Goal: Task Accomplishment & Management: Manage account settings

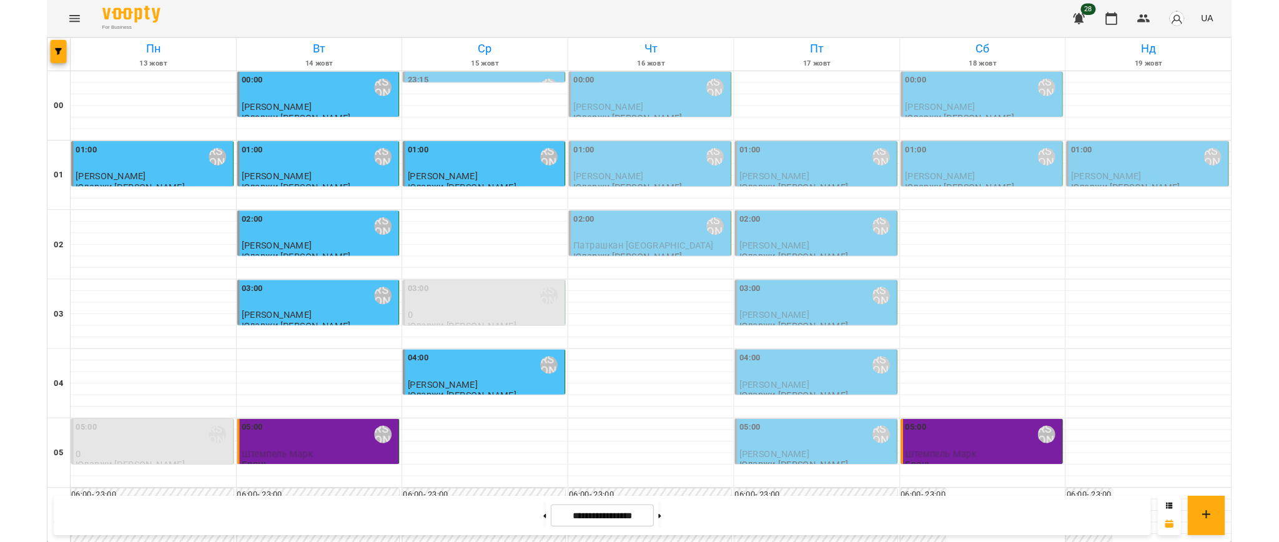
scroll to position [1346, 0]
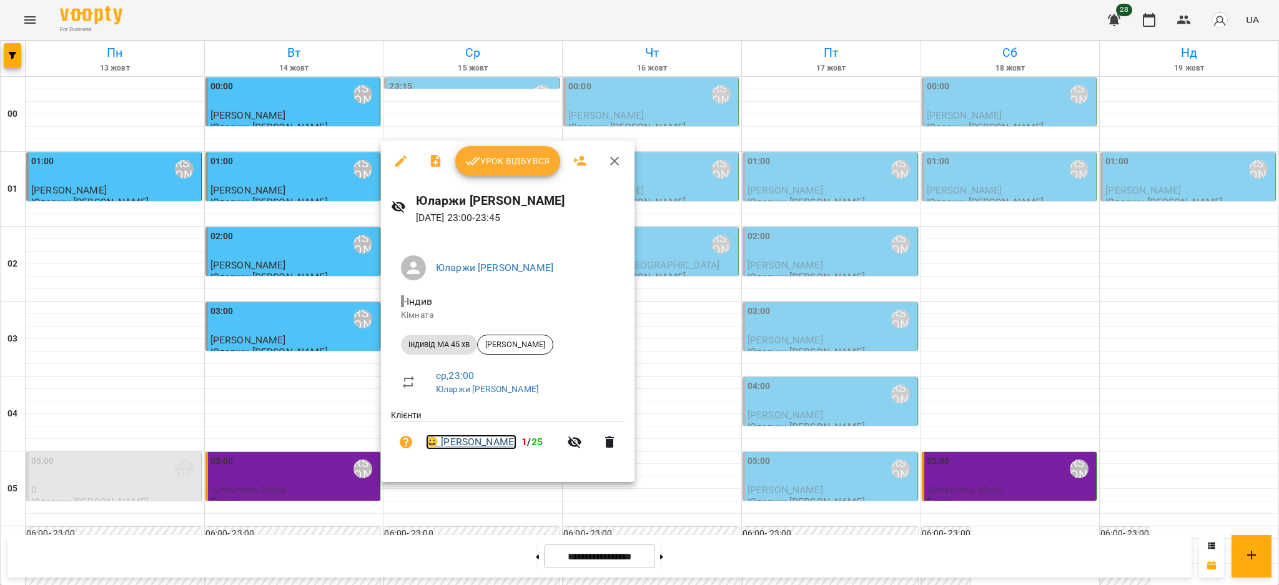
click at [476, 443] on link "😀 [PERSON_NAME]" at bounding box center [471, 442] width 91 height 15
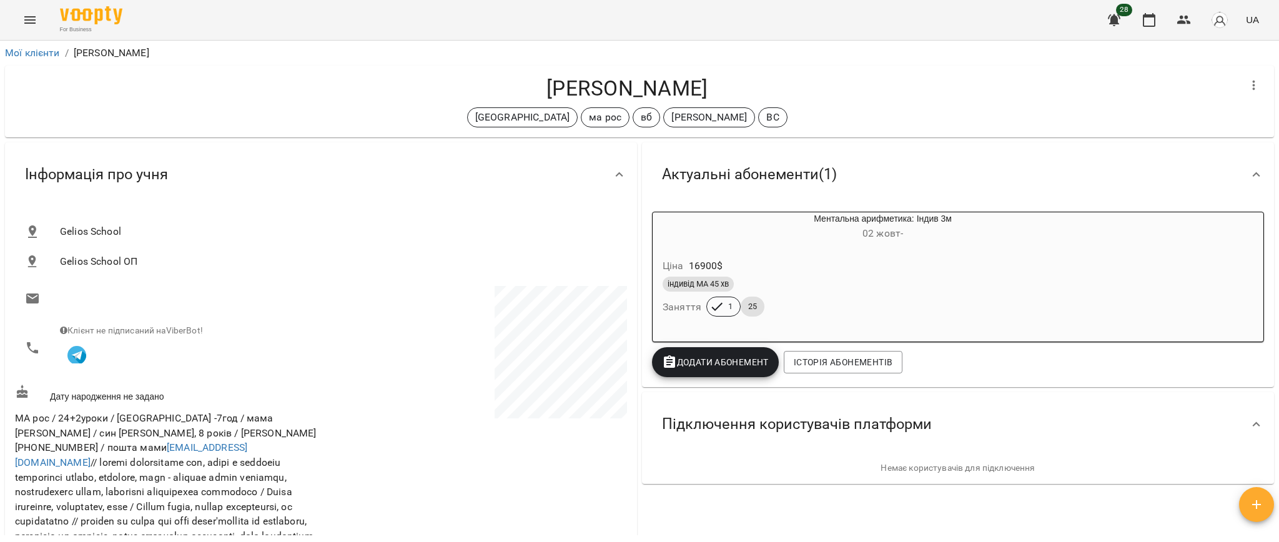
click at [36, 19] on icon "Menu" at bounding box center [29, 19] width 15 height 15
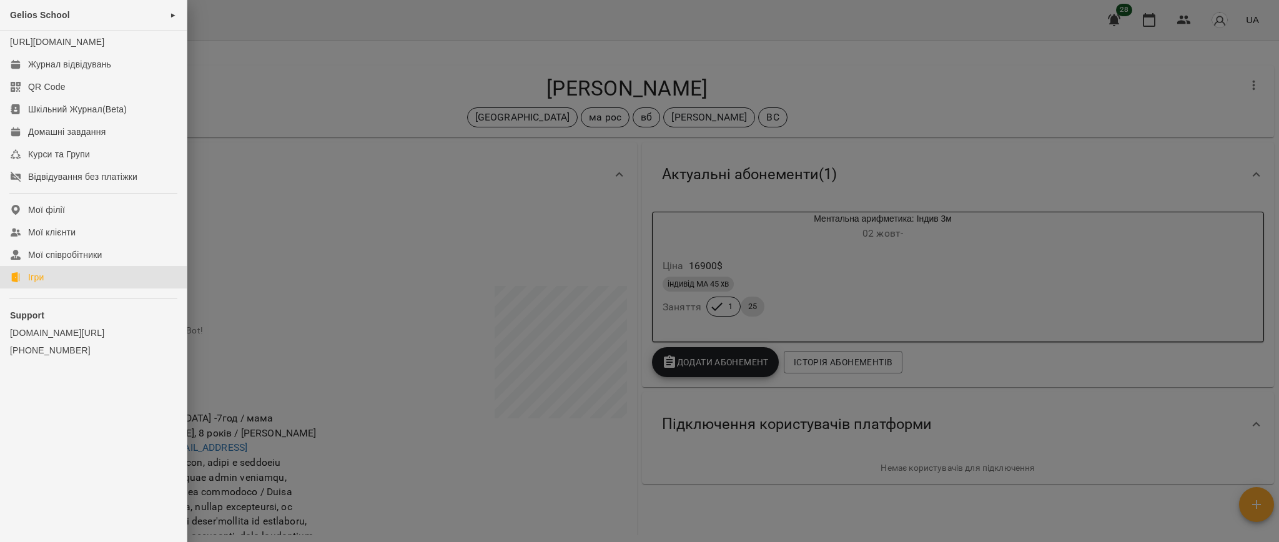
click at [57, 288] on link "Ігри" at bounding box center [93, 277] width 187 height 22
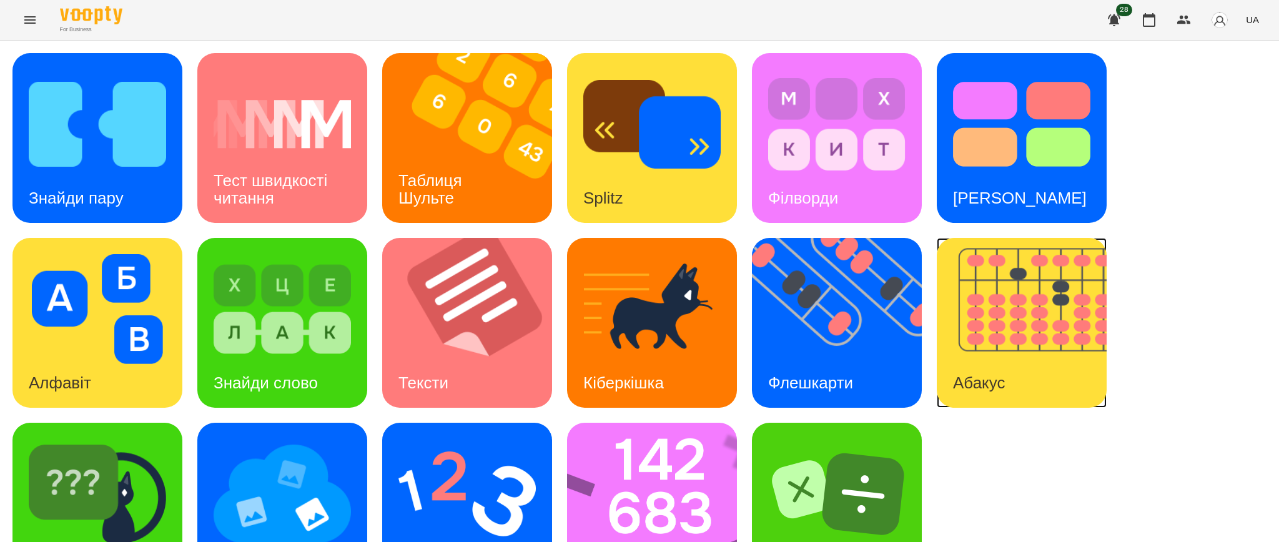
click at [1015, 337] on img at bounding box center [1029, 323] width 185 height 170
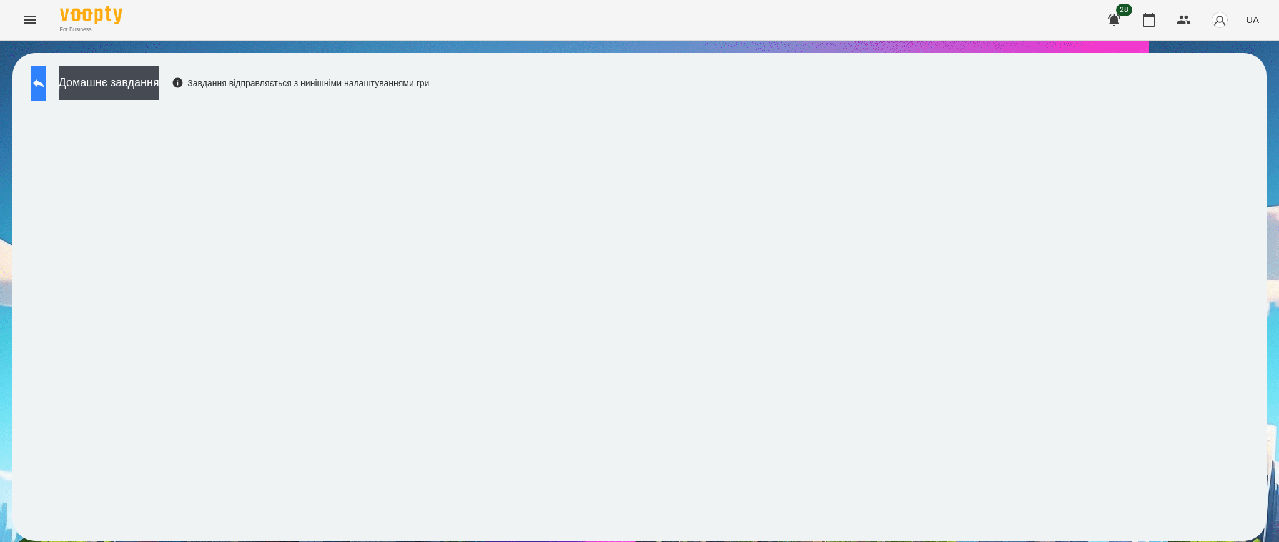
click at [40, 80] on button at bounding box center [38, 83] width 15 height 35
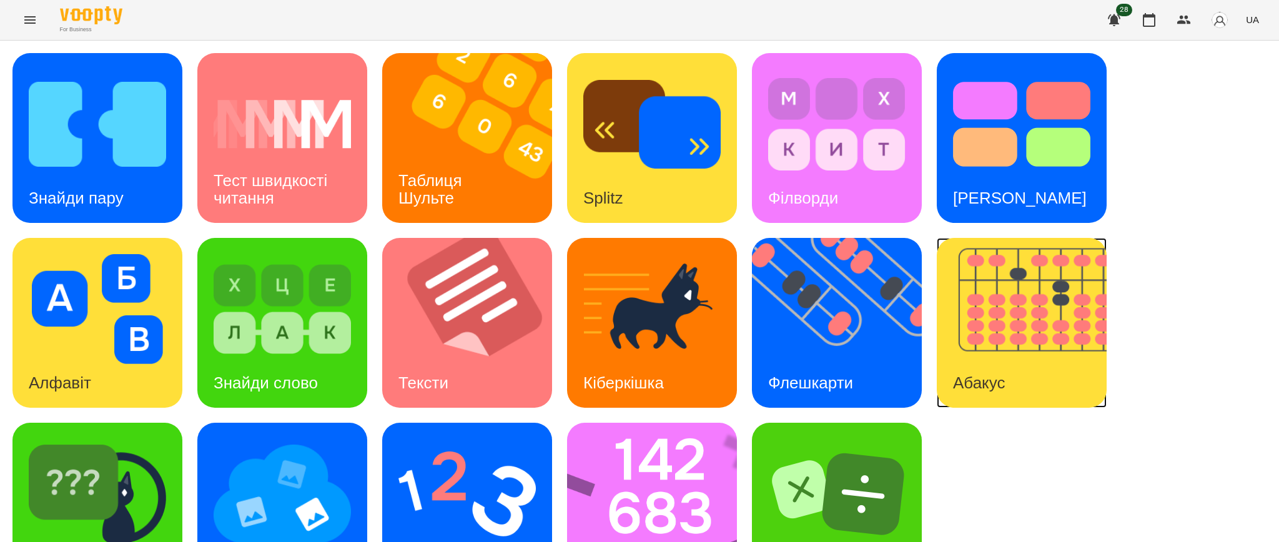
click at [992, 325] on img at bounding box center [1029, 323] width 185 height 170
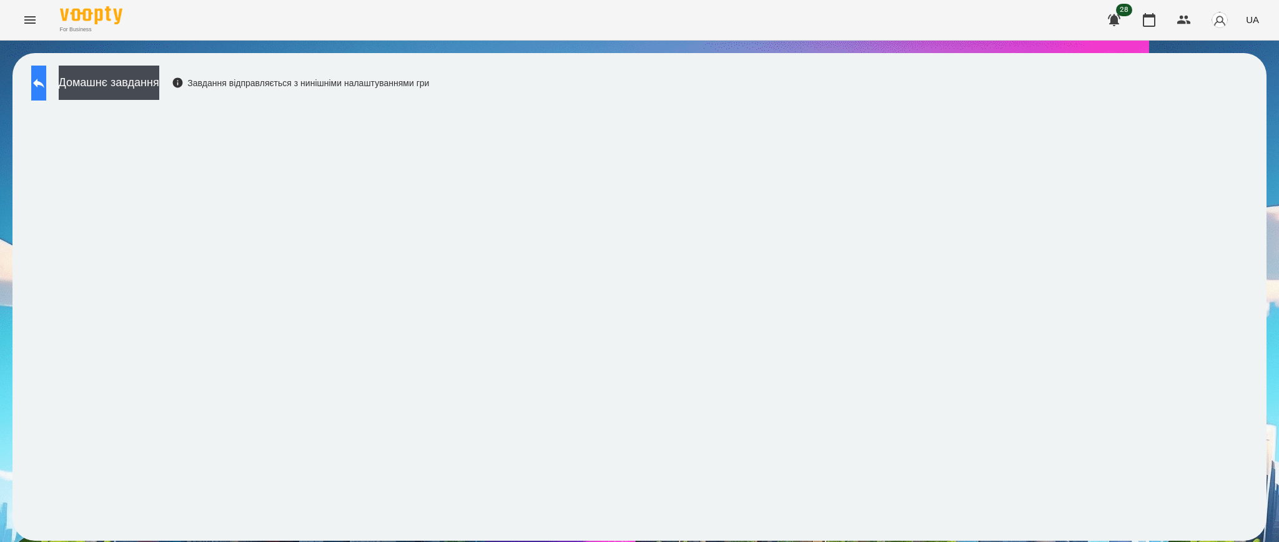
click at [46, 80] on icon at bounding box center [38, 83] width 15 height 15
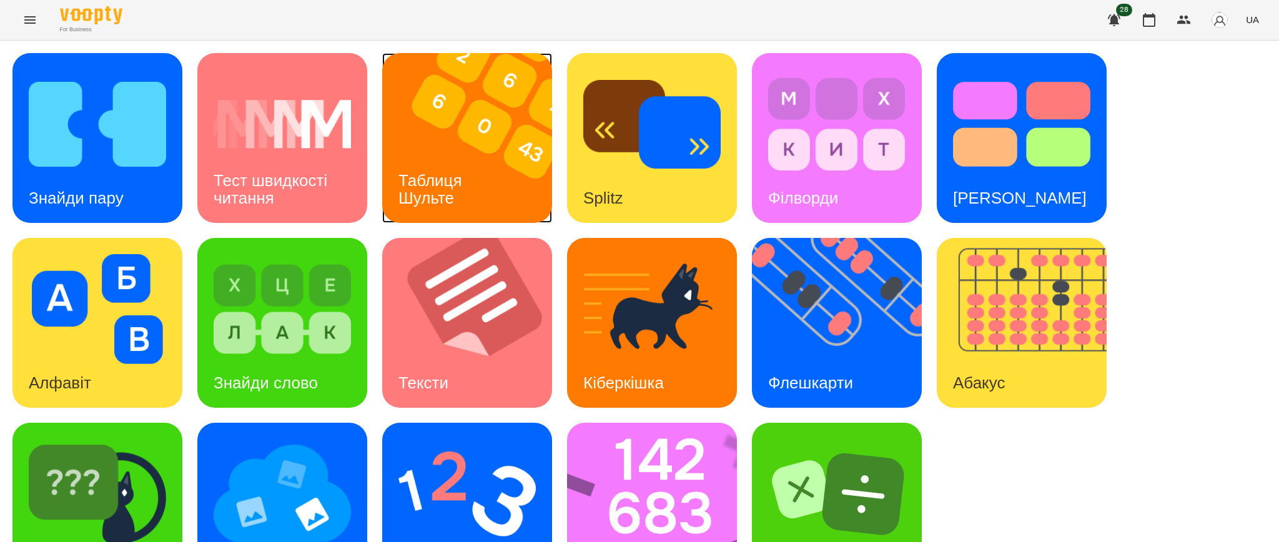
click at [462, 177] on h3 "Таблиця Шульте" at bounding box center [432, 189] width 68 height 36
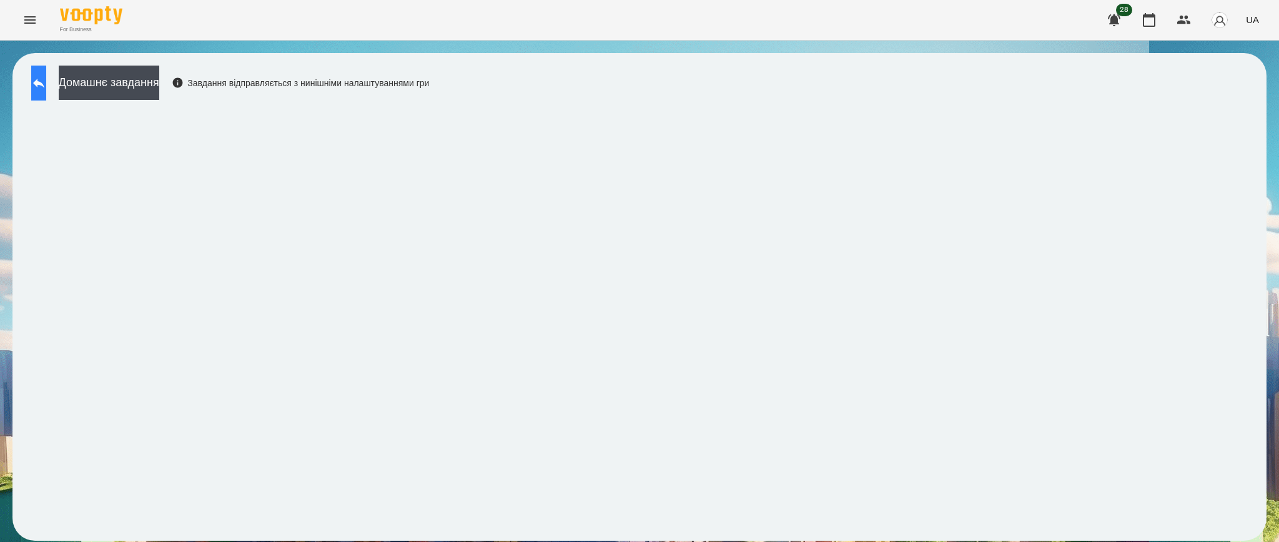
click at [46, 85] on icon at bounding box center [38, 83] width 15 height 15
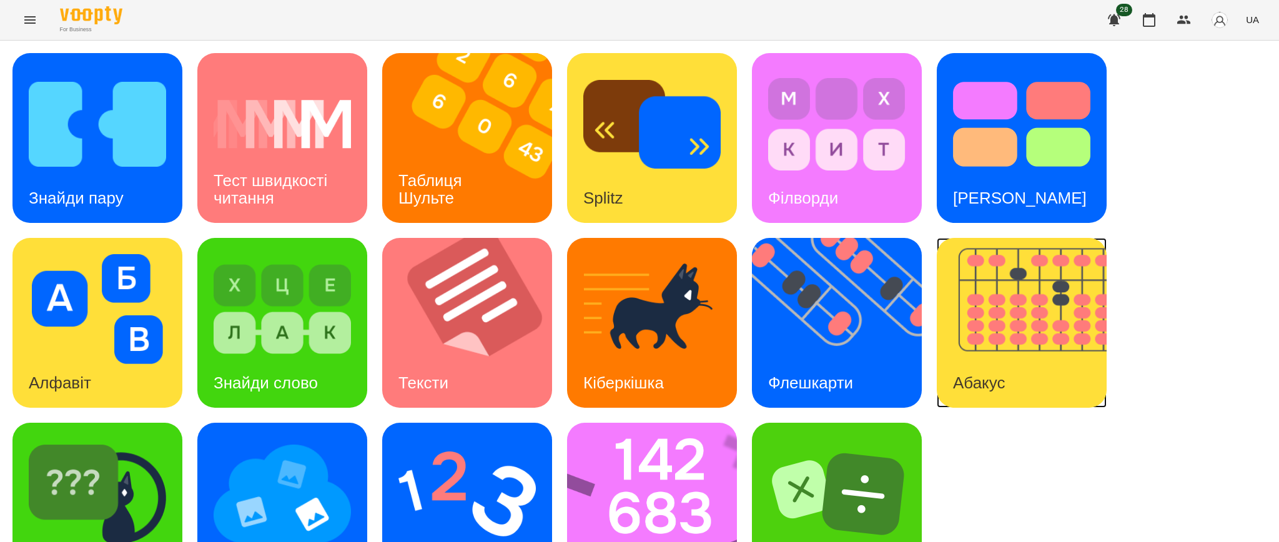
click at [1017, 300] on img at bounding box center [1029, 323] width 185 height 170
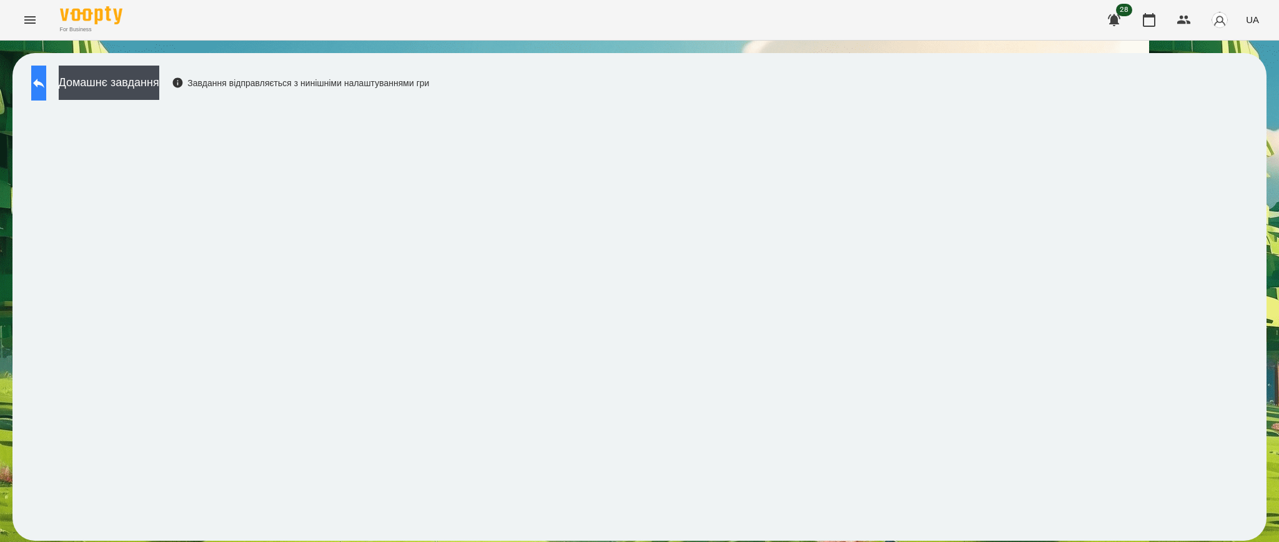
click at [46, 71] on button at bounding box center [38, 83] width 15 height 35
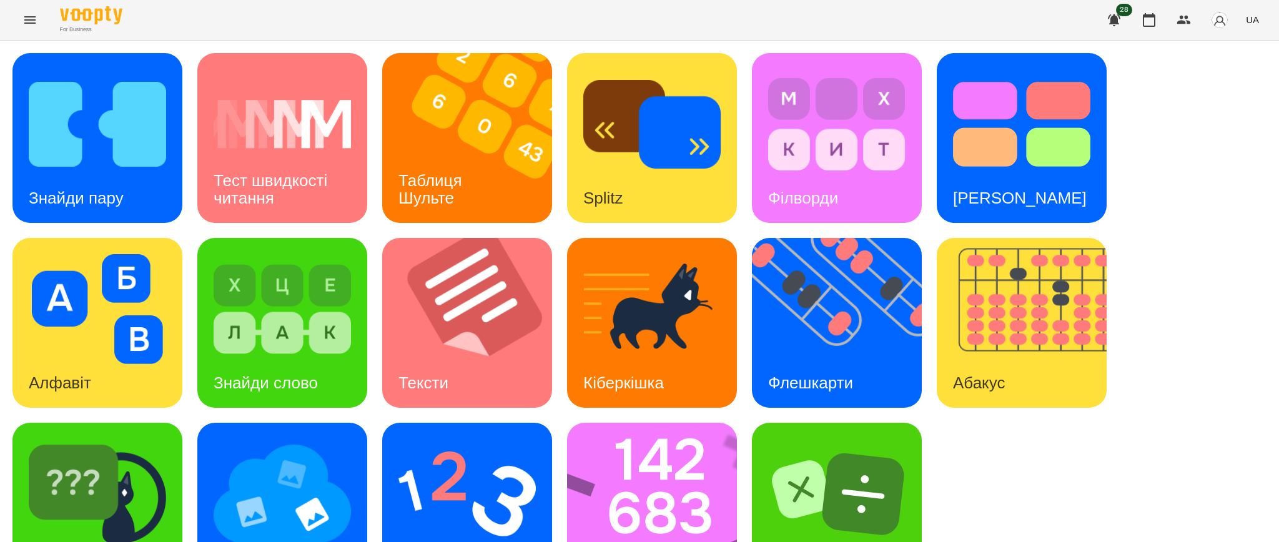
scroll to position [62, 0]
click at [72, 439] on img at bounding box center [97, 494] width 137 height 110
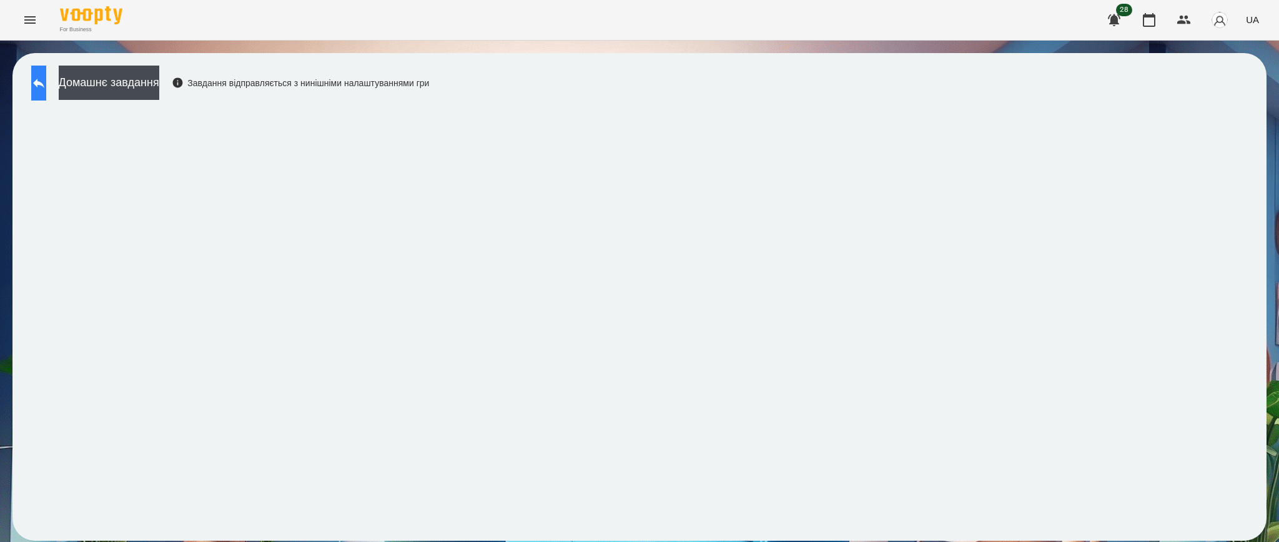
click at [46, 84] on button at bounding box center [38, 83] width 15 height 35
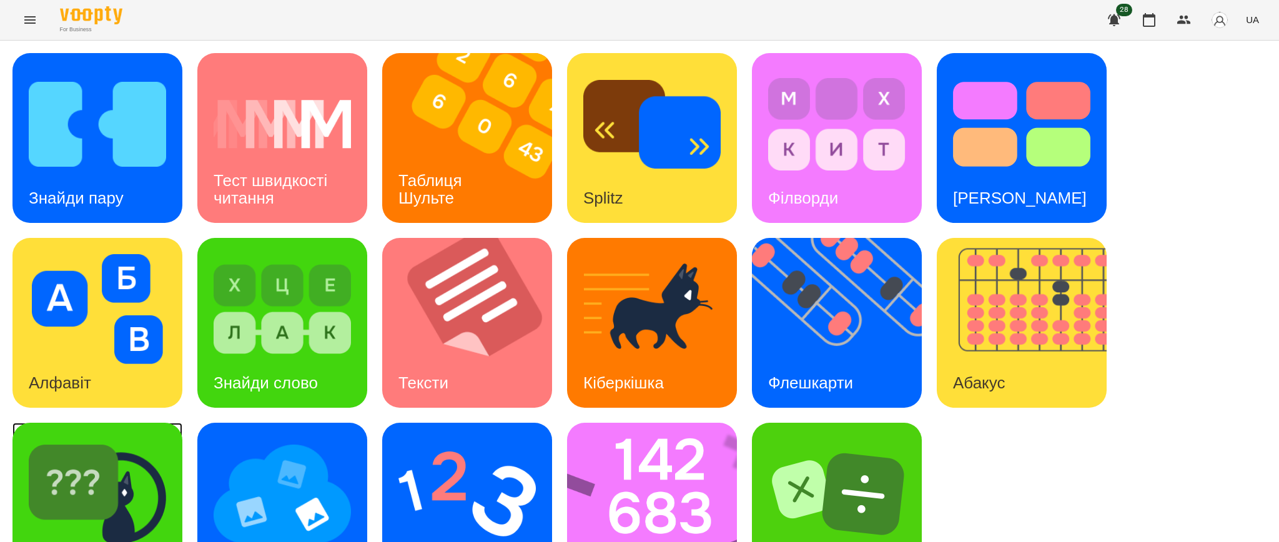
click at [82, 472] on img at bounding box center [97, 494] width 137 height 110
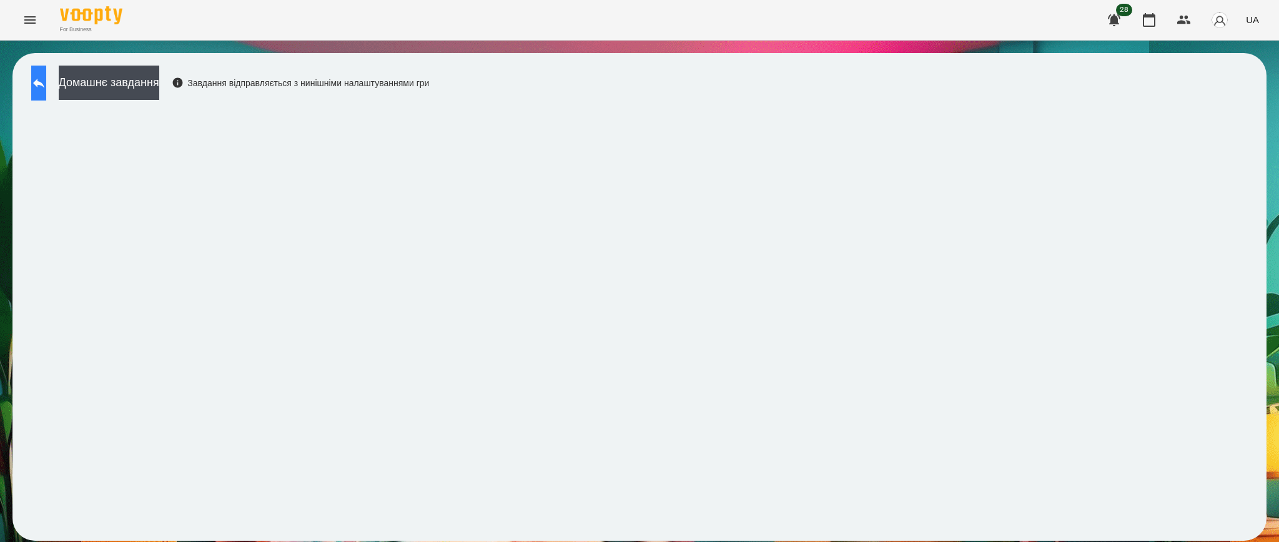
click at [46, 76] on button at bounding box center [38, 83] width 15 height 35
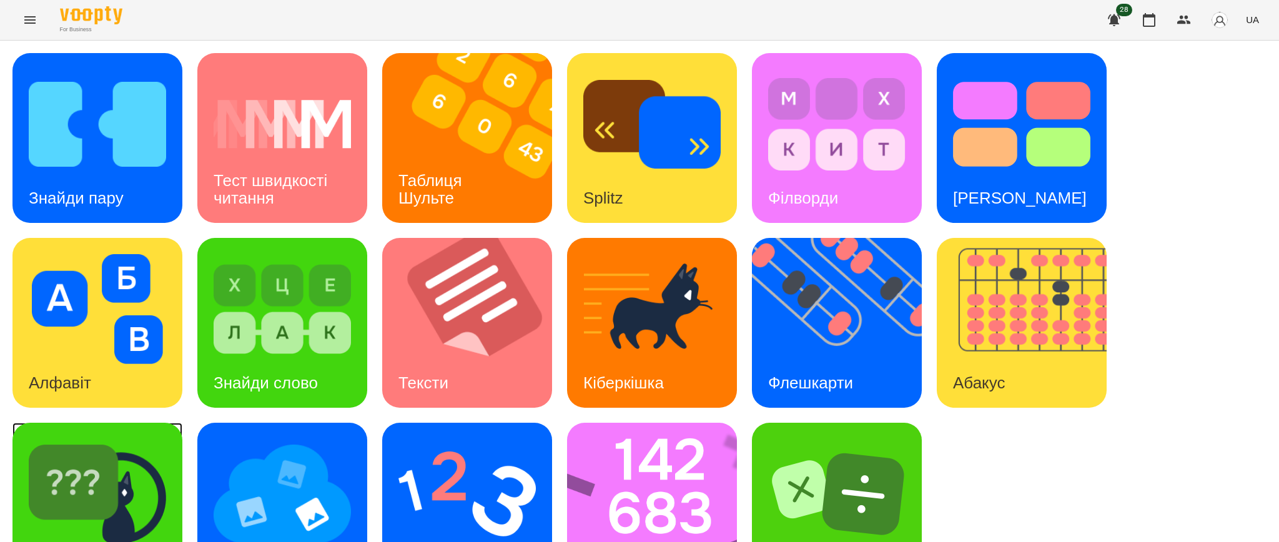
click at [94, 455] on img at bounding box center [97, 494] width 137 height 110
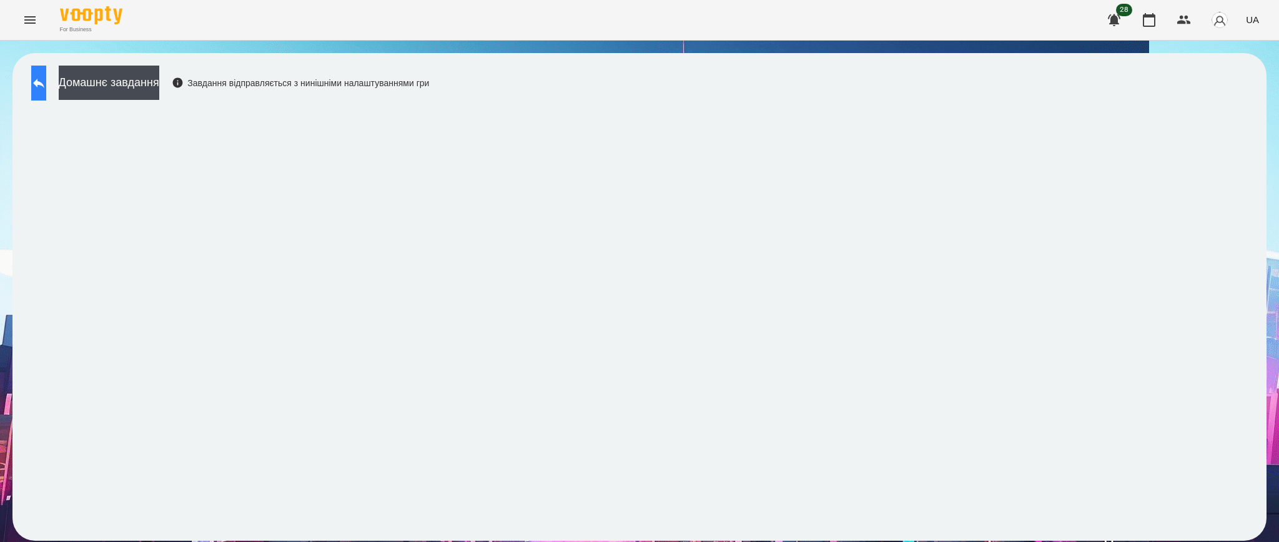
click at [44, 81] on icon at bounding box center [38, 83] width 11 height 9
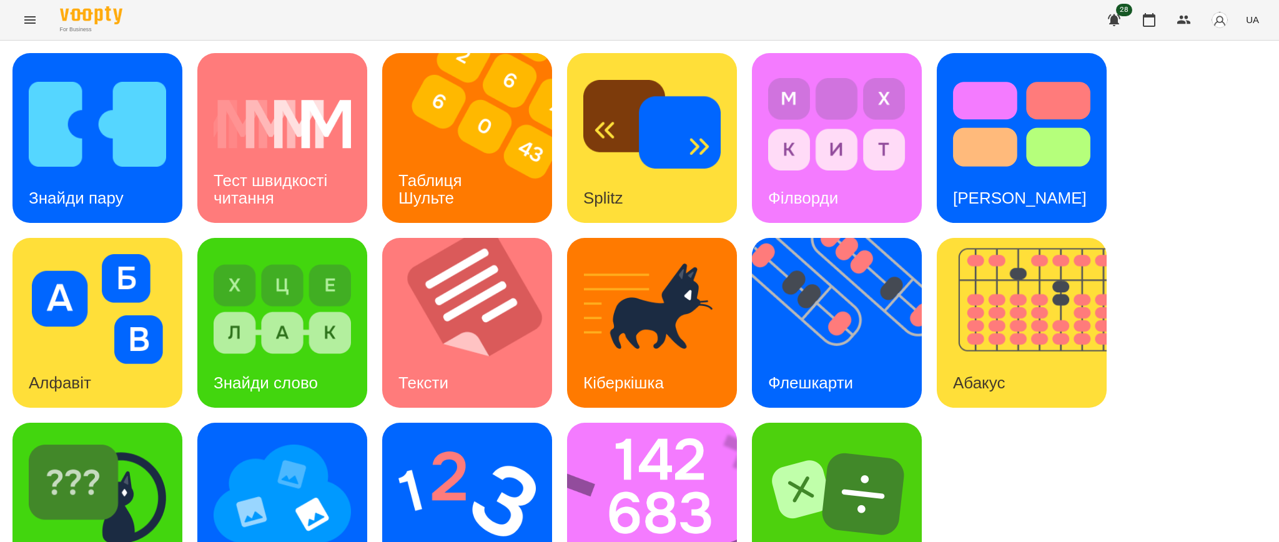
scroll to position [62, 0]
click at [647, 444] on img at bounding box center [660, 508] width 186 height 170
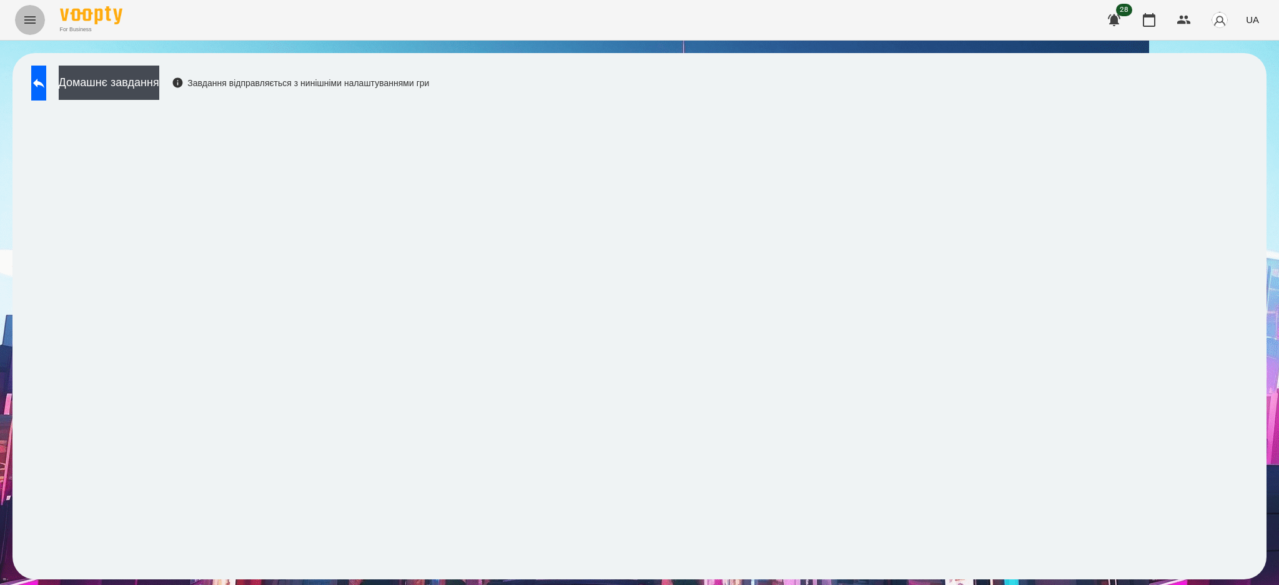
click at [27, 22] on icon "Menu" at bounding box center [29, 19] width 11 height 7
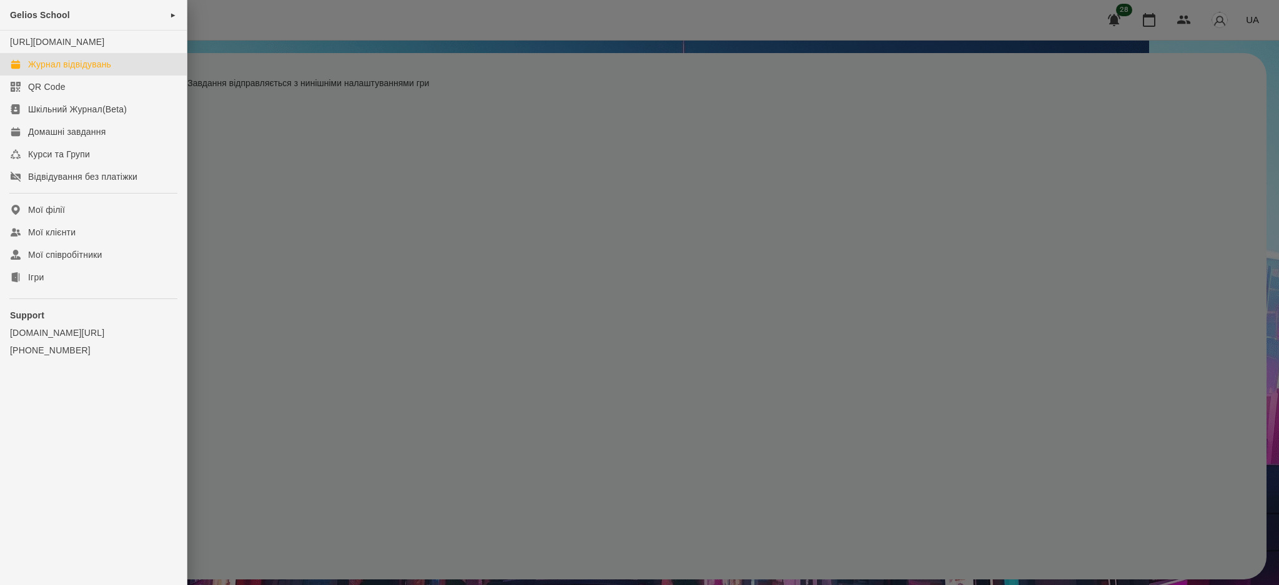
click at [60, 71] on div "Журнал відвідувань" at bounding box center [69, 64] width 83 height 12
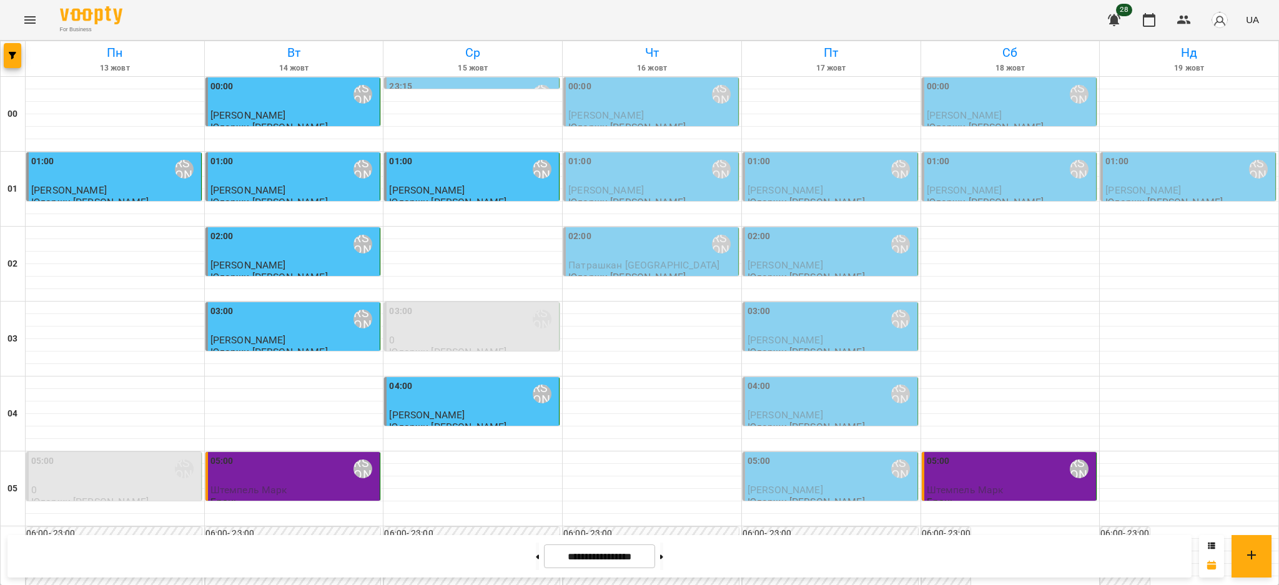
scroll to position [1346, 0]
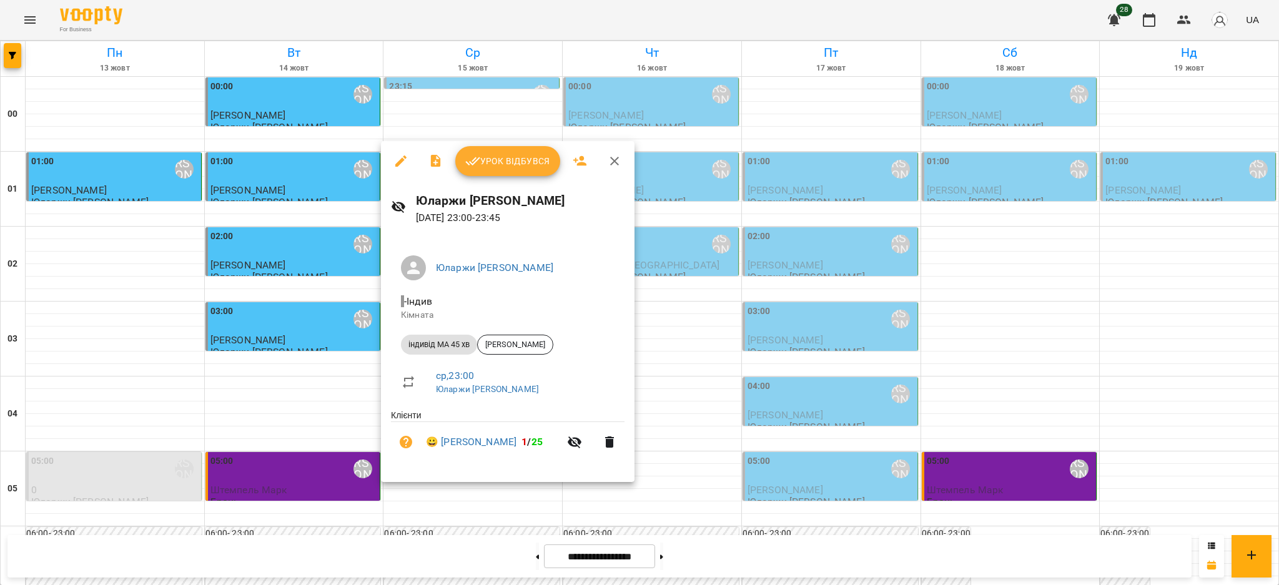
click at [510, 167] on span "Урок відбувся" at bounding box center [507, 161] width 85 height 15
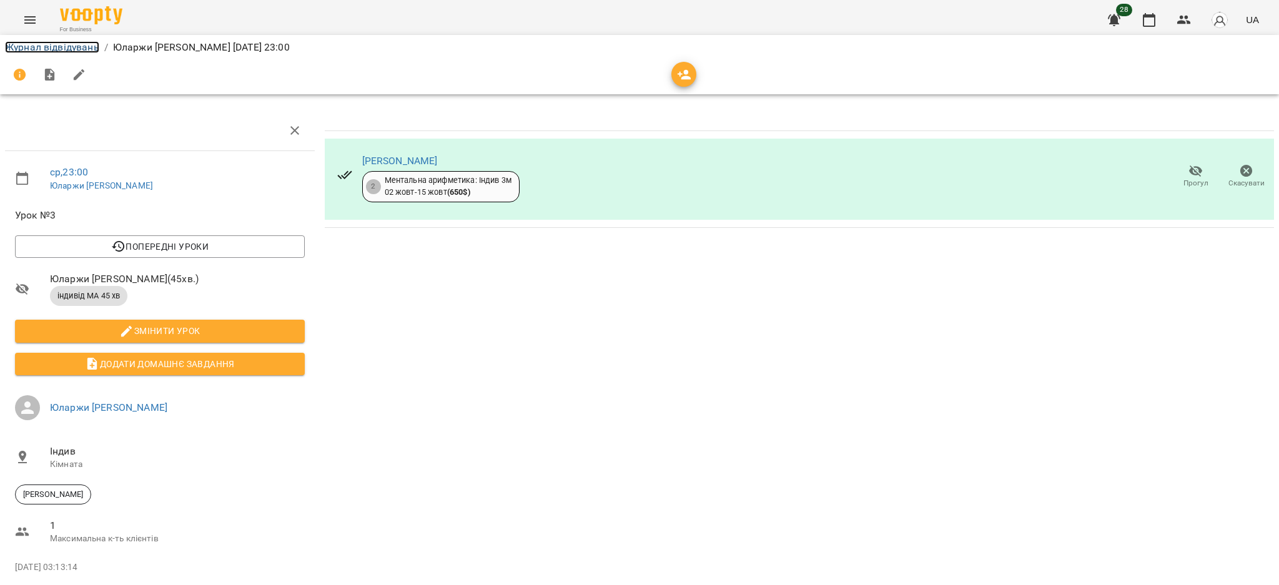
click at [54, 49] on link "Журнал відвідувань" at bounding box center [52, 47] width 94 height 12
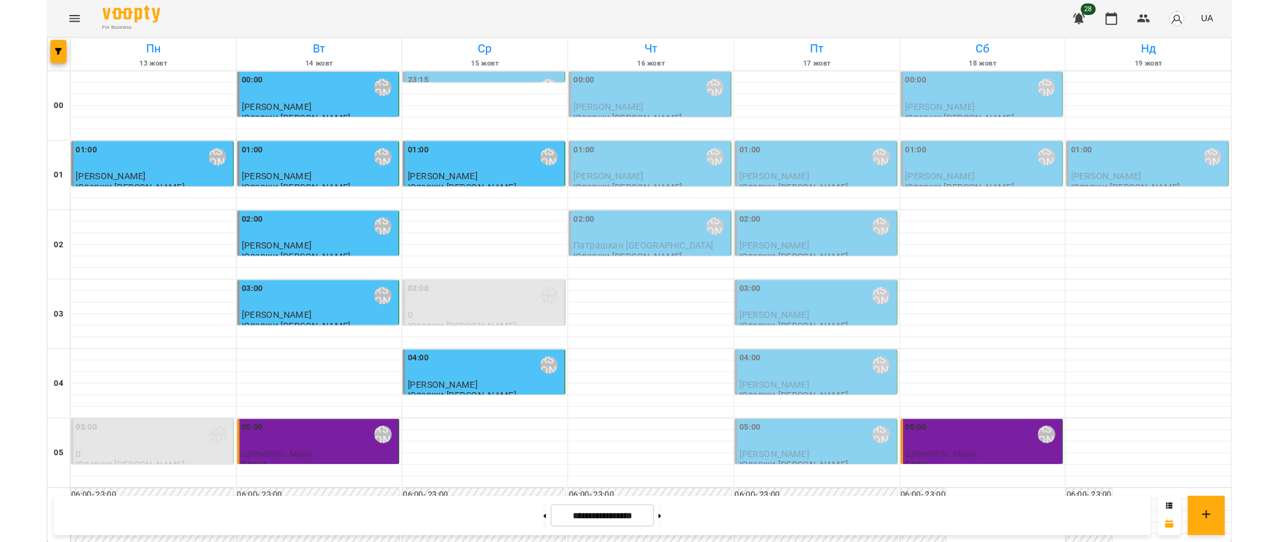
scroll to position [1346, 0]
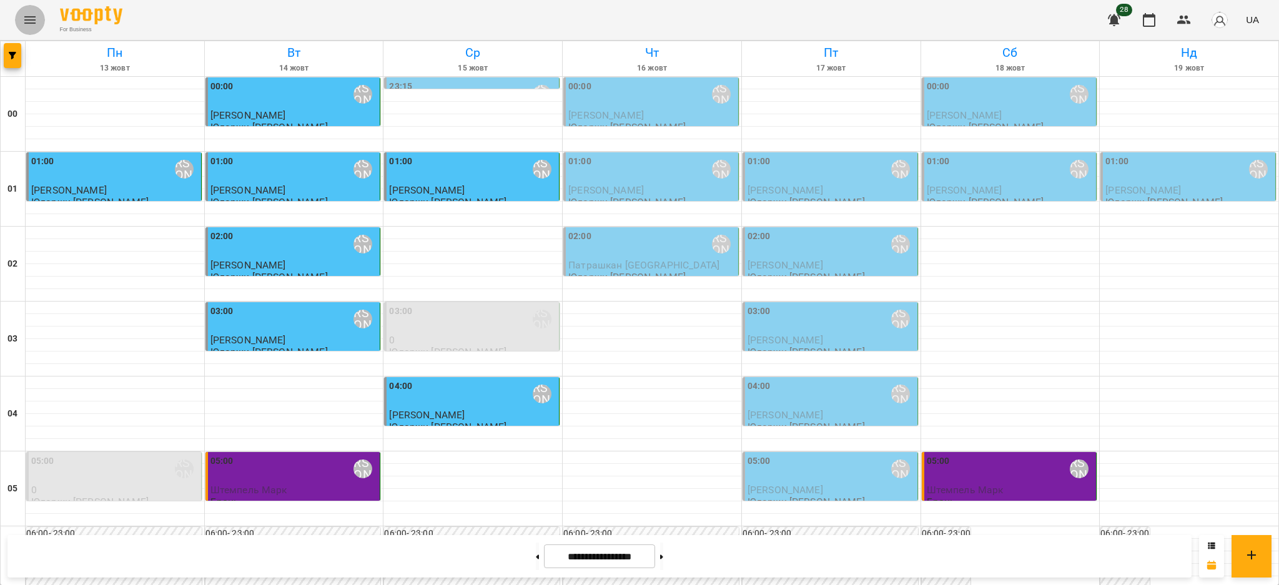
click at [33, 19] on icon "Menu" at bounding box center [29, 19] width 11 height 7
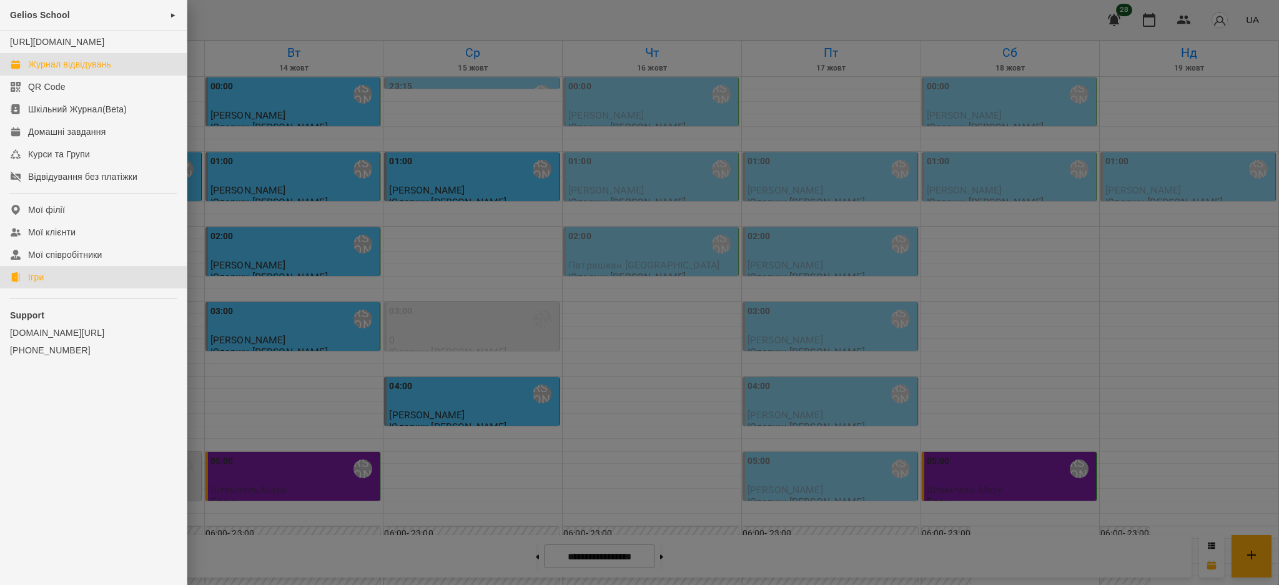
click at [60, 288] on link "Ігри" at bounding box center [93, 277] width 187 height 22
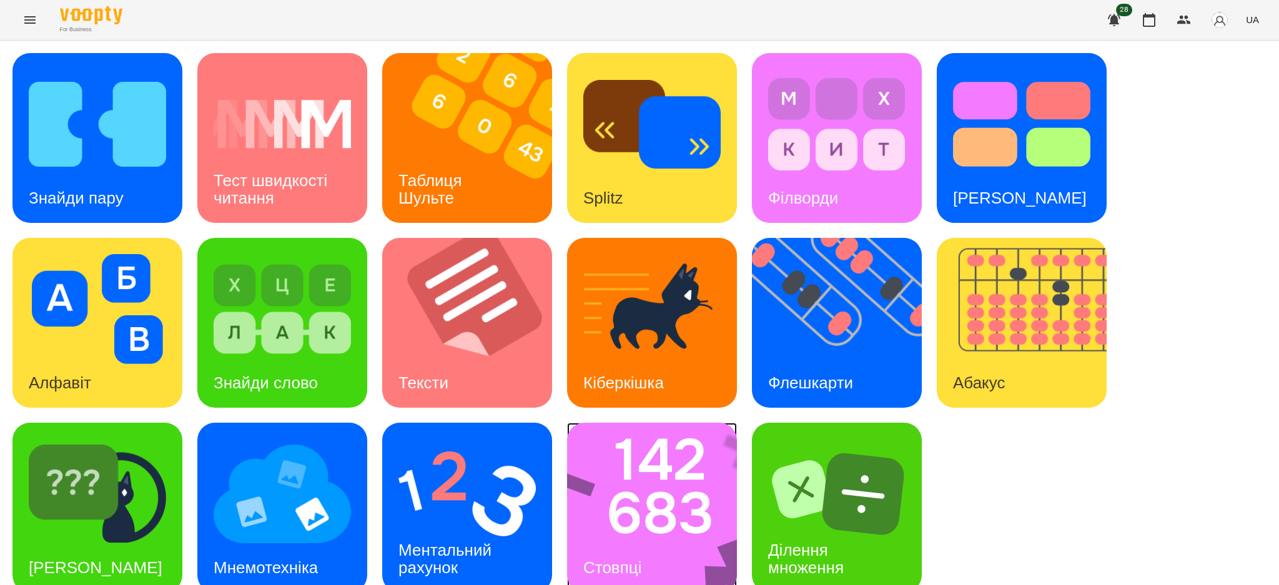
click at [653, 473] on img at bounding box center [660, 508] width 186 height 170
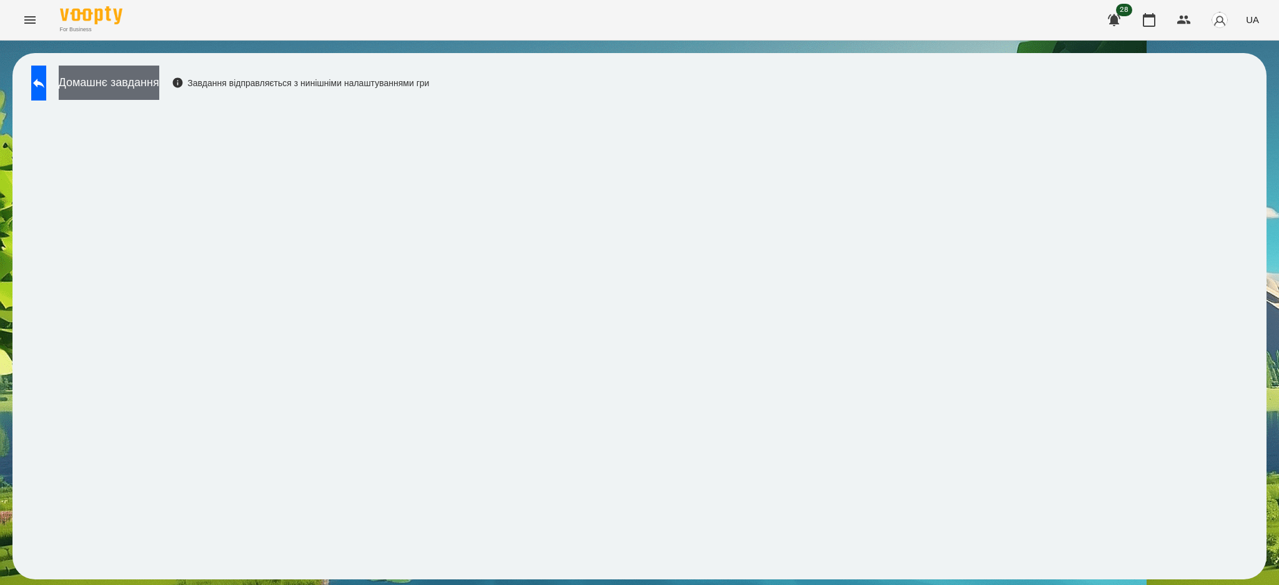
click at [159, 86] on button "Домашнє завдання" at bounding box center [109, 83] width 101 height 34
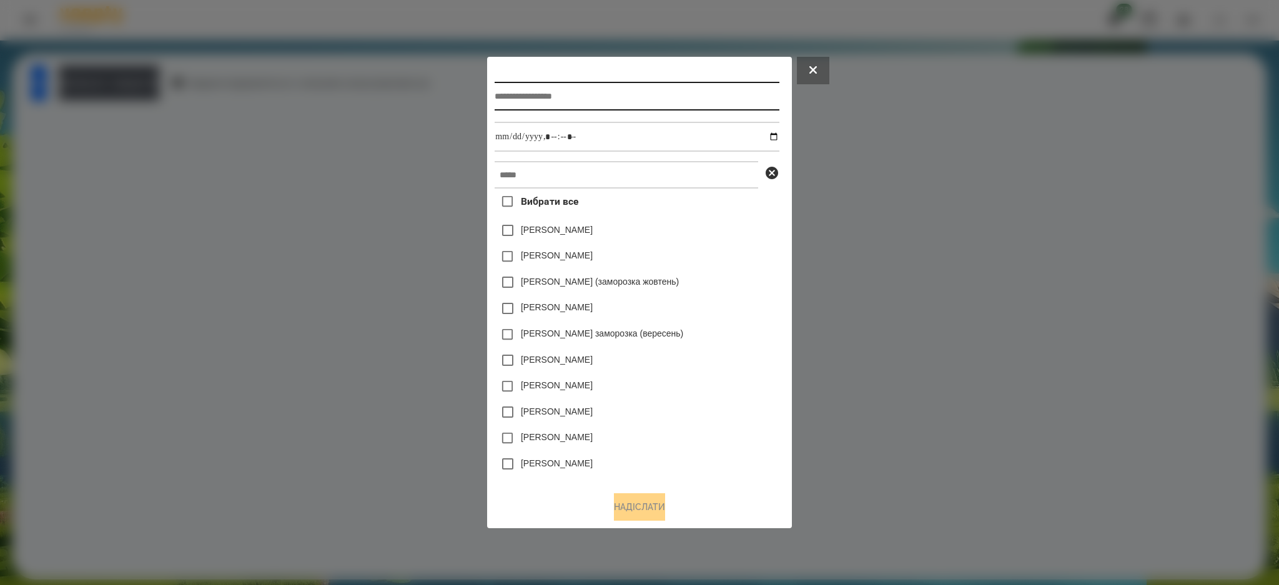
click at [548, 96] on input "text" at bounding box center [637, 96] width 284 height 29
type input "*"
type input "******"
click at [500, 138] on input "datetime-local" at bounding box center [637, 137] width 284 height 30
click at [776, 137] on input "datetime-local" at bounding box center [637, 137] width 284 height 30
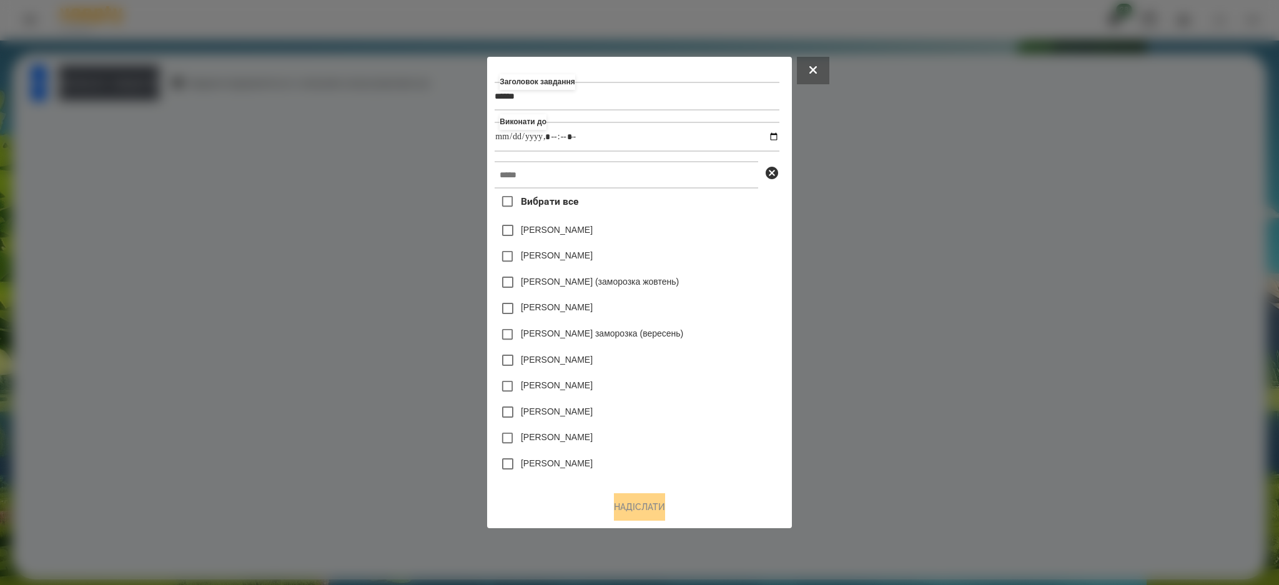
type input "**********"
click at [678, 411] on div "[PERSON_NAME]" at bounding box center [637, 412] width 284 height 26
click at [567, 174] on input "text" at bounding box center [627, 174] width 264 height 27
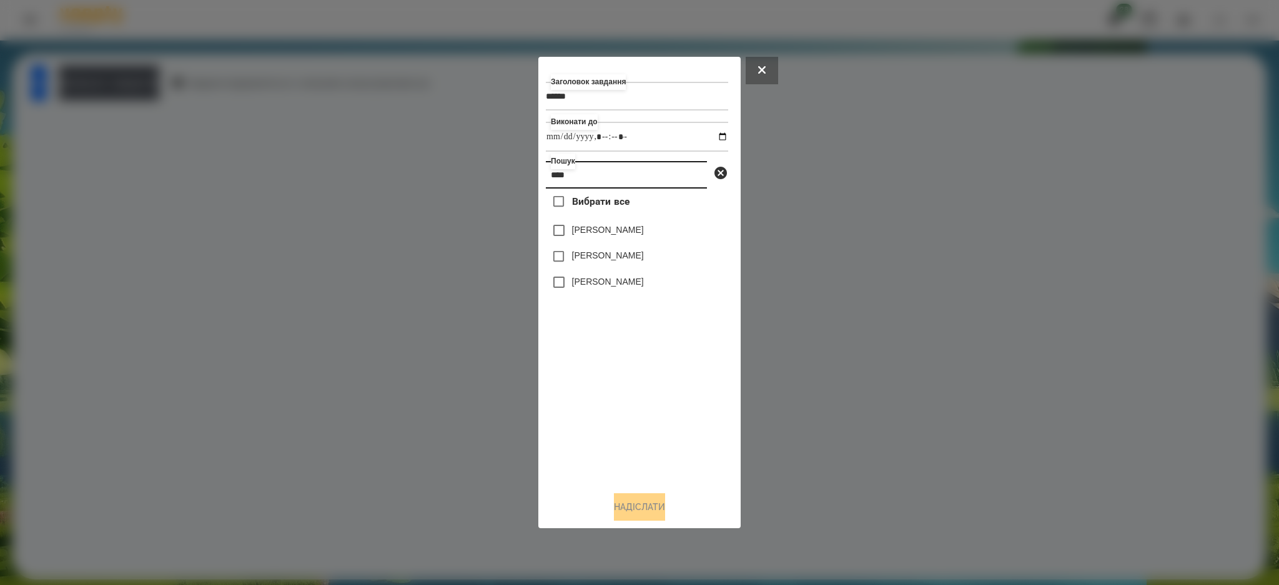
type input "****"
click at [594, 255] on label "[PERSON_NAME]" at bounding box center [608, 255] width 72 height 12
click at [651, 509] on button "Надіслати" at bounding box center [639, 506] width 51 height 27
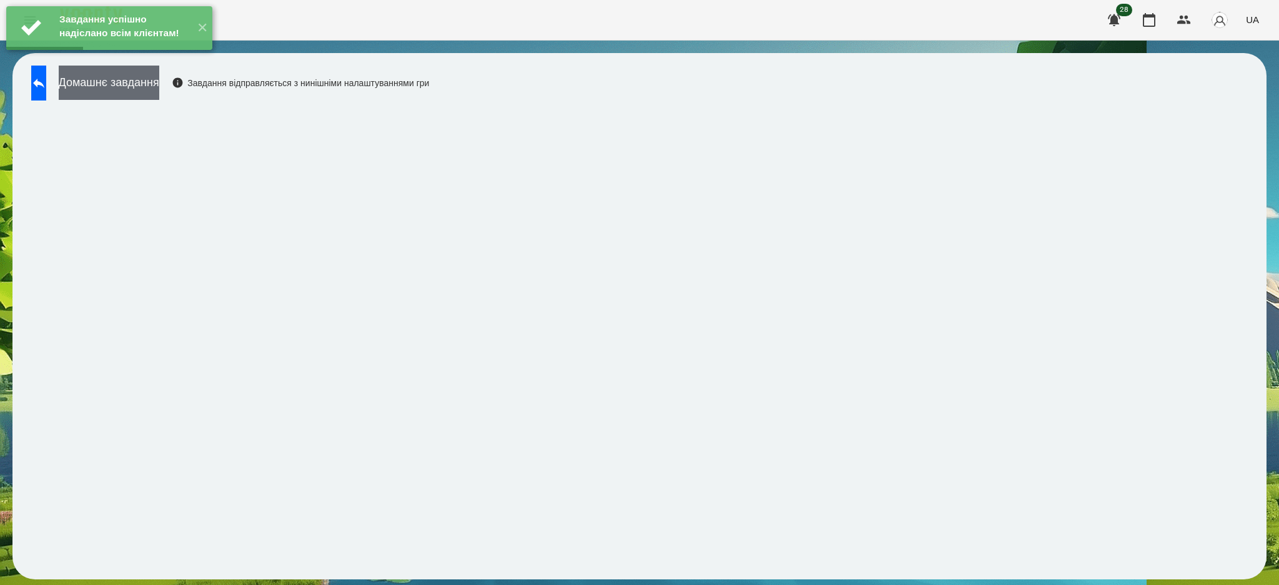
click at [151, 87] on button "Домашнє завдання" at bounding box center [109, 83] width 101 height 34
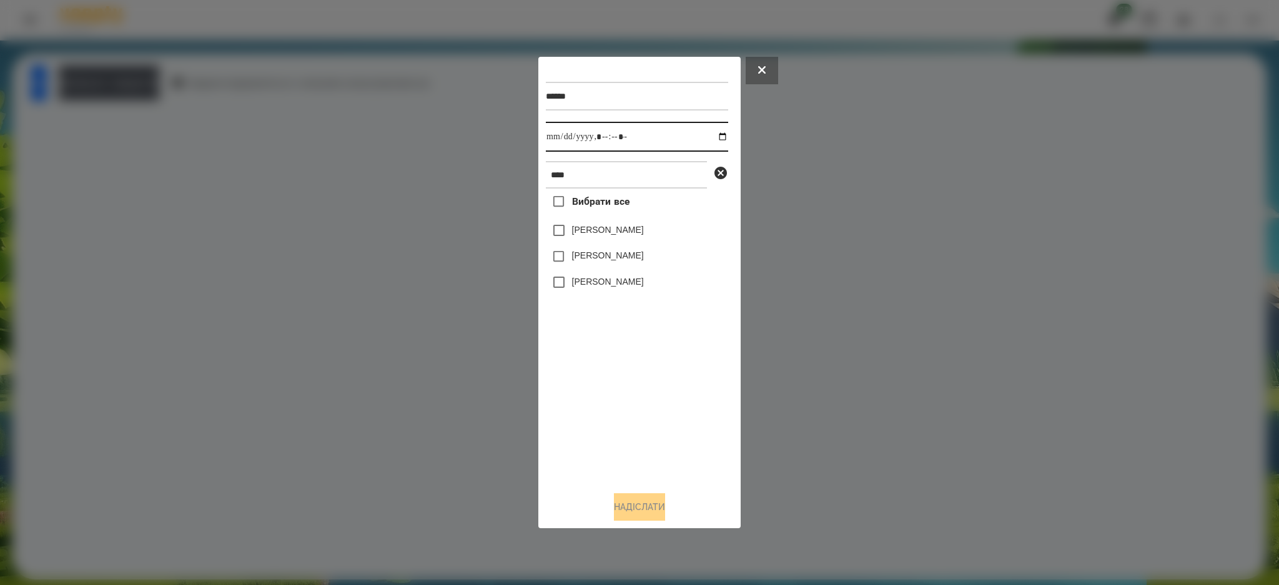
click at [707, 136] on input "datetime-local" at bounding box center [637, 137] width 182 height 30
type input "**********"
click at [619, 420] on div "Вибрати все [PERSON_NAME] [PERSON_NAME] [PERSON_NAME]" at bounding box center [637, 335] width 182 height 293
click at [612, 255] on label "[PERSON_NAME]" at bounding box center [608, 255] width 72 height 12
click at [644, 506] on button "Надіслати" at bounding box center [639, 506] width 51 height 27
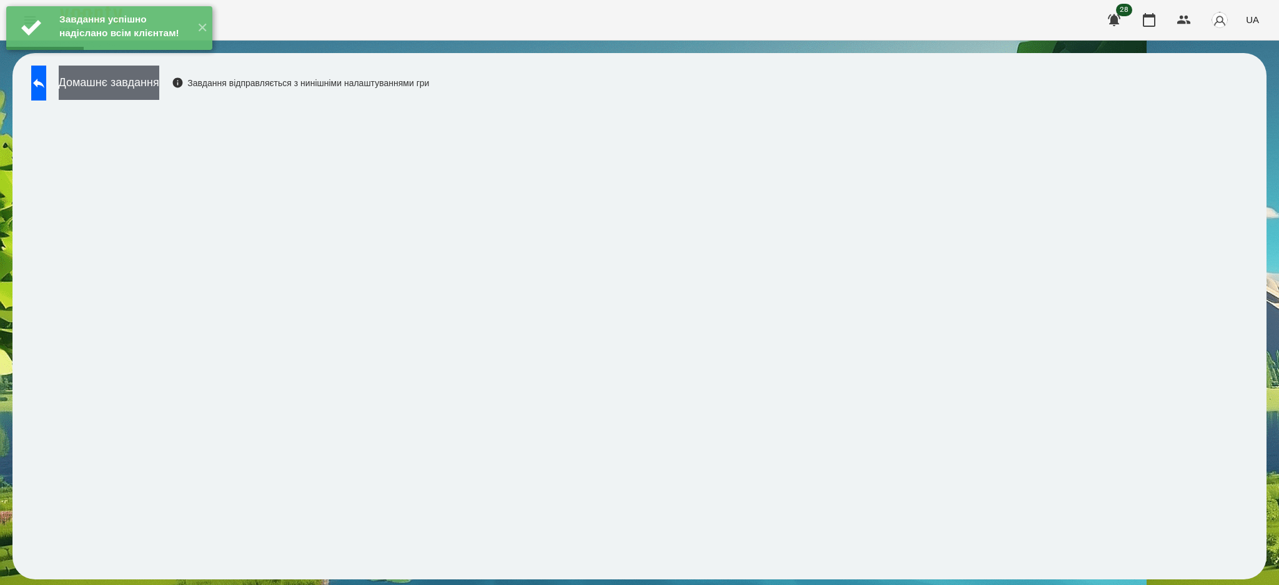
click at [159, 88] on button "Домашнє завдання" at bounding box center [109, 83] width 101 height 34
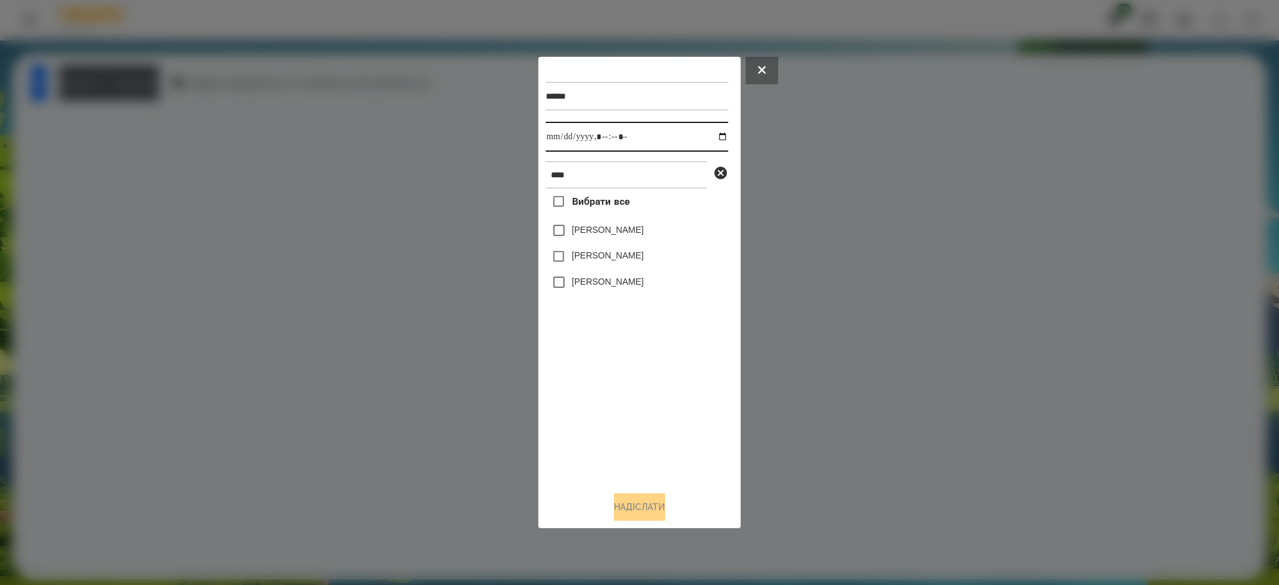
click at [715, 136] on input "datetime-local" at bounding box center [637, 137] width 182 height 30
type input "**********"
click at [636, 381] on div "Вибрати все [PERSON_NAME] [PERSON_NAME] [PERSON_NAME]" at bounding box center [637, 335] width 182 height 293
click at [604, 250] on label "[PERSON_NAME]" at bounding box center [608, 255] width 72 height 12
click at [655, 503] on button "Надіслати" at bounding box center [639, 506] width 51 height 27
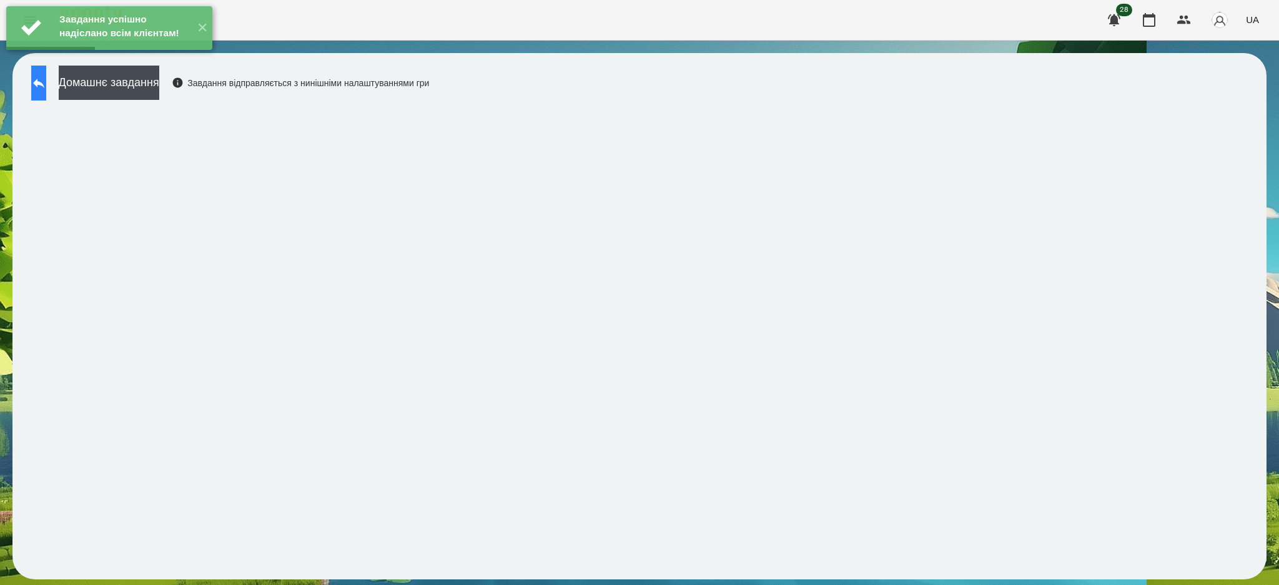
click at [46, 81] on icon at bounding box center [38, 83] width 15 height 15
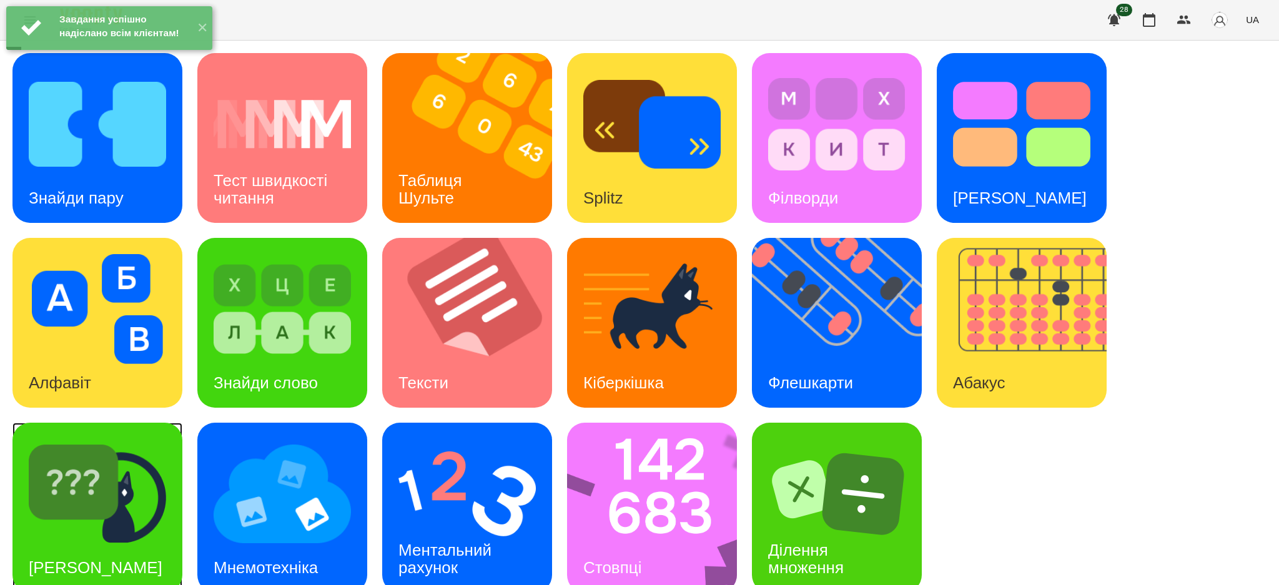
click at [118, 476] on img at bounding box center [97, 494] width 137 height 110
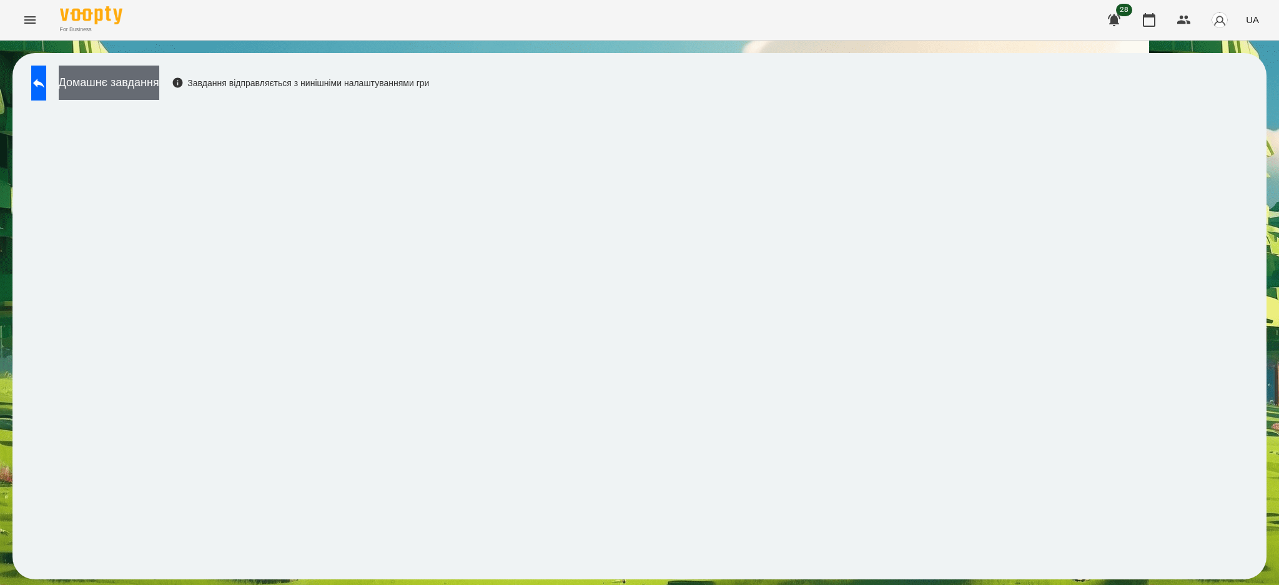
click at [159, 85] on button "Домашнє завдання" at bounding box center [109, 83] width 101 height 34
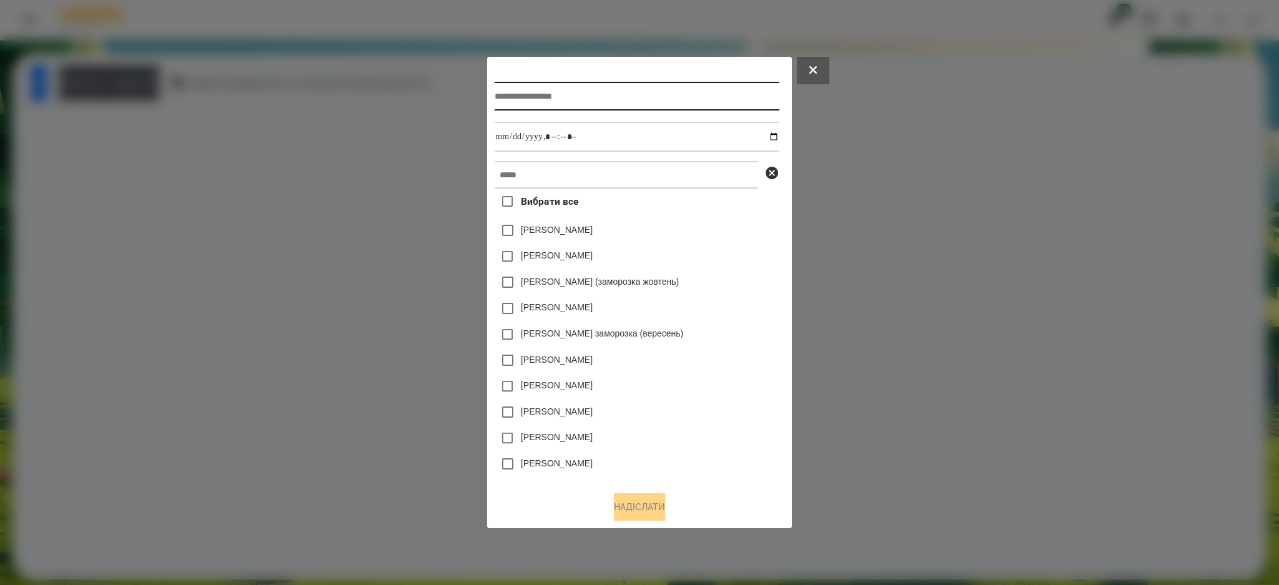
click at [555, 97] on input "text" at bounding box center [637, 96] width 284 height 29
type input "*****"
click at [779, 134] on input "datetime-local" at bounding box center [637, 137] width 284 height 30
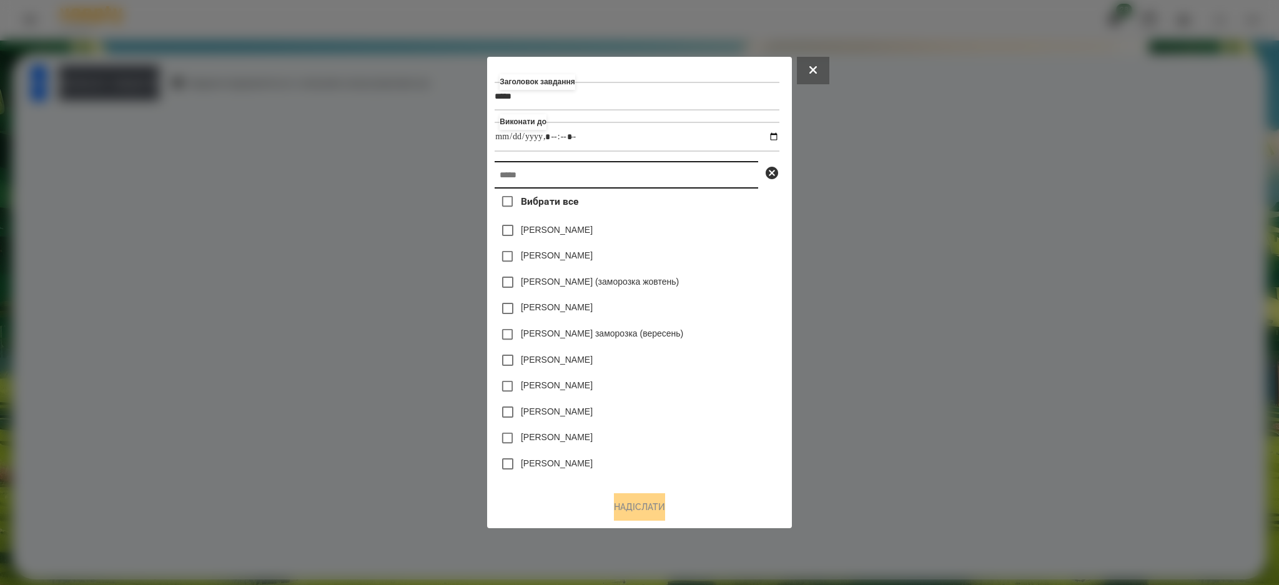
type input "**********"
click at [722, 177] on input "text" at bounding box center [627, 174] width 264 height 27
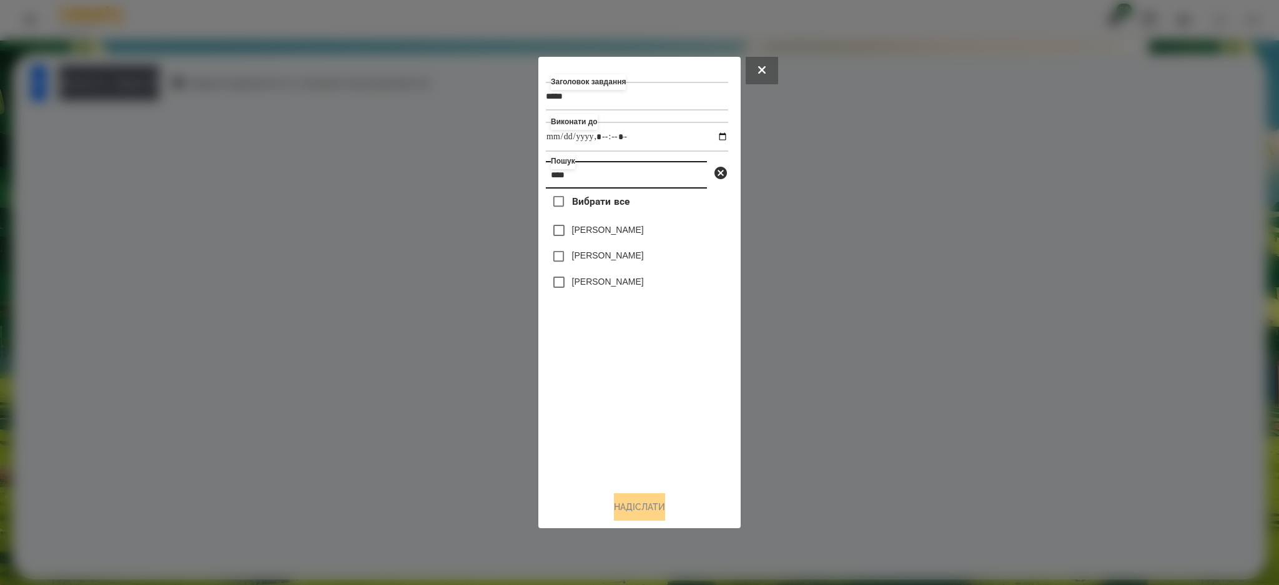
type input "****"
click at [625, 258] on label "[PERSON_NAME]" at bounding box center [608, 255] width 72 height 12
click at [650, 506] on button "Надіслати" at bounding box center [639, 506] width 51 height 27
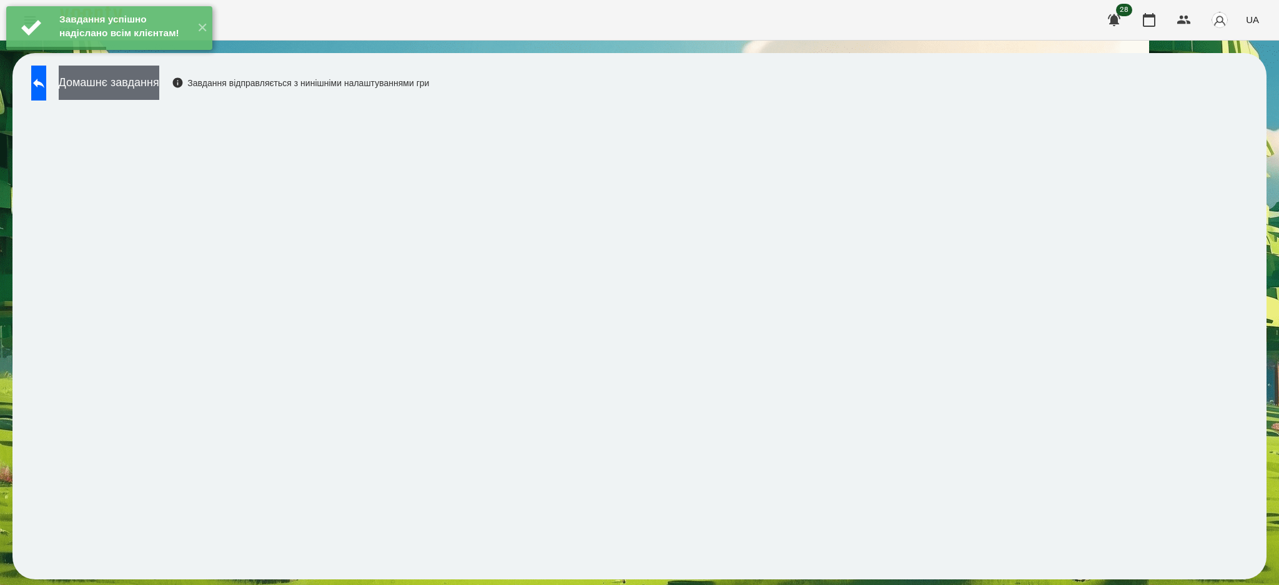
click at [159, 86] on button "Домашнє завдання" at bounding box center [109, 83] width 101 height 34
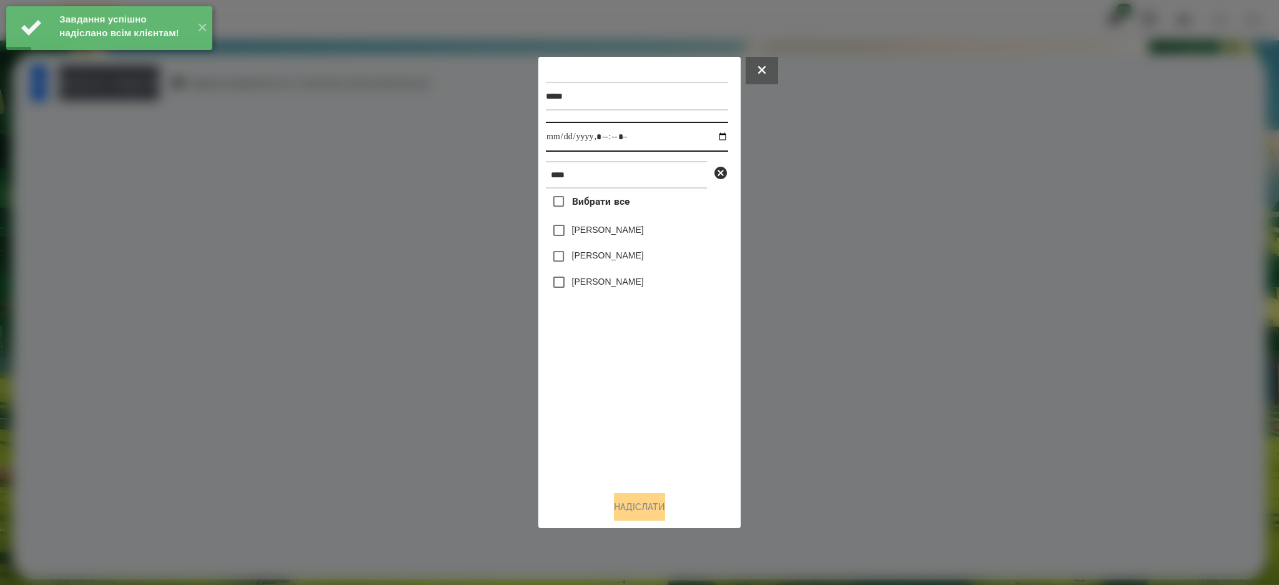
click at [713, 134] on input "datetime-local" at bounding box center [637, 137] width 182 height 30
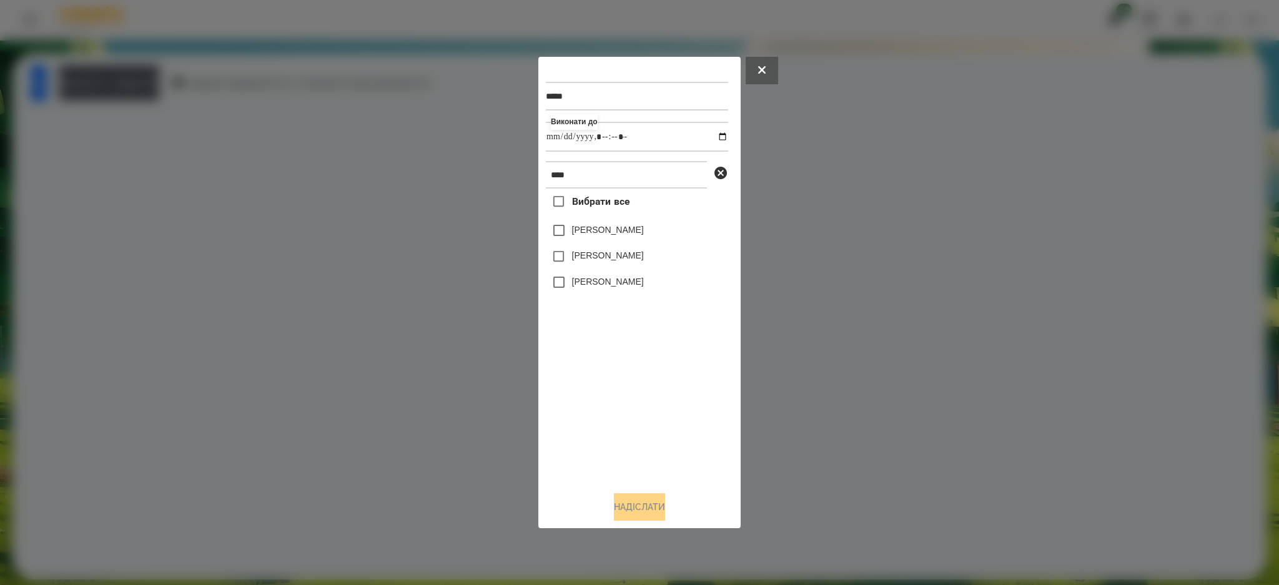
type input "**********"
click at [631, 372] on div "Вибрати все [PERSON_NAME] [PERSON_NAME] [PERSON_NAME]" at bounding box center [637, 335] width 182 height 293
click at [604, 260] on label "[PERSON_NAME]" at bounding box center [608, 255] width 72 height 12
click at [634, 515] on button "Надіслати" at bounding box center [639, 506] width 51 height 27
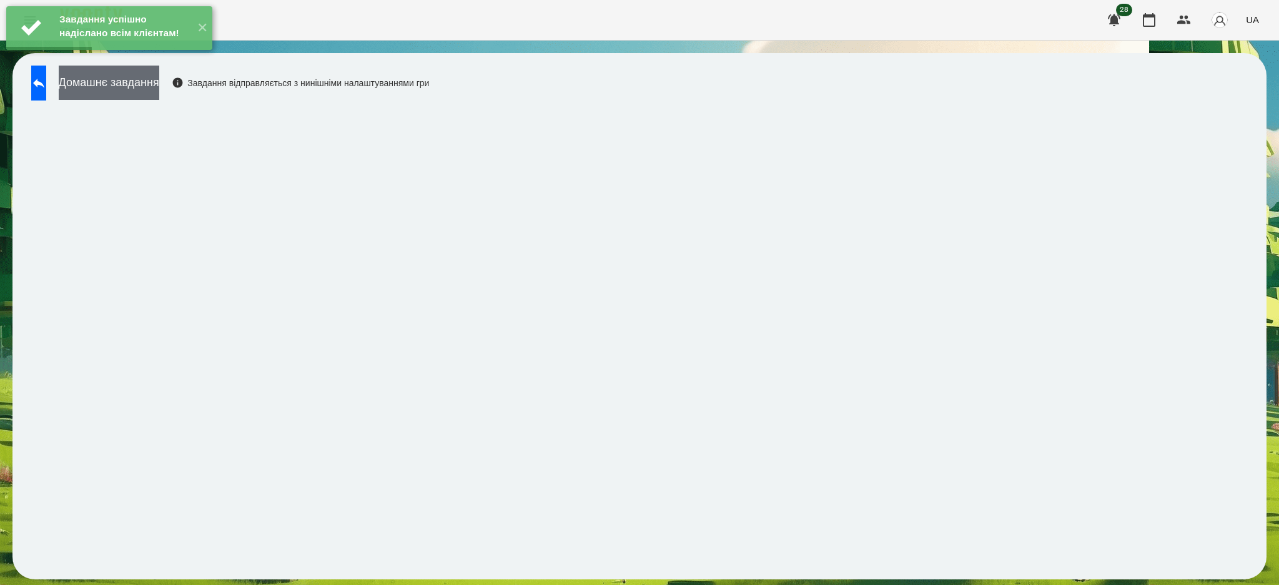
click at [159, 89] on button "Домашнє завдання" at bounding box center [109, 83] width 101 height 34
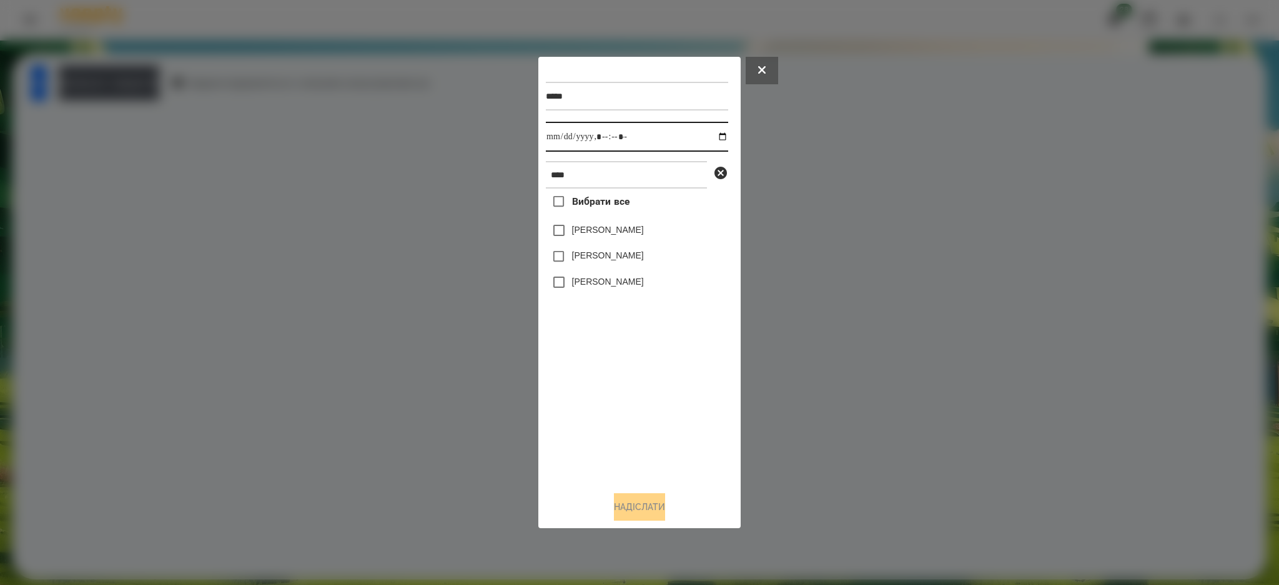
click at [715, 136] on input "datetime-local" at bounding box center [637, 137] width 182 height 30
type input "**********"
click at [623, 374] on div "Вибрати все [PERSON_NAME] [PERSON_NAME] [PERSON_NAME]" at bounding box center [637, 335] width 182 height 293
click at [601, 258] on label "[PERSON_NAME]" at bounding box center [608, 255] width 72 height 12
click at [641, 506] on button "Надіслати" at bounding box center [639, 506] width 51 height 27
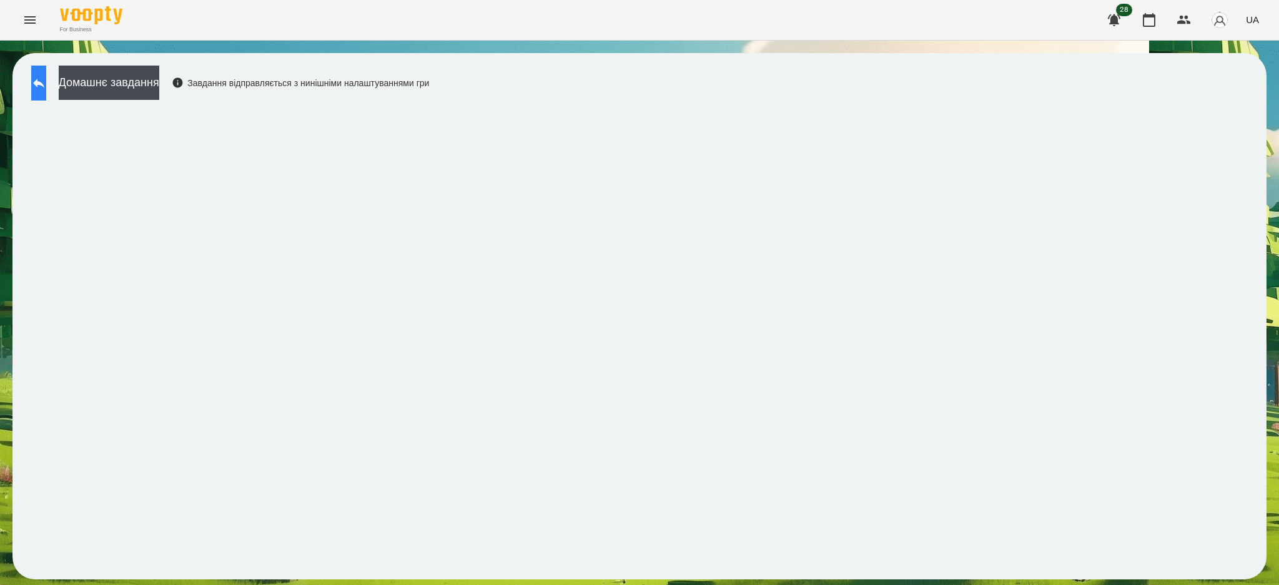
click at [46, 92] on button at bounding box center [38, 83] width 15 height 35
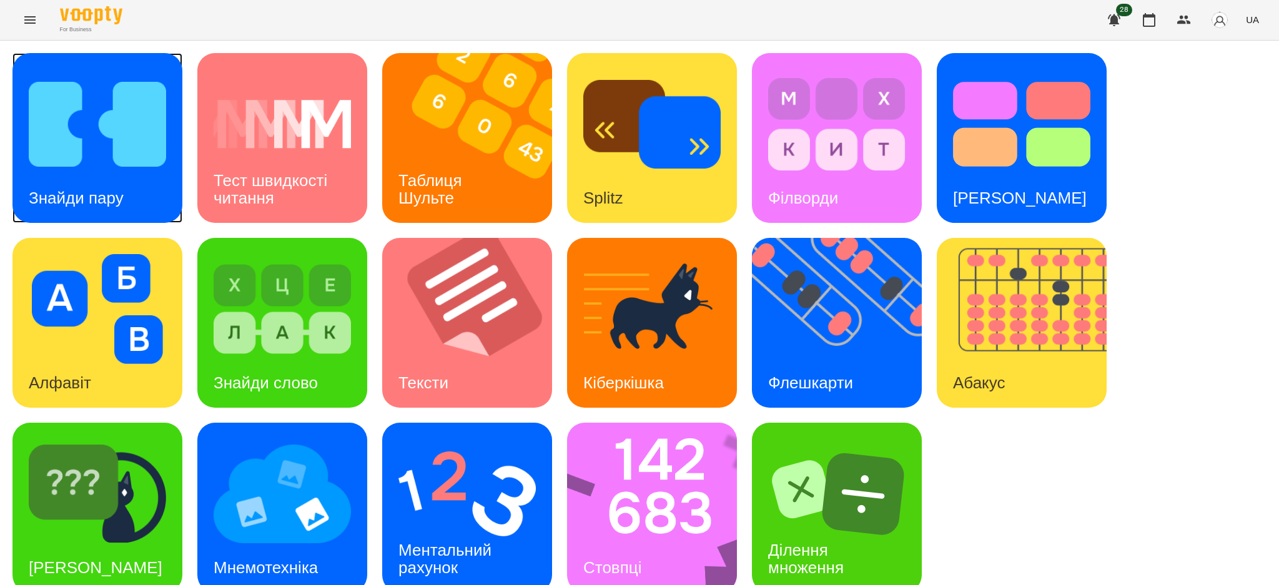
click at [104, 133] on img at bounding box center [97, 124] width 137 height 110
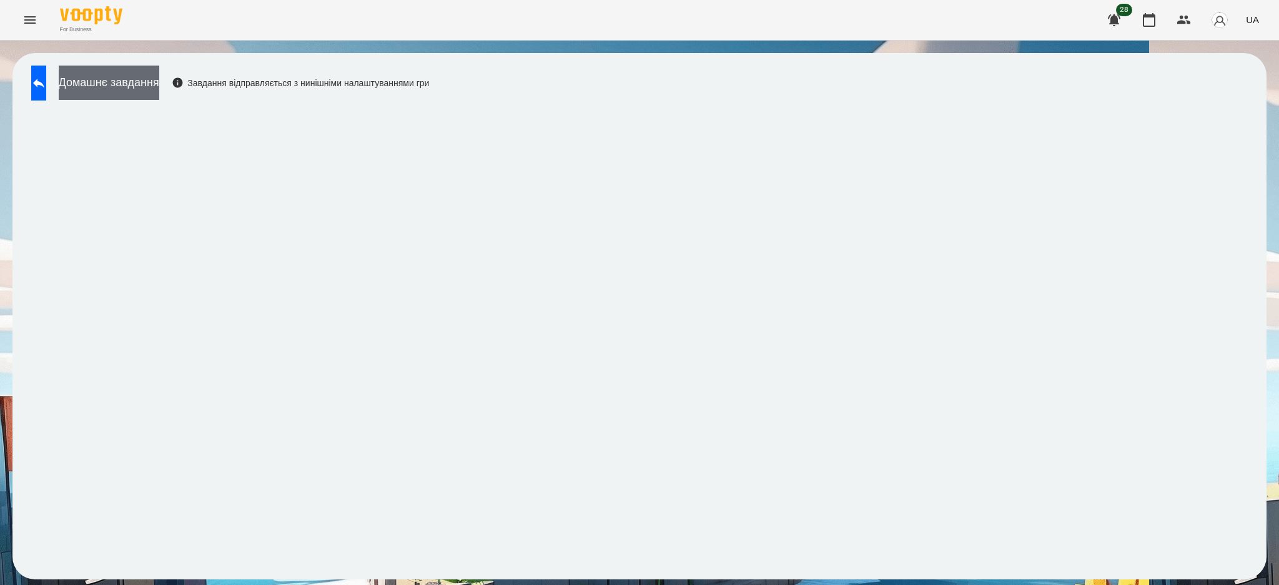
click at [122, 89] on button "Домашнє завдання" at bounding box center [109, 83] width 101 height 34
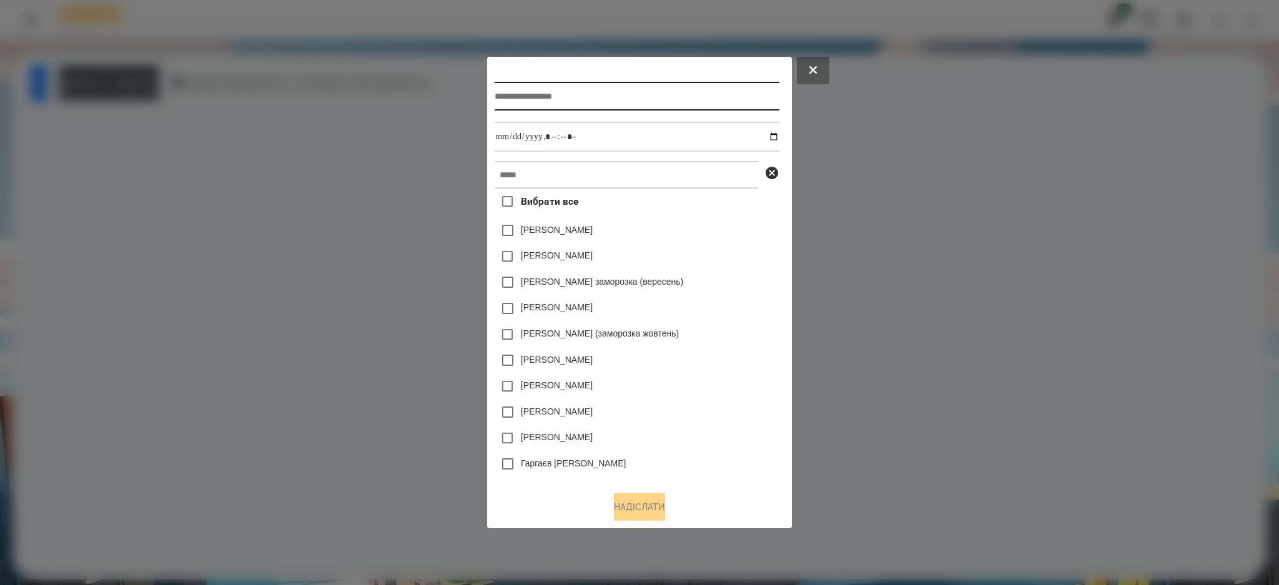
click at [504, 96] on input "text" at bounding box center [637, 96] width 284 height 29
type input "******"
click at [778, 139] on input "datetime-local" at bounding box center [637, 137] width 284 height 30
type input "**********"
click at [724, 228] on div "[PERSON_NAME]" at bounding box center [637, 230] width 284 height 26
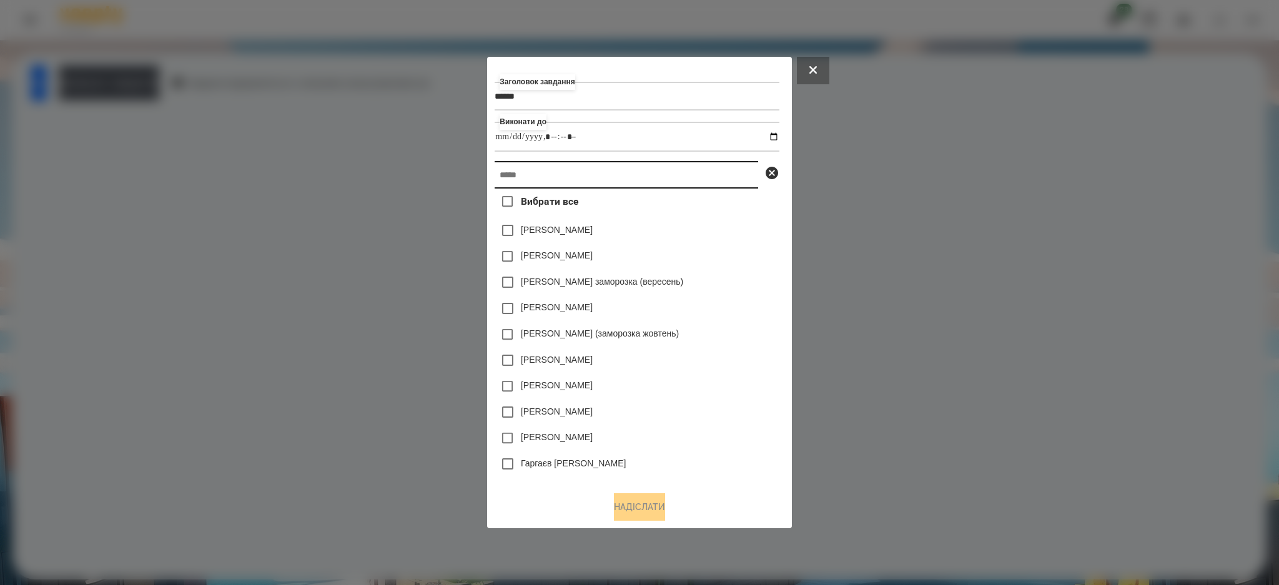
click at [525, 176] on input "text" at bounding box center [627, 174] width 264 height 27
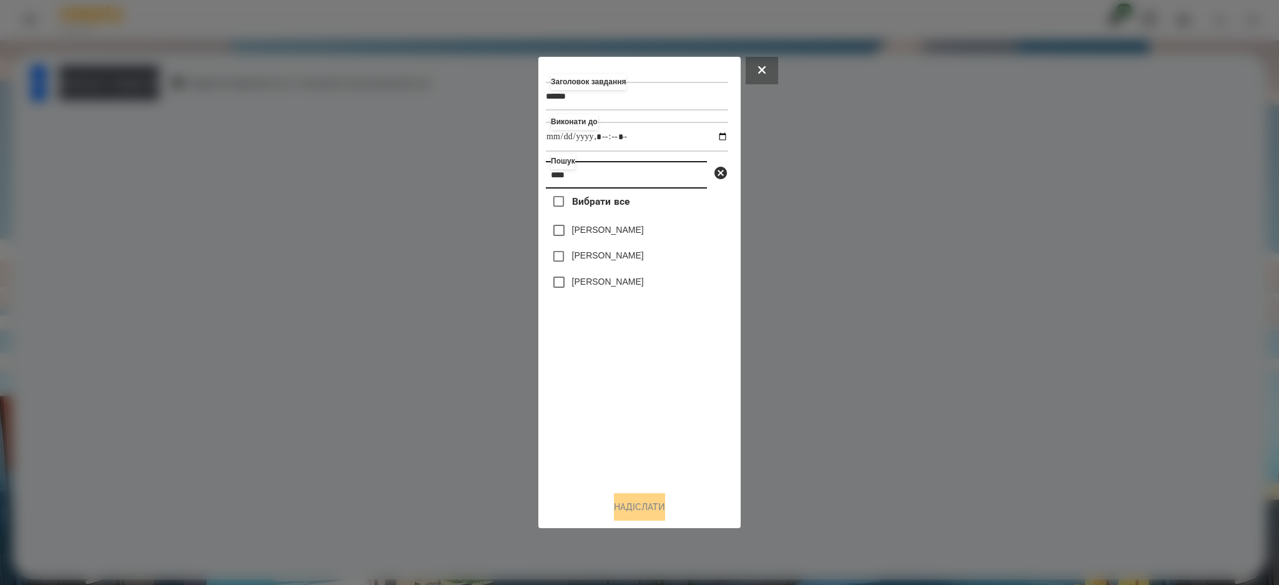
type input "****"
click at [649, 508] on button "Надіслати" at bounding box center [639, 506] width 51 height 27
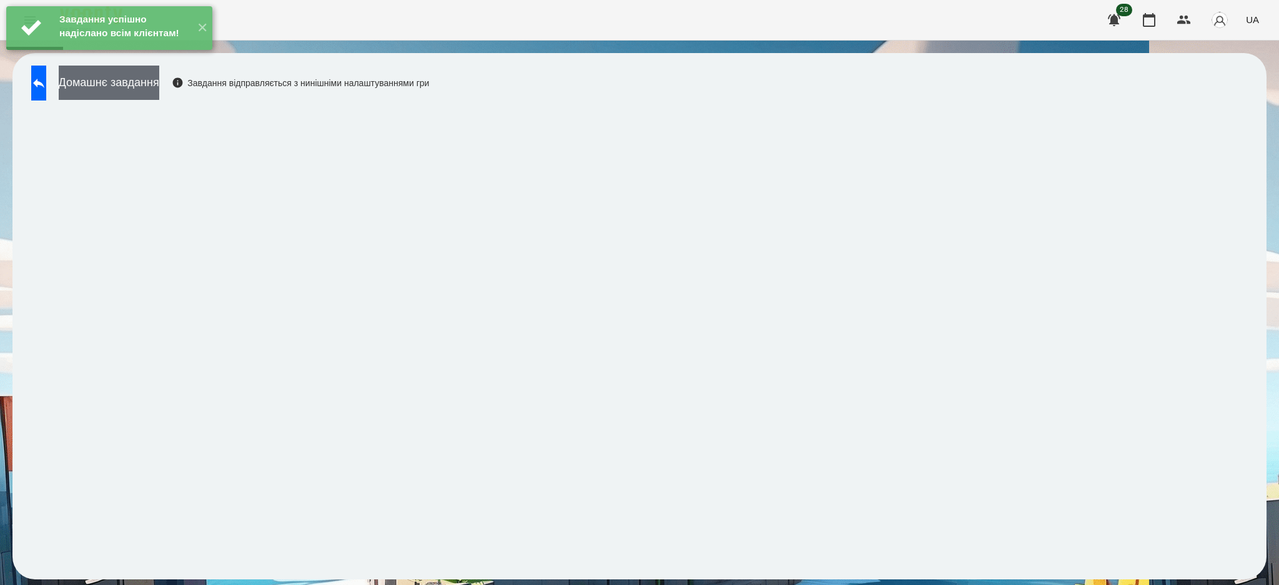
click at [120, 88] on button "Домашнє завдання" at bounding box center [109, 83] width 101 height 34
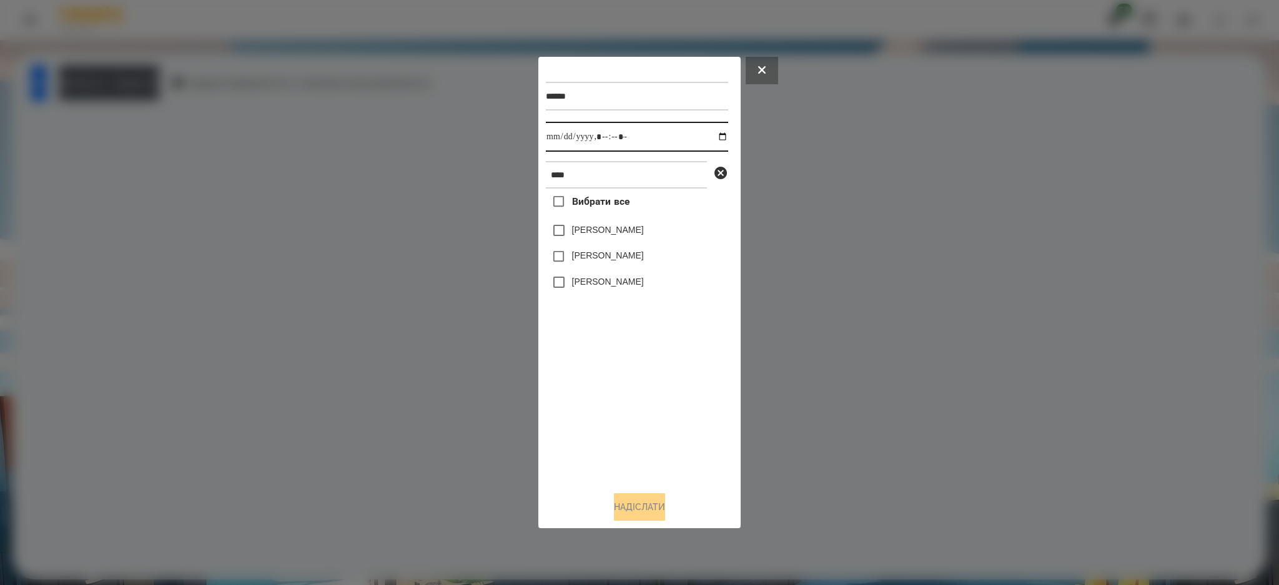
click at [712, 133] on input "datetime-local" at bounding box center [637, 137] width 182 height 30
type input "**********"
click at [621, 72] on div "******" at bounding box center [637, 96] width 182 height 51
click at [596, 254] on label "[PERSON_NAME]" at bounding box center [608, 255] width 72 height 12
click at [643, 508] on button "Надіслати" at bounding box center [639, 506] width 51 height 27
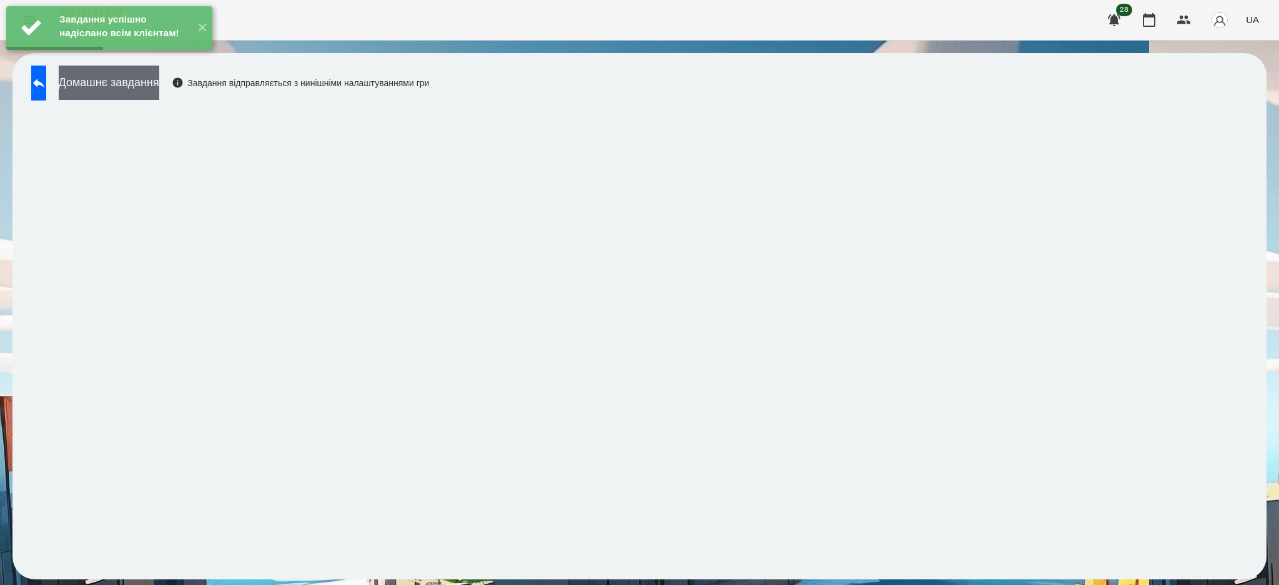
click at [159, 81] on button "Домашнє завдання" at bounding box center [109, 83] width 101 height 34
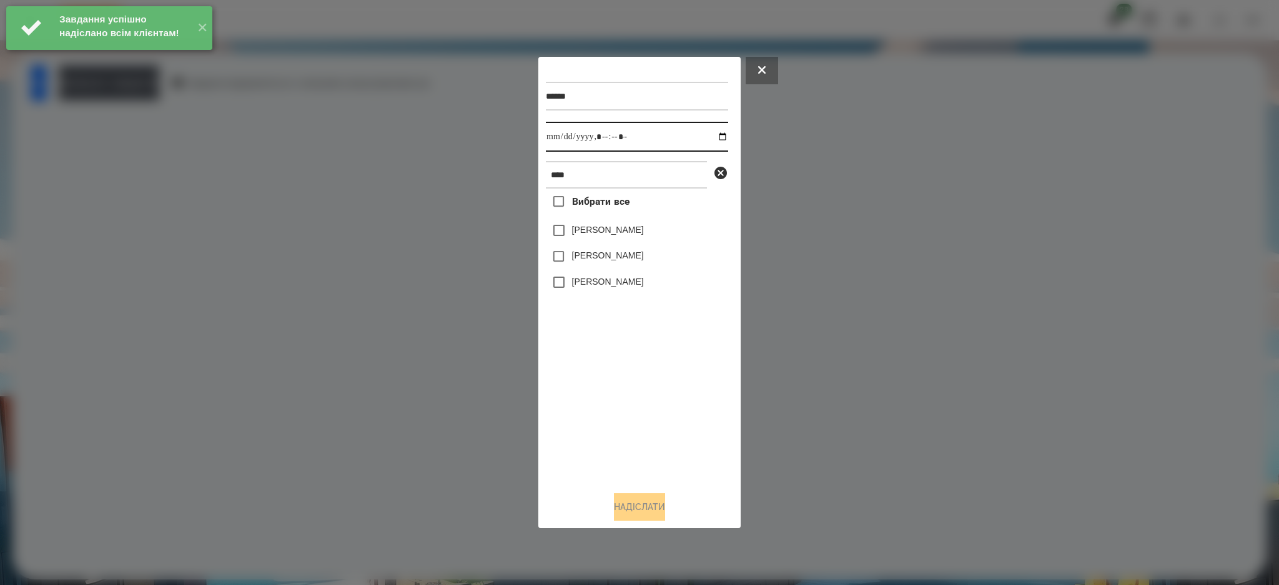
click at [717, 136] on input "datetime-local" at bounding box center [637, 137] width 182 height 30
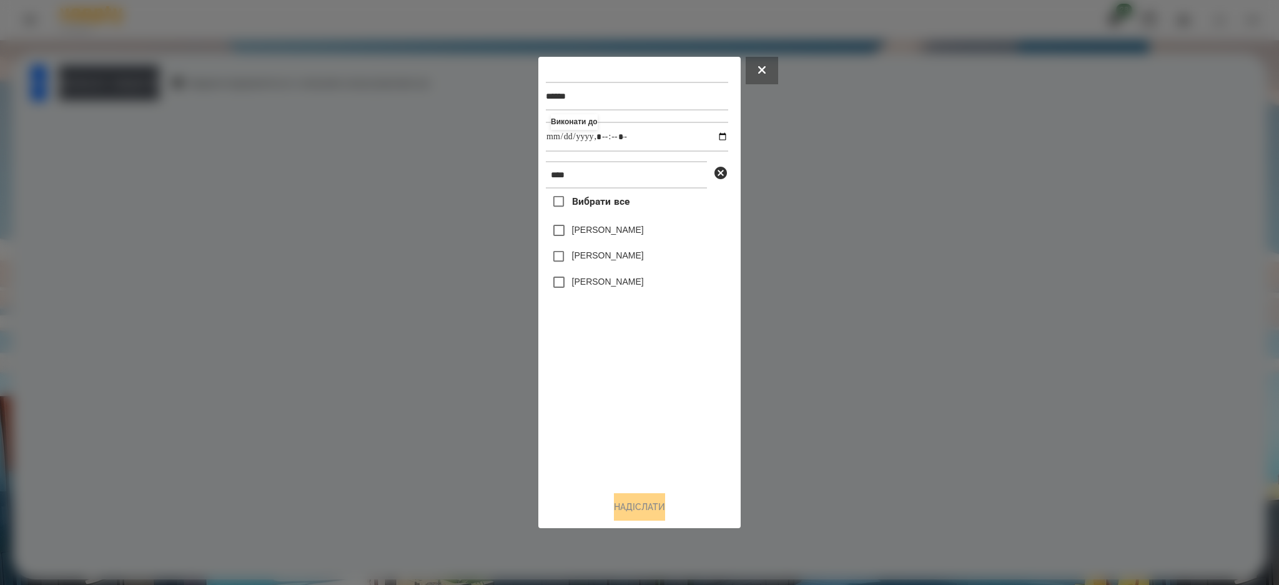
type input "**********"
click at [669, 66] on div "****** Виконати до **** Вибрати все [PERSON_NAME] [PERSON_NAME] [PERSON_NAME]" at bounding box center [639, 272] width 187 height 417
click at [616, 255] on label "[PERSON_NAME]" at bounding box center [608, 255] width 72 height 12
click at [652, 503] on button "Надіслати" at bounding box center [639, 506] width 51 height 27
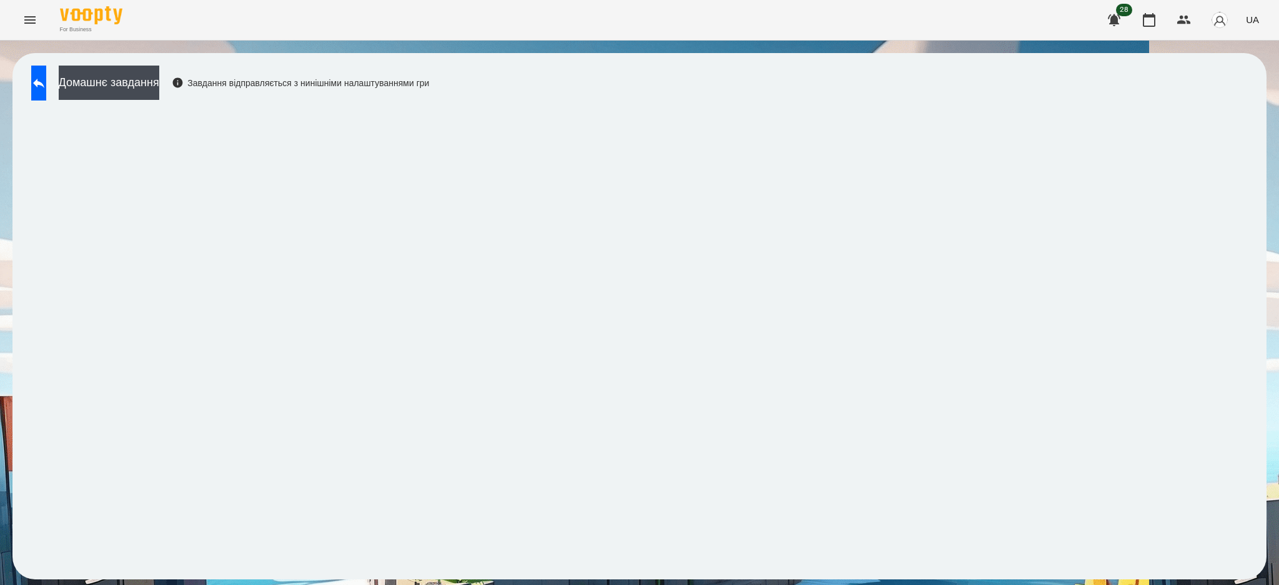
click at [32, 19] on icon "Menu" at bounding box center [29, 19] width 15 height 15
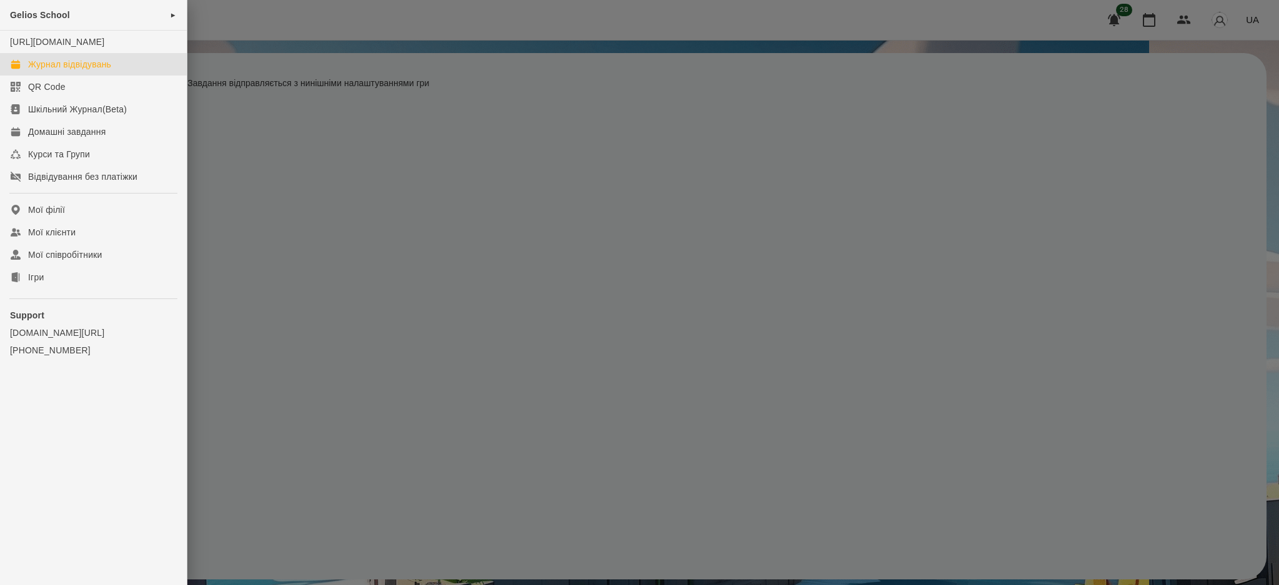
click at [40, 71] on div "Журнал відвідувань" at bounding box center [69, 64] width 83 height 12
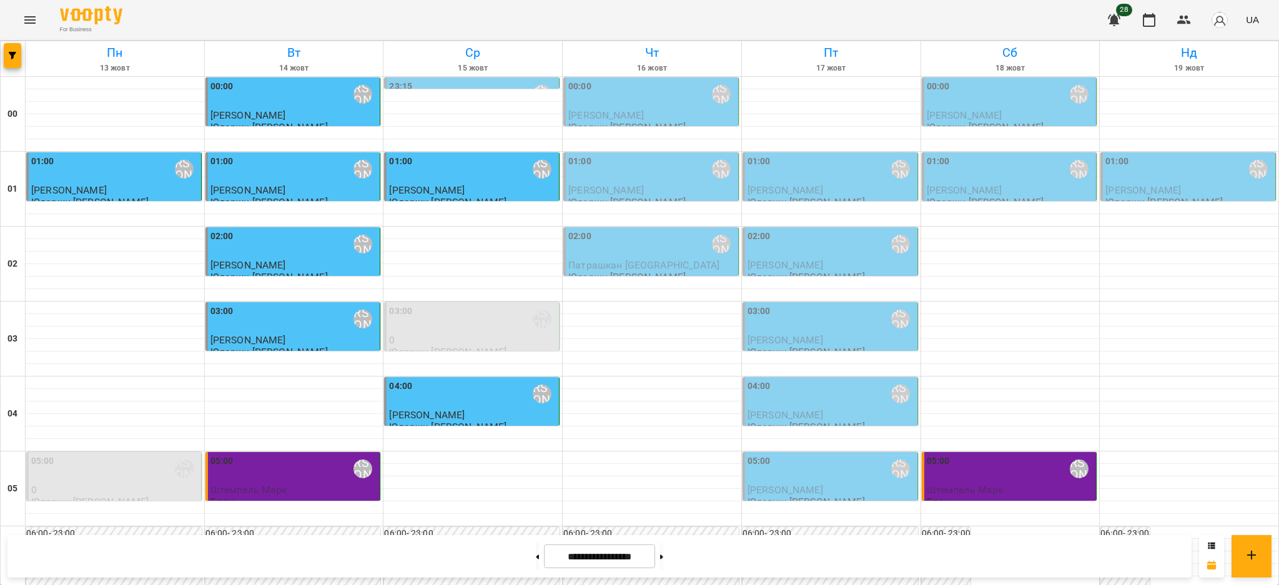
click at [621, 96] on div "00:00 Юларжи [PERSON_NAME]" at bounding box center [651, 94] width 167 height 29
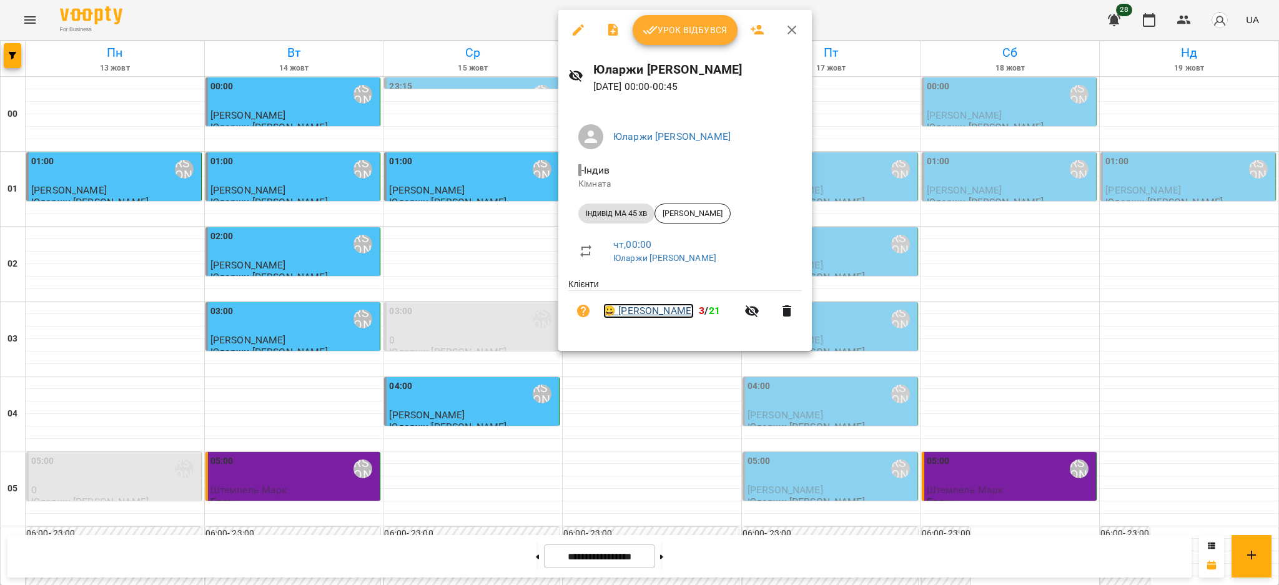
click at [673, 310] on link "😀 [PERSON_NAME]" at bounding box center [648, 310] width 91 height 15
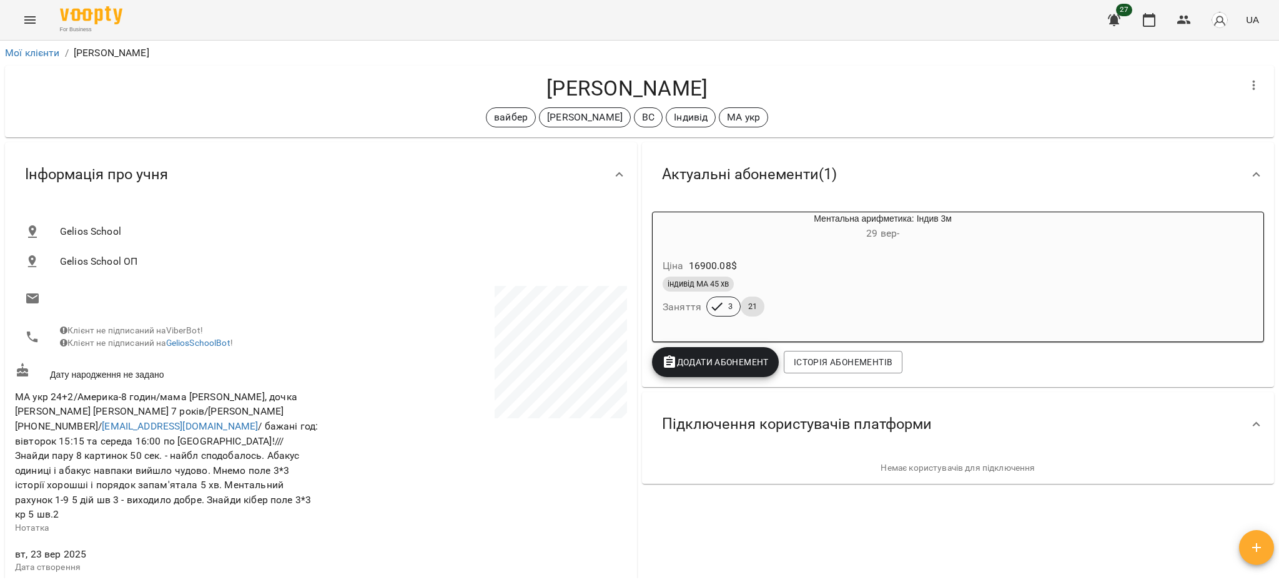
click at [31, 19] on icon "Menu" at bounding box center [29, 19] width 15 height 15
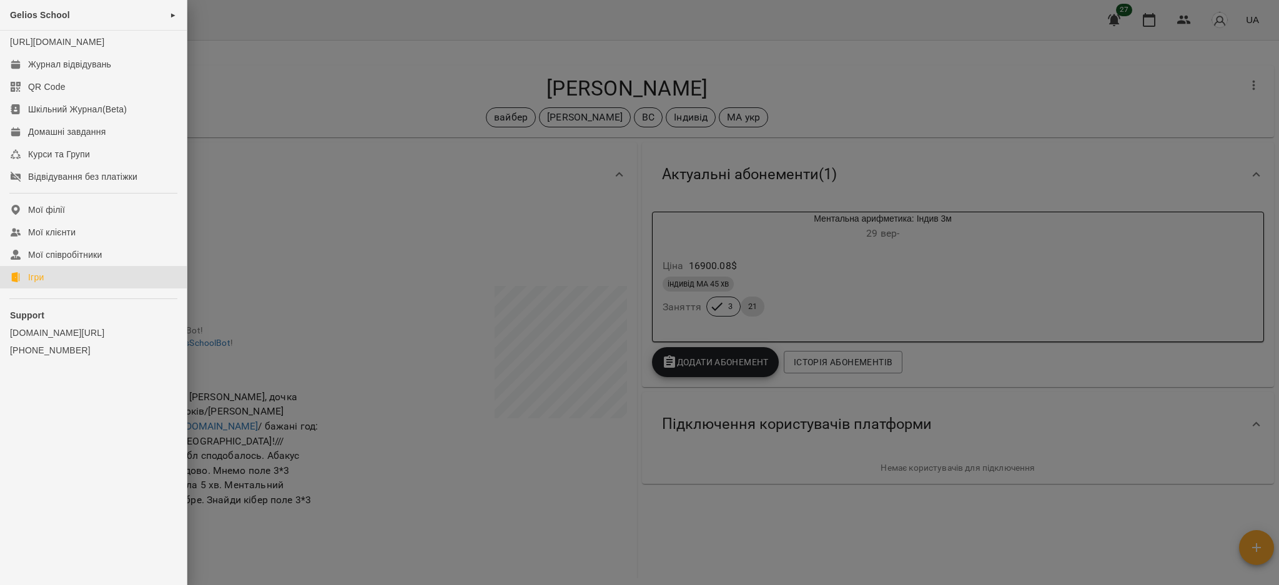
click at [57, 288] on link "Ігри" at bounding box center [93, 277] width 187 height 22
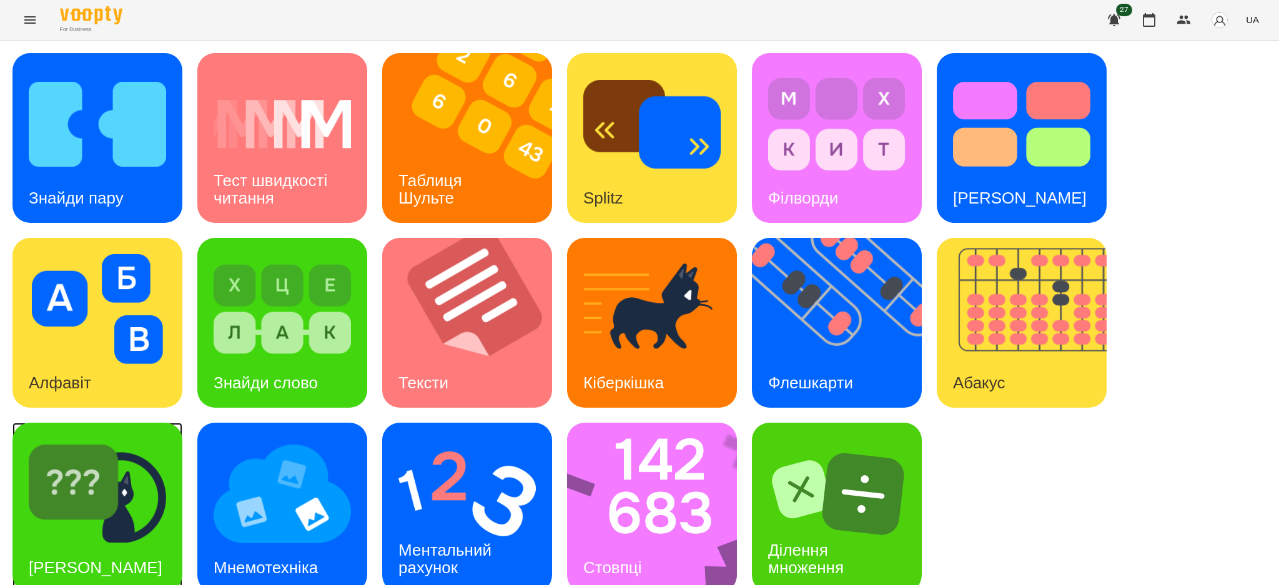
click at [116, 505] on img at bounding box center [97, 494] width 137 height 110
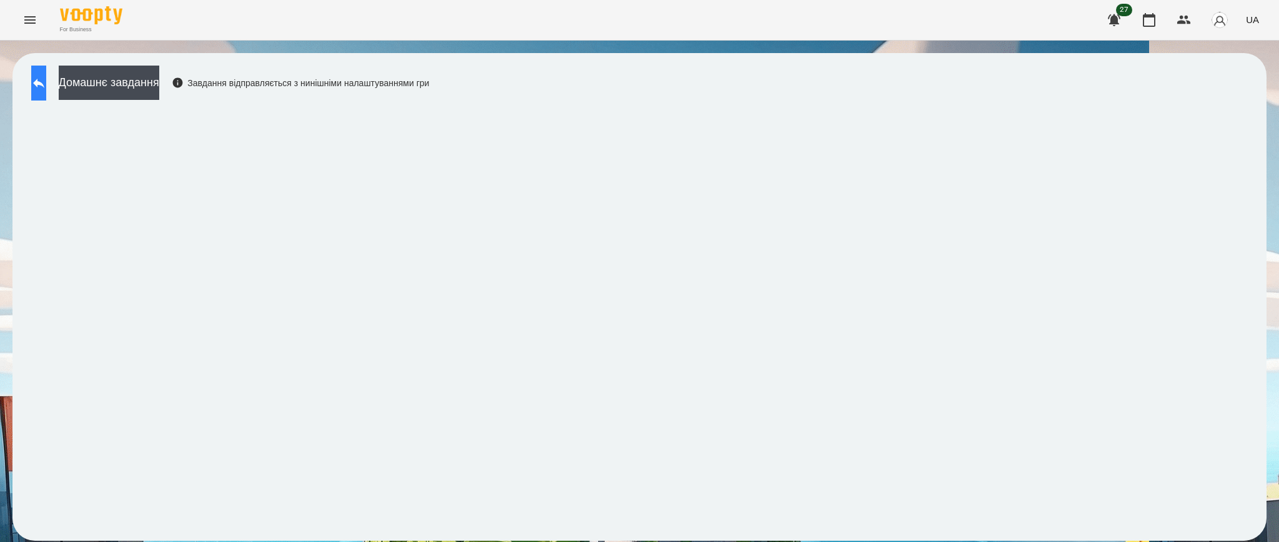
click at [44, 84] on icon at bounding box center [38, 83] width 11 height 9
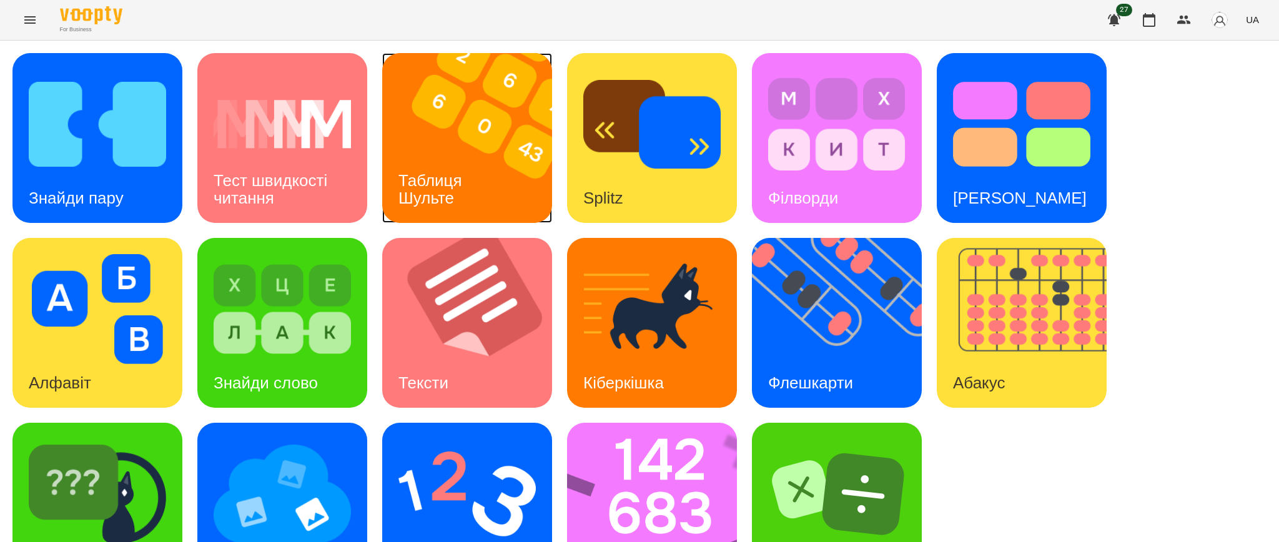
click at [473, 137] on img at bounding box center [474, 138] width 185 height 170
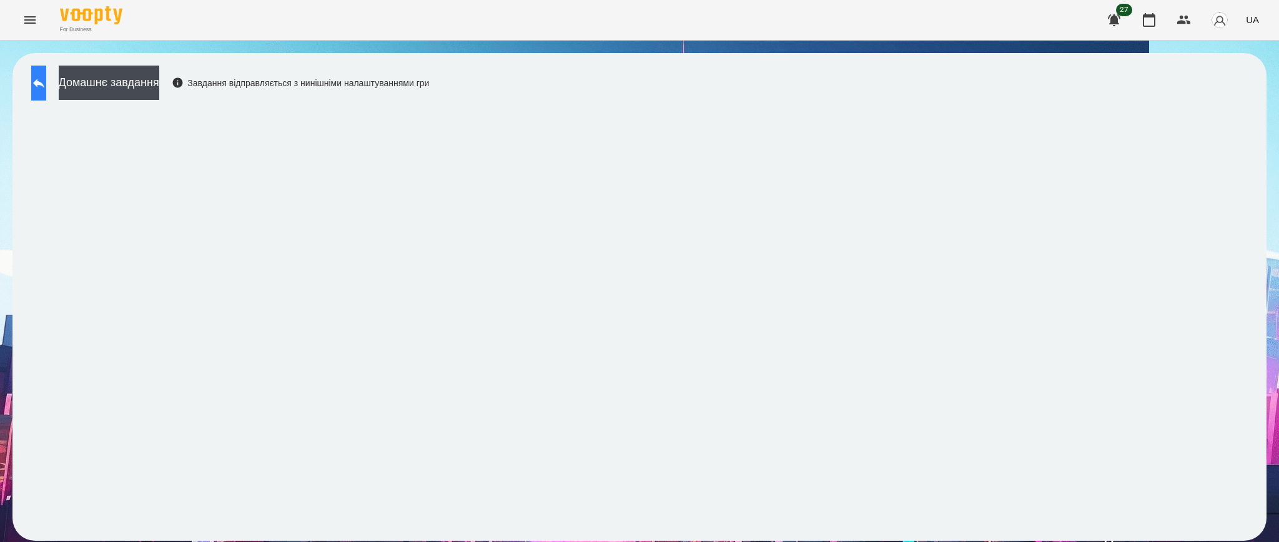
click at [44, 84] on icon at bounding box center [38, 83] width 11 height 9
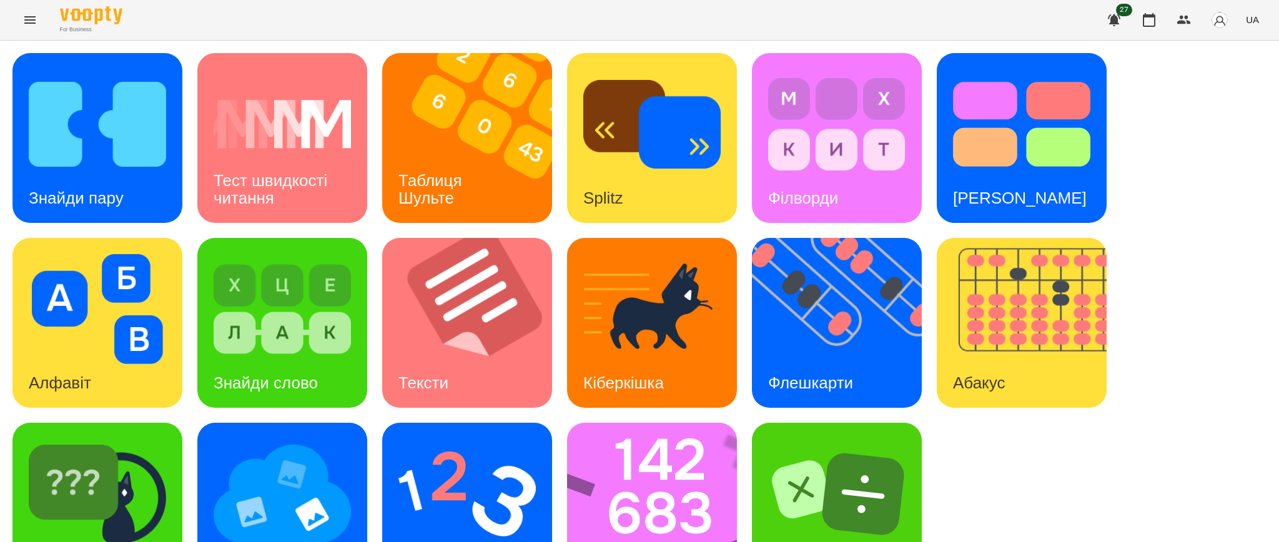
scroll to position [62, 0]
click at [1032, 269] on img at bounding box center [1029, 323] width 185 height 170
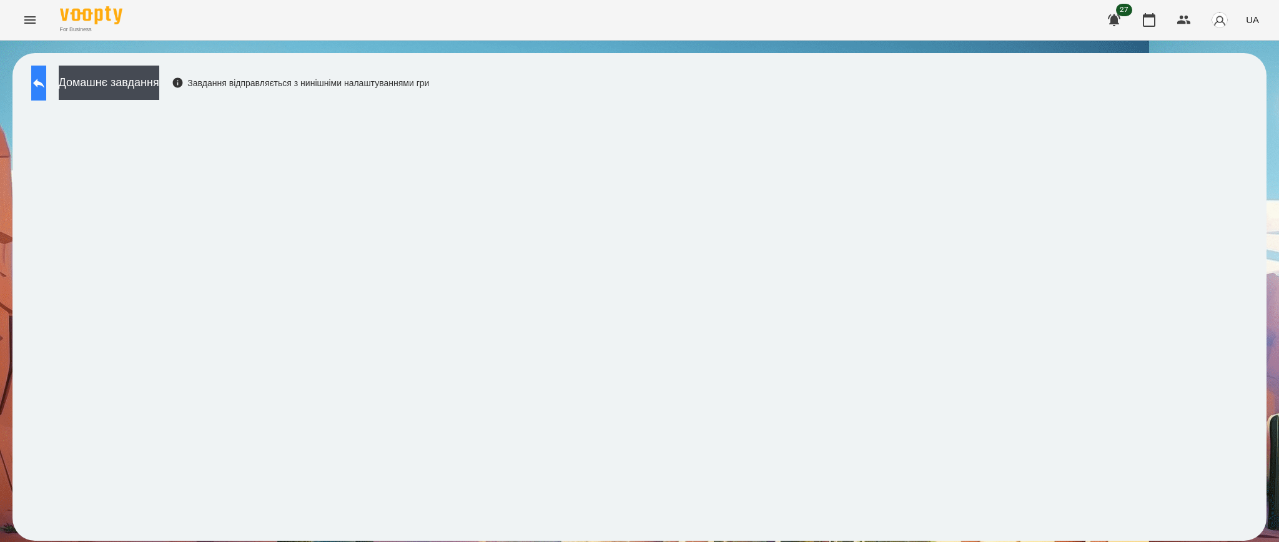
click at [46, 79] on icon at bounding box center [38, 83] width 15 height 15
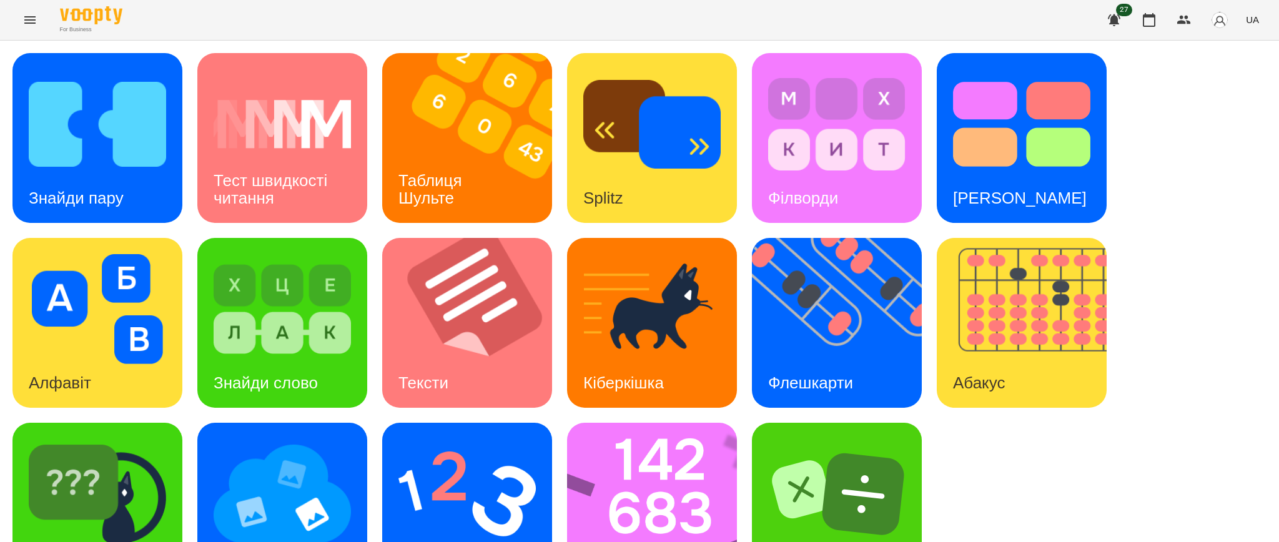
scroll to position [62, 0]
click at [74, 439] on img at bounding box center [97, 494] width 137 height 110
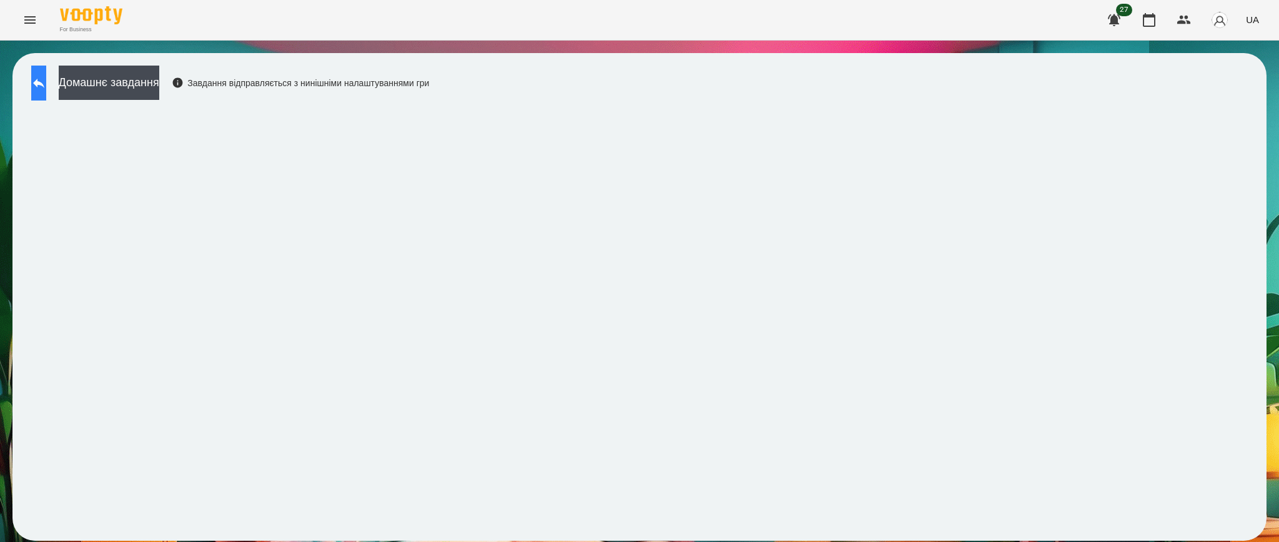
click at [46, 86] on icon at bounding box center [38, 83] width 15 height 15
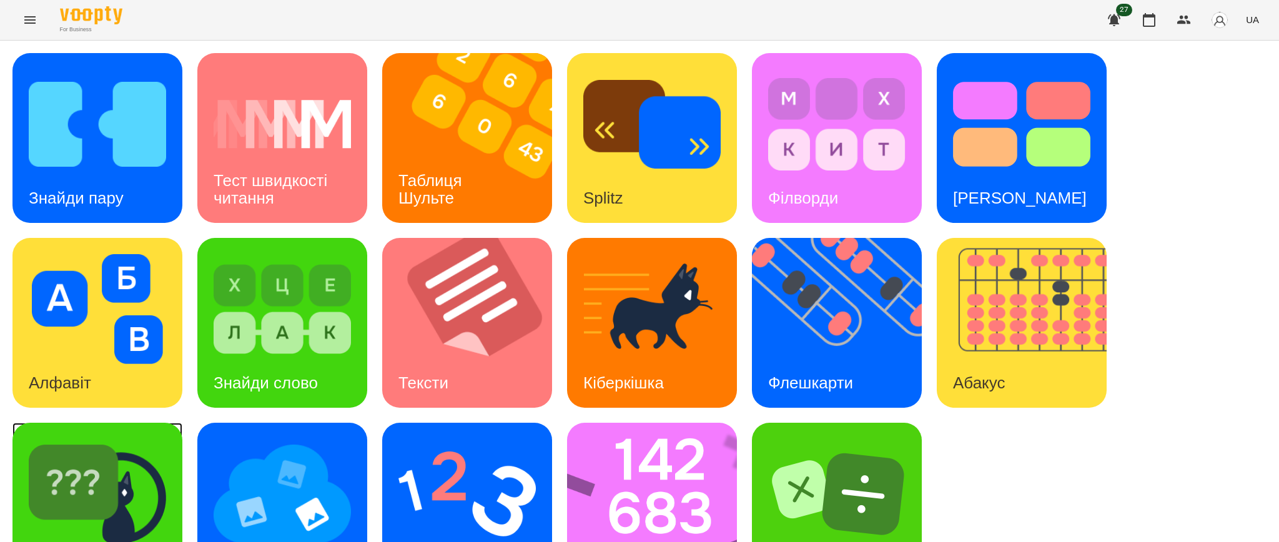
click at [122, 450] on img at bounding box center [97, 494] width 137 height 110
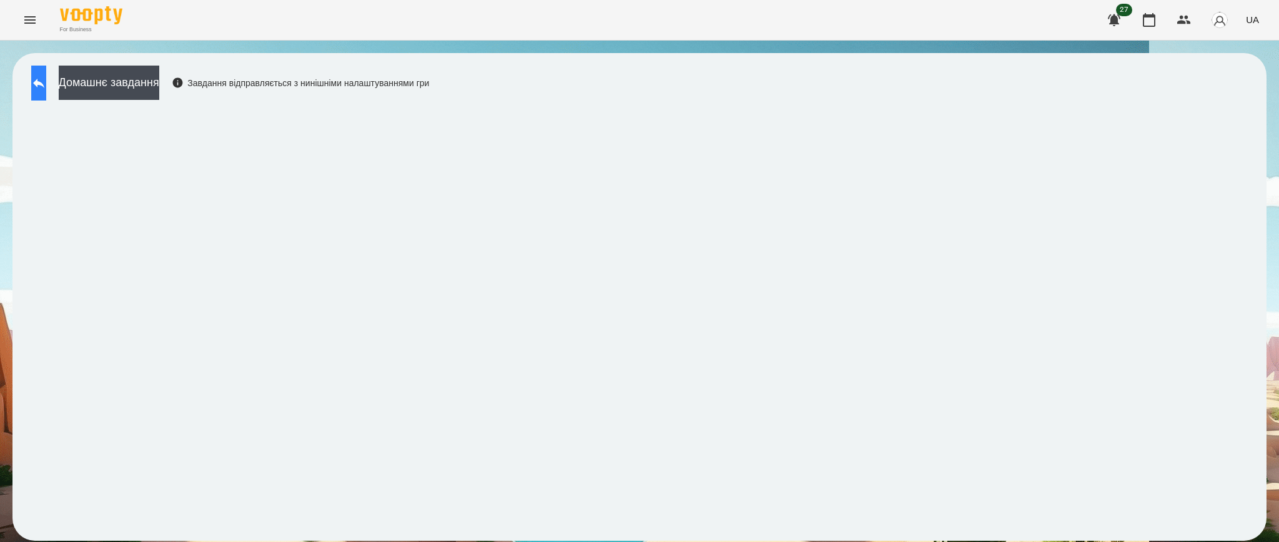
click at [46, 86] on icon at bounding box center [38, 83] width 15 height 15
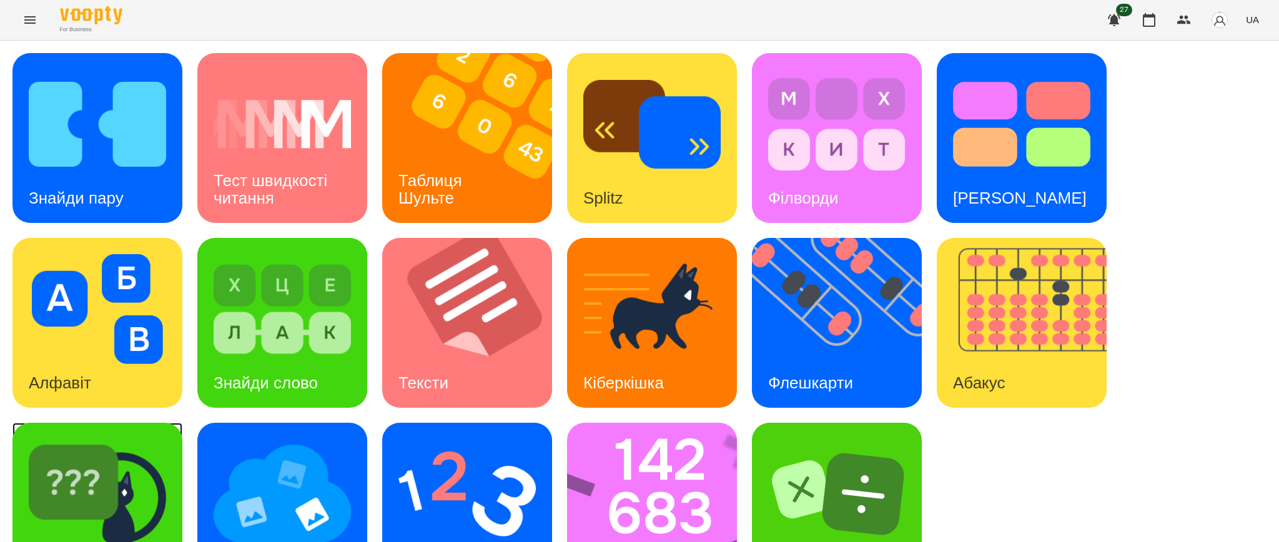
click at [121, 500] on img at bounding box center [97, 494] width 137 height 110
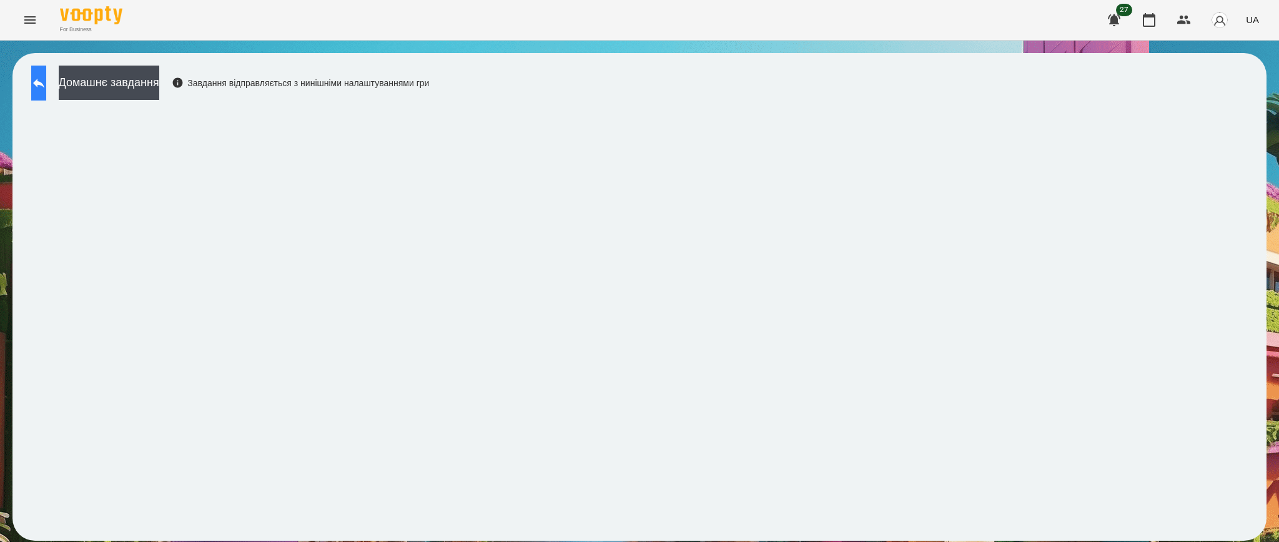
click at [46, 76] on icon at bounding box center [38, 83] width 15 height 15
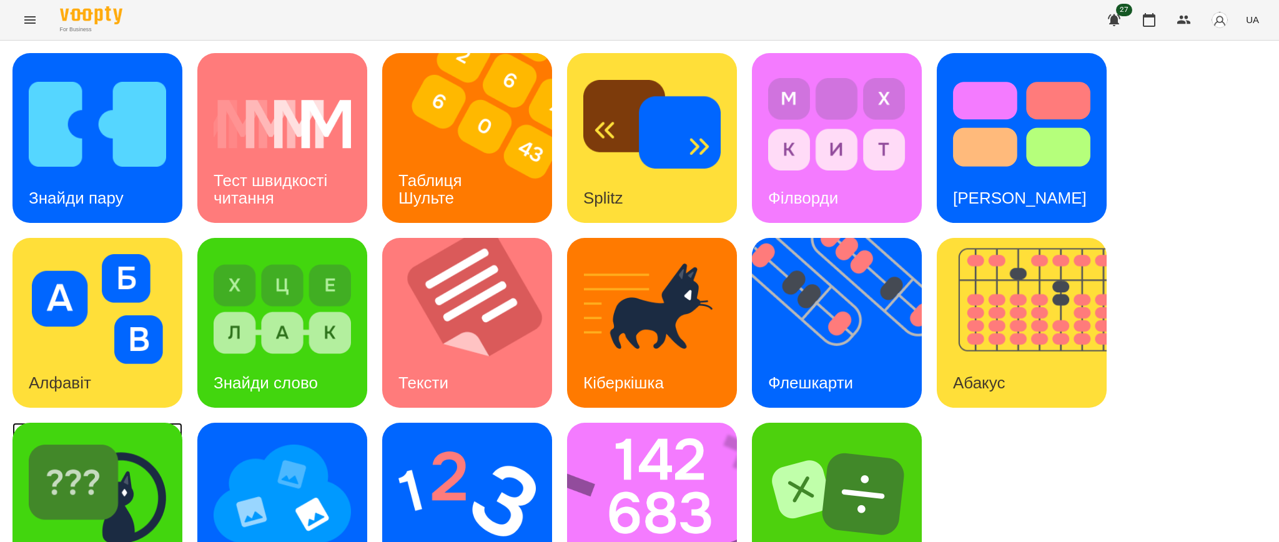
click at [88, 463] on img at bounding box center [97, 494] width 137 height 110
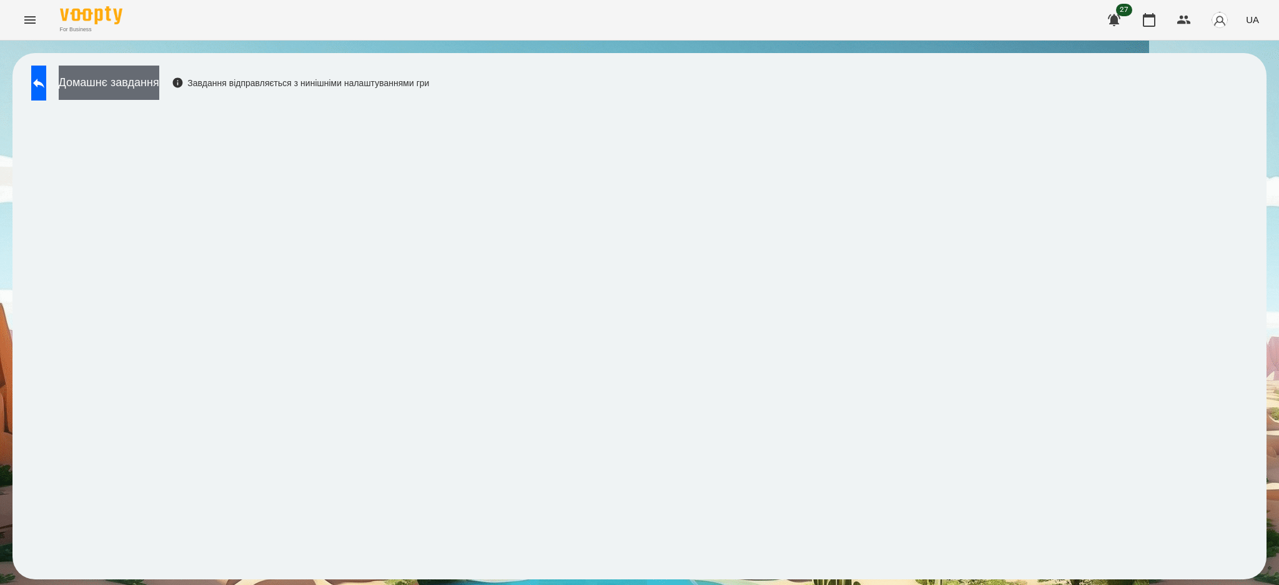
drag, startPoint x: 123, startPoint y: 81, endPoint x: 106, endPoint y: 81, distance: 16.9
click at [106, 81] on button "Домашнє завдання" at bounding box center [109, 83] width 101 height 34
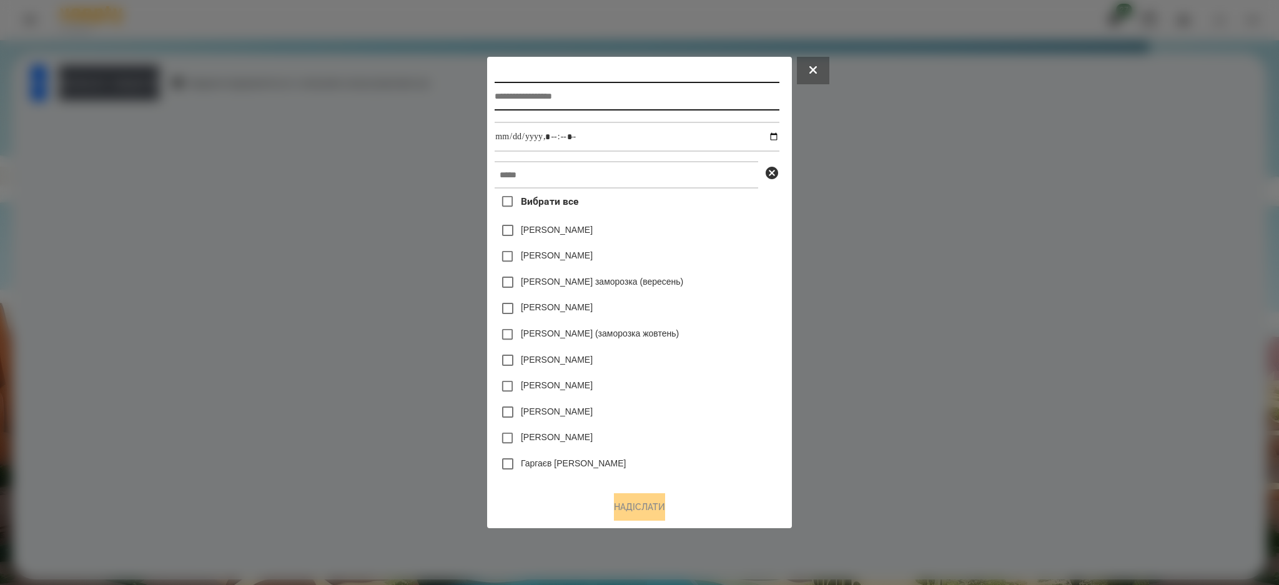
click at [523, 99] on input "text" at bounding box center [637, 96] width 284 height 29
type input "*********"
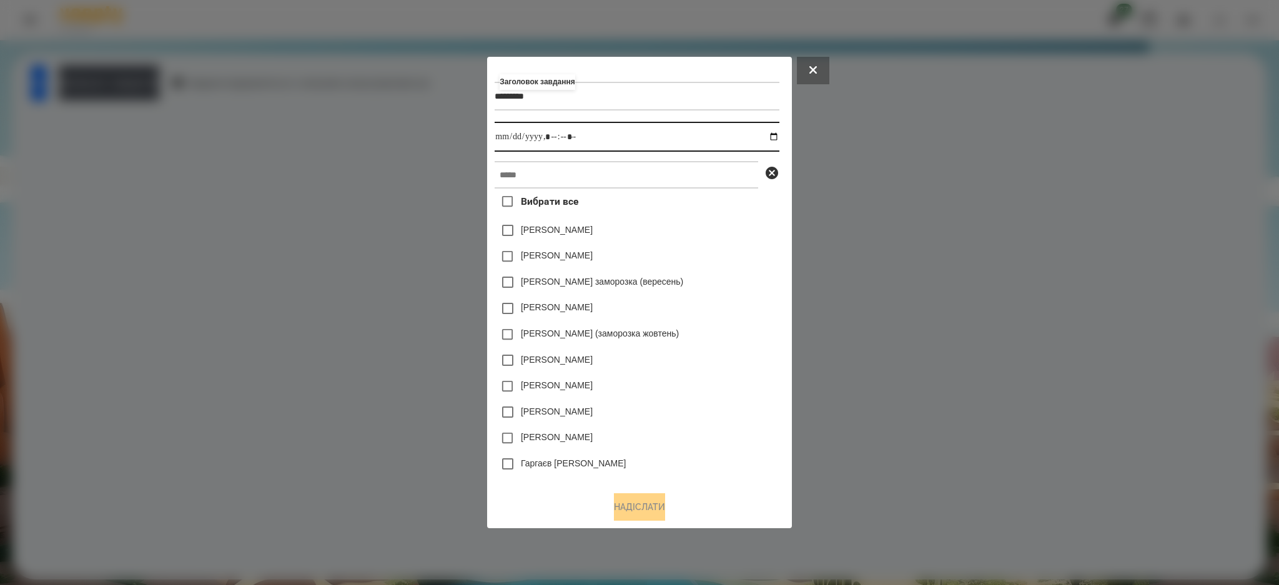
click at [777, 136] on input "datetime-local" at bounding box center [637, 137] width 284 height 30
type input "**********"
click at [728, 175] on input "text" at bounding box center [627, 174] width 264 height 27
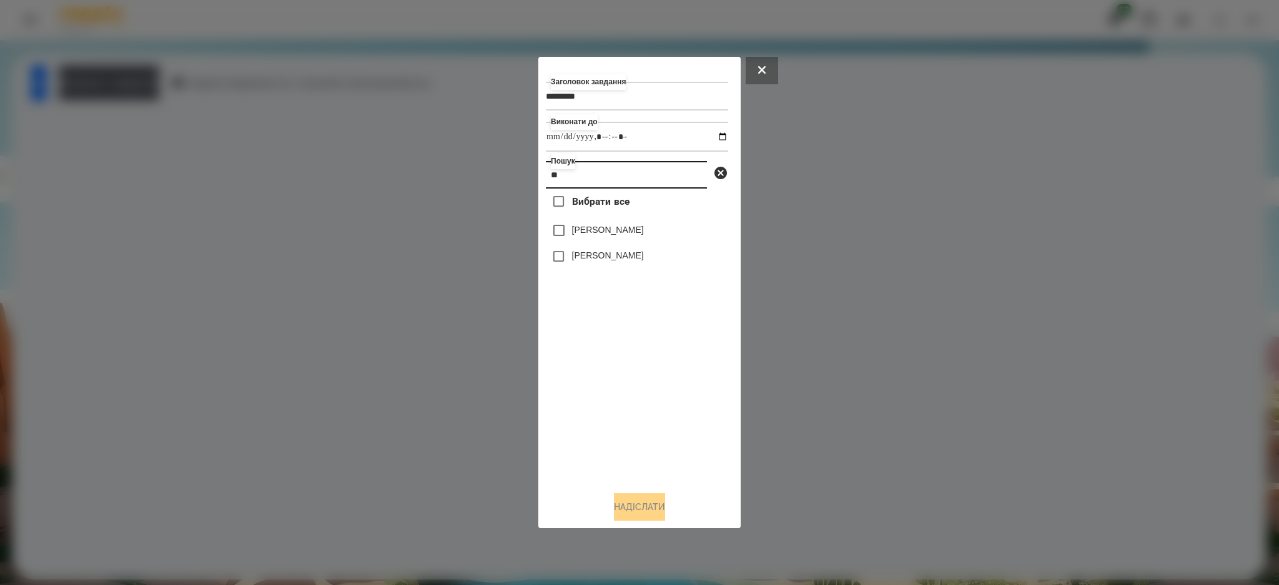
type input "*"
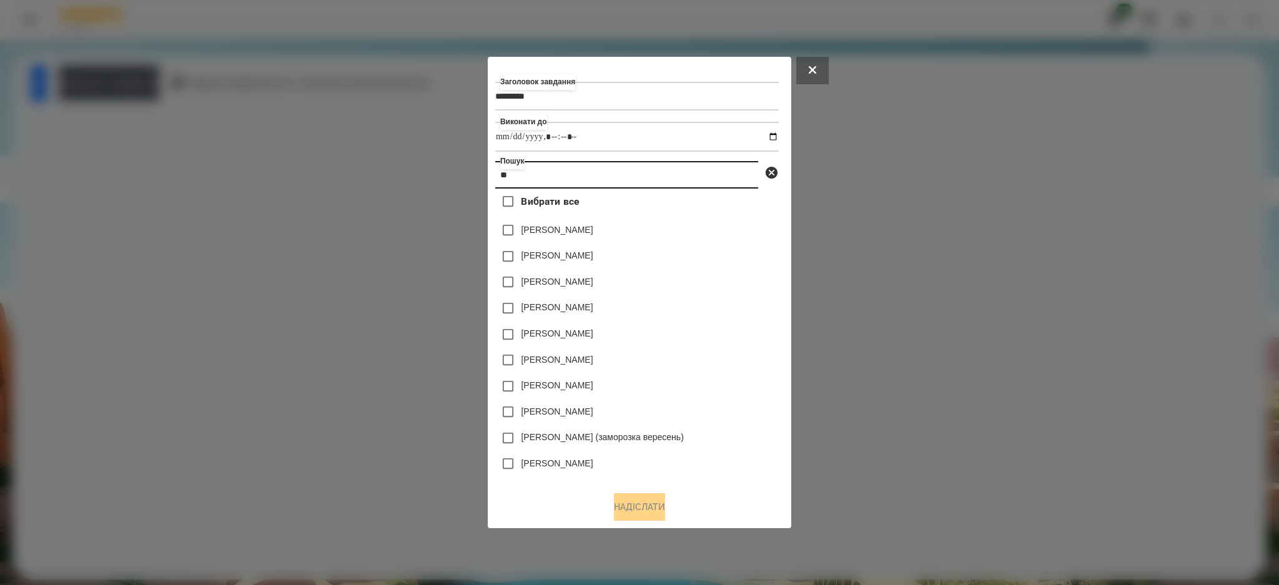
type input "*"
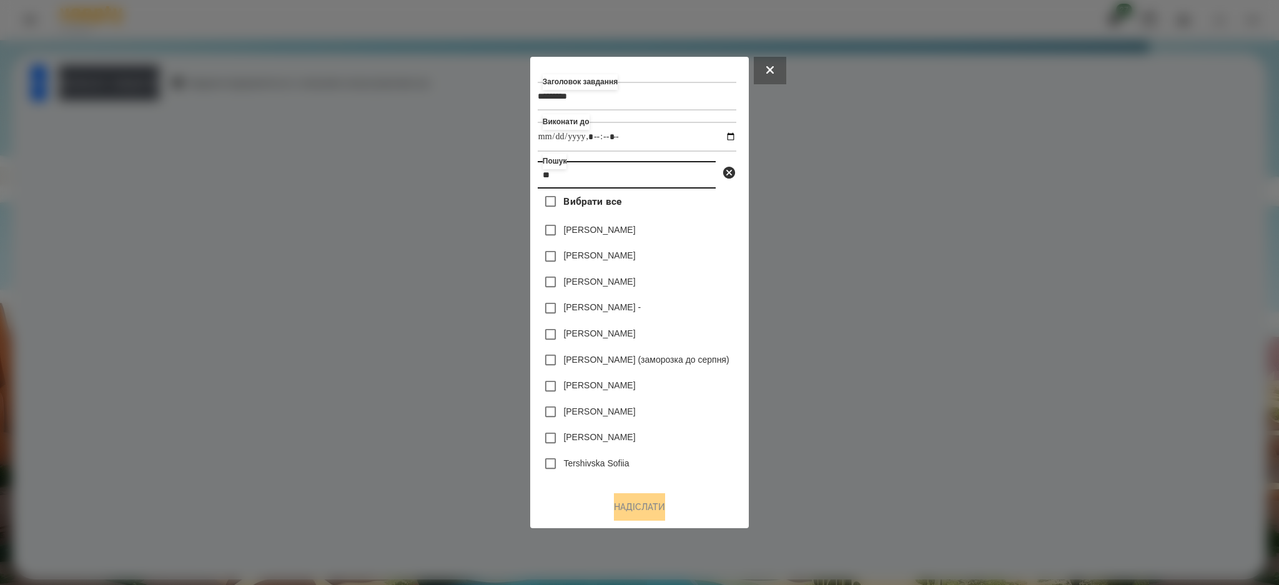
type input "*"
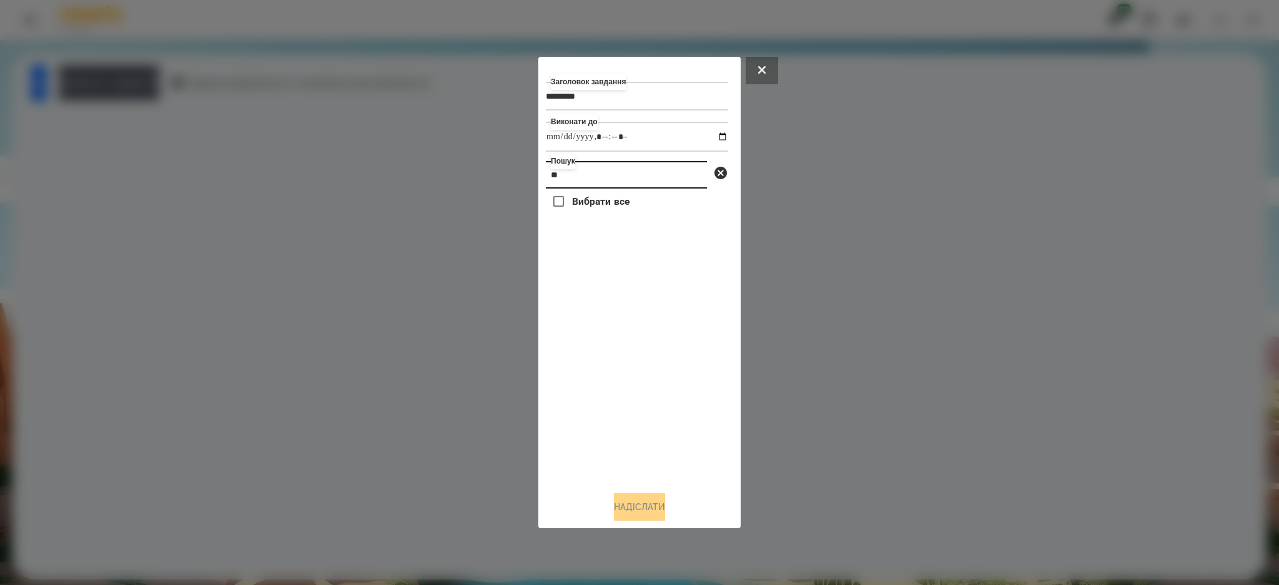
type input "*"
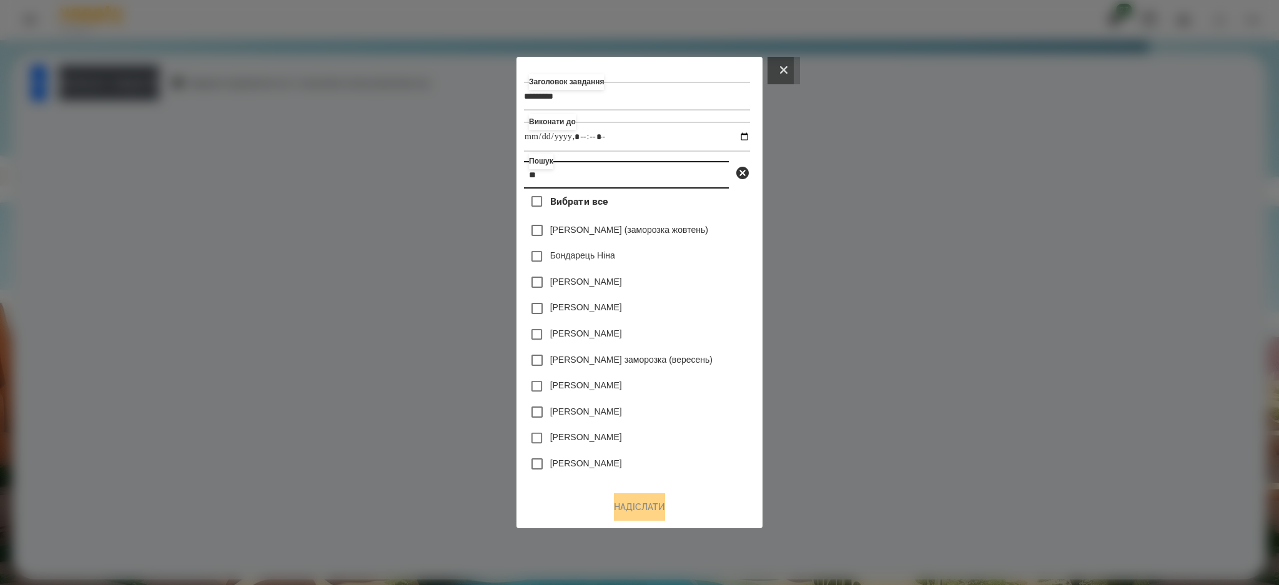
type input "**"
click at [780, 66] on icon at bounding box center [783, 69] width 7 height 7
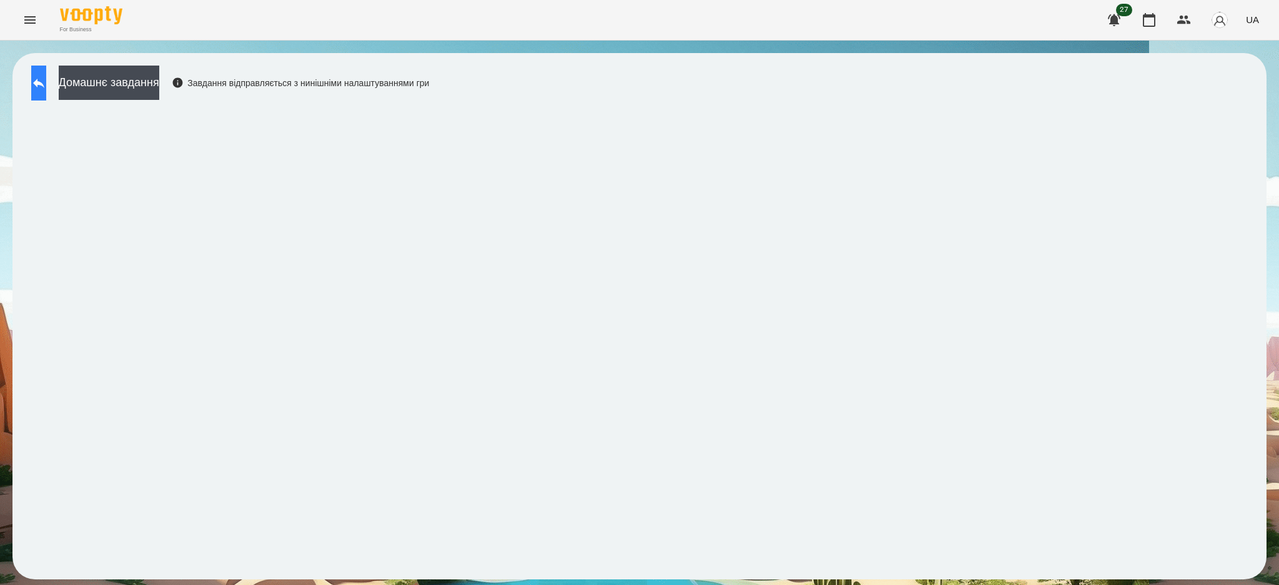
click at [32, 76] on button at bounding box center [38, 83] width 15 height 35
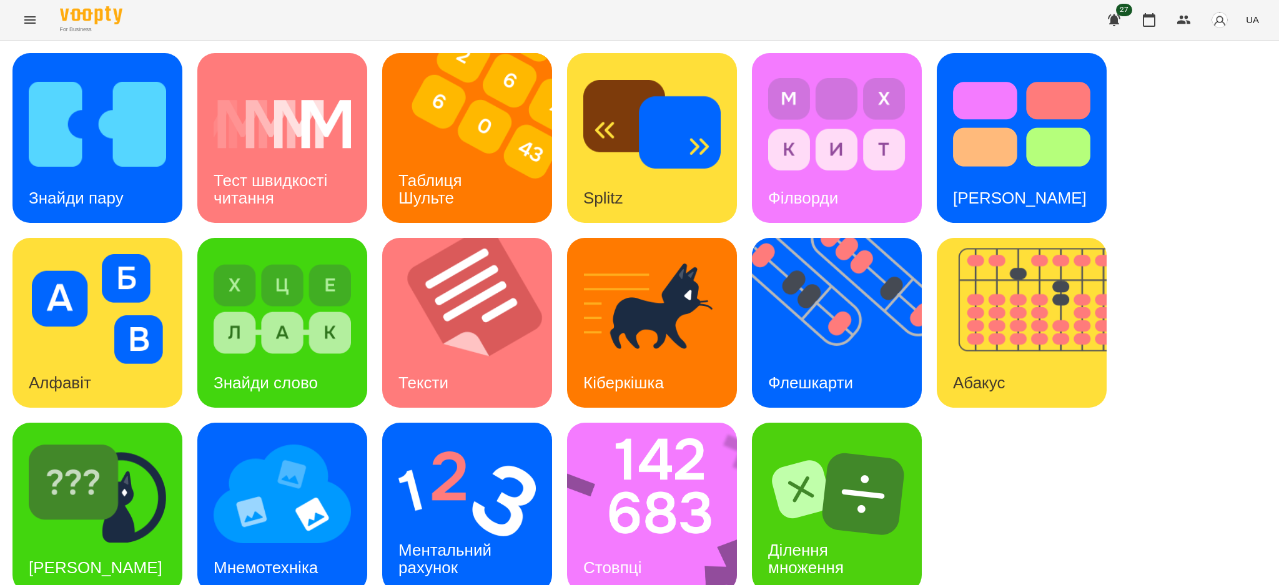
click at [31, 26] on icon "Menu" at bounding box center [29, 19] width 15 height 15
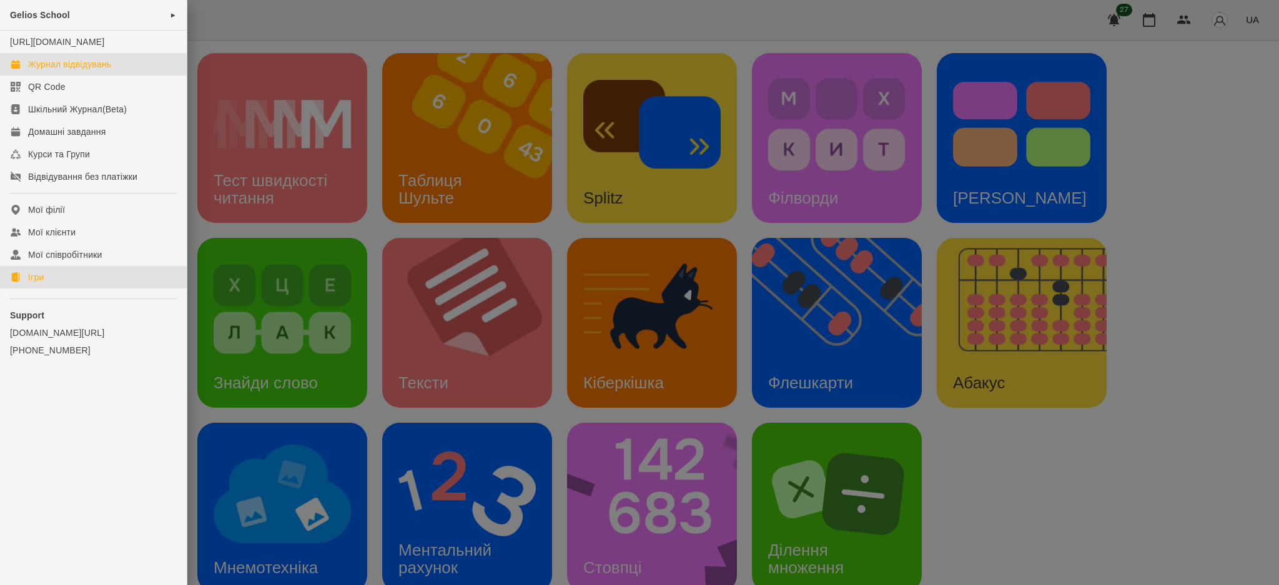
click at [52, 71] on div "Журнал відвідувань" at bounding box center [69, 64] width 83 height 12
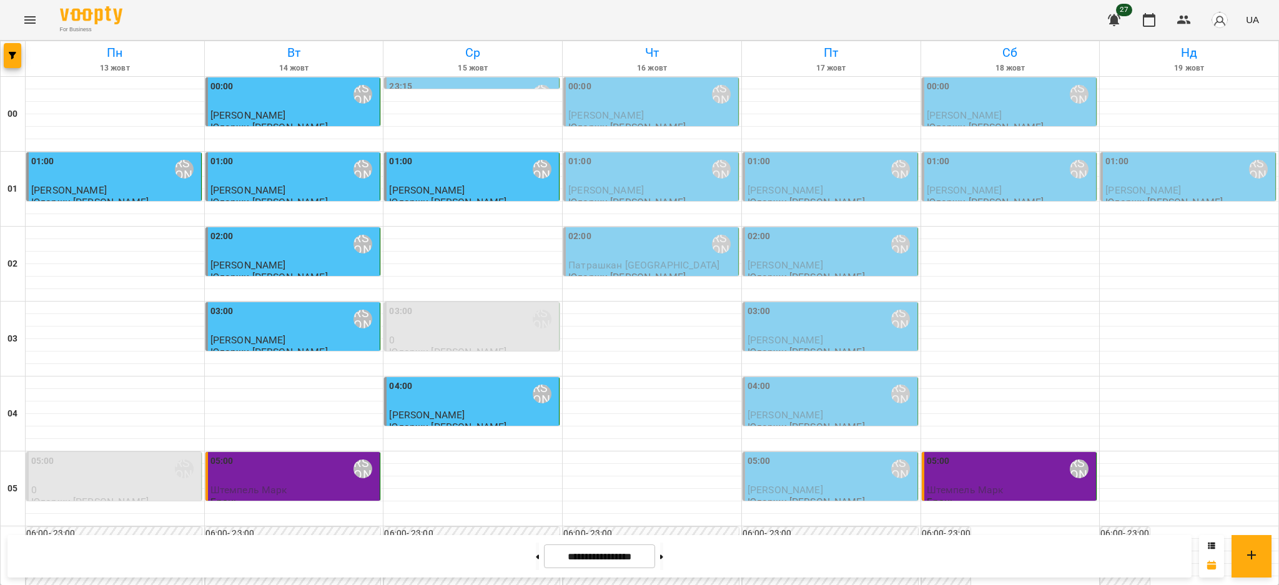
click at [659, 101] on div "00:00 Юларжи [PERSON_NAME]" at bounding box center [651, 94] width 167 height 29
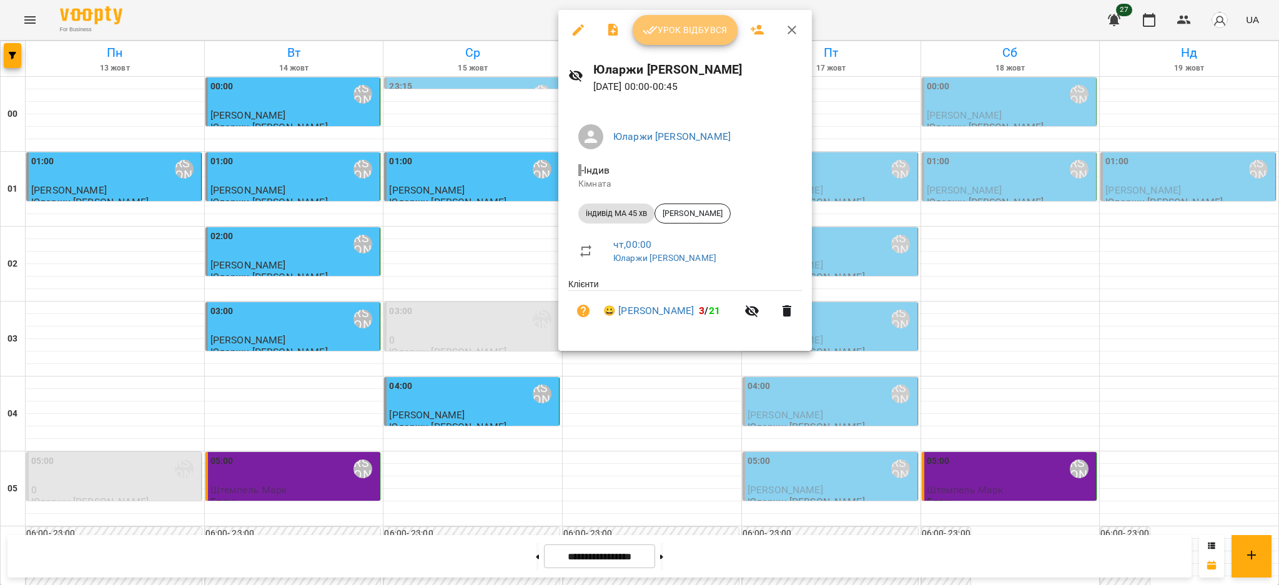
click at [689, 38] on button "Урок відбувся" at bounding box center [685, 30] width 105 height 30
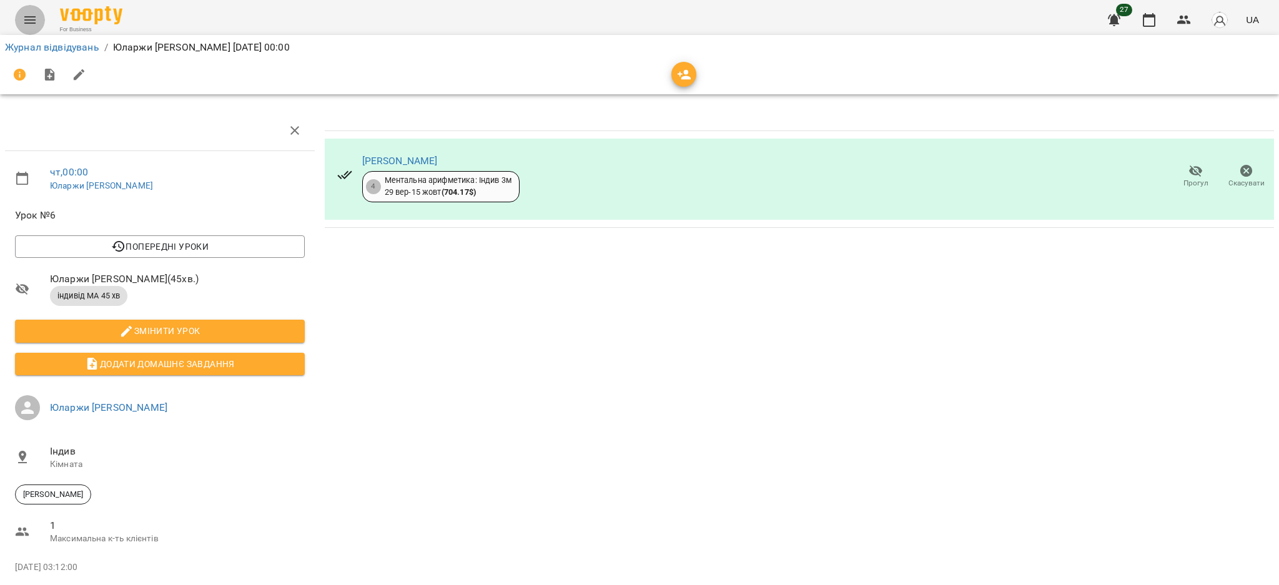
click at [22, 13] on icon "Menu" at bounding box center [29, 19] width 15 height 15
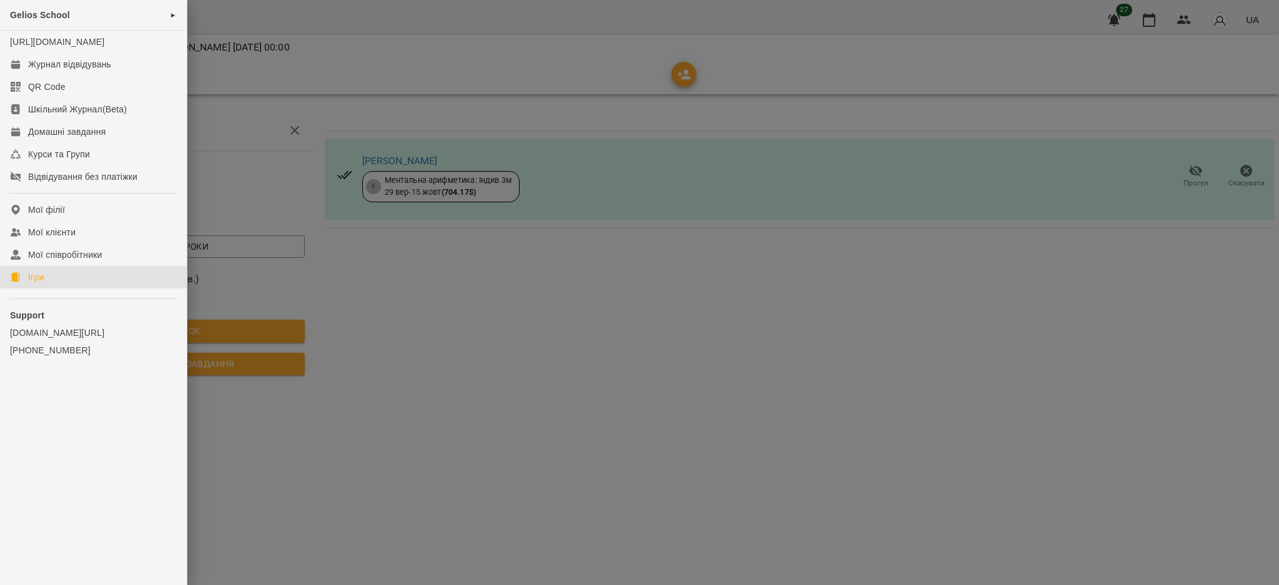
click at [68, 288] on link "Ігри" at bounding box center [93, 277] width 187 height 22
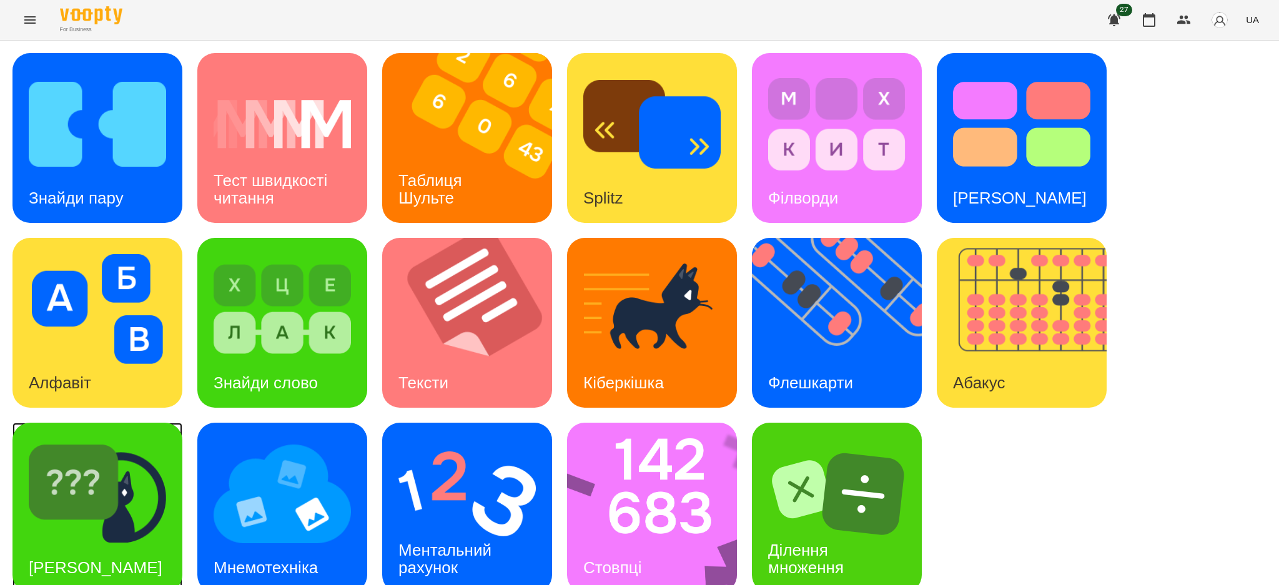
click at [137, 486] on img at bounding box center [97, 494] width 137 height 110
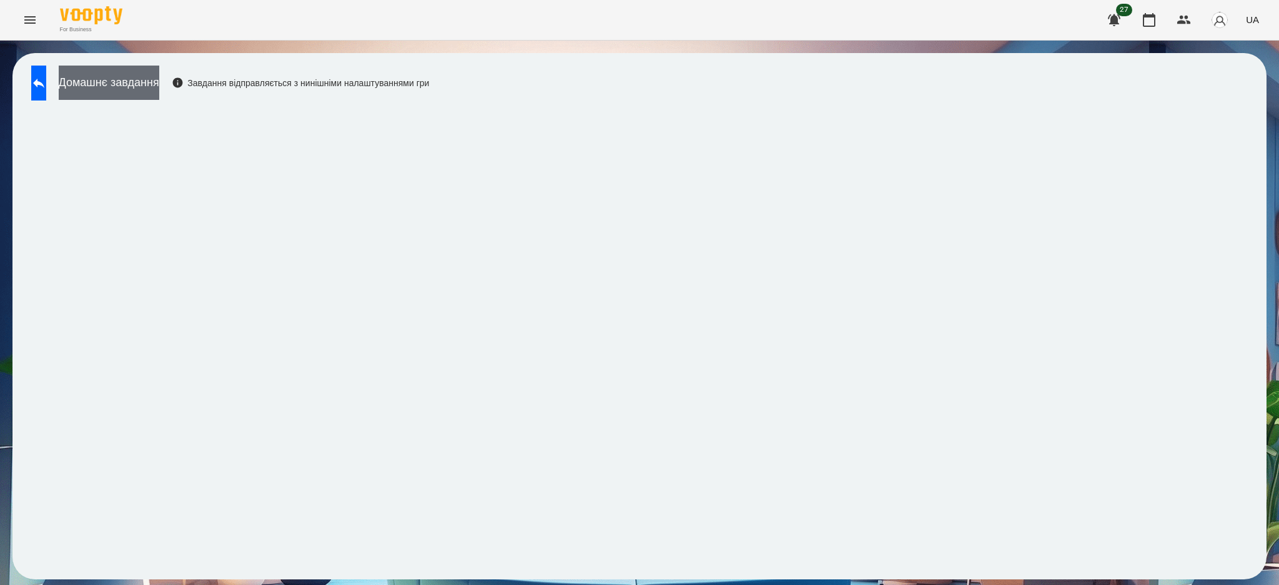
click at [132, 87] on button "Домашнє завдання" at bounding box center [109, 83] width 101 height 34
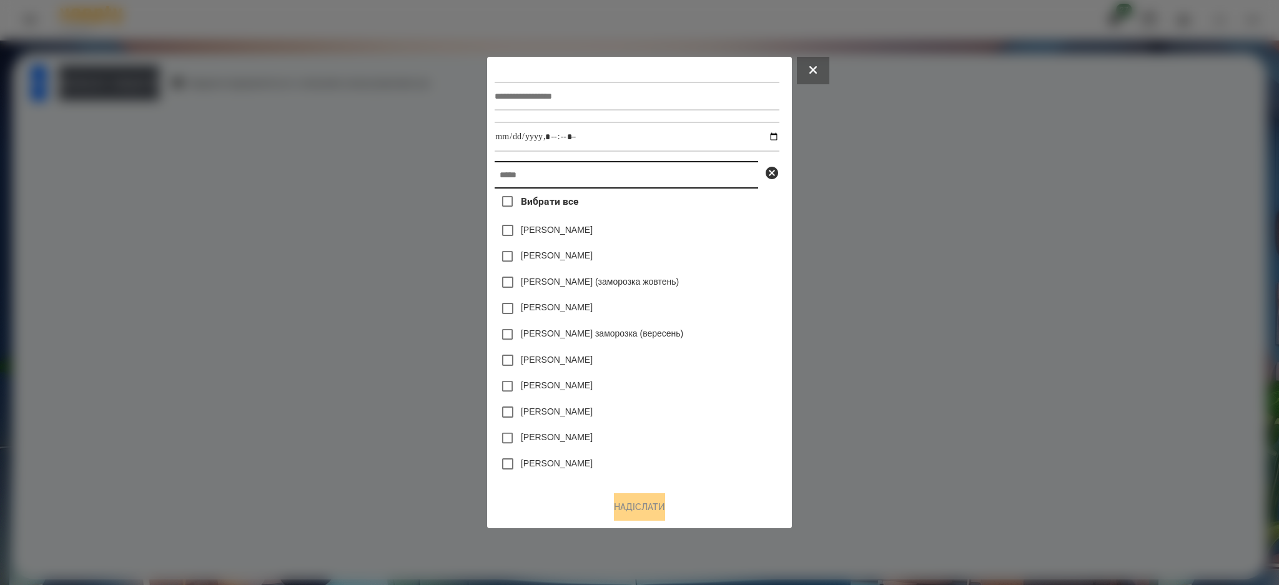
click at [528, 174] on input "text" at bounding box center [627, 174] width 264 height 27
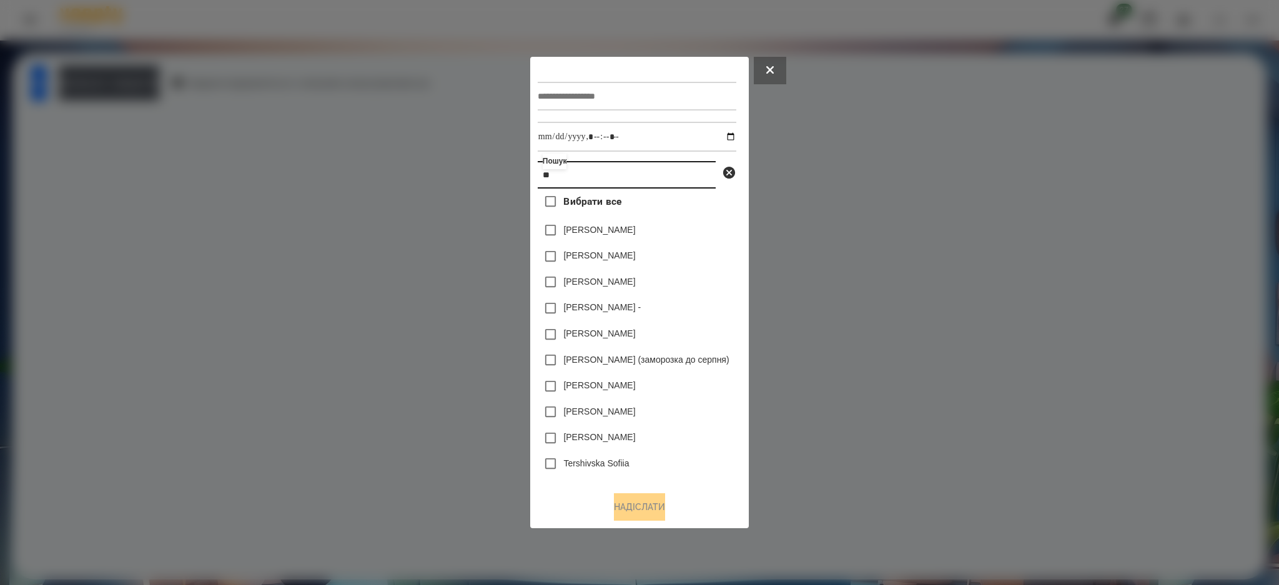
type input "*"
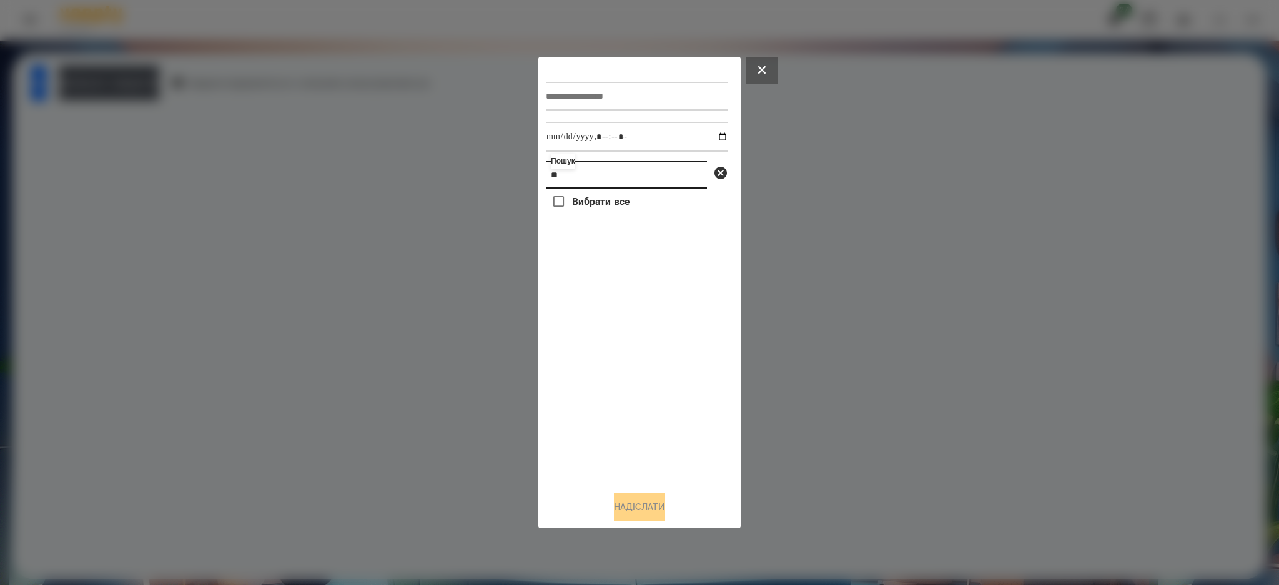
type input "*"
type input "*****"
click at [765, 74] on button at bounding box center [762, 70] width 32 height 27
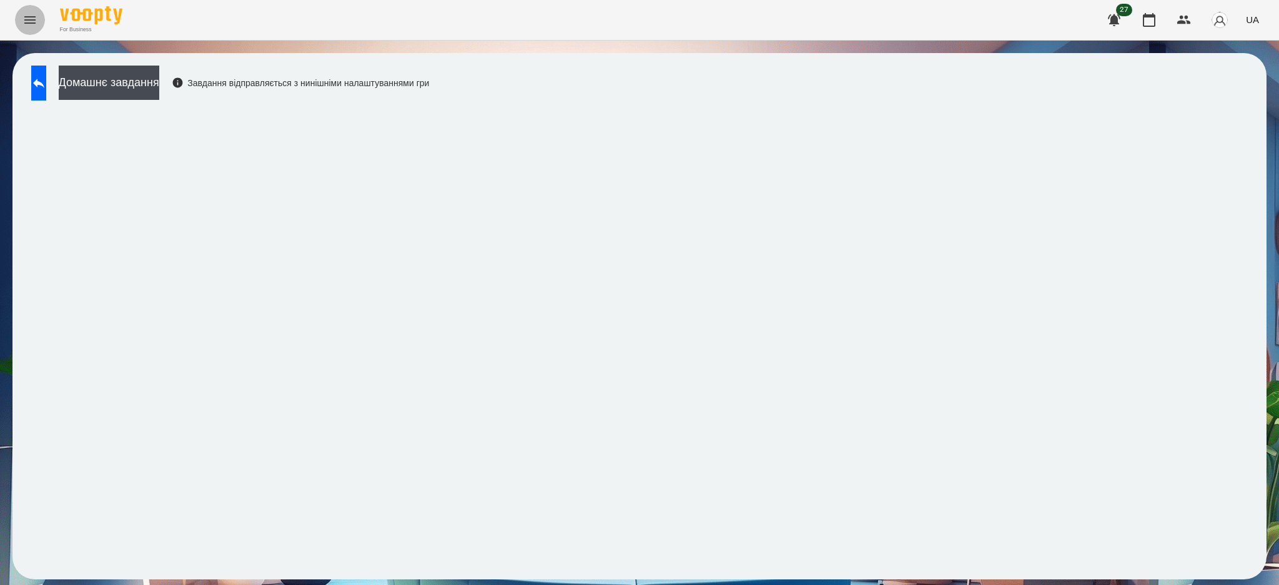
click at [26, 24] on icon "Menu" at bounding box center [29, 19] width 15 height 15
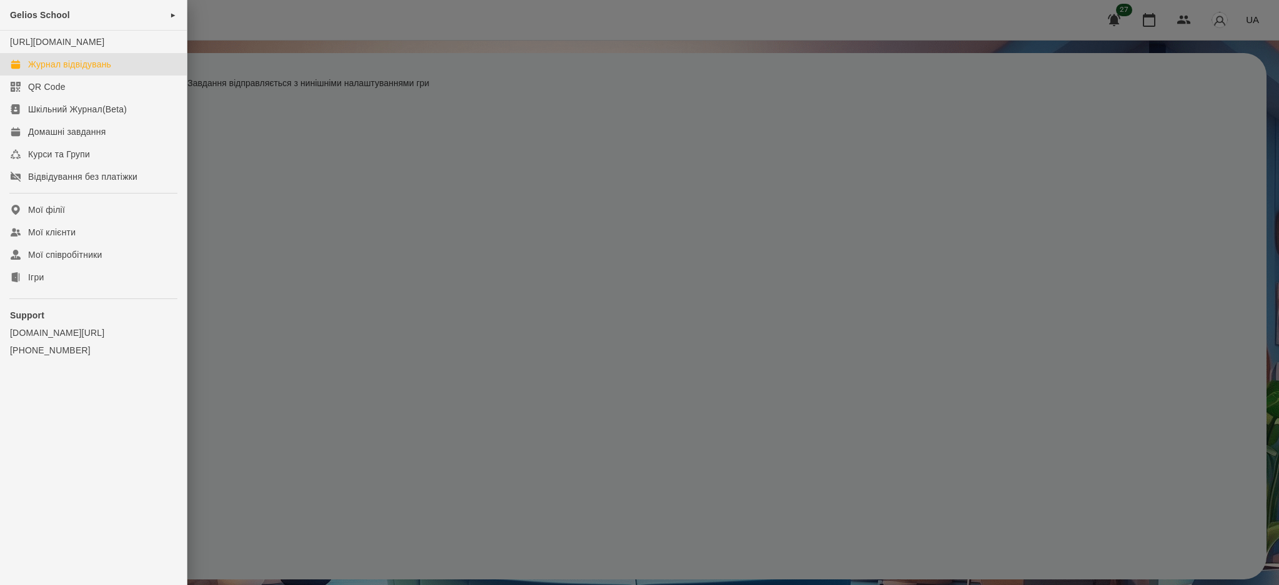
click at [65, 71] on div "Журнал відвідувань" at bounding box center [69, 64] width 83 height 12
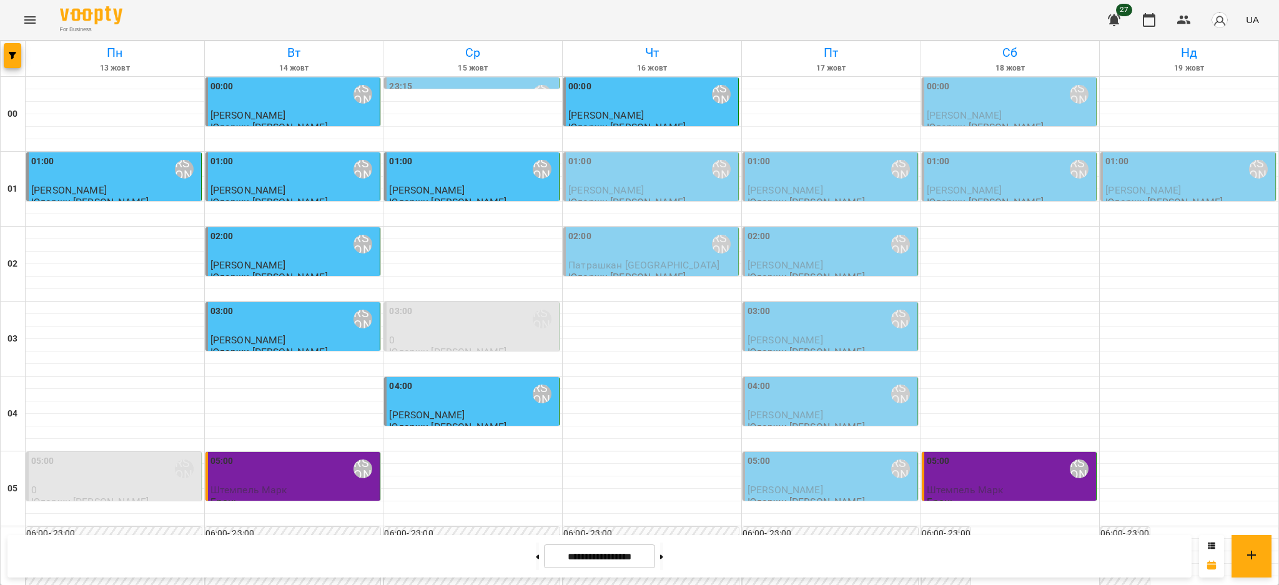
click at [614, 189] on span "[PERSON_NAME]" at bounding box center [606, 190] width 76 height 12
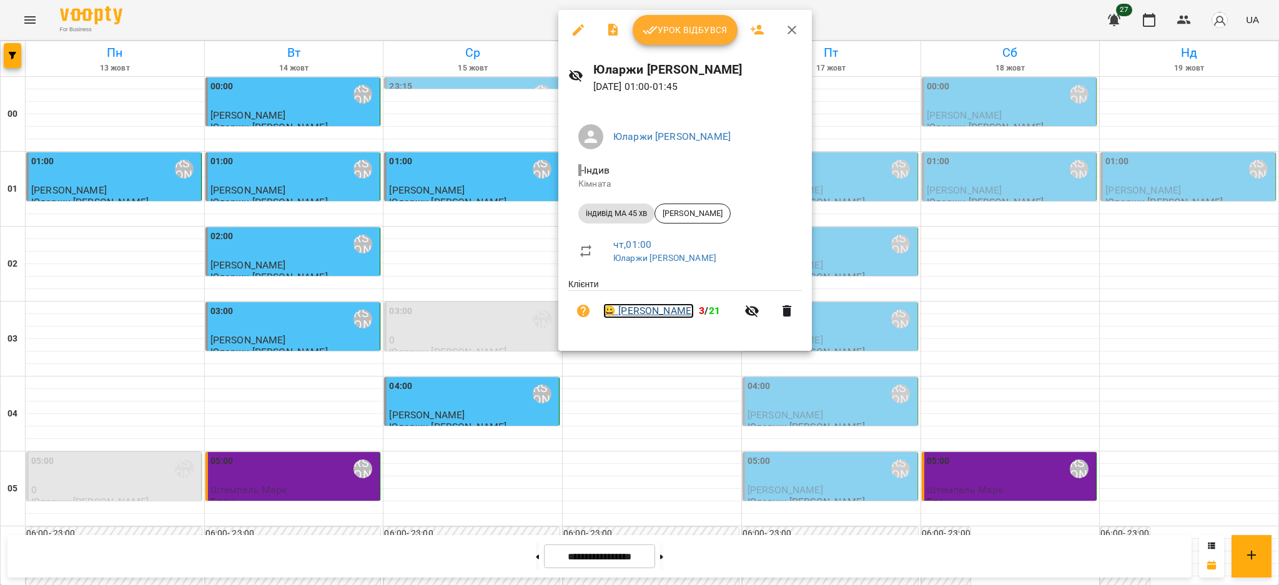
click at [643, 317] on link "😀 [PERSON_NAME]" at bounding box center [648, 310] width 91 height 15
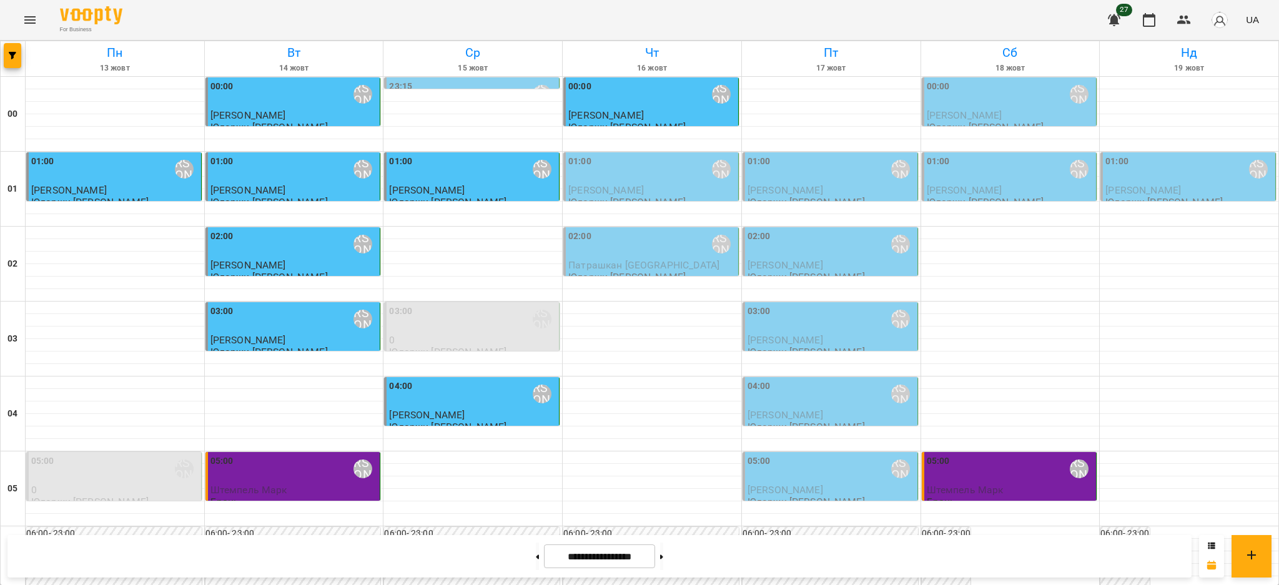
click at [621, 102] on div "00:00 Юларжи [PERSON_NAME]" at bounding box center [651, 94] width 167 height 29
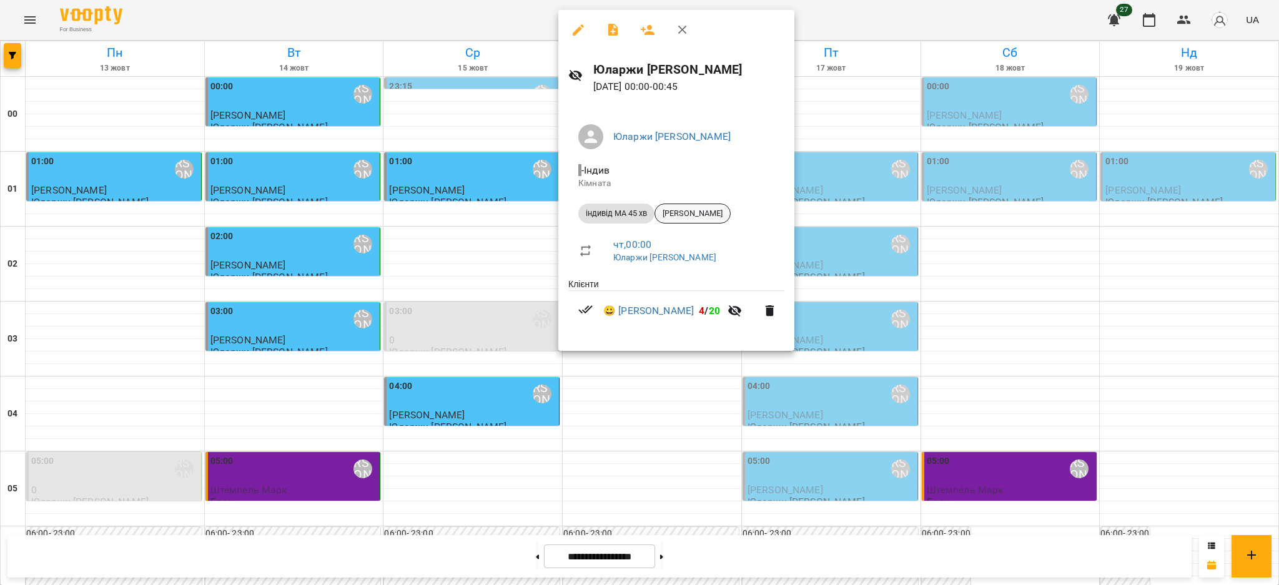
click at [701, 210] on span "[PERSON_NAME]" at bounding box center [692, 213] width 75 height 11
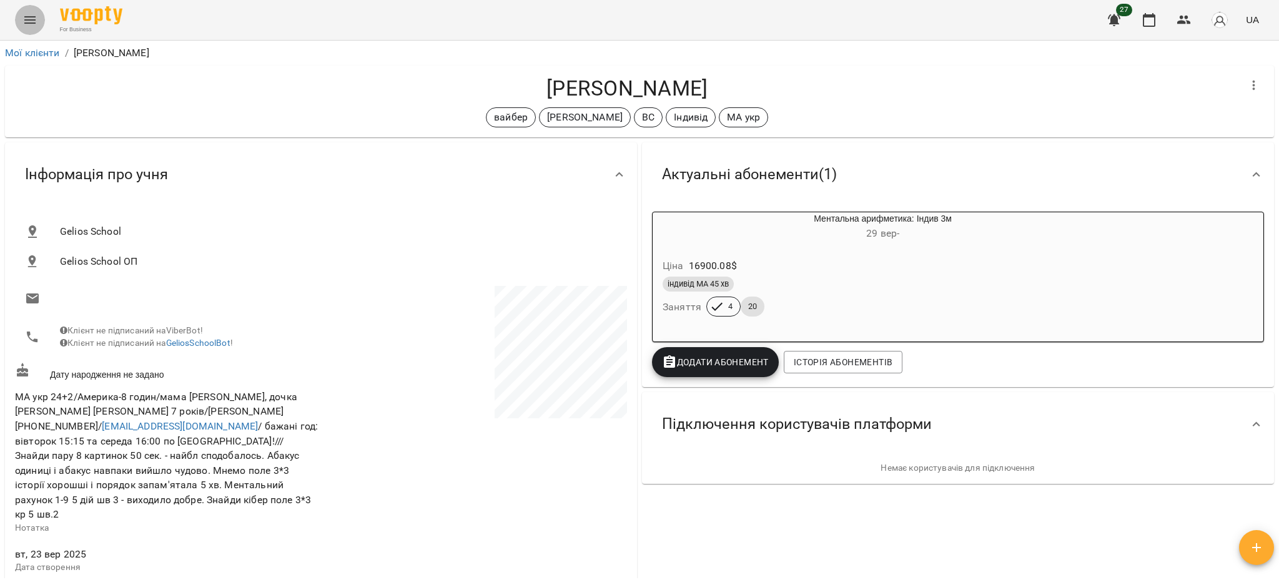
click at [37, 20] on button "Menu" at bounding box center [30, 20] width 30 height 30
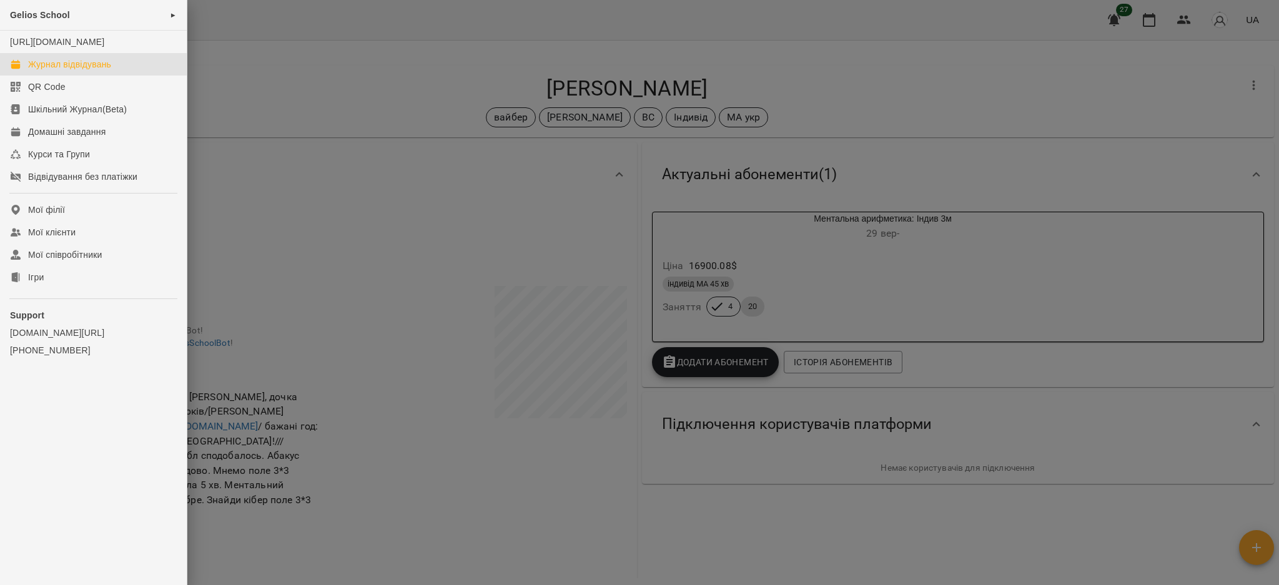
click at [64, 68] on link "Журнал відвідувань" at bounding box center [93, 64] width 187 height 22
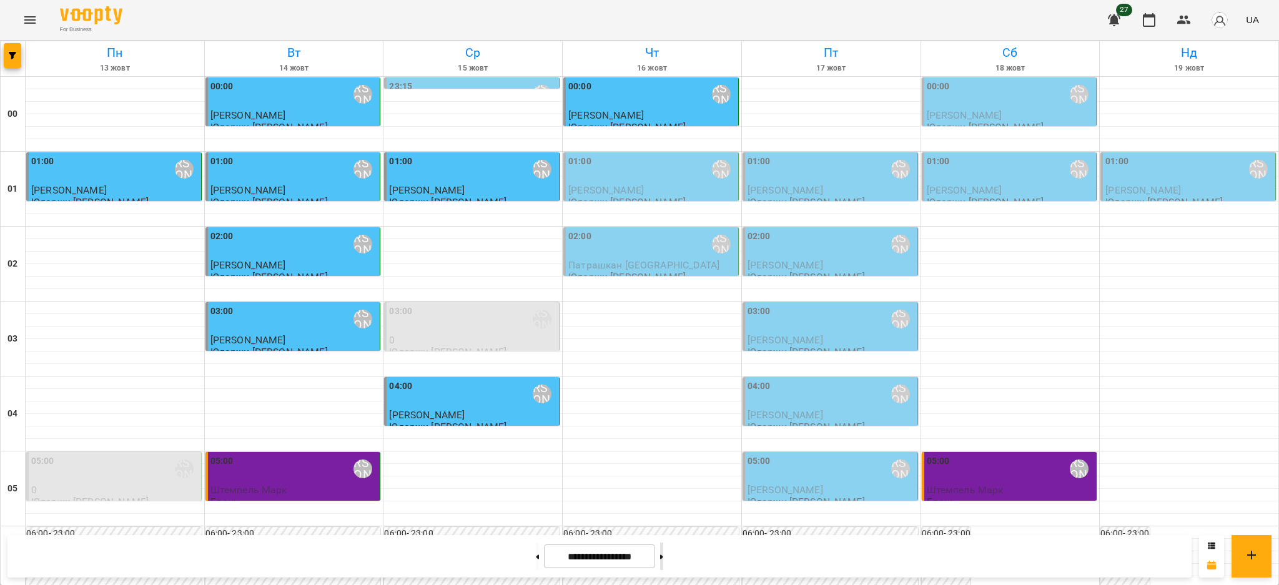
click at [663, 559] on button at bounding box center [661, 556] width 3 height 27
type input "**********"
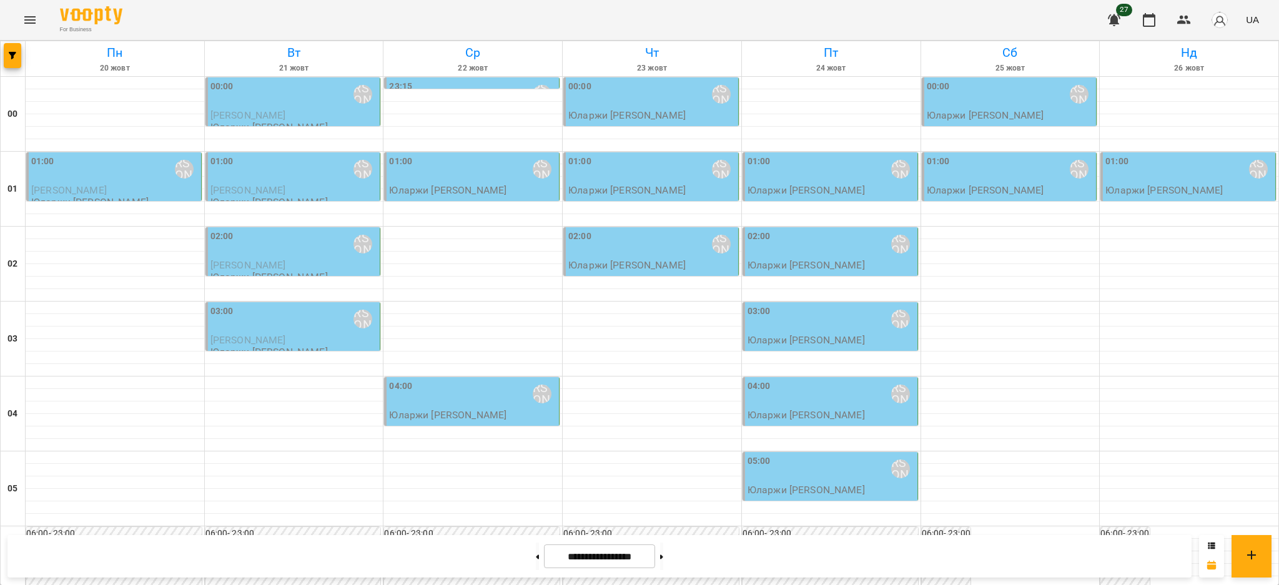
click at [1022, 109] on div "00:00 Юларжи [PERSON_NAME]" at bounding box center [1010, 95] width 167 height 30
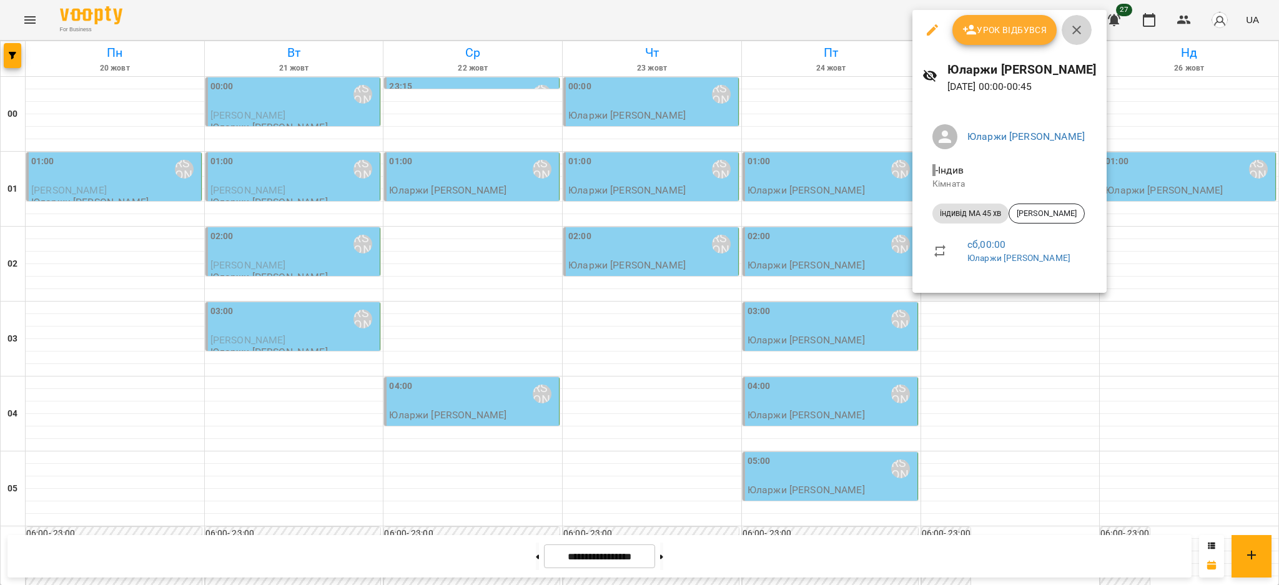
click at [1078, 27] on icon "button" at bounding box center [1076, 30] width 9 height 9
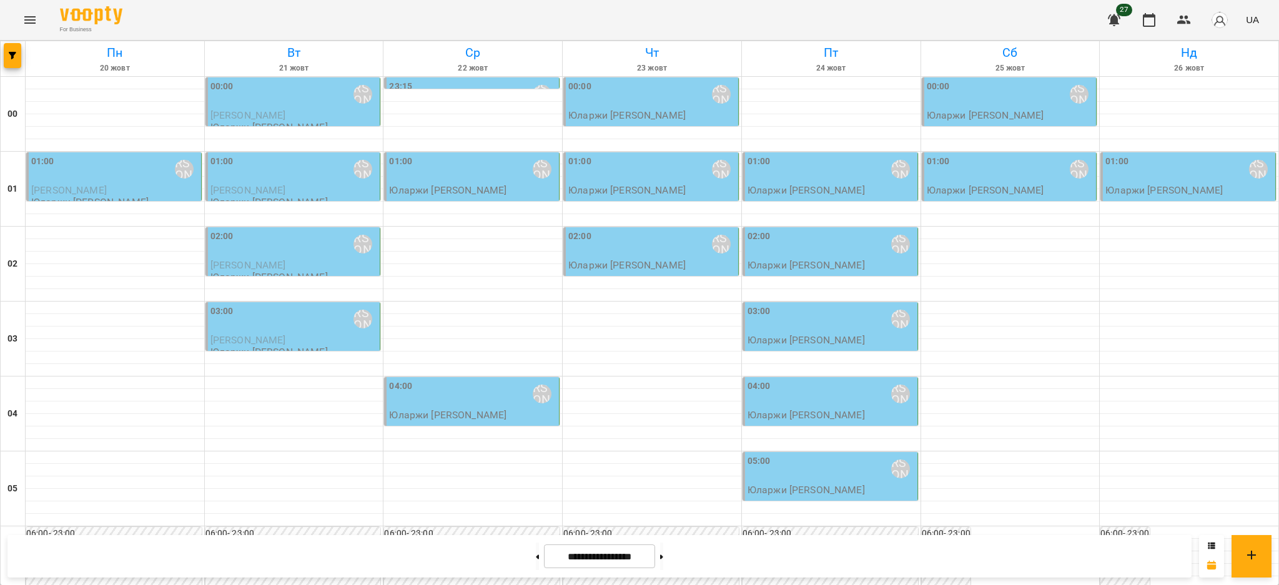
click at [983, 98] on div "00:00 Юларжи [PERSON_NAME]" at bounding box center [1010, 94] width 167 height 29
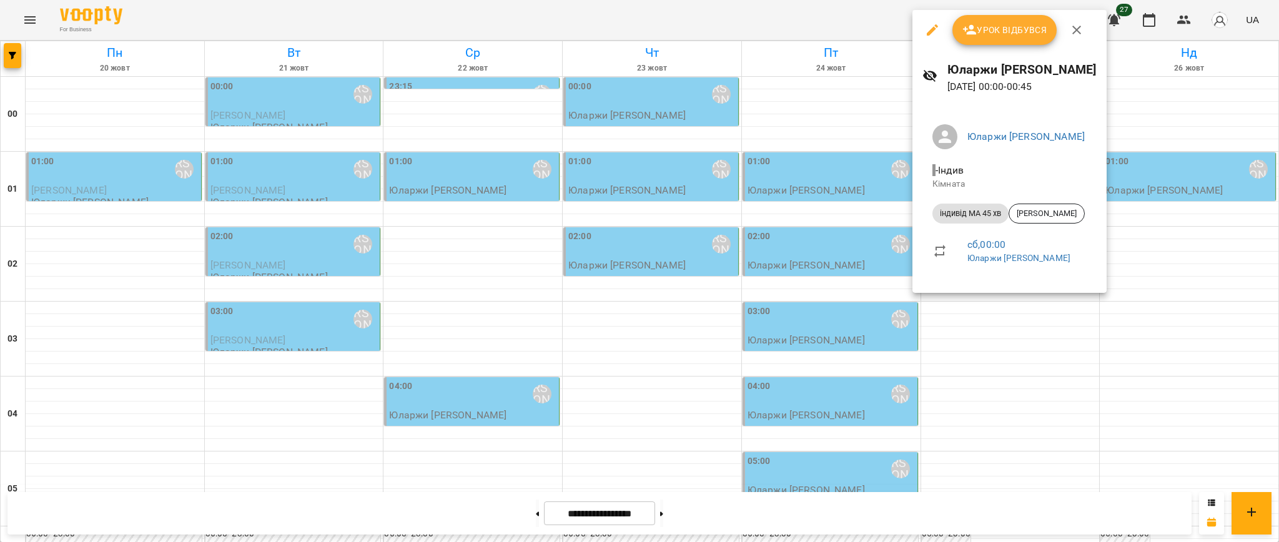
click at [35, 22] on div at bounding box center [639, 271] width 1279 height 542
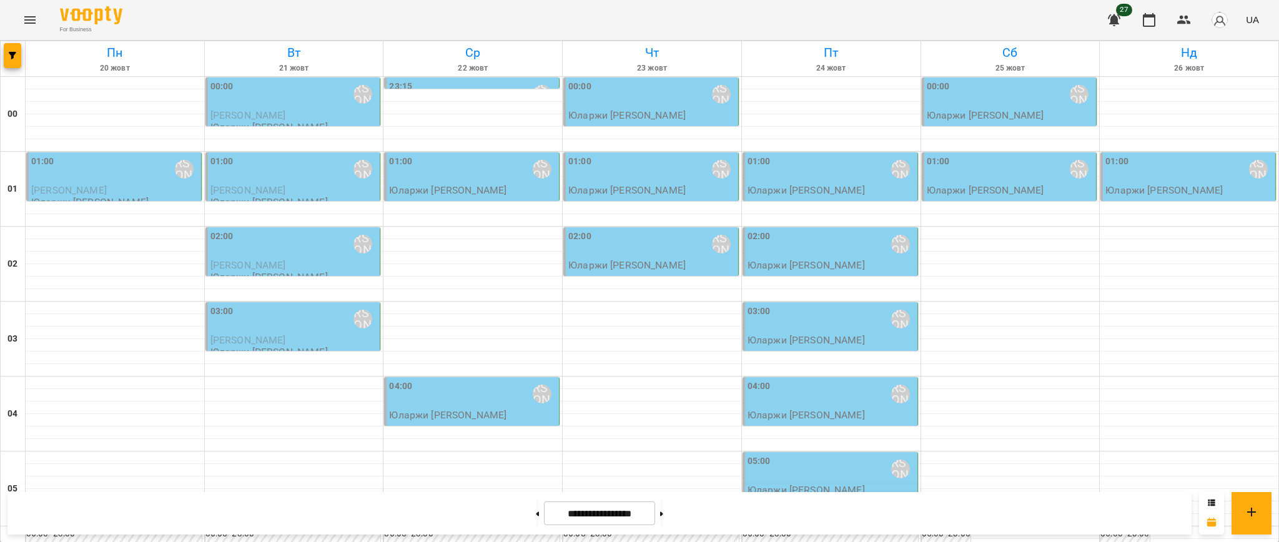
click at [27, 17] on icon "Menu" at bounding box center [29, 19] width 15 height 15
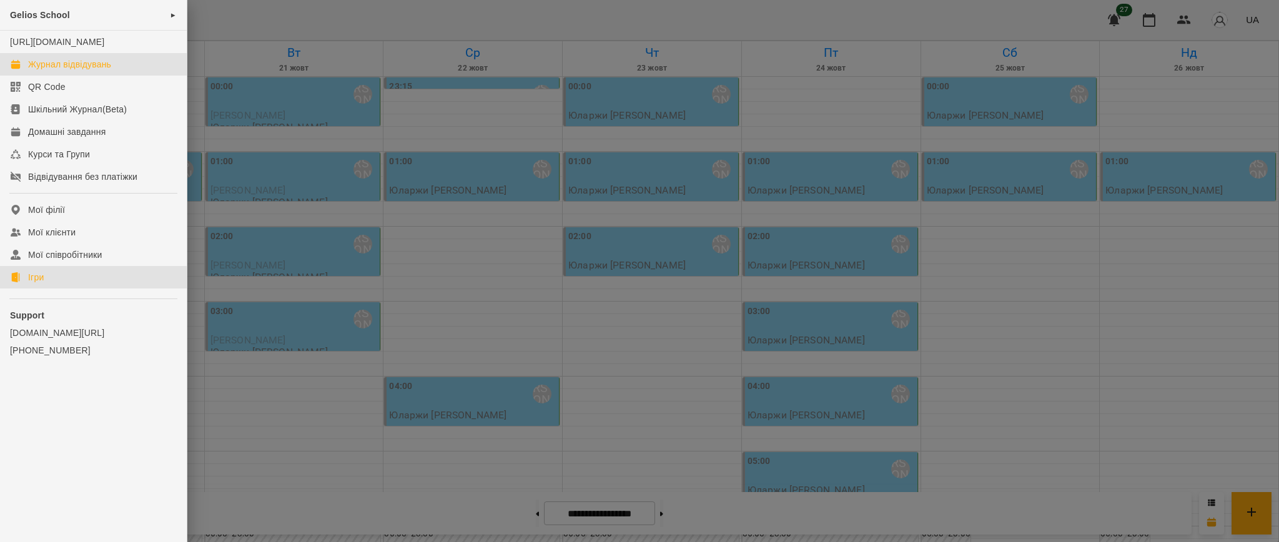
click at [40, 283] on div "Ігри" at bounding box center [36, 277] width 16 height 12
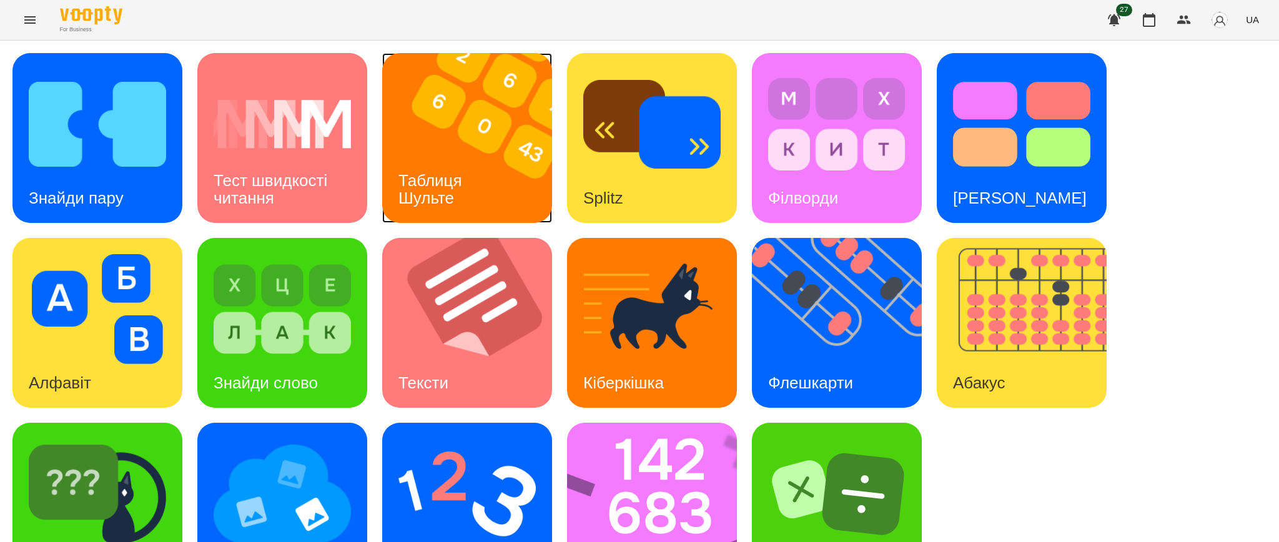
click at [490, 157] on img at bounding box center [474, 138] width 185 height 170
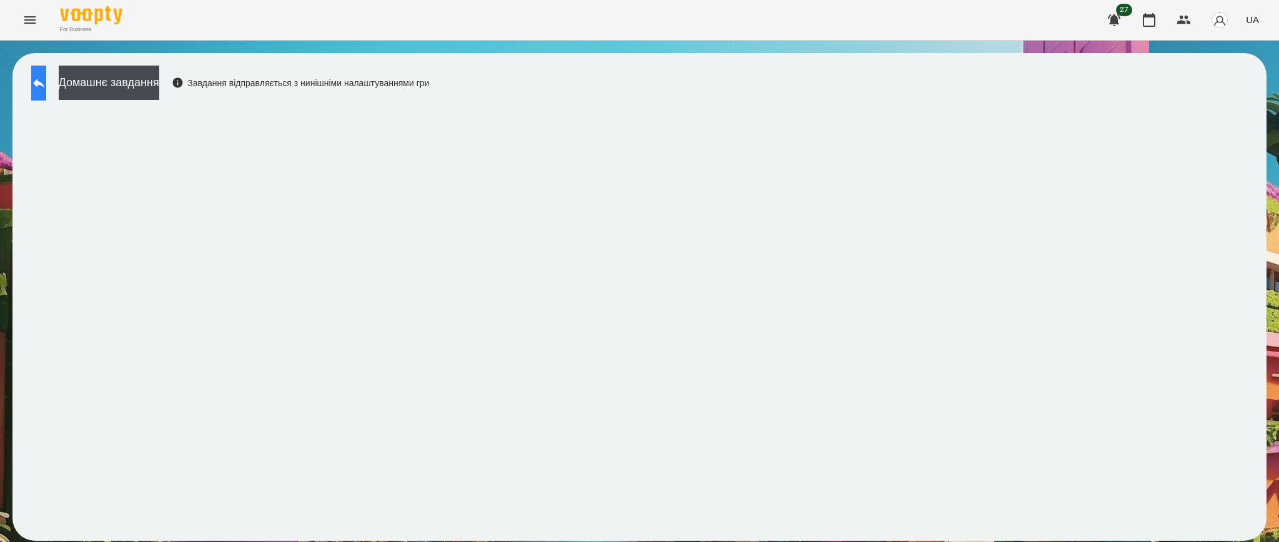
click at [46, 90] on button at bounding box center [38, 83] width 15 height 35
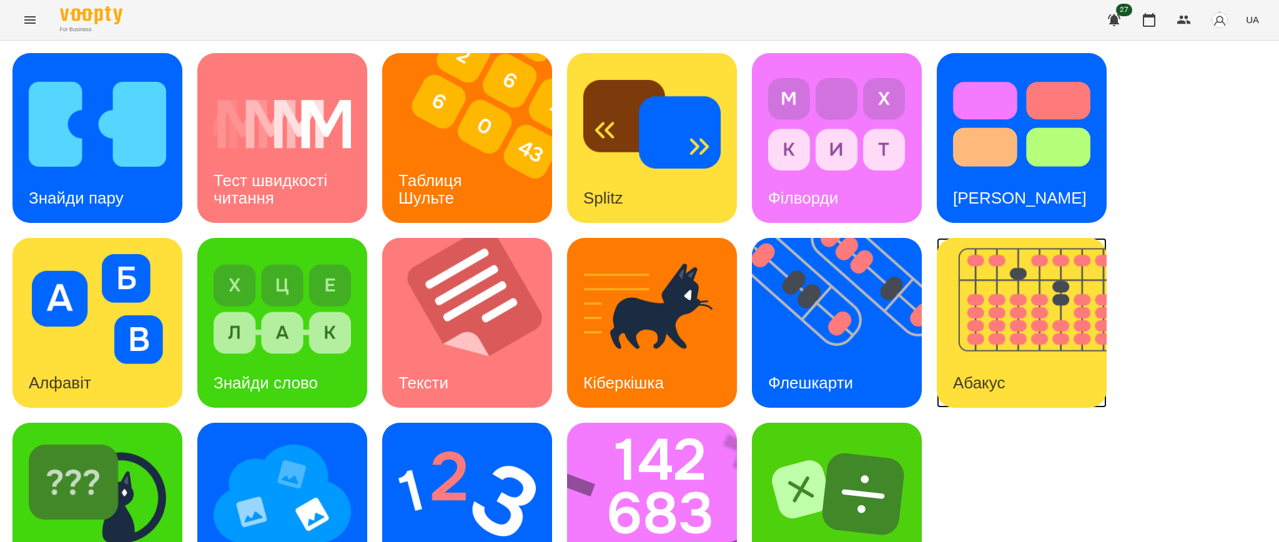
click at [963, 373] on h3 "Абакус" at bounding box center [979, 382] width 52 height 19
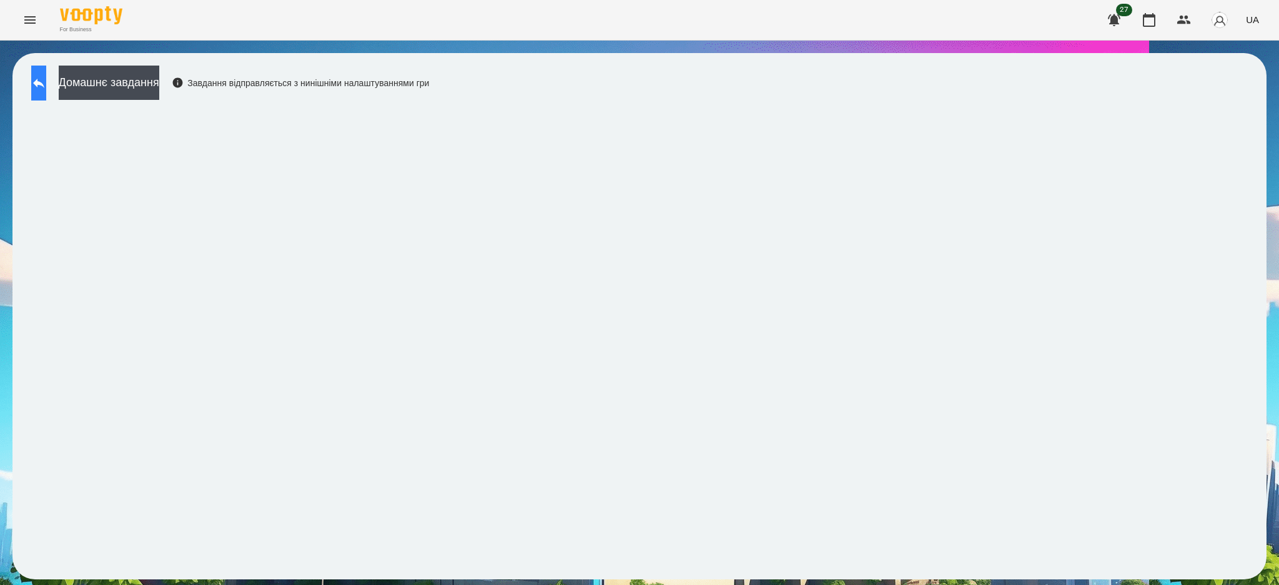
click at [44, 84] on icon at bounding box center [38, 83] width 11 height 9
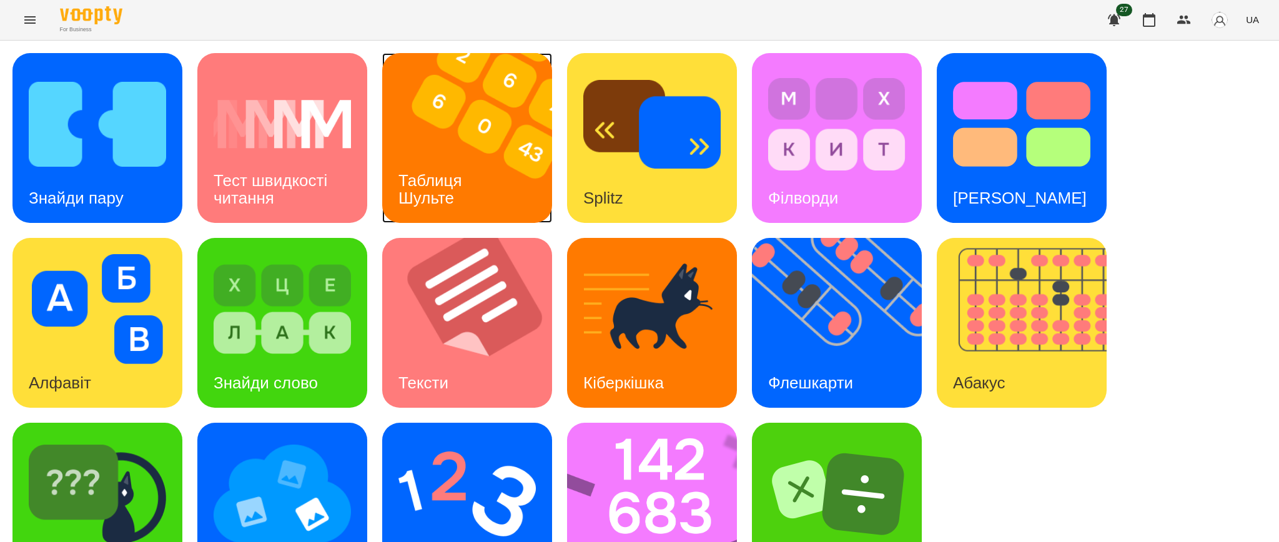
click at [541, 155] on img at bounding box center [474, 138] width 185 height 170
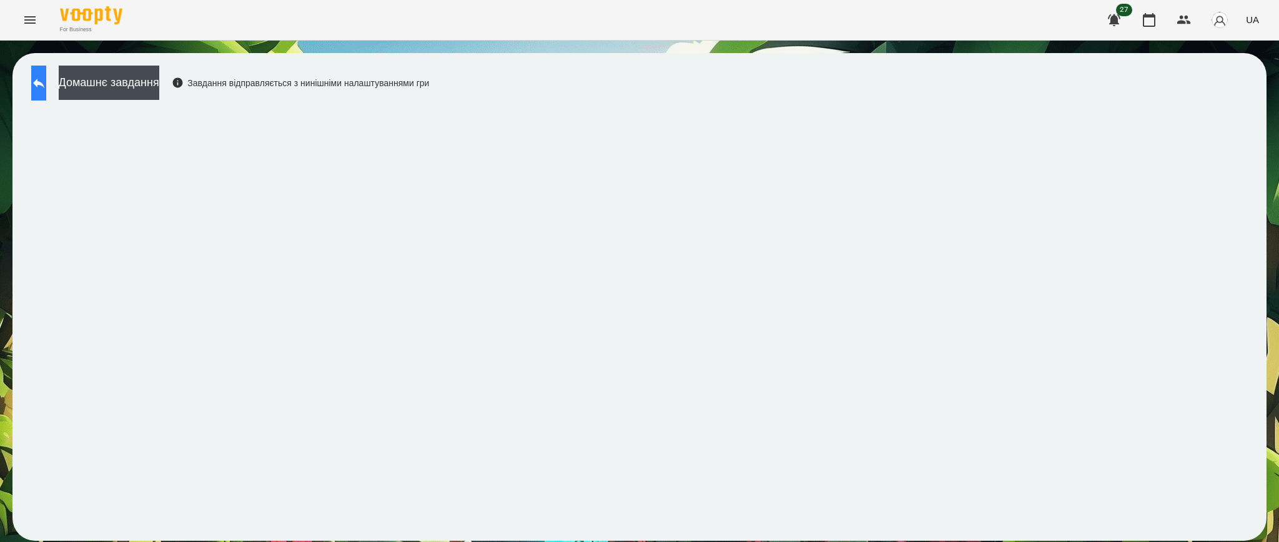
click at [45, 87] on icon at bounding box center [38, 83] width 15 height 15
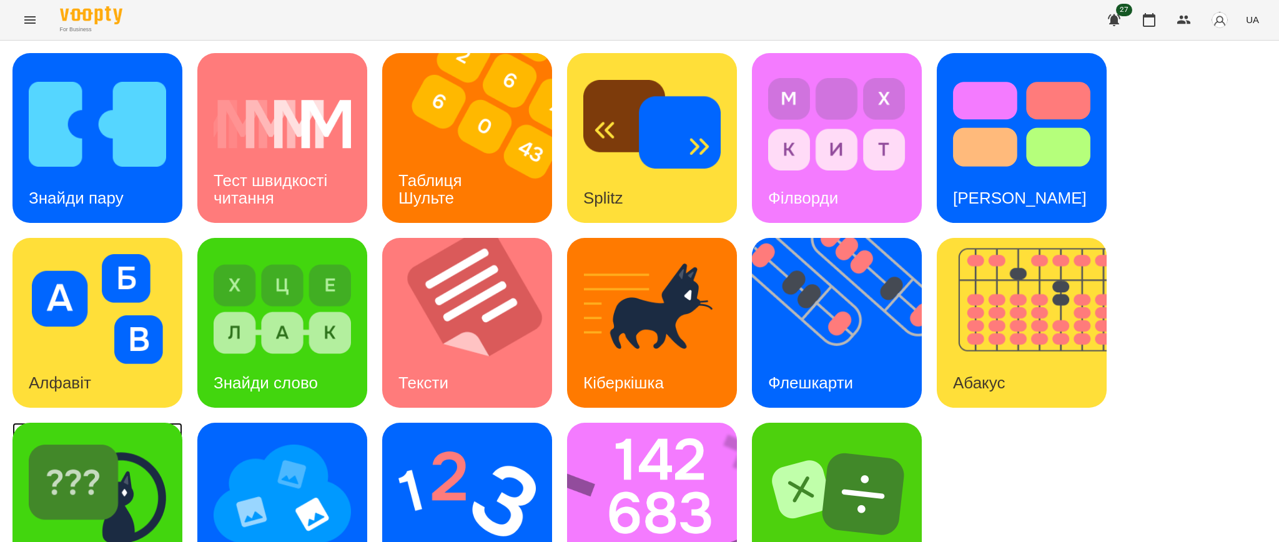
click at [126, 445] on img at bounding box center [97, 494] width 137 height 110
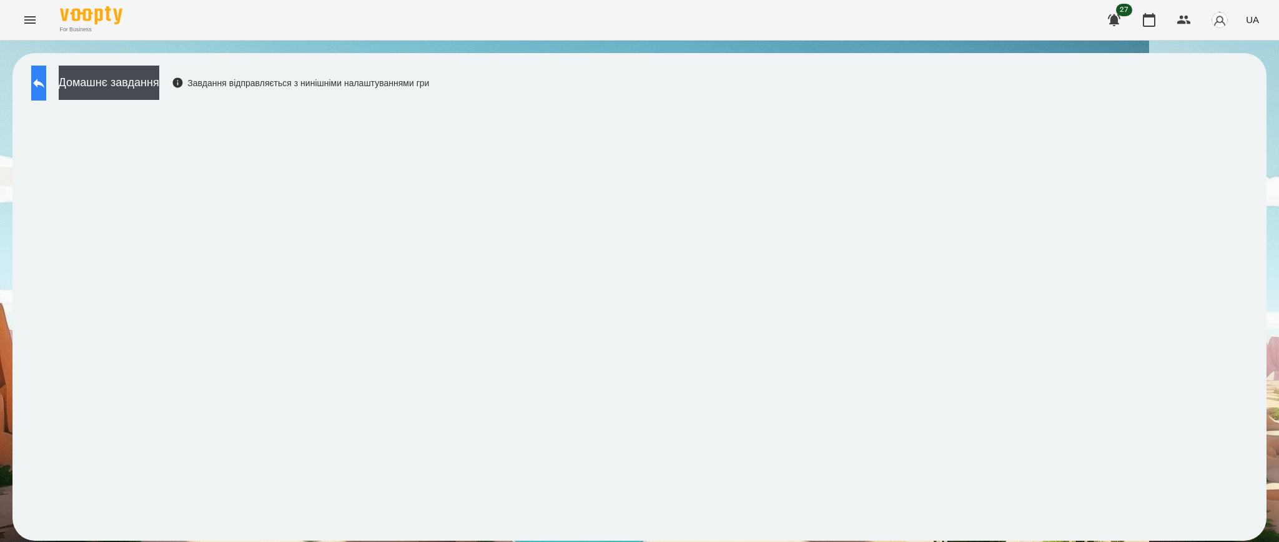
click at [46, 79] on icon at bounding box center [38, 83] width 15 height 15
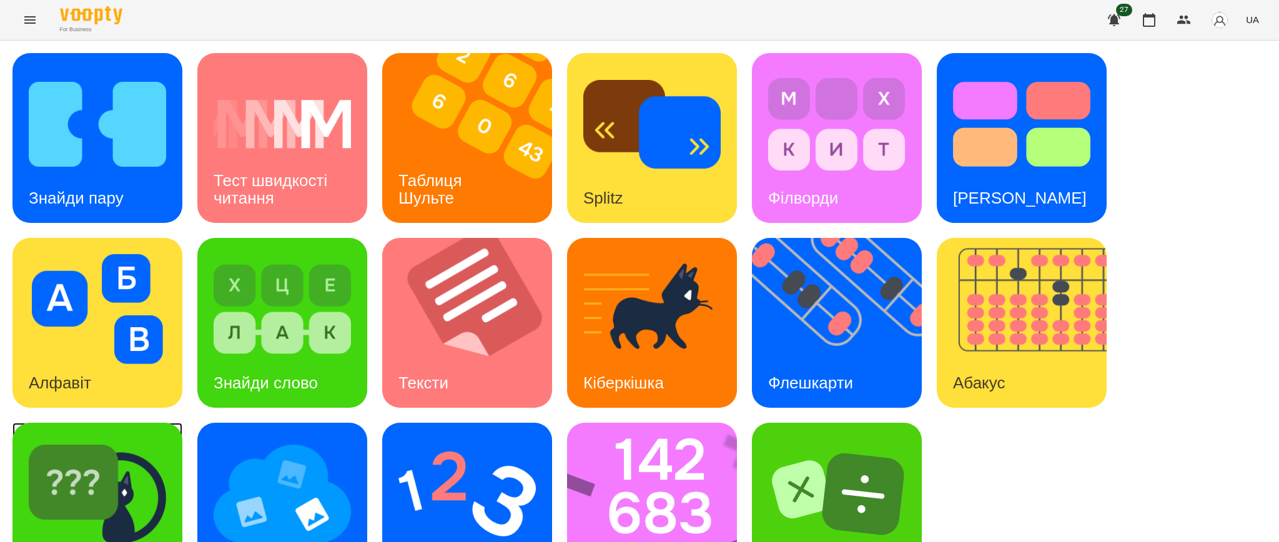
click at [132, 458] on img at bounding box center [97, 494] width 137 height 110
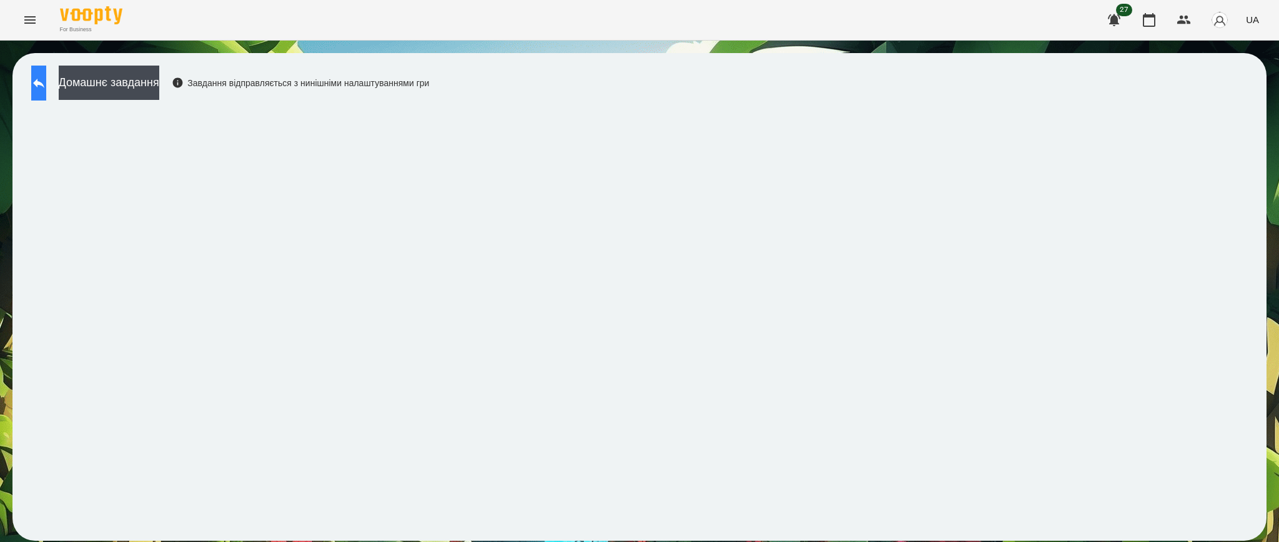
click at [42, 80] on button at bounding box center [38, 83] width 15 height 35
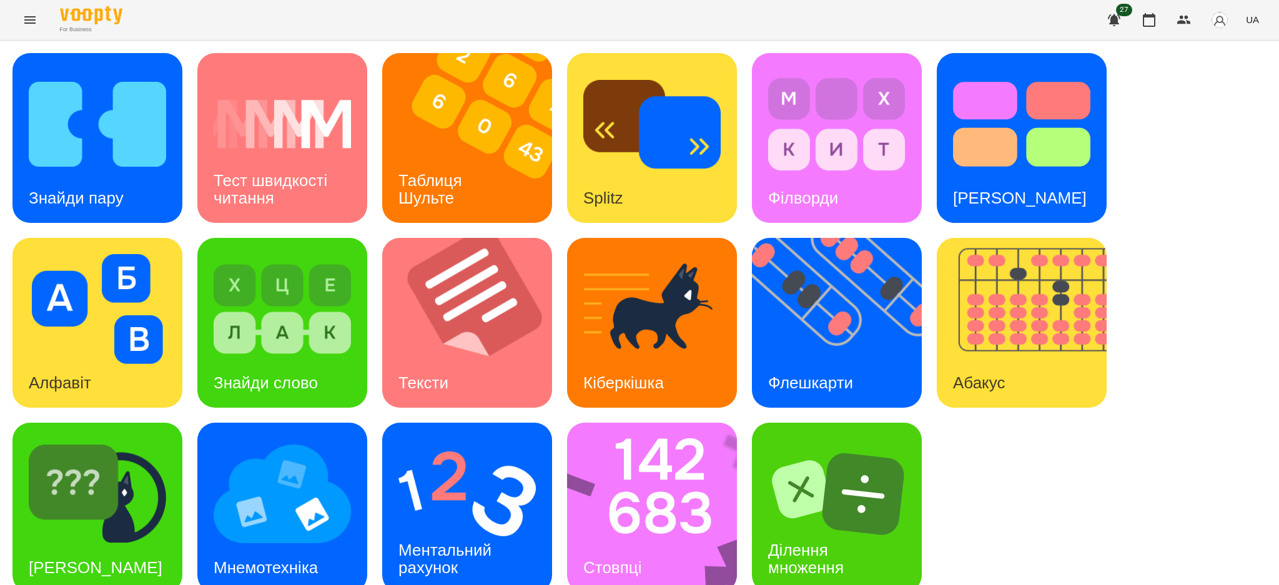
click at [34, 24] on icon "Menu" at bounding box center [29, 19] width 15 height 15
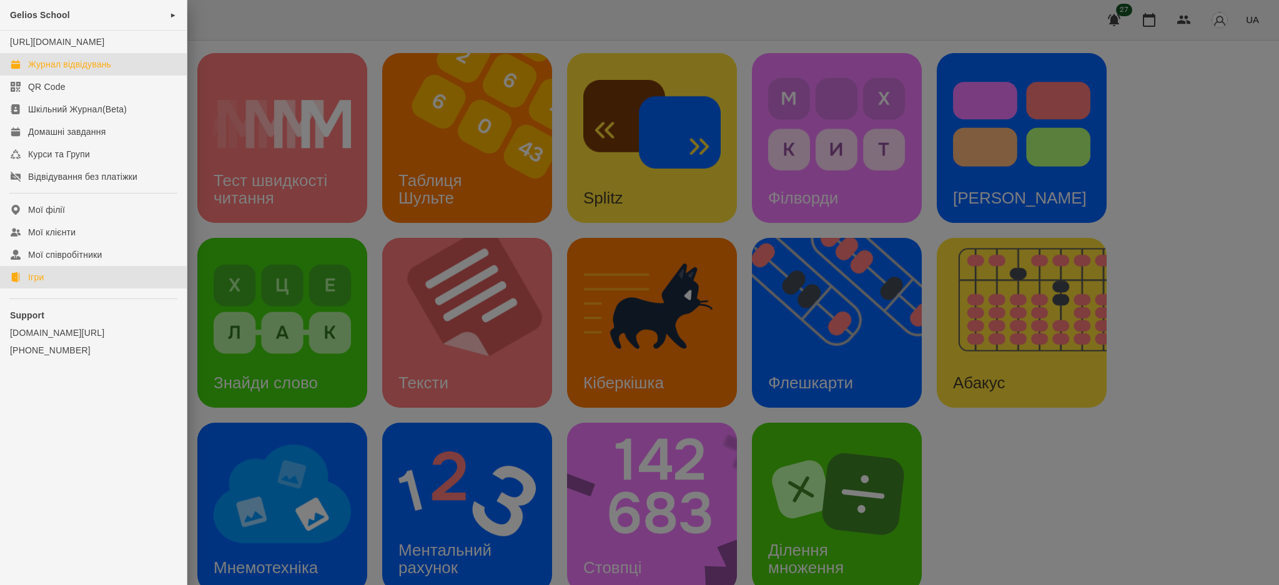
click at [41, 71] on div "Журнал відвідувань" at bounding box center [69, 64] width 83 height 12
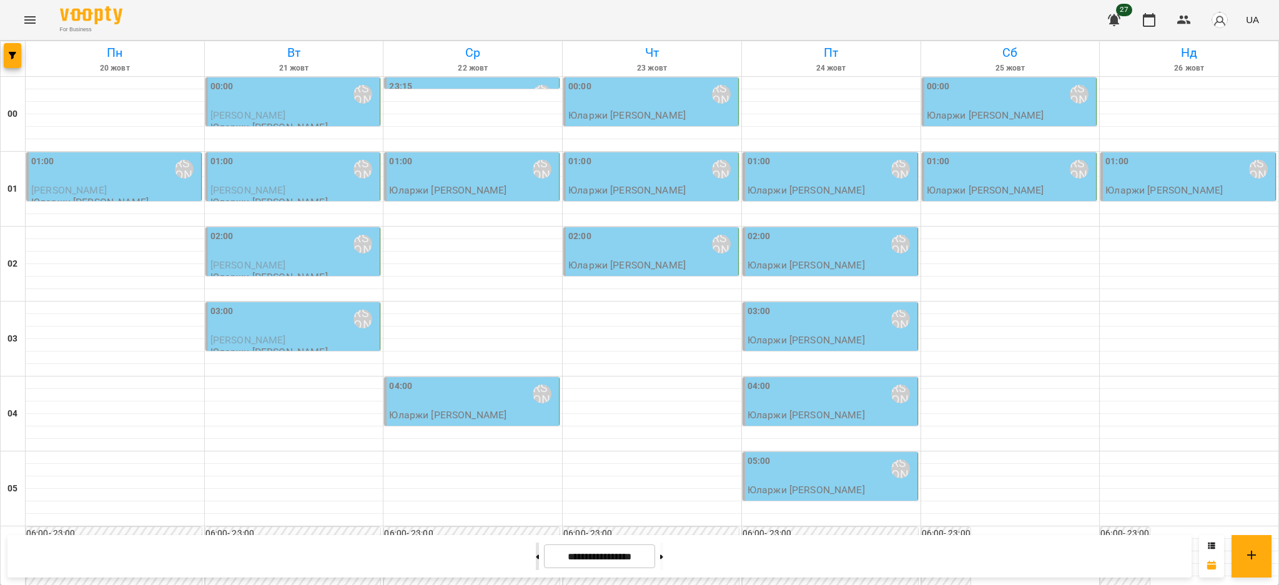
click at [536, 558] on icon at bounding box center [537, 556] width 3 height 5
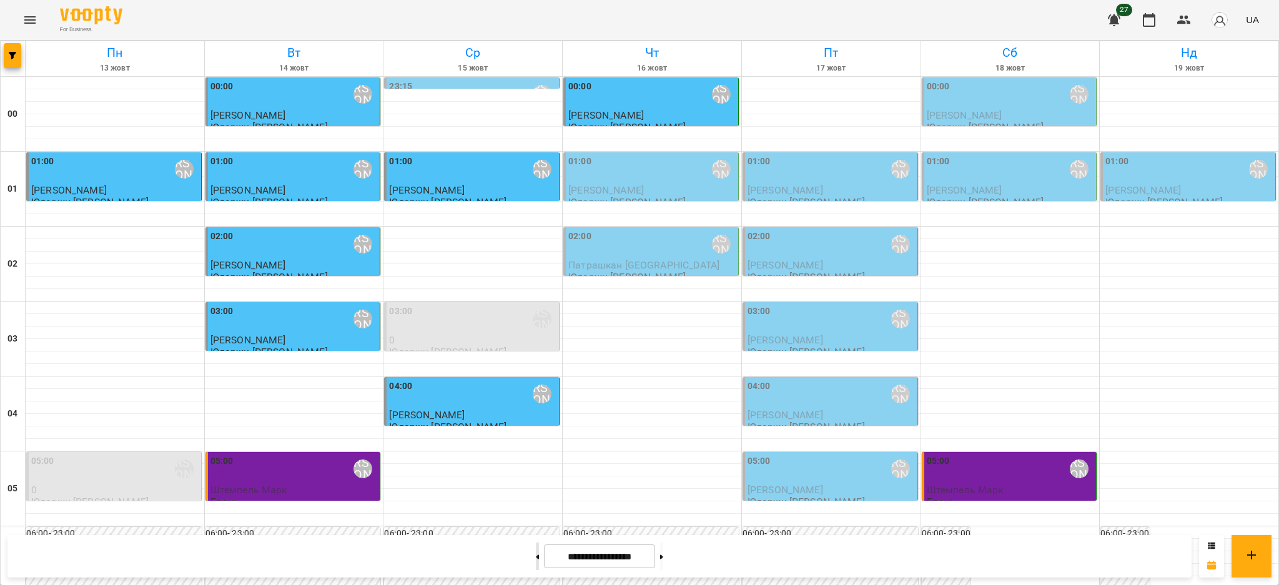
click at [536, 558] on icon at bounding box center [537, 556] width 3 height 5
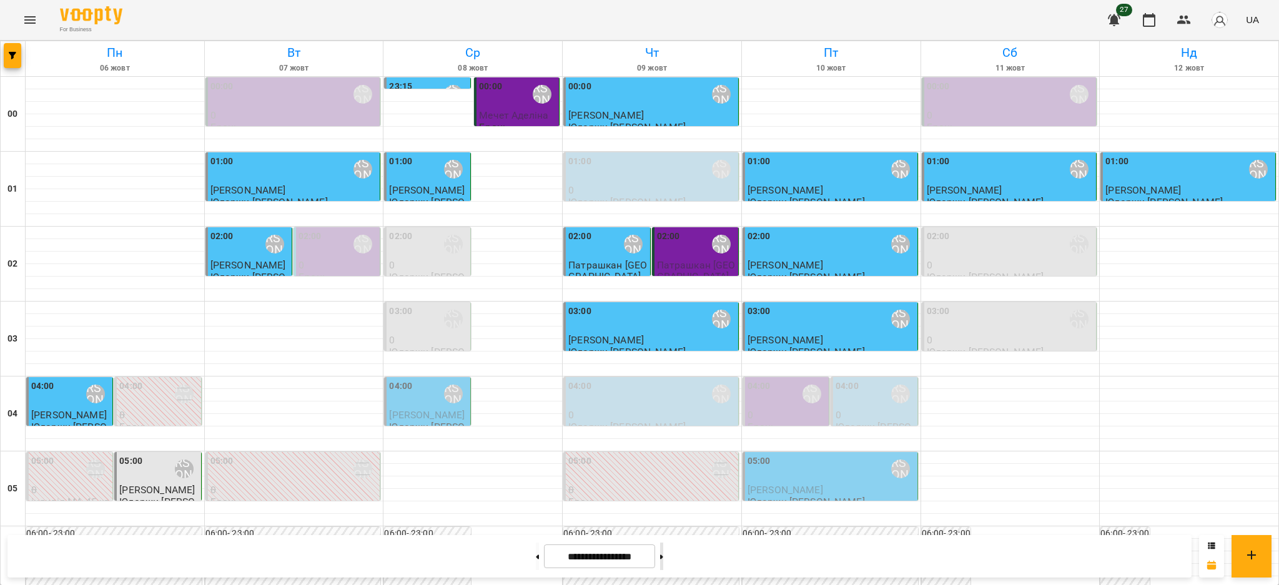
click at [663, 555] on icon at bounding box center [661, 556] width 3 height 5
type input "**********"
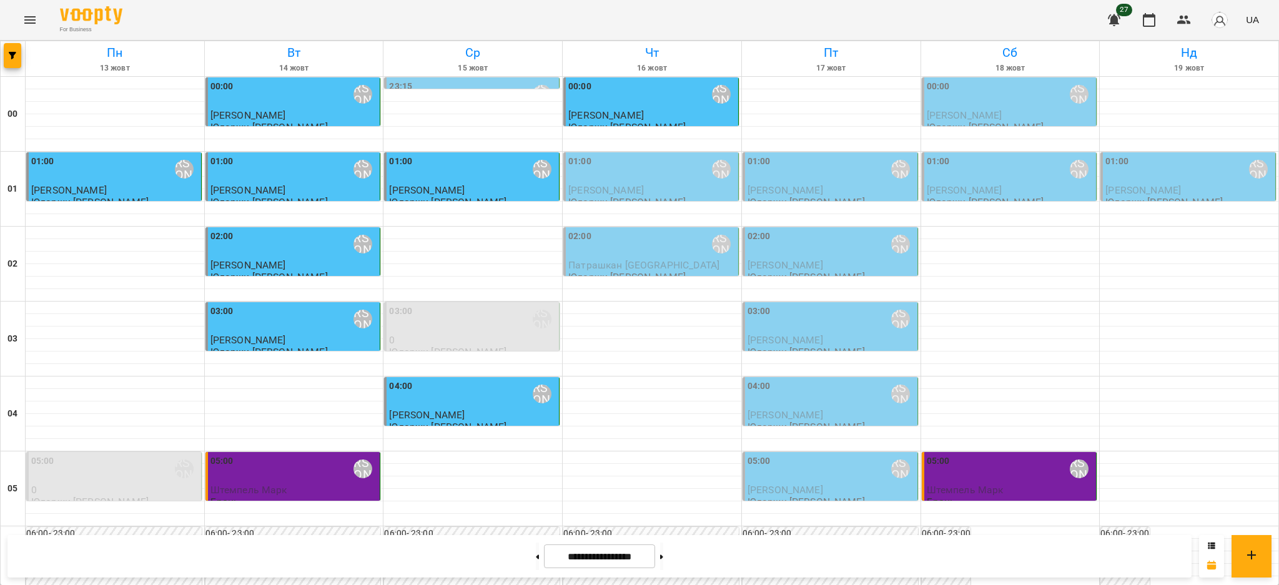
click at [666, 184] on div "01:00 [PERSON_NAME]" at bounding box center [651, 169] width 167 height 29
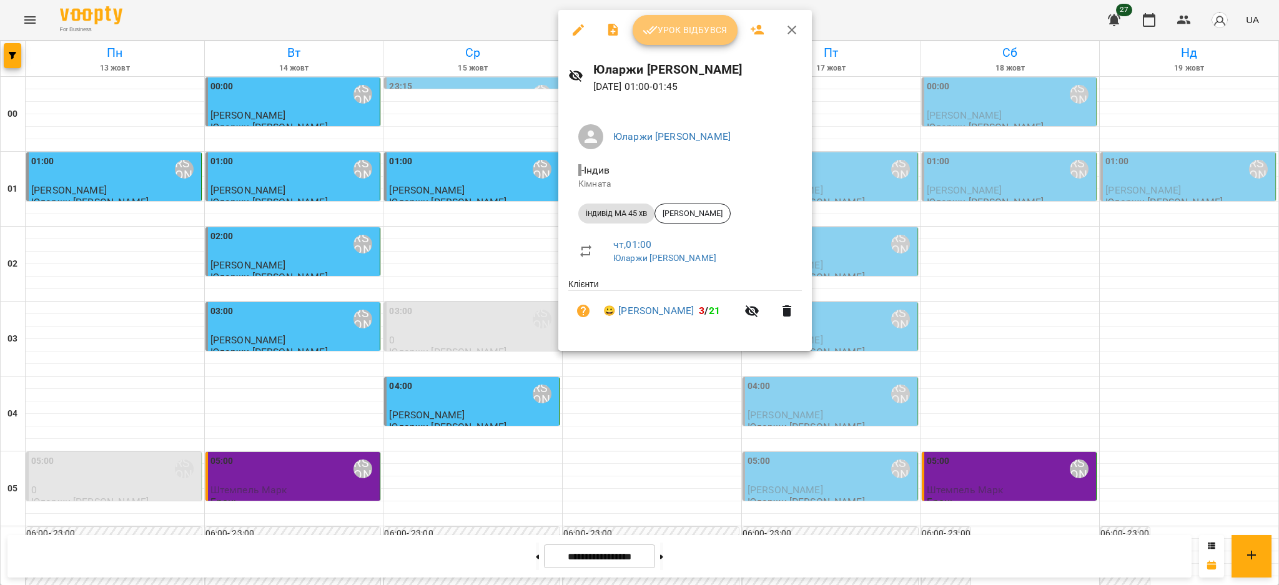
click at [676, 27] on span "Урок відбувся" at bounding box center [685, 29] width 85 height 15
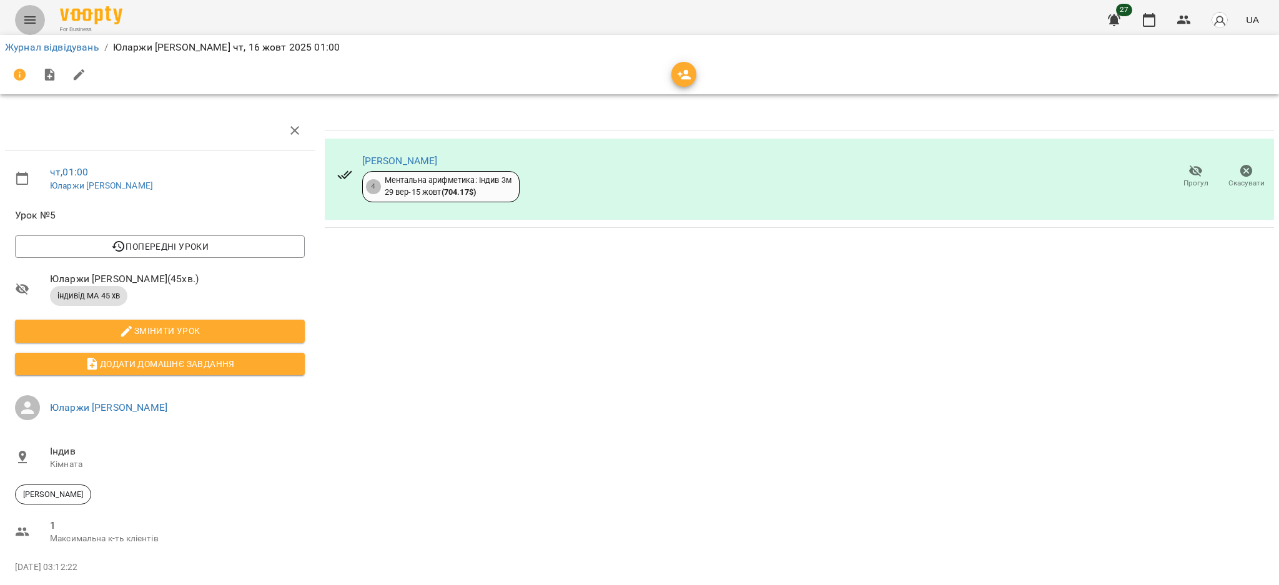
click at [34, 21] on icon "Menu" at bounding box center [29, 19] width 15 height 15
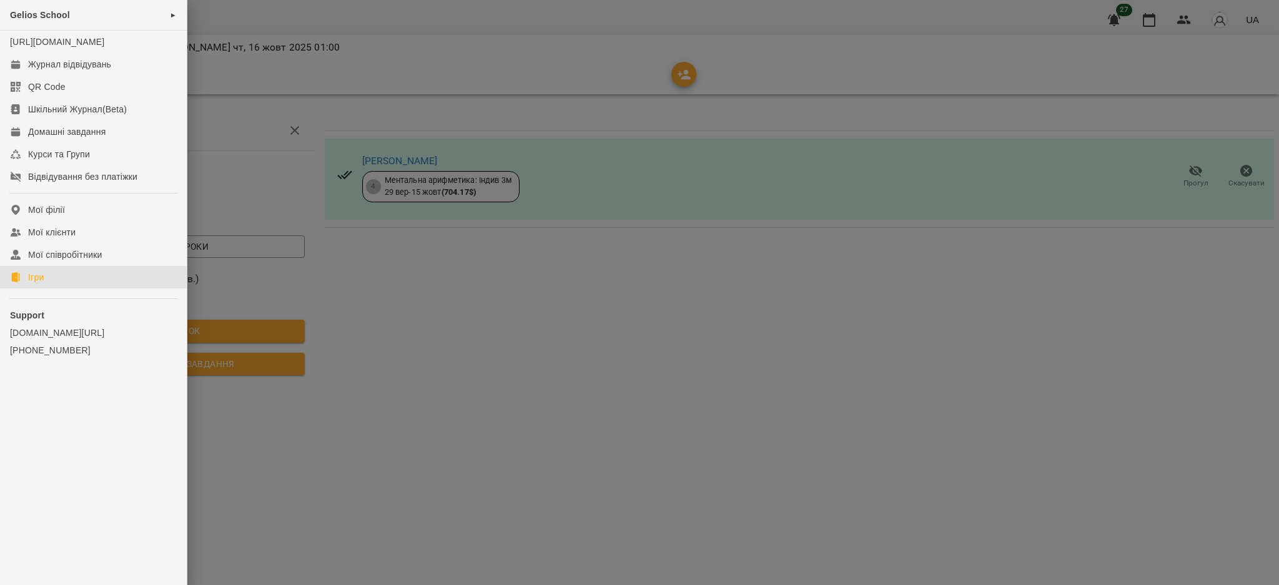
click at [31, 283] on div "Ігри" at bounding box center [36, 277] width 16 height 12
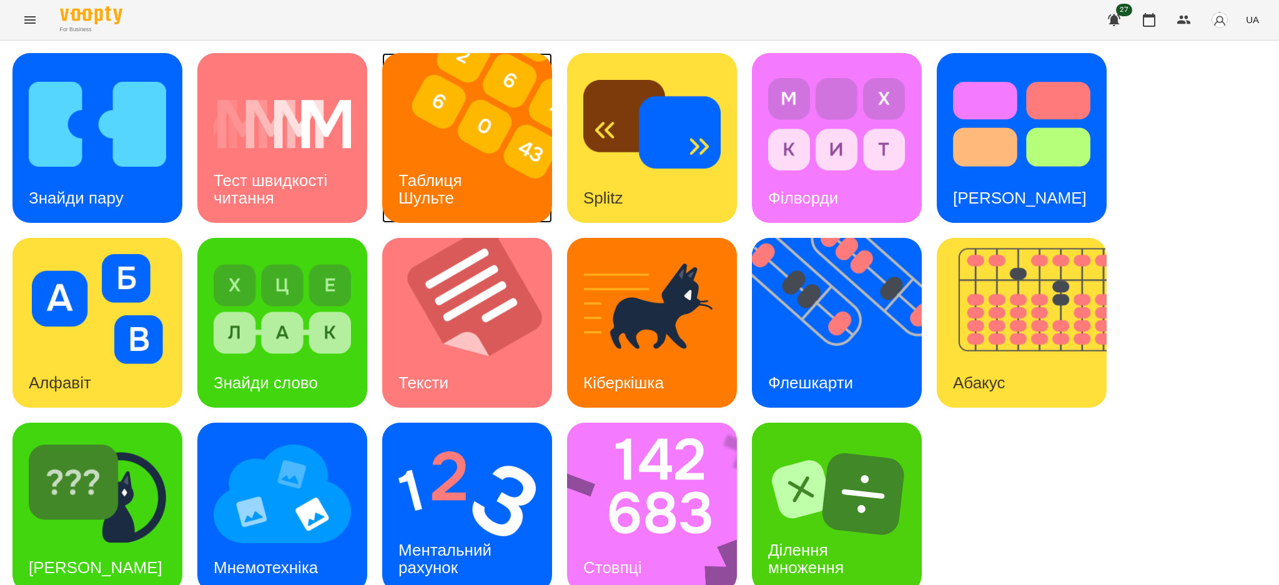
click at [447, 137] on img at bounding box center [474, 138] width 185 height 170
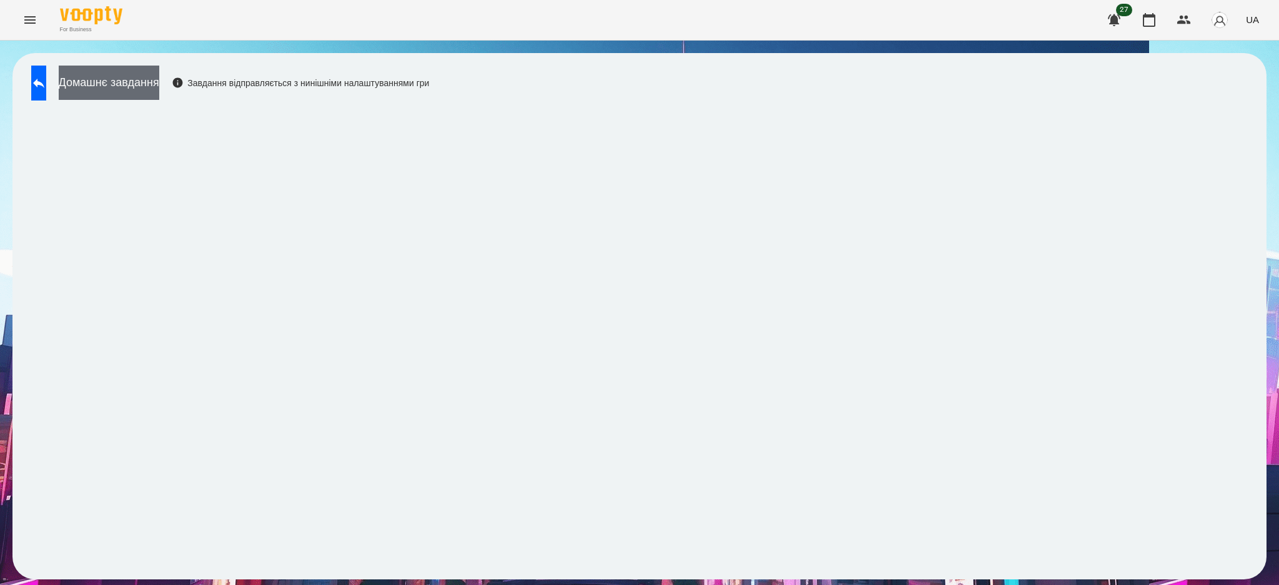
click at [159, 84] on button "Домашнє завдання" at bounding box center [109, 83] width 101 height 34
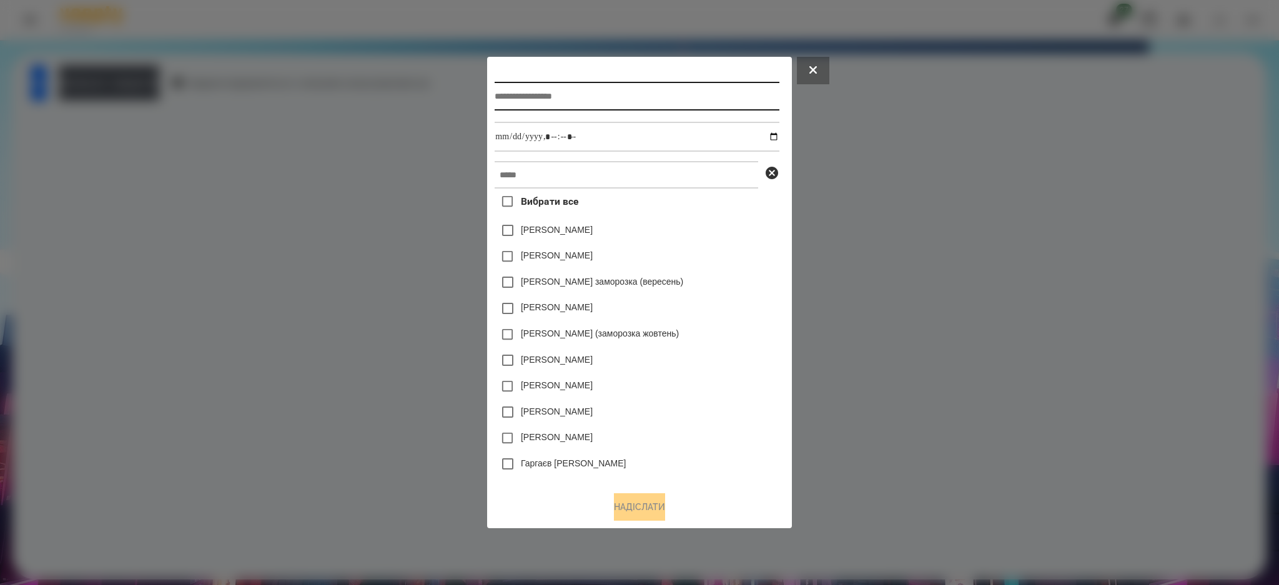
click at [518, 95] on input "text" at bounding box center [637, 96] width 284 height 29
drag, startPoint x: 535, startPoint y: 98, endPoint x: 458, endPoint y: 112, distance: 78.7
click at [458, 112] on div "Заголовок завдання ******* Вибрати все [PERSON_NAME] [PERSON_NAME] [PERSON_NAME…" at bounding box center [639, 292] width 1279 height 585
type input "*******"
click at [776, 136] on input "datetime-local" at bounding box center [637, 137] width 284 height 30
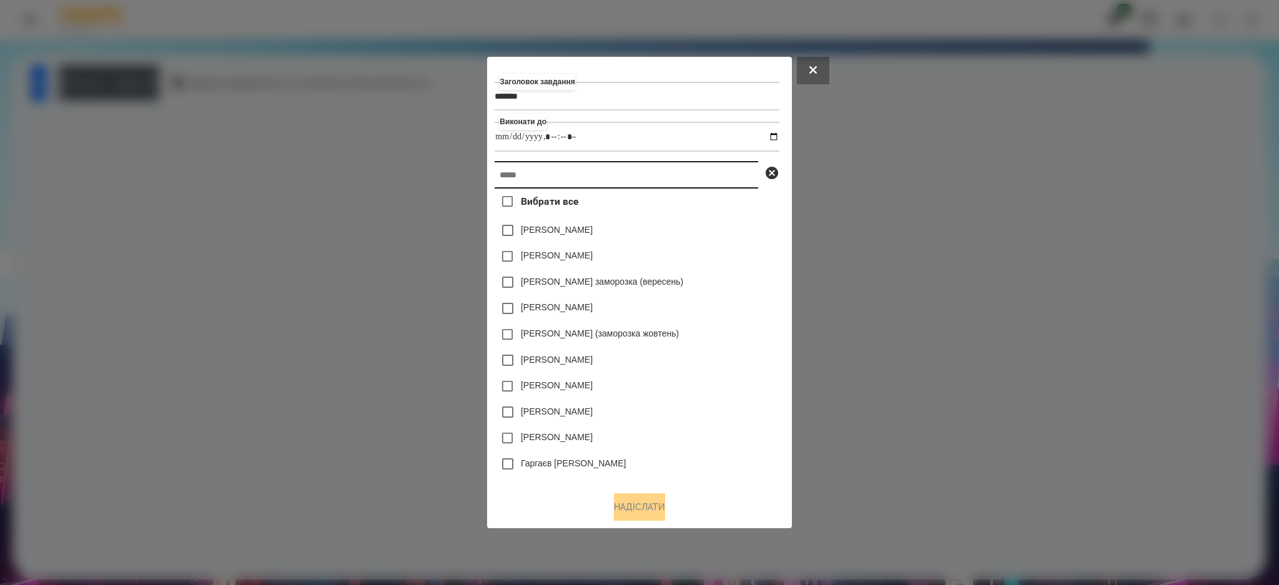
type input "**********"
click at [714, 170] on input "text" at bounding box center [627, 174] width 264 height 27
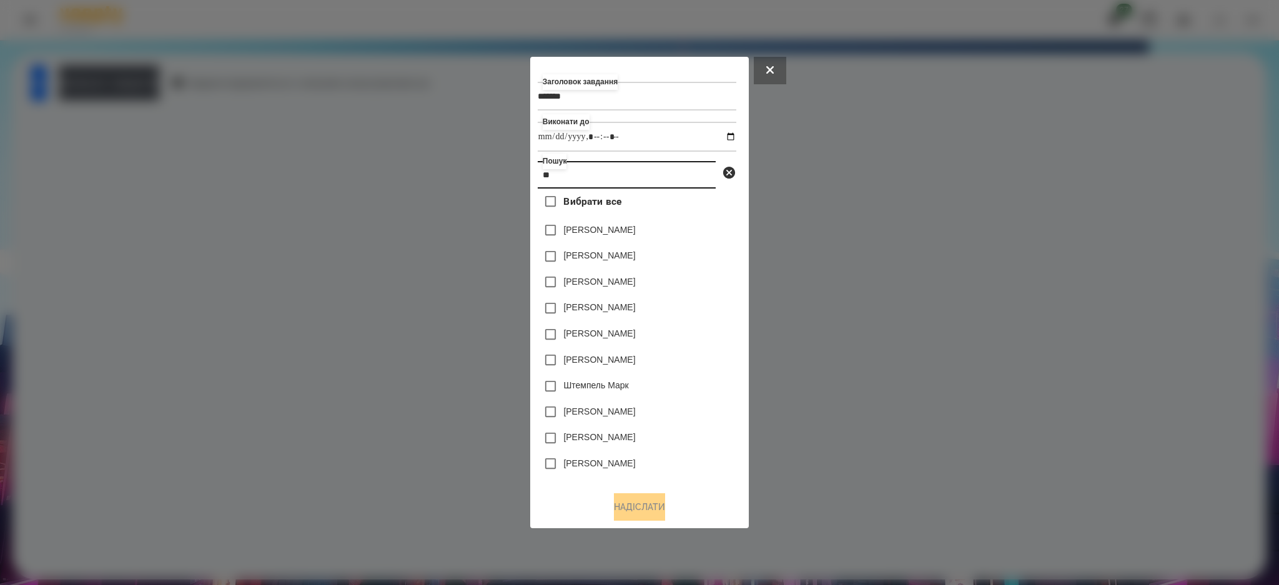
type input "*"
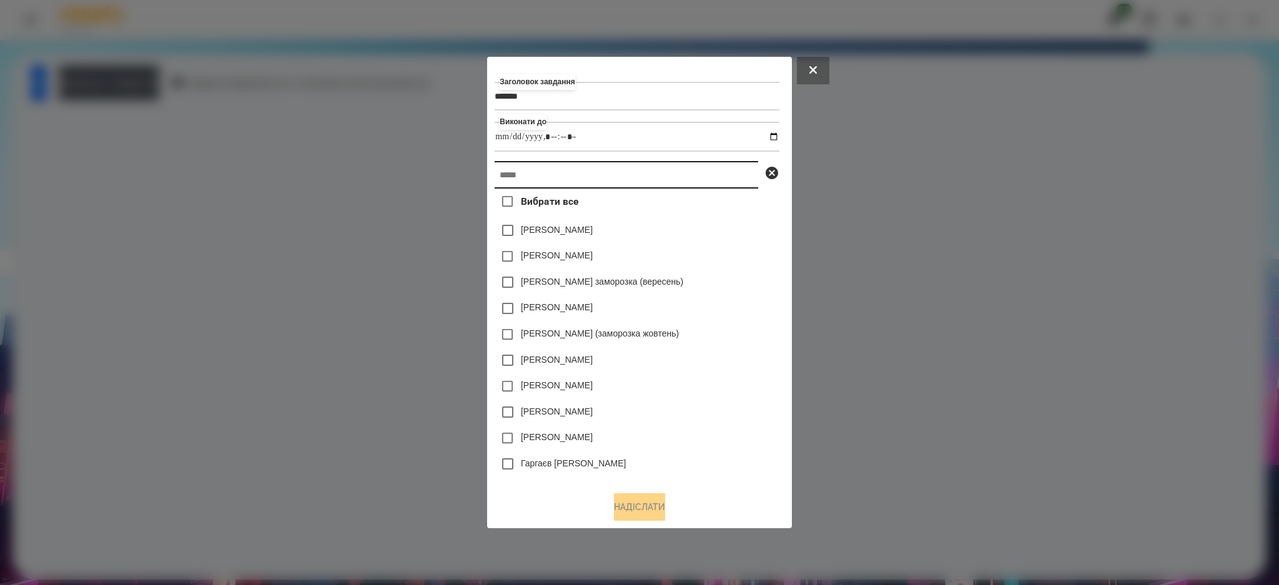
type input "*"
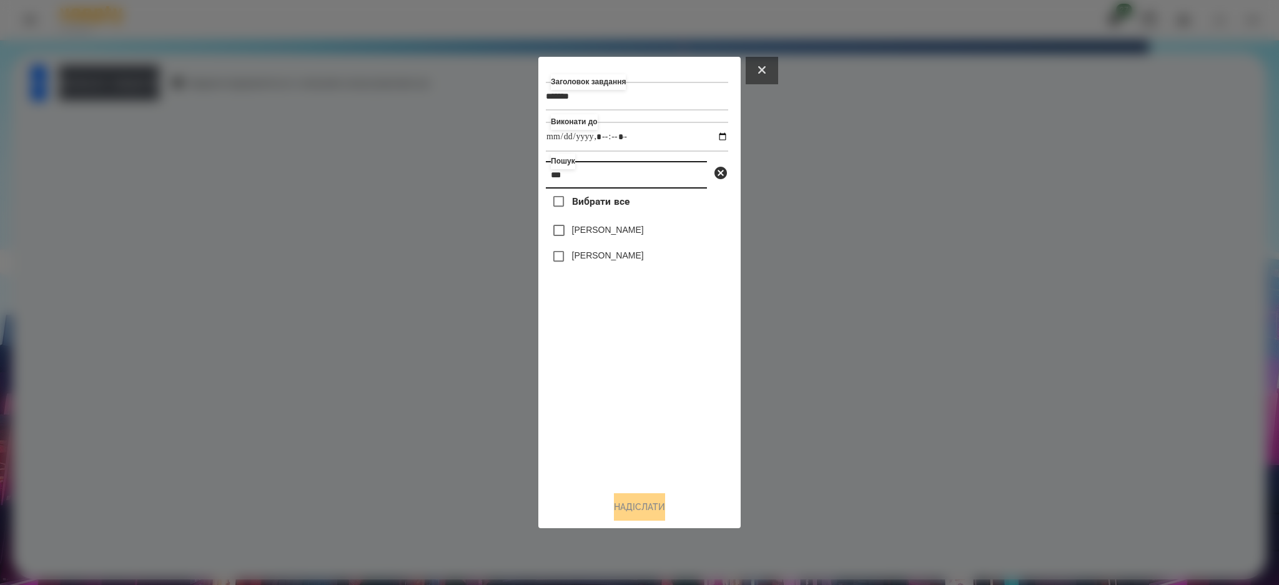
type input "***"
click at [771, 73] on button at bounding box center [762, 70] width 32 height 27
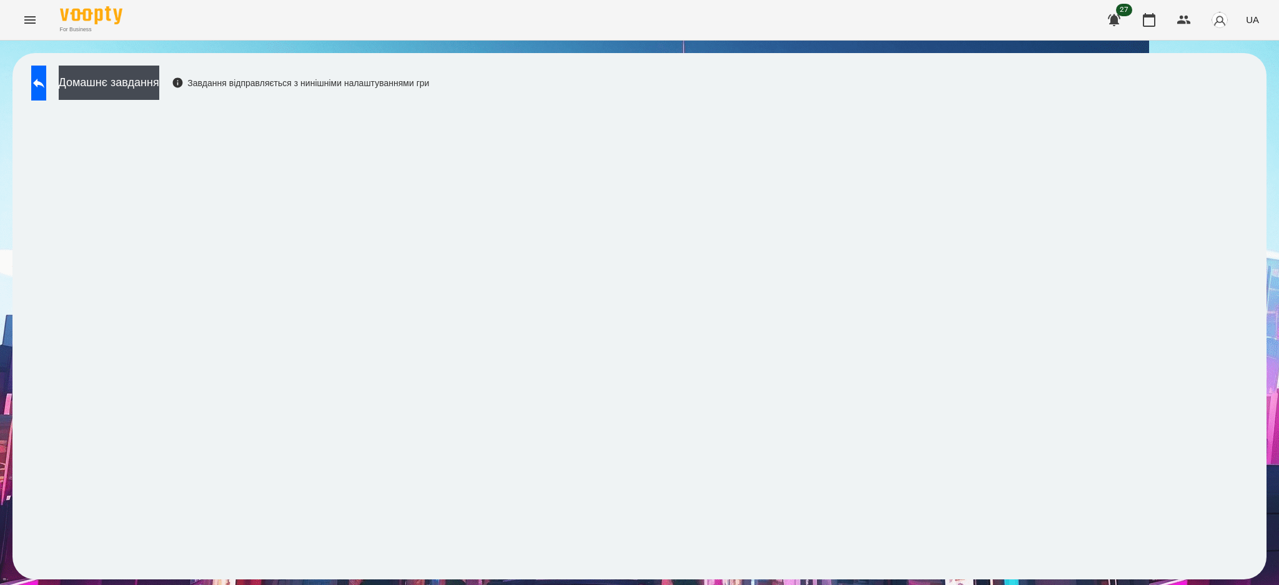
click at [22, 23] on icon "Menu" at bounding box center [29, 19] width 15 height 15
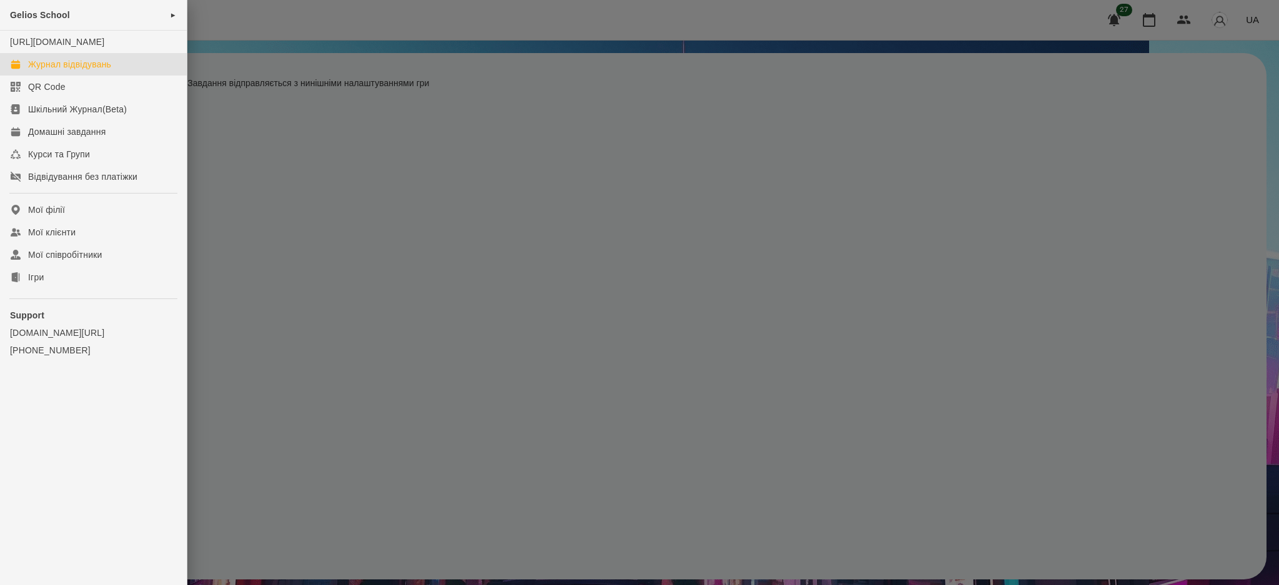
click at [61, 71] on div "Журнал відвідувань" at bounding box center [69, 64] width 83 height 12
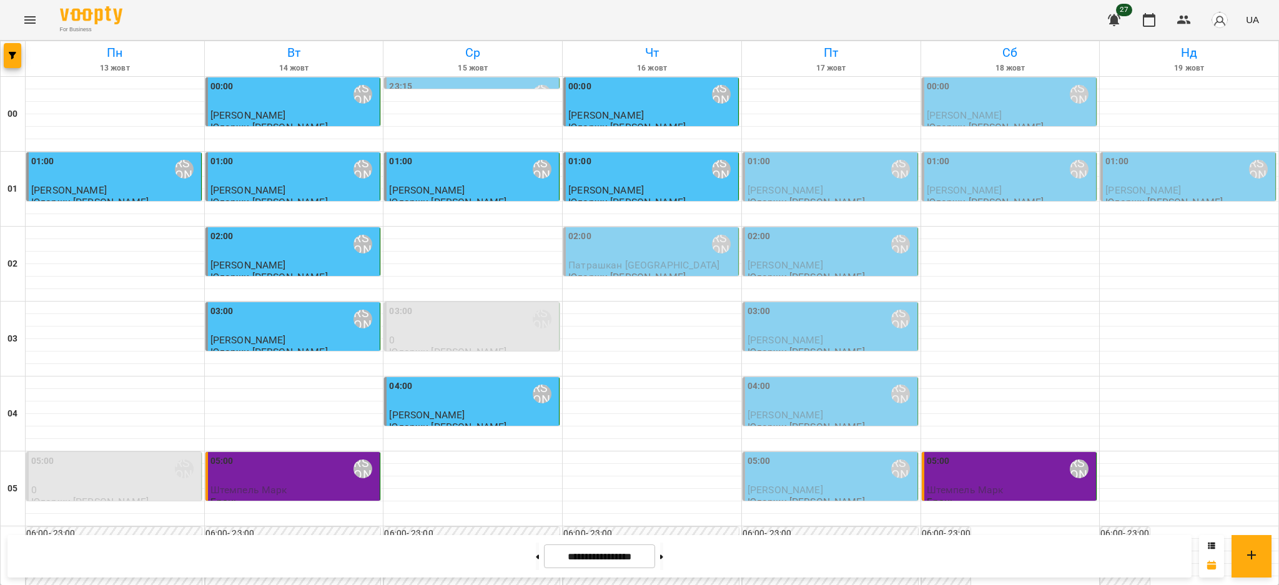
click at [583, 182] on div "01:00" at bounding box center [579, 169] width 23 height 29
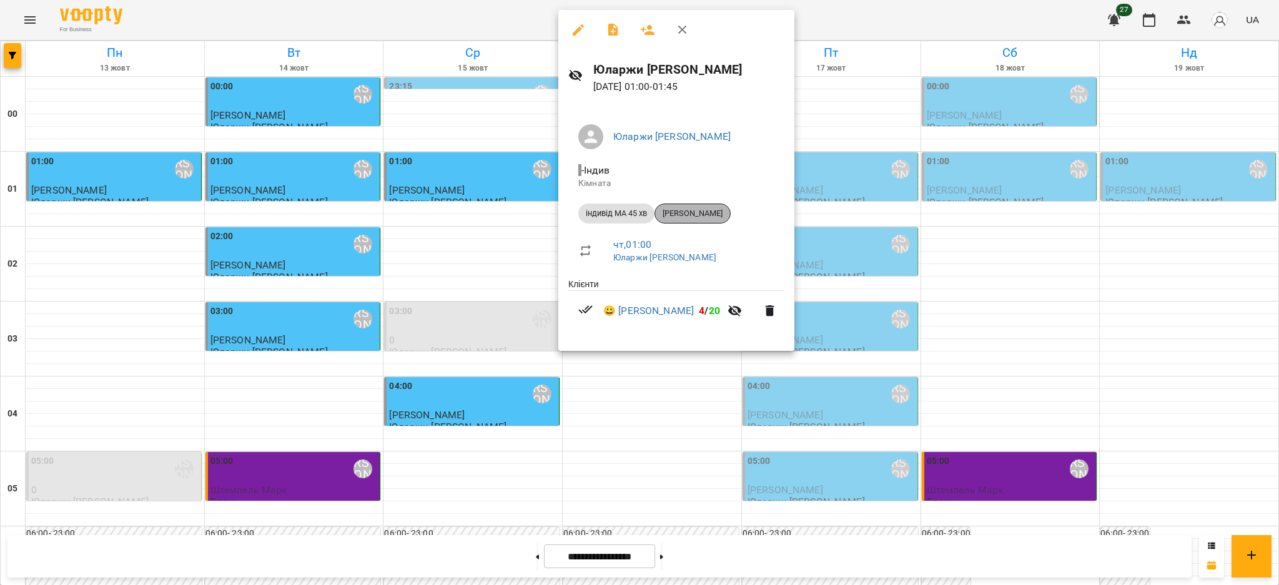
click at [698, 209] on span "[PERSON_NAME]" at bounding box center [692, 213] width 75 height 11
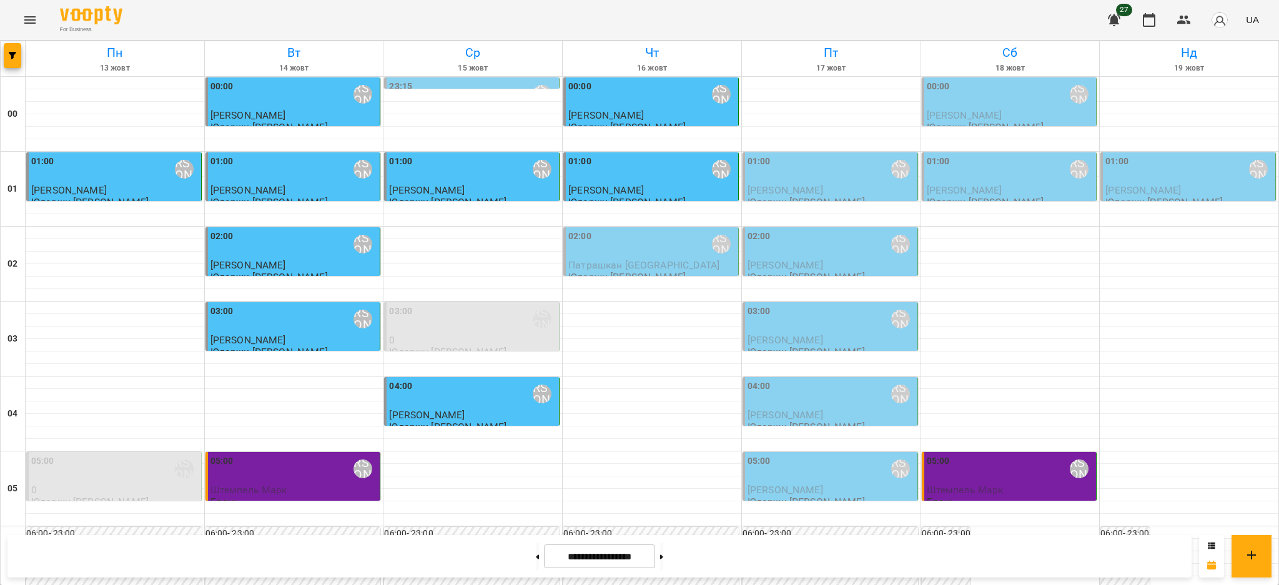
click at [619, 261] on span "Патрашкан [GEOGRAPHIC_DATA]" at bounding box center [643, 265] width 151 height 12
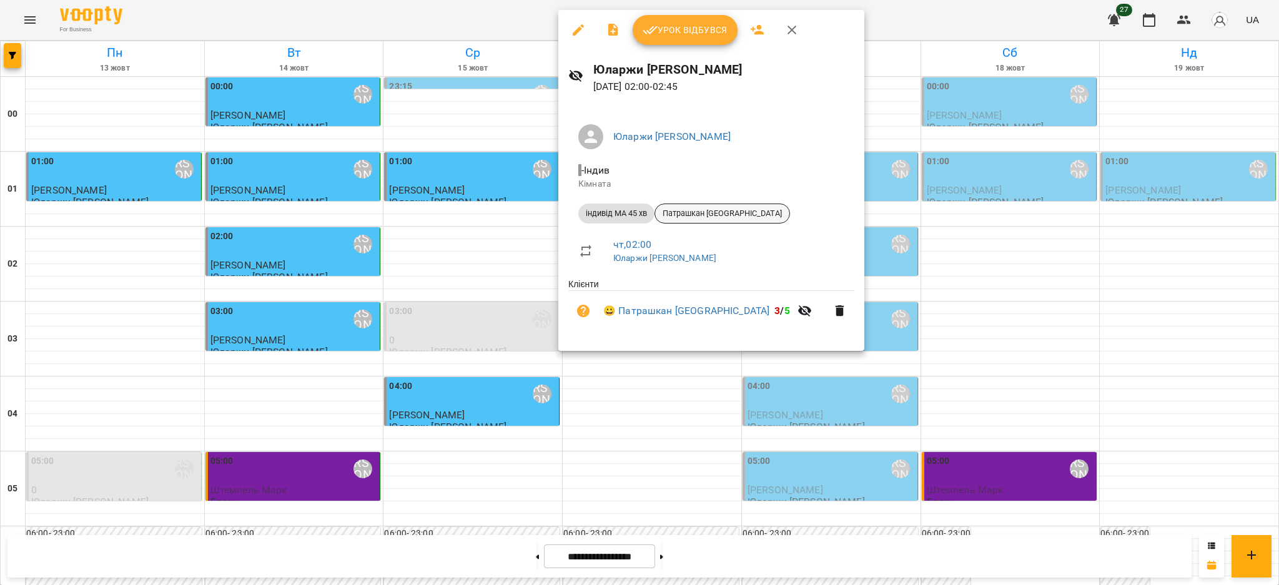
click at [682, 213] on span "Патрашкан [GEOGRAPHIC_DATA]" at bounding box center [722, 213] width 134 height 11
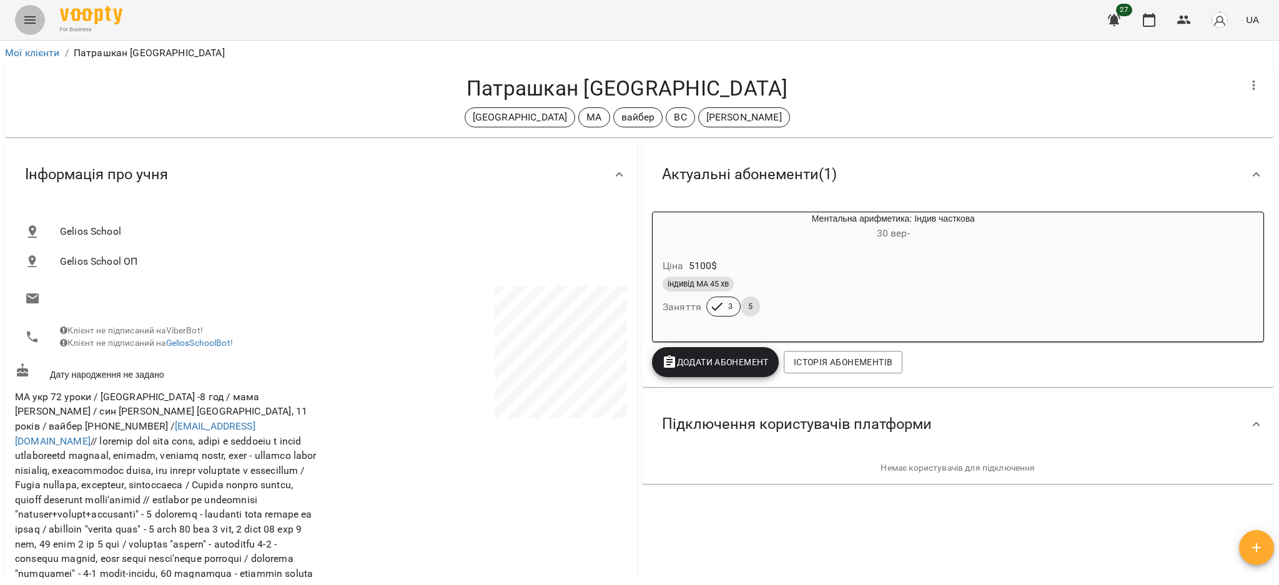
click at [30, 26] on icon "Menu" at bounding box center [29, 19] width 15 height 15
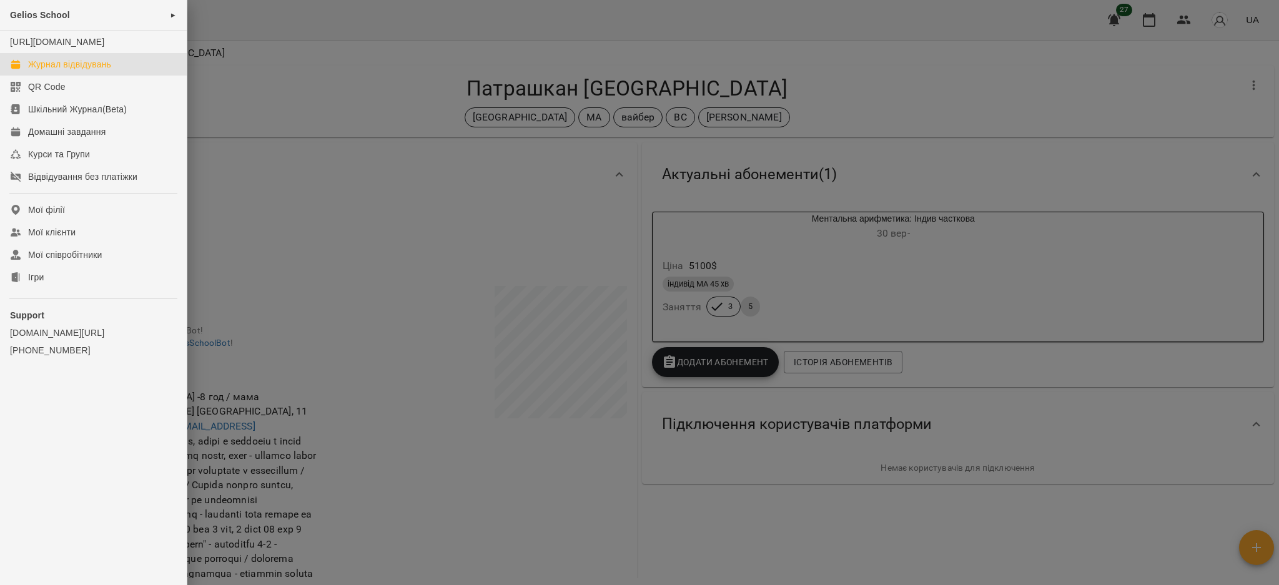
click at [70, 71] on div "Журнал відвідувань" at bounding box center [69, 64] width 83 height 12
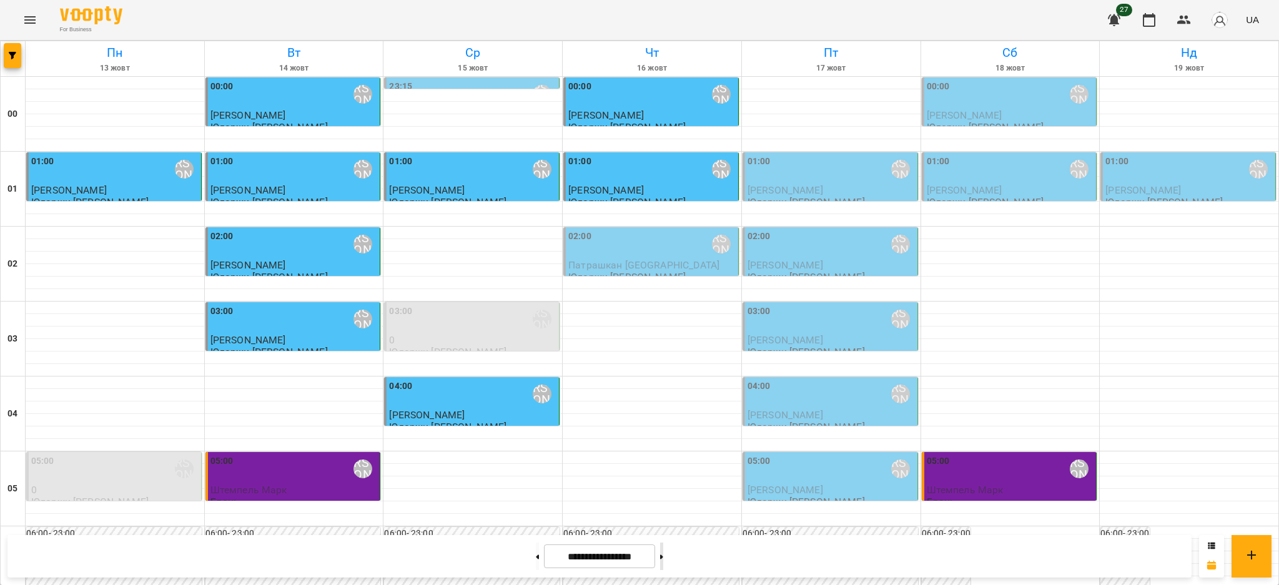
click at [663, 553] on button at bounding box center [661, 556] width 3 height 27
type input "**********"
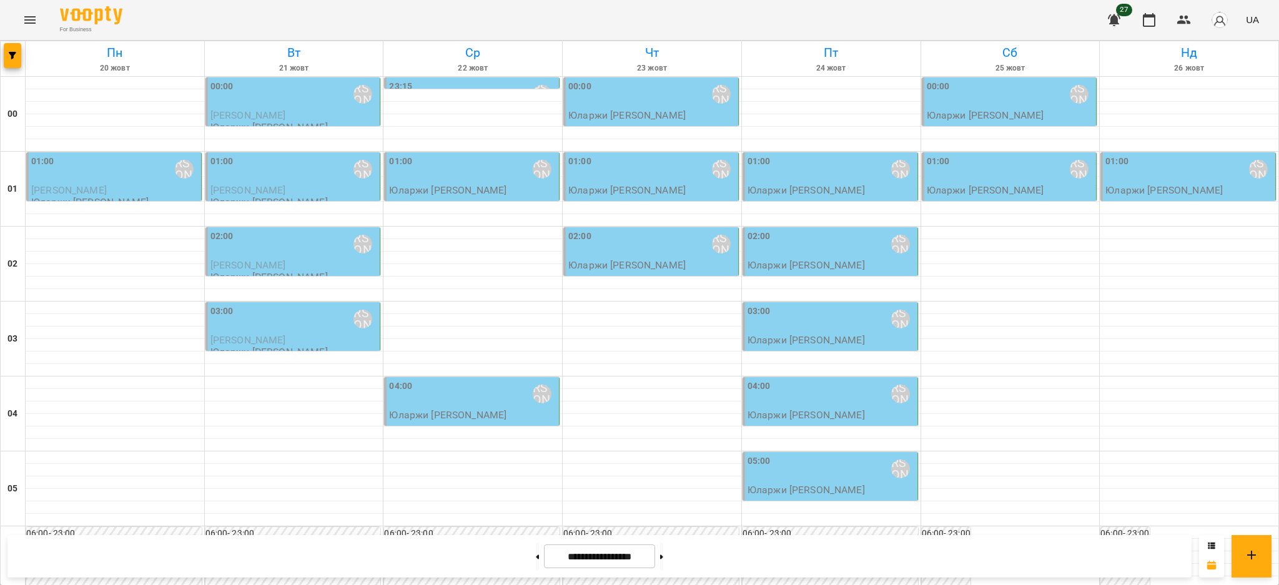
click at [1034, 101] on div "00:00 Юларжи [PERSON_NAME]" at bounding box center [1010, 94] width 167 height 29
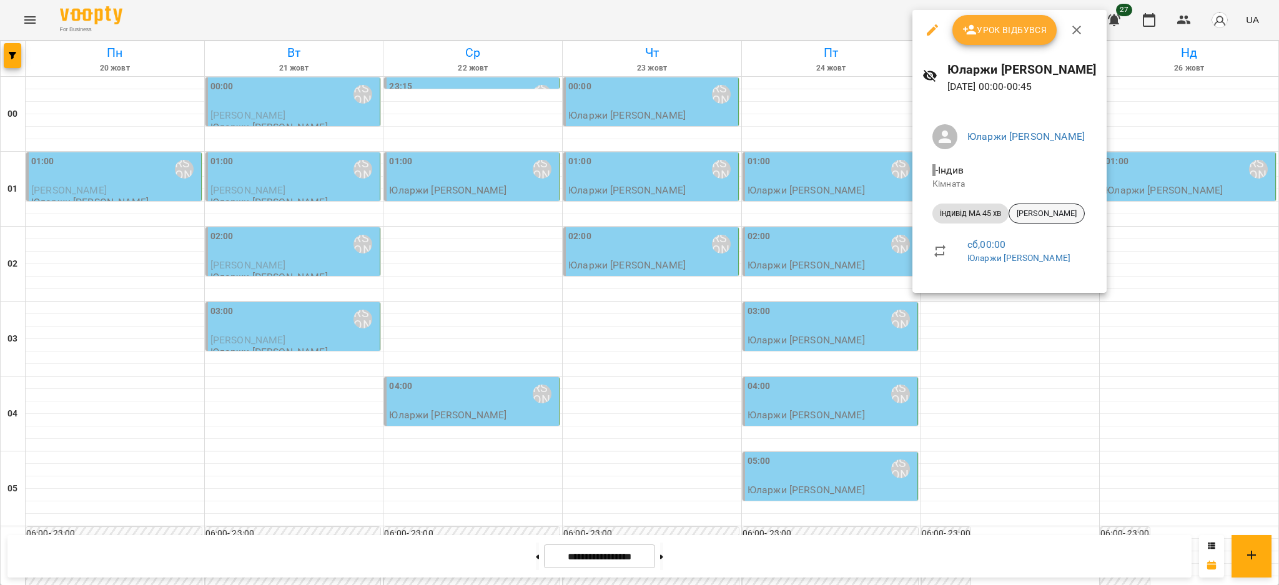
click at [1038, 217] on span "[PERSON_NAME]" at bounding box center [1046, 213] width 75 height 11
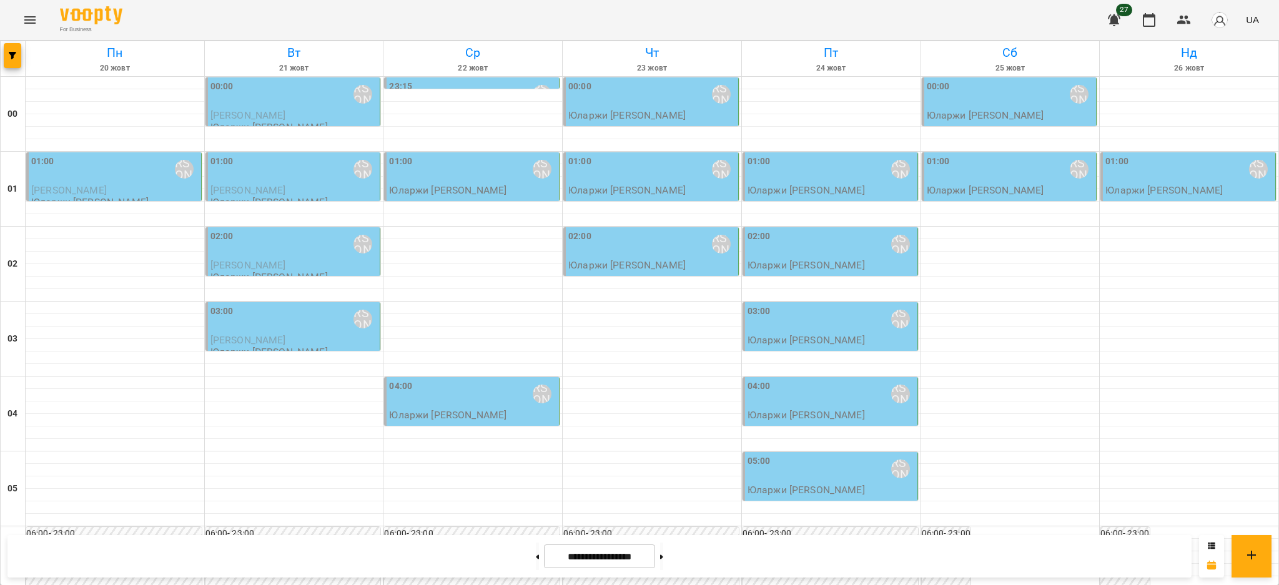
click at [987, 181] on div "01:00 [PERSON_NAME]" at bounding box center [1010, 169] width 167 height 29
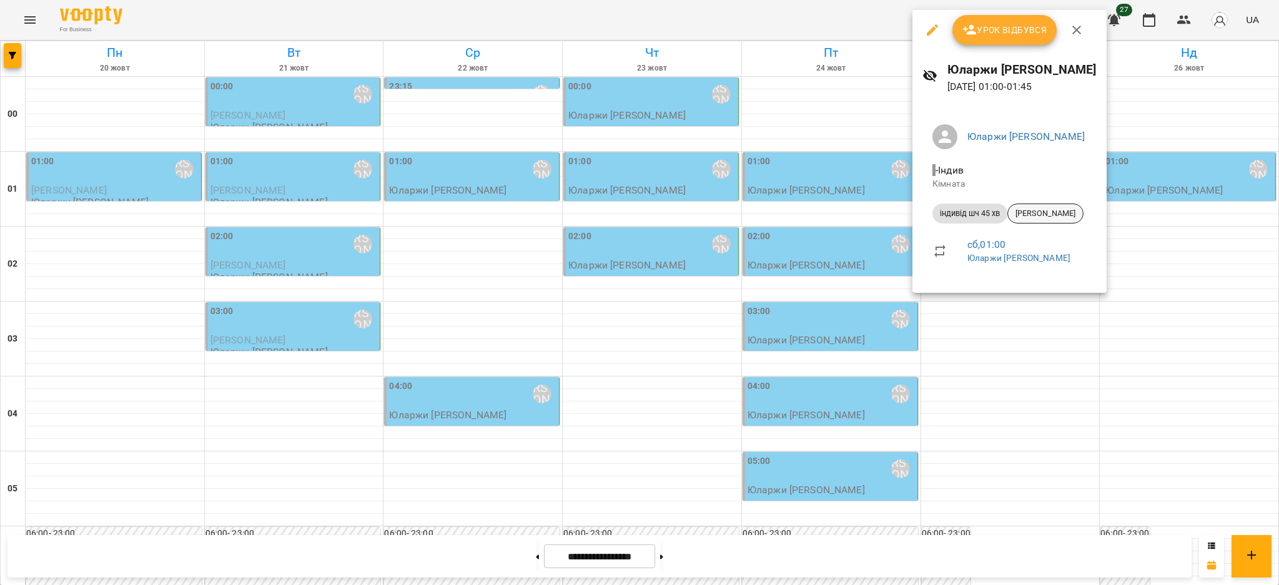
click at [1032, 211] on span "[PERSON_NAME]" at bounding box center [1045, 213] width 75 height 11
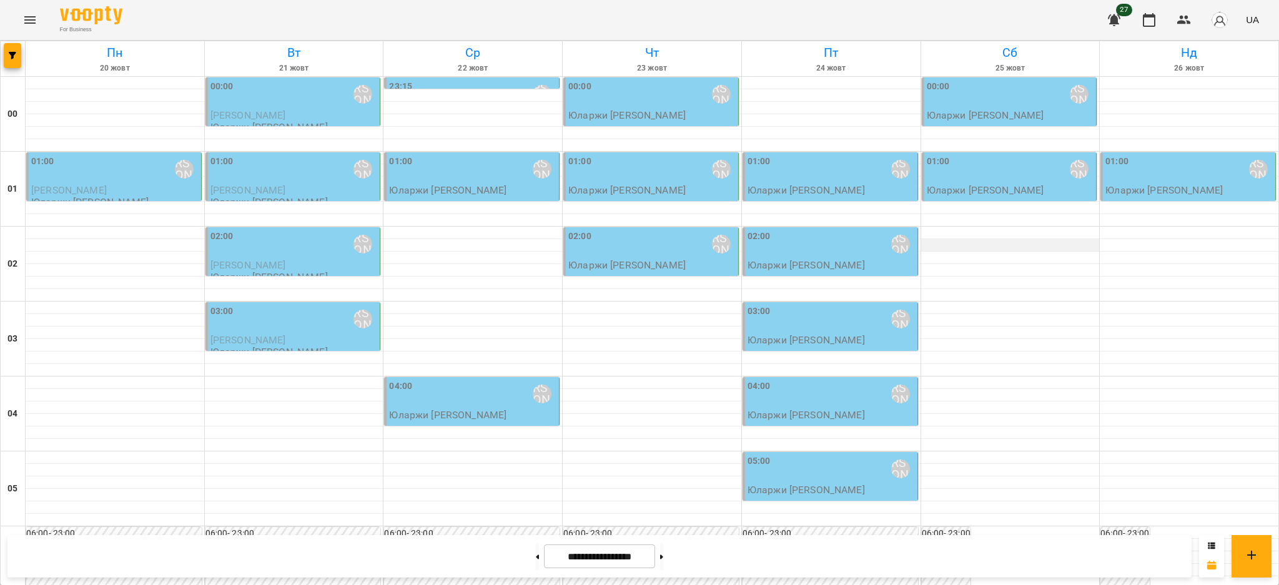
scroll to position [1249, 0]
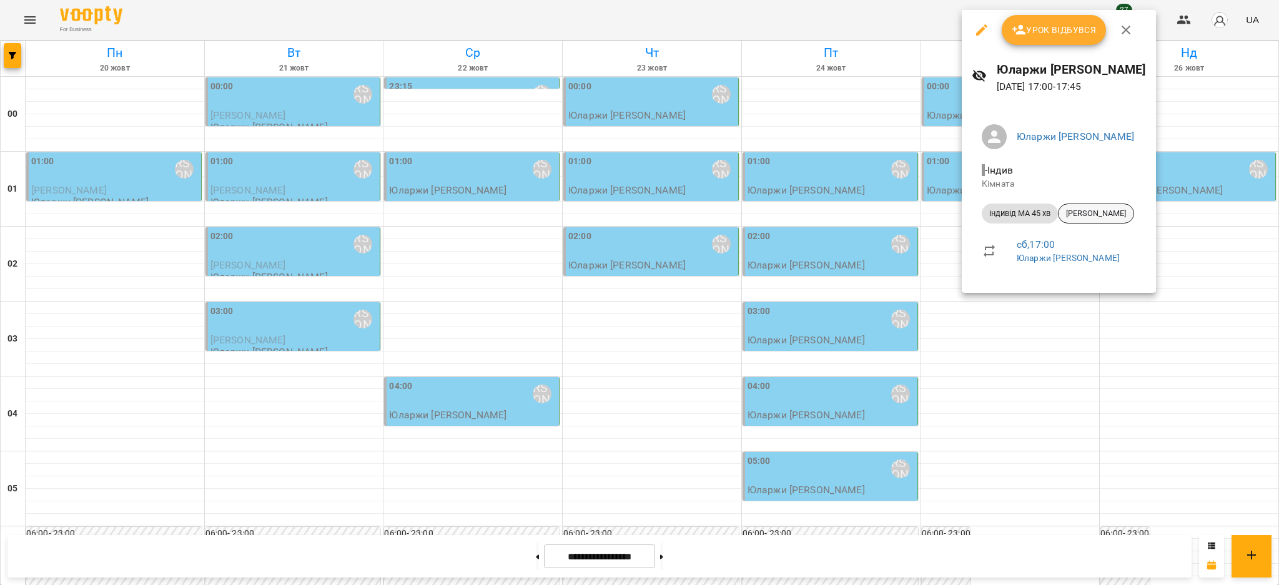
click at [1111, 211] on span "[PERSON_NAME]" at bounding box center [1095, 213] width 75 height 11
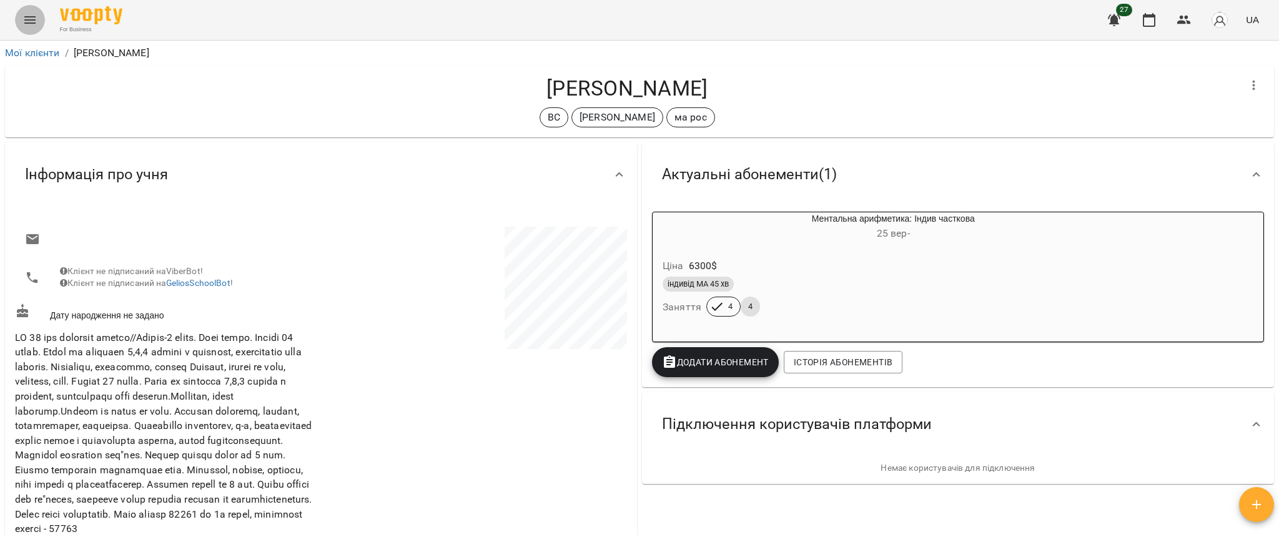
click at [28, 19] on icon "Menu" at bounding box center [29, 19] width 15 height 15
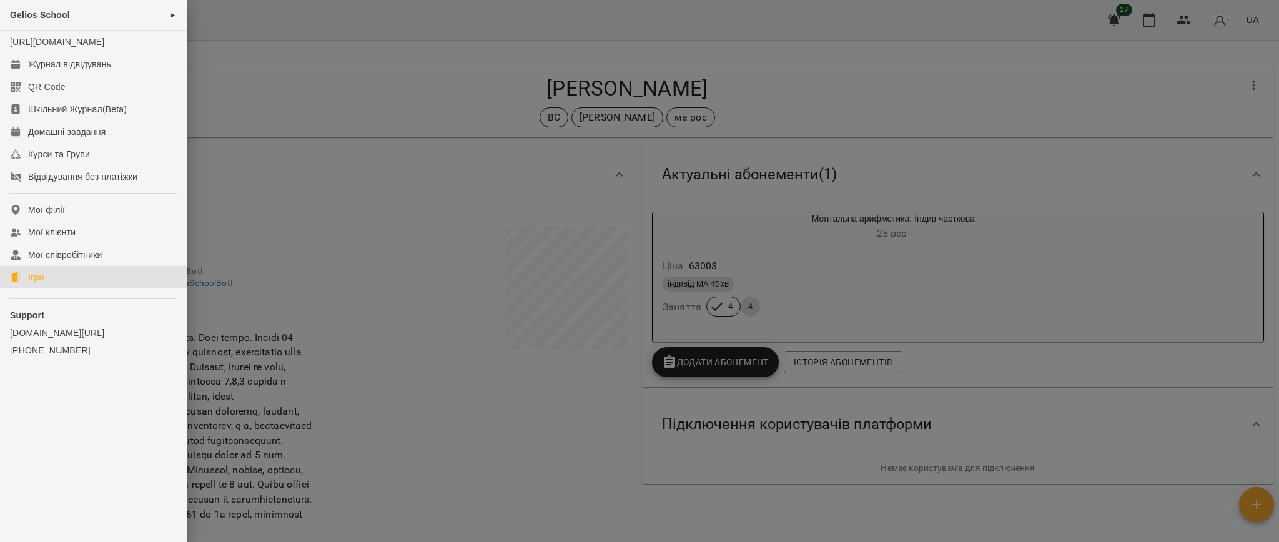
click at [46, 286] on link "Ігри" at bounding box center [93, 277] width 187 height 22
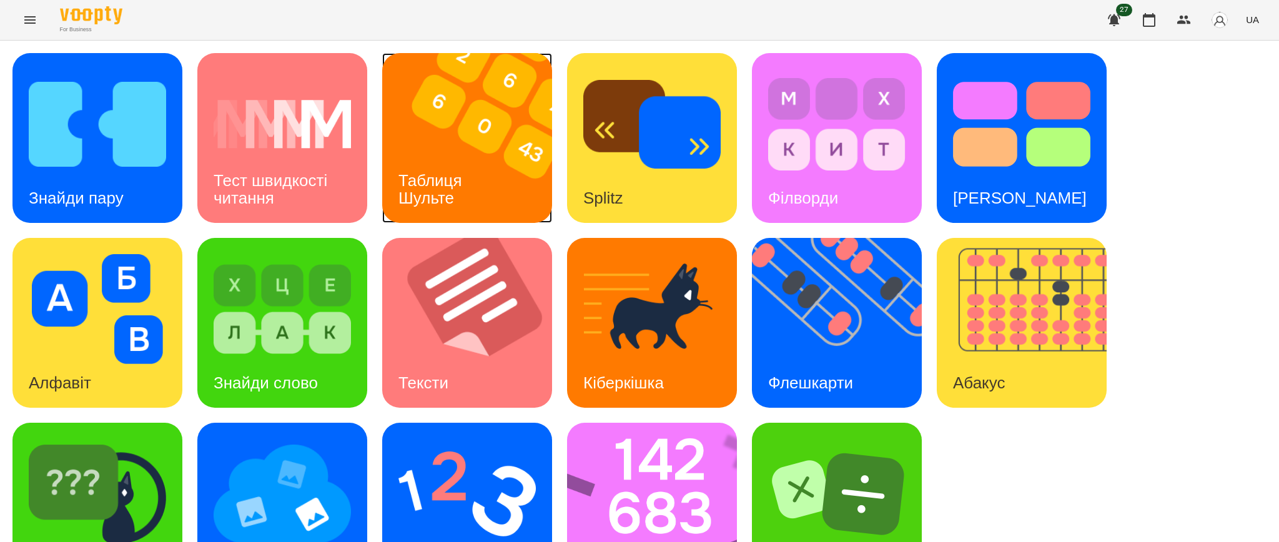
click at [458, 117] on img at bounding box center [474, 138] width 185 height 170
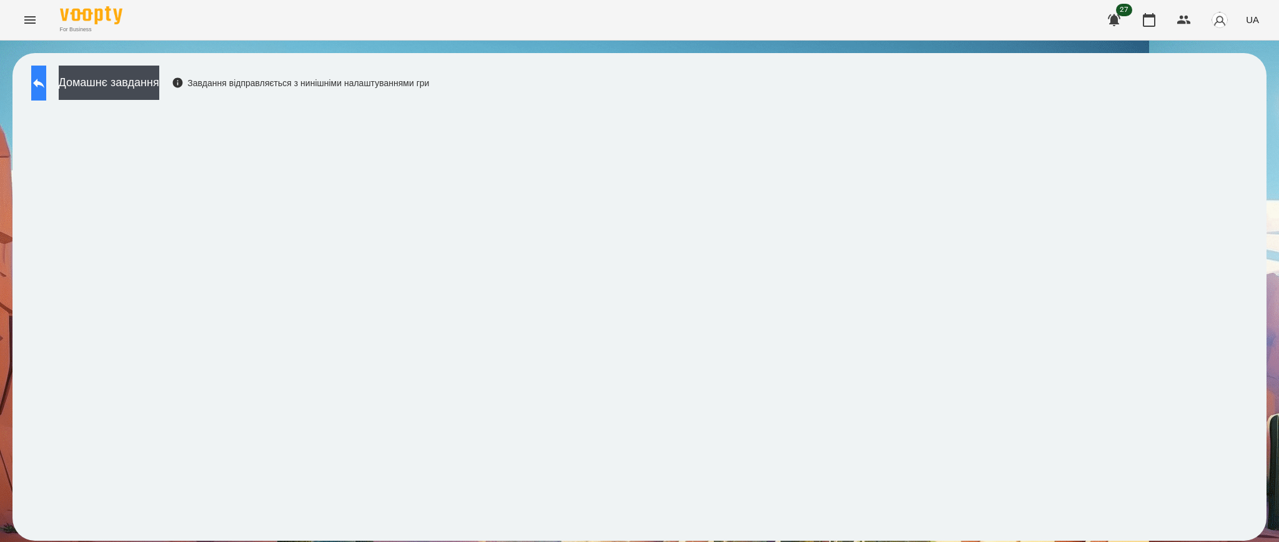
click at [34, 79] on button at bounding box center [38, 83] width 15 height 35
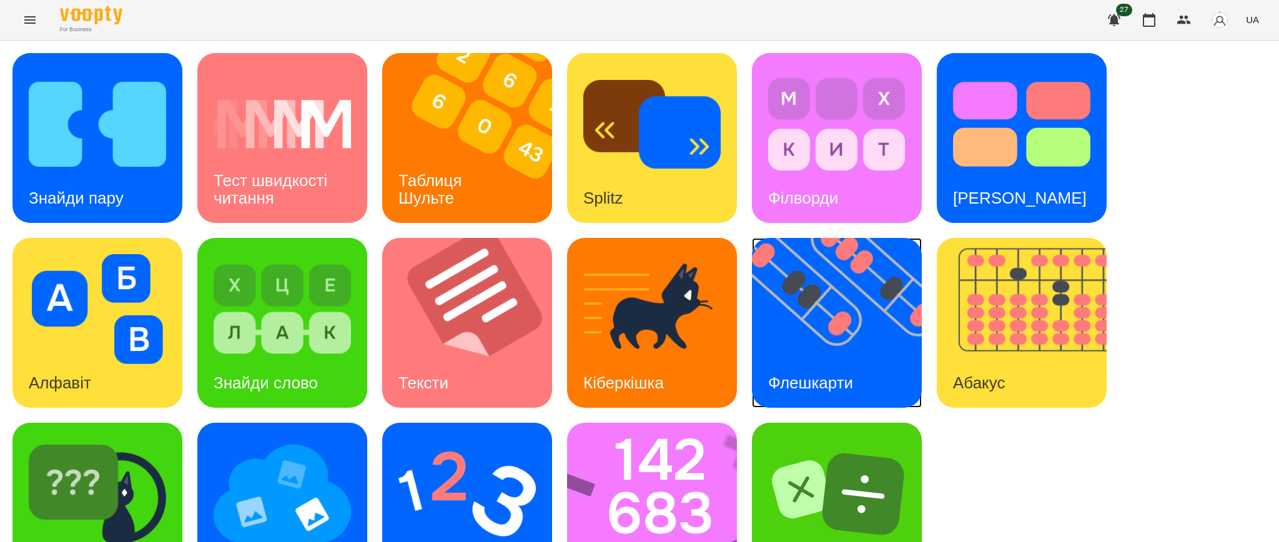
click at [813, 302] on img at bounding box center [844, 323] width 185 height 170
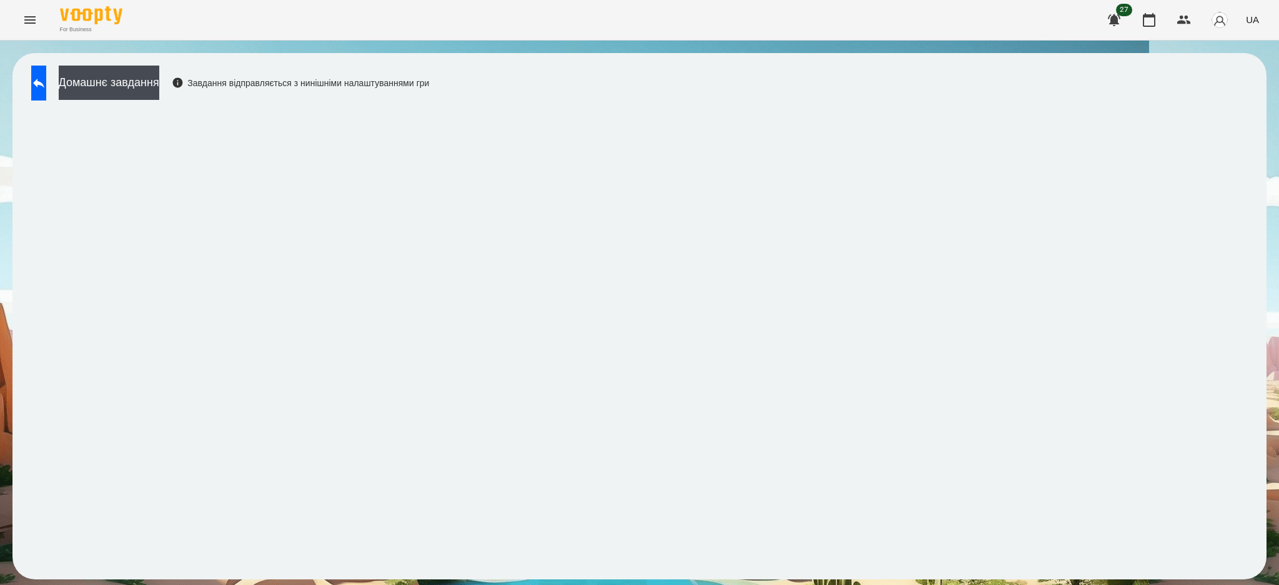
click at [33, 21] on icon "Menu" at bounding box center [29, 19] width 15 height 15
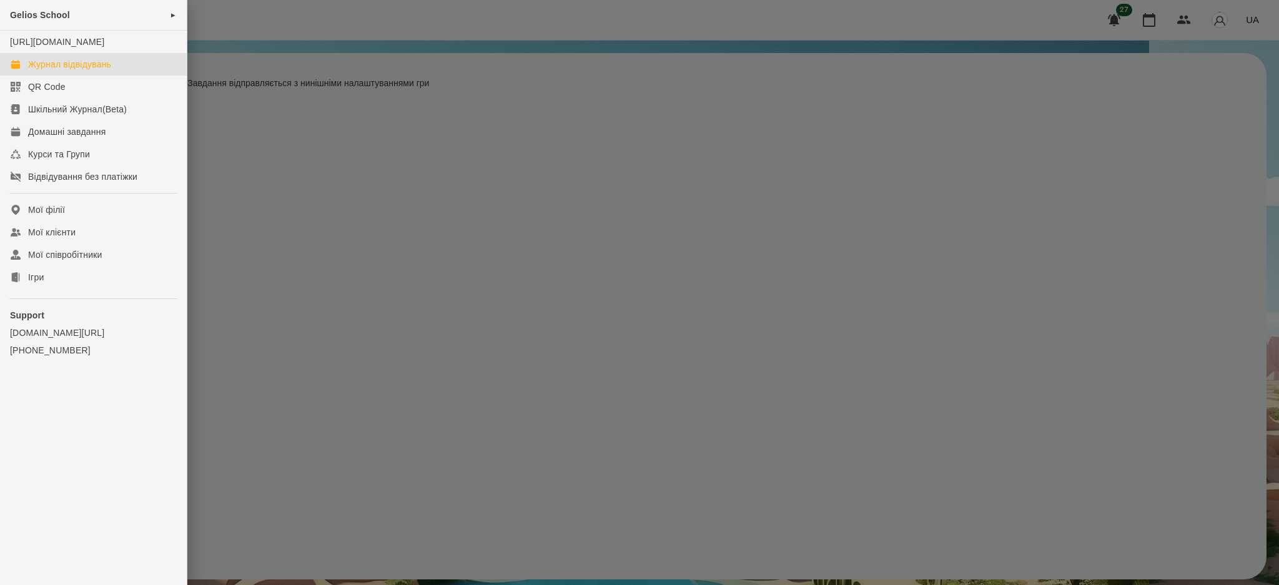
click at [37, 76] on link "Журнал відвідувань" at bounding box center [93, 64] width 187 height 22
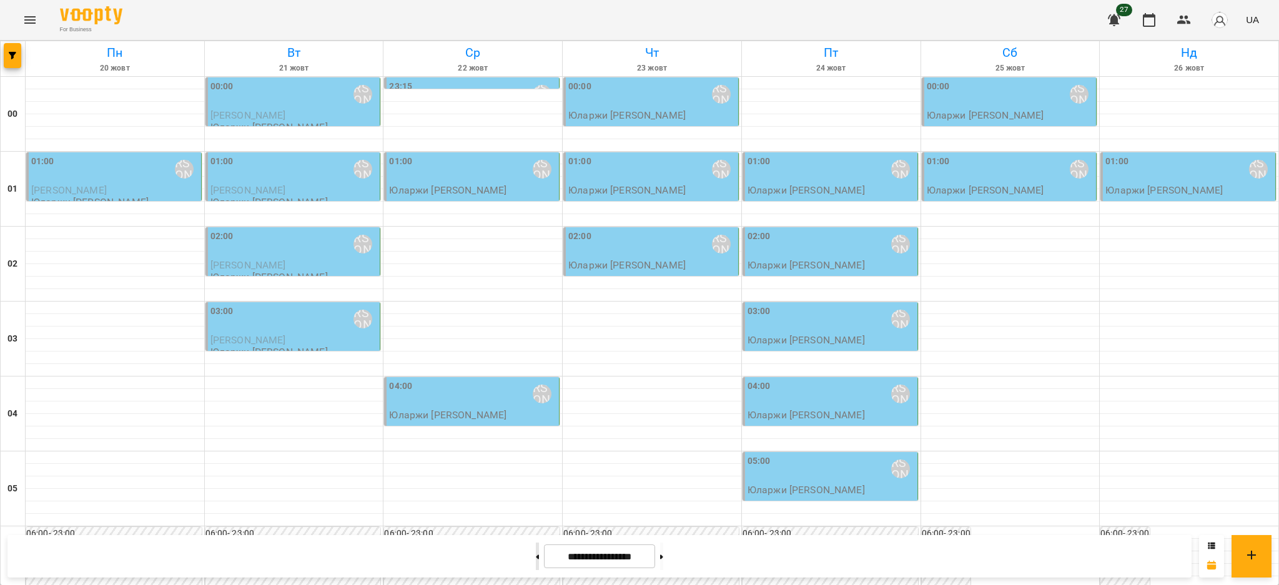
click at [536, 560] on button at bounding box center [537, 556] width 3 height 27
type input "**********"
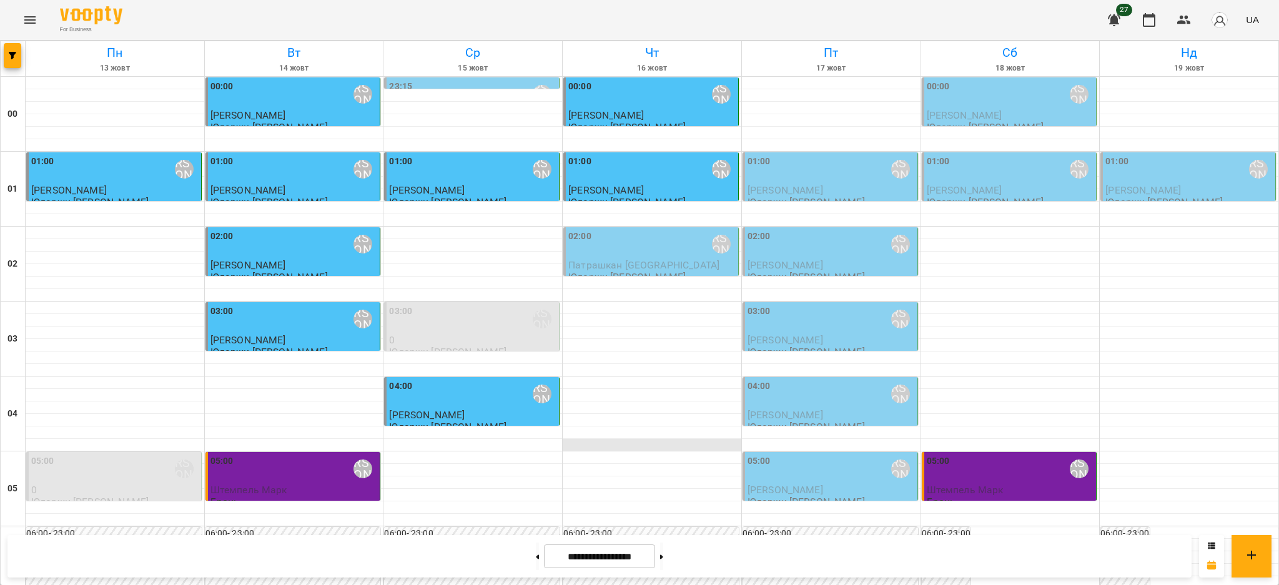
drag, startPoint x: 518, startPoint y: 559, endPoint x: 599, endPoint y: 439, distance: 144.8
click at [630, 259] on span "Патрашкан [GEOGRAPHIC_DATA]" at bounding box center [643, 265] width 151 height 12
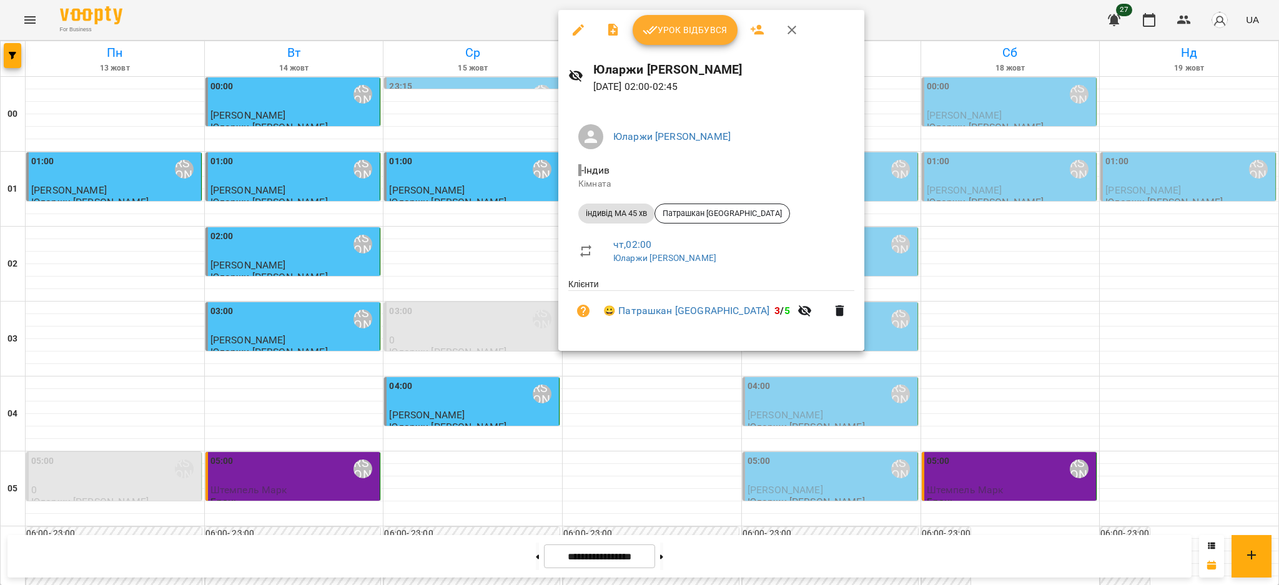
click at [684, 26] on span "Урок відбувся" at bounding box center [685, 29] width 85 height 15
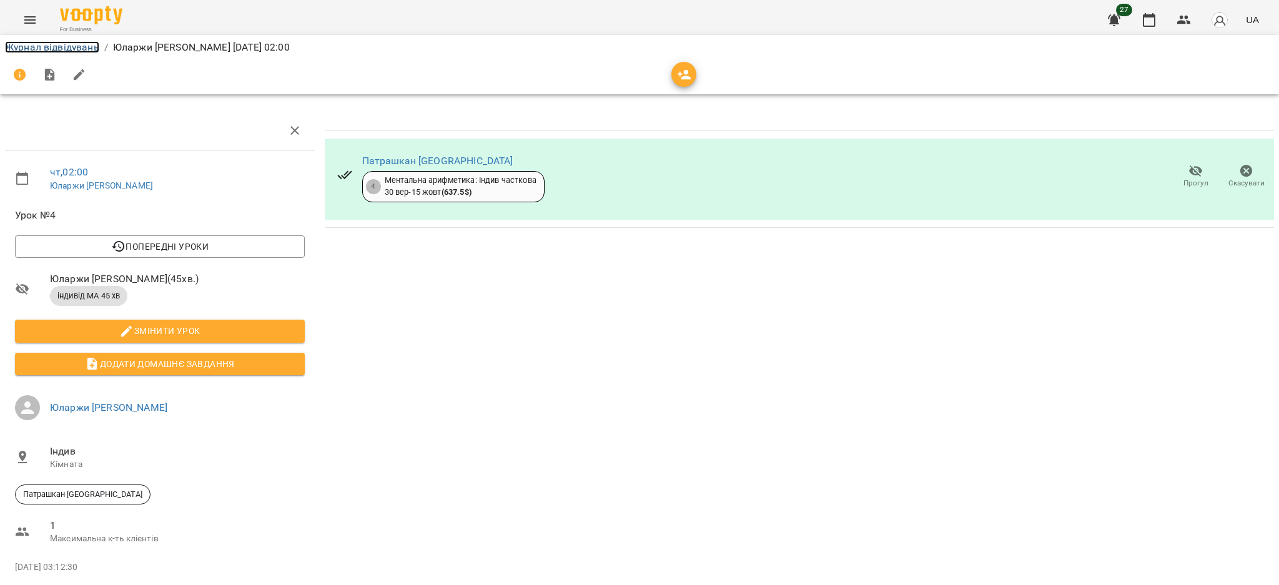
click at [47, 47] on link "Журнал відвідувань" at bounding box center [52, 47] width 94 height 12
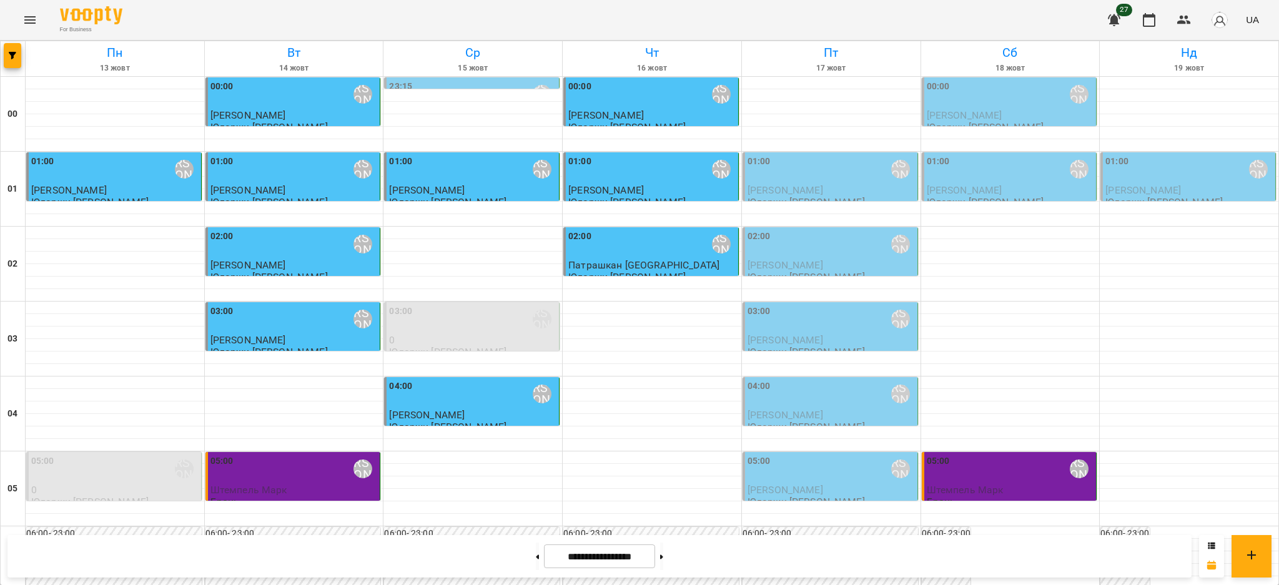
click at [601, 254] on div "02:00 Юларжи Валентина" at bounding box center [651, 244] width 167 height 29
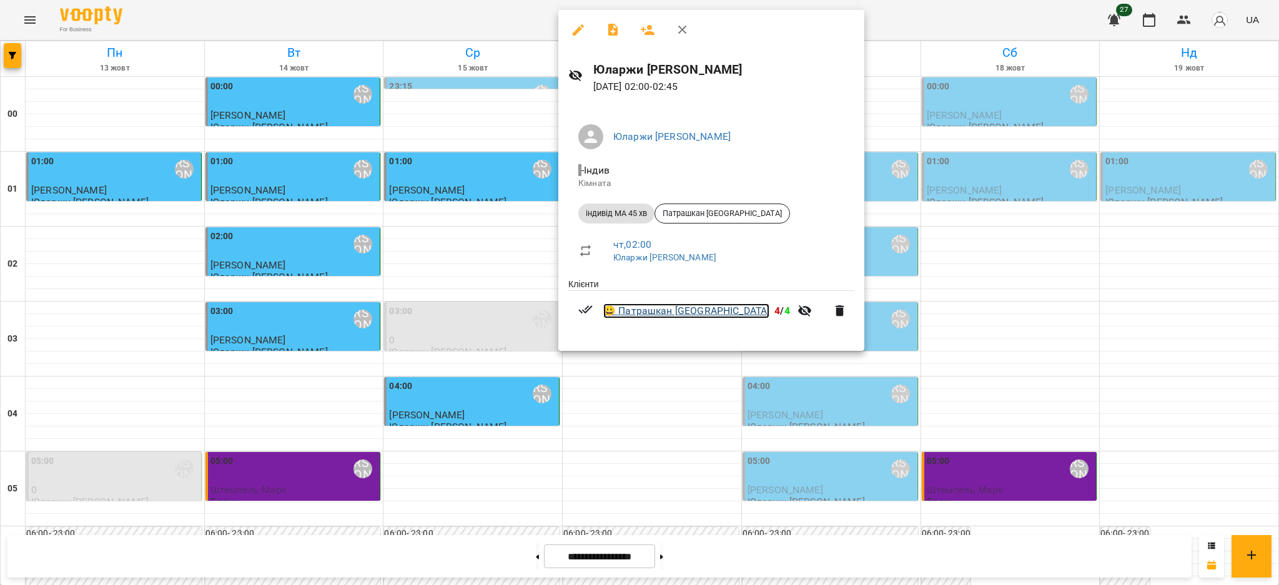
click at [633, 315] on link "😀 Патрашкан Семен" at bounding box center [686, 310] width 166 height 15
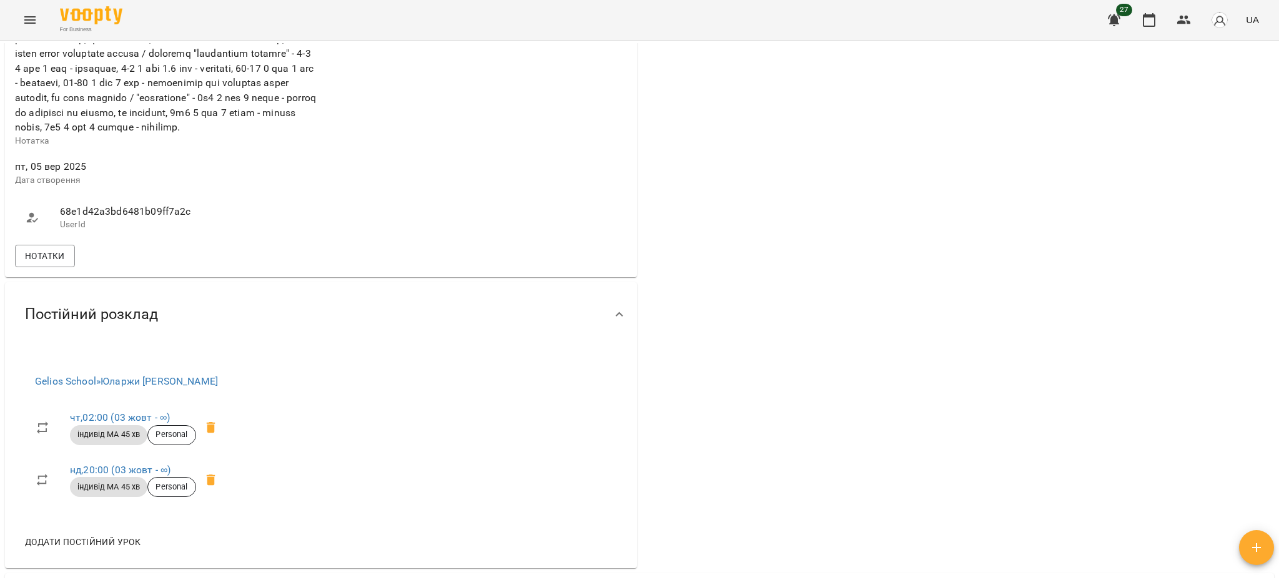
scroll to position [749, 0]
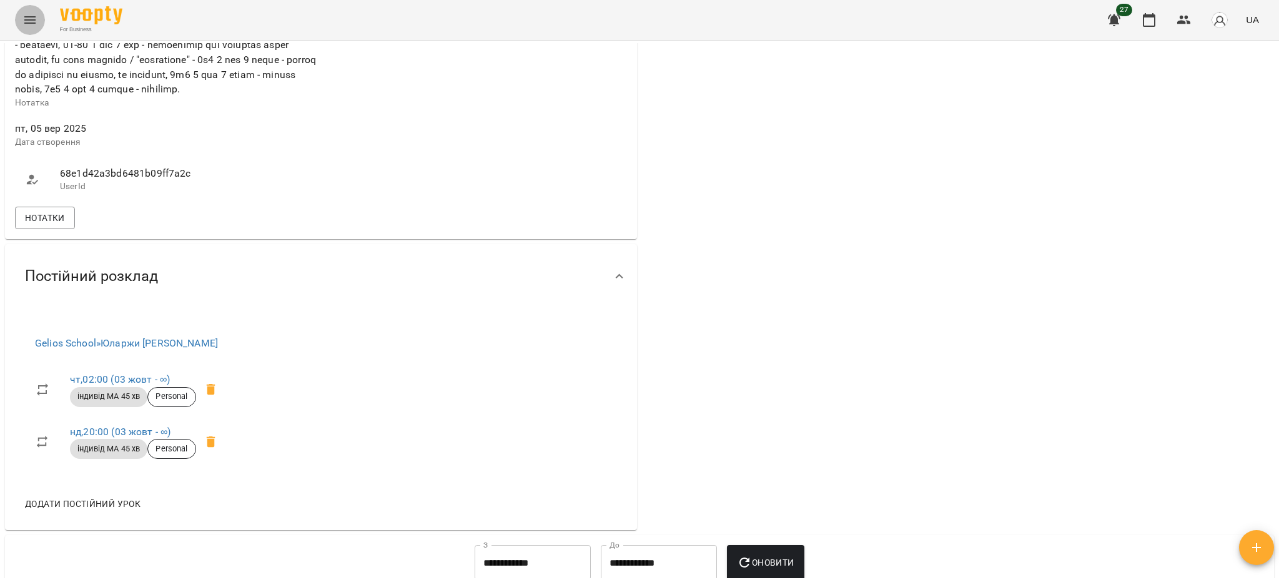
click at [32, 19] on icon "Menu" at bounding box center [29, 19] width 11 height 7
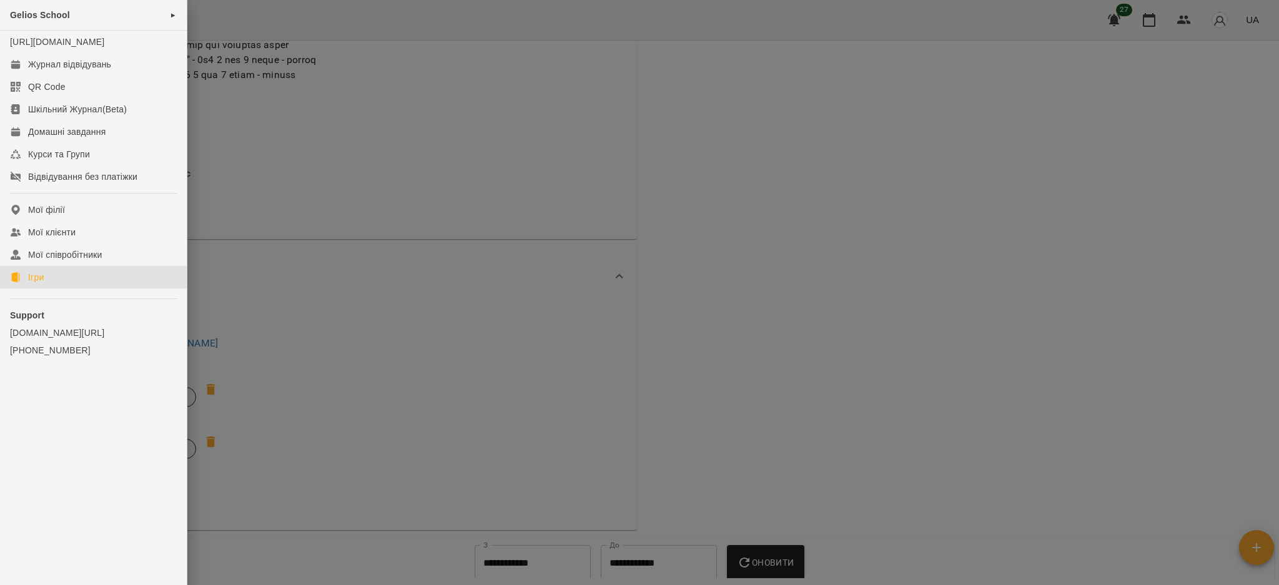
click at [44, 283] on div "Ігри" at bounding box center [36, 277] width 16 height 12
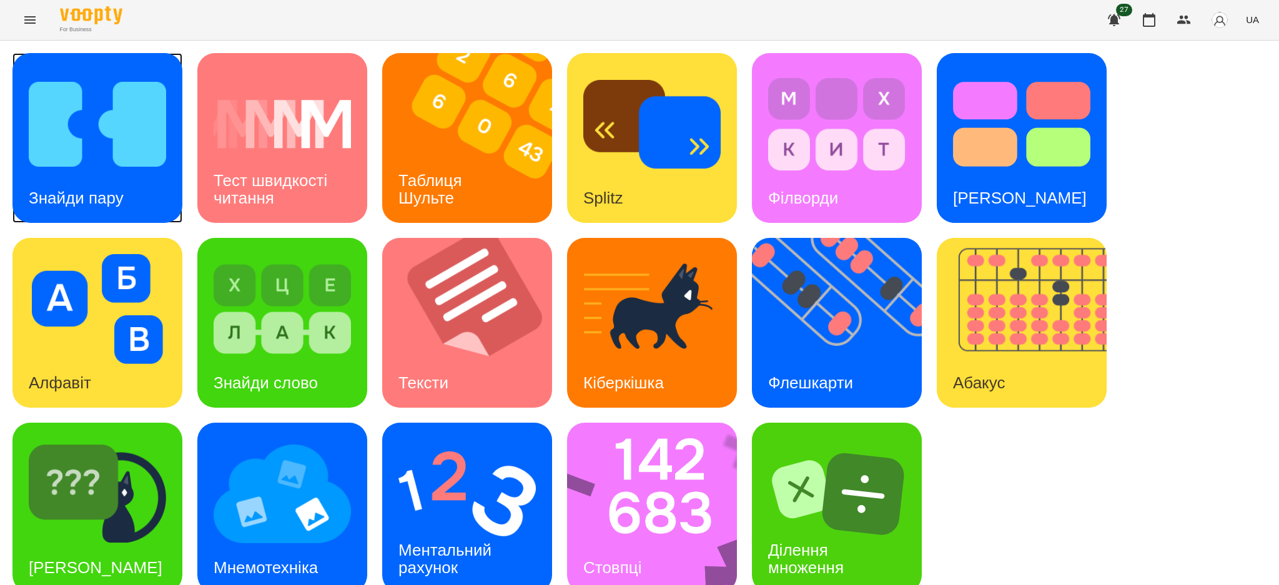
click at [112, 154] on img at bounding box center [97, 124] width 137 height 110
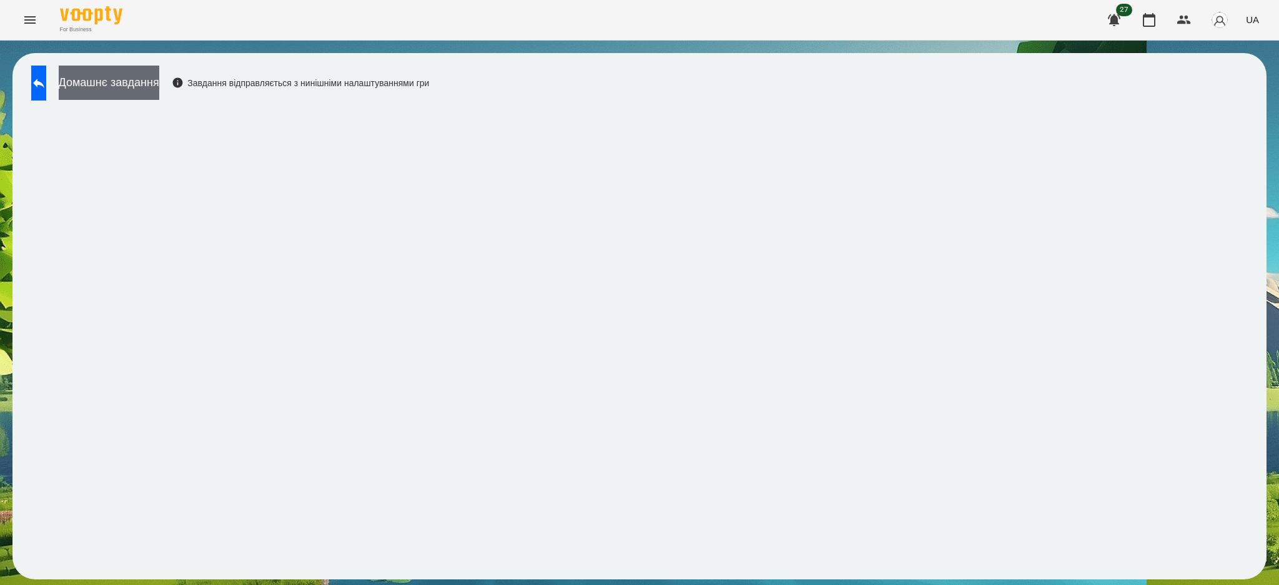
click at [159, 84] on button "Домашнє завдання" at bounding box center [109, 83] width 101 height 34
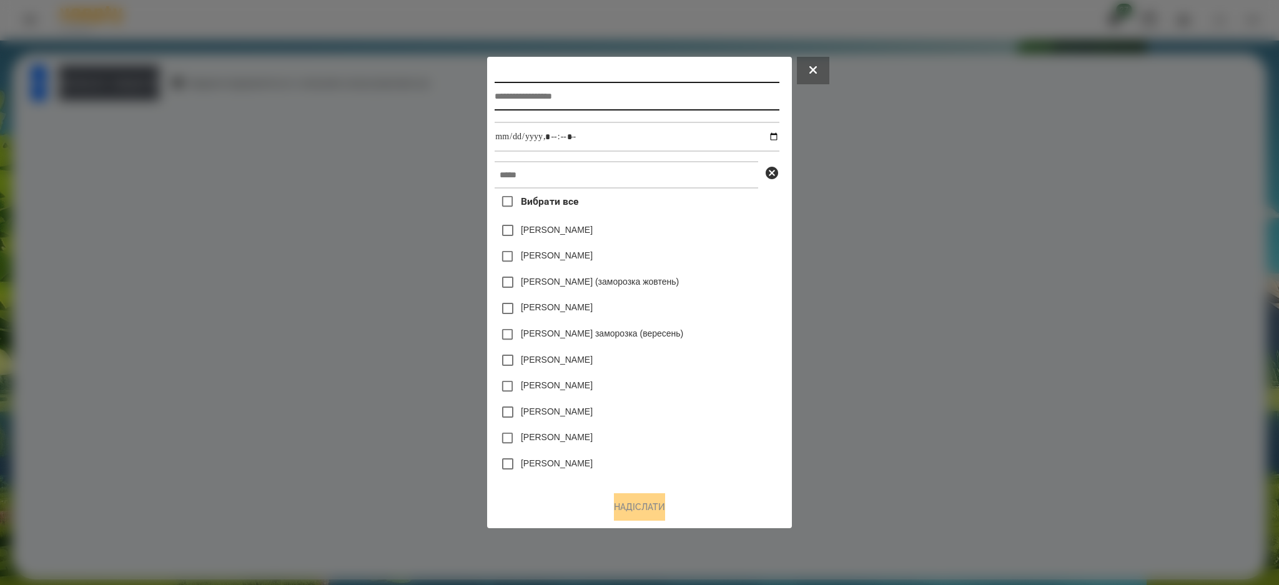
click at [544, 99] on input "text" at bounding box center [637, 96] width 284 height 29
type input "****"
click at [776, 132] on input "datetime-local" at bounding box center [637, 137] width 284 height 30
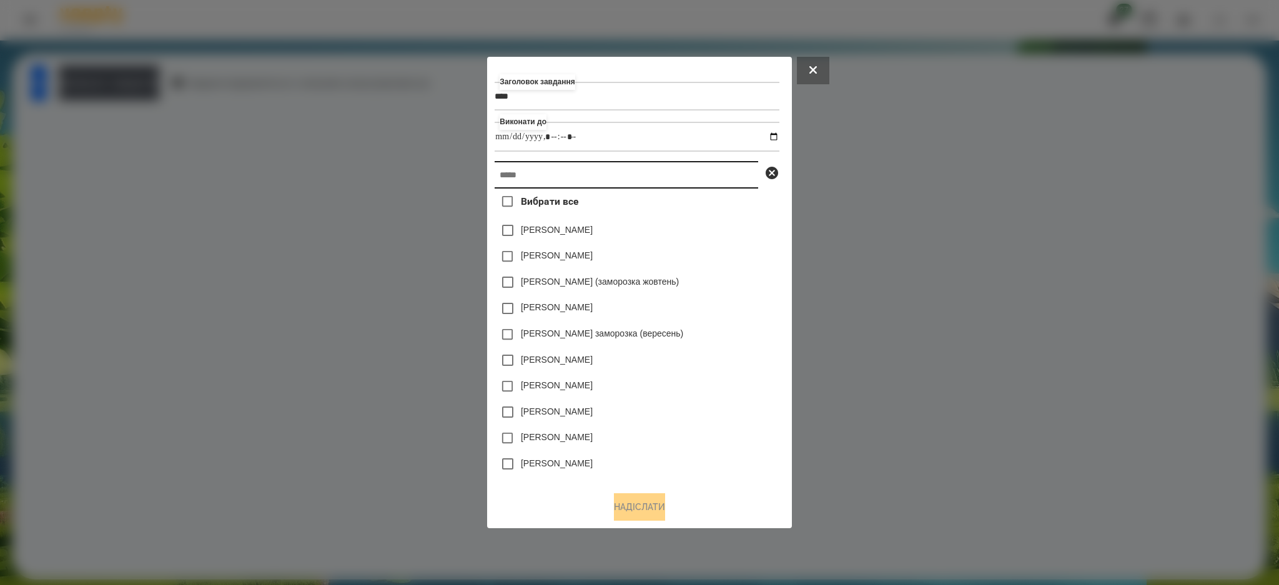
type input "**********"
click at [707, 167] on input "text" at bounding box center [627, 174] width 264 height 27
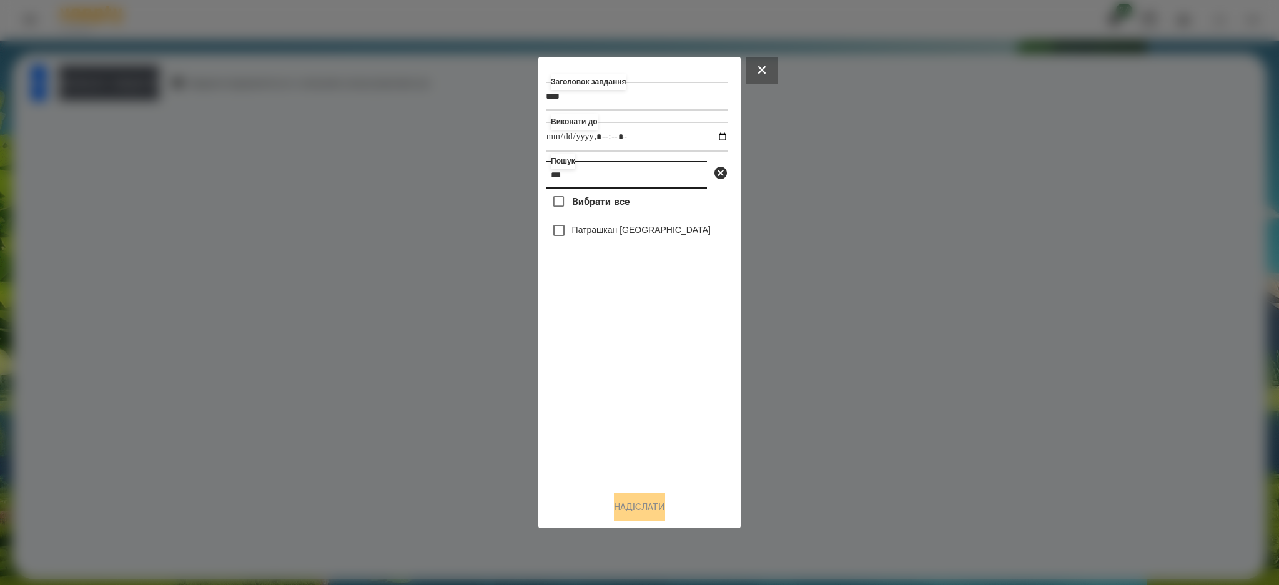
type input "***"
click at [652, 234] on label "Патрашкан [GEOGRAPHIC_DATA]" at bounding box center [641, 230] width 139 height 12
click at [635, 505] on button "Надіслати" at bounding box center [639, 506] width 51 height 27
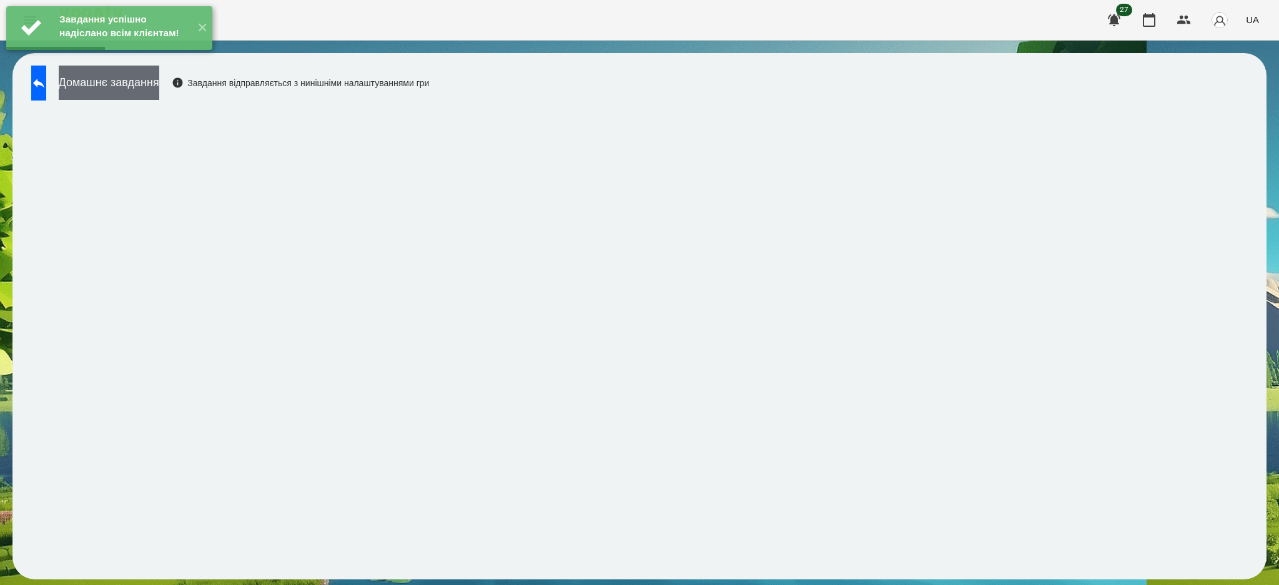
click at [159, 84] on button "Домашнє завдання" at bounding box center [109, 83] width 101 height 34
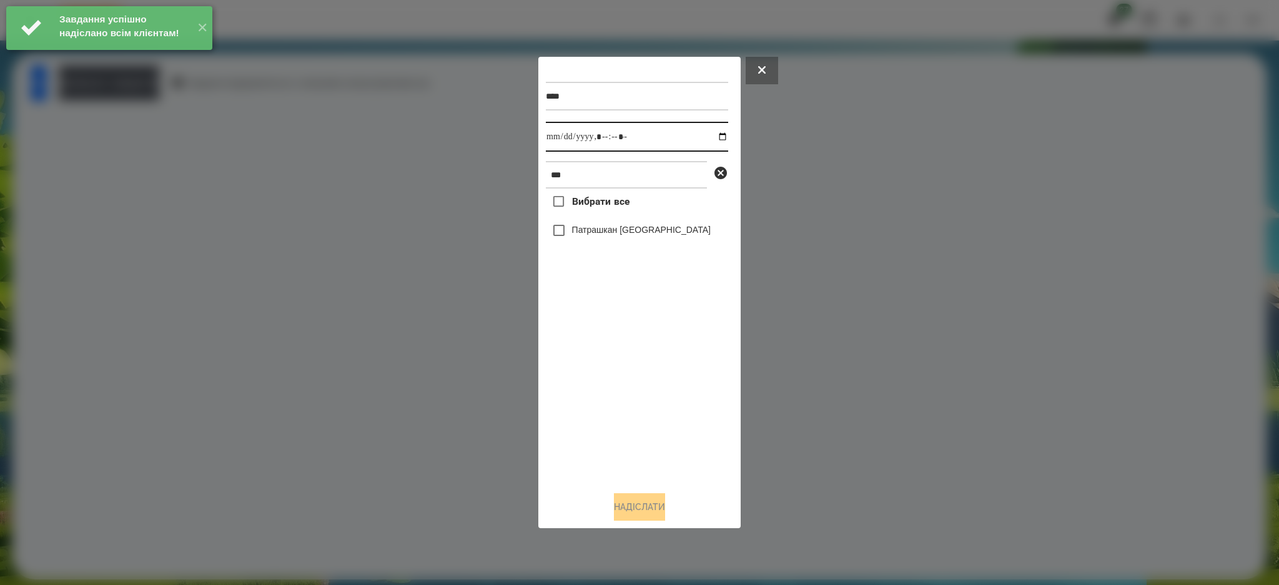
click at [716, 137] on input "datetime-local" at bounding box center [637, 137] width 182 height 30
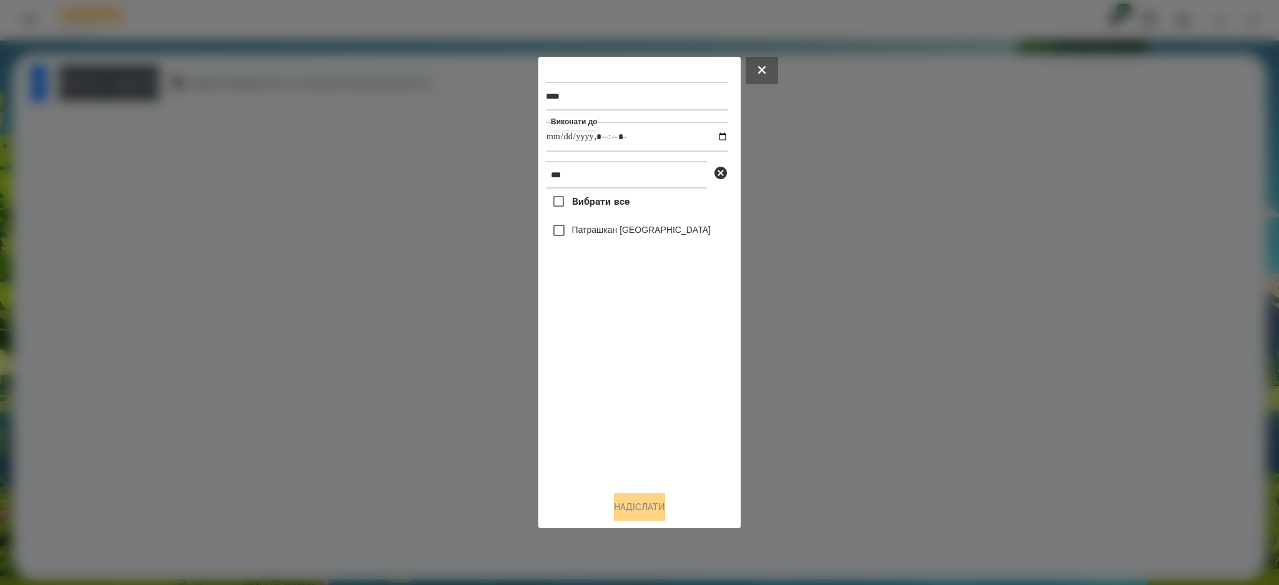
type input "**********"
click at [619, 413] on div "Вибрати все Патрашкан Семен" at bounding box center [637, 335] width 182 height 293
click at [618, 230] on label "Патрашкан [GEOGRAPHIC_DATA]" at bounding box center [641, 230] width 139 height 12
click at [638, 506] on button "Надіслати" at bounding box center [639, 506] width 51 height 27
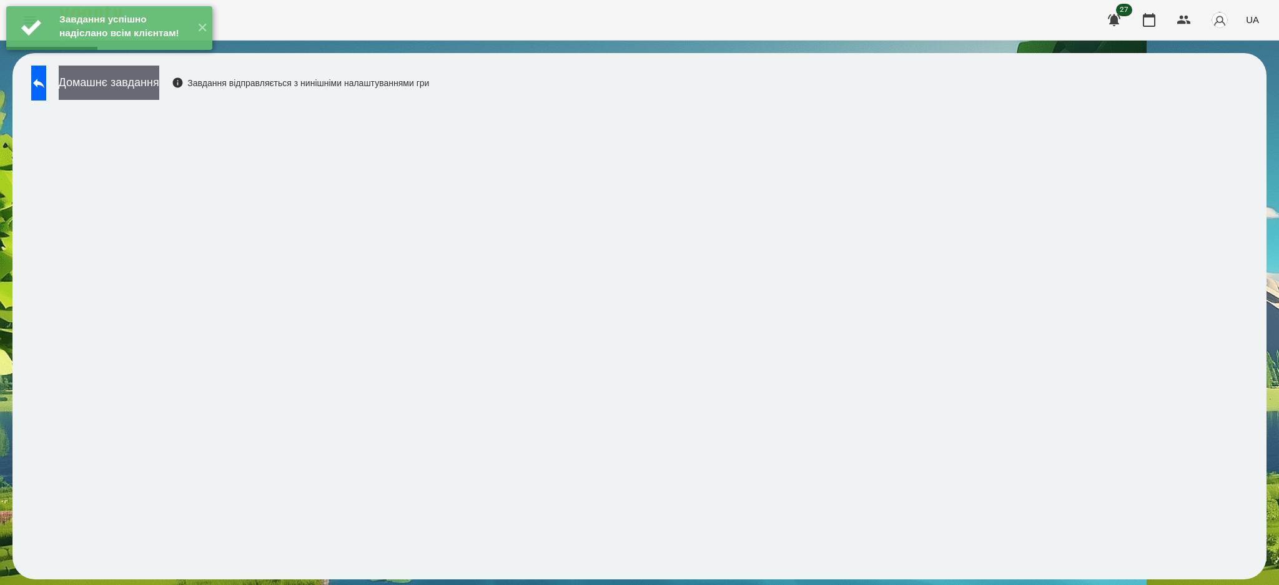
click at [159, 96] on button "Домашнє завдання" at bounding box center [109, 83] width 101 height 34
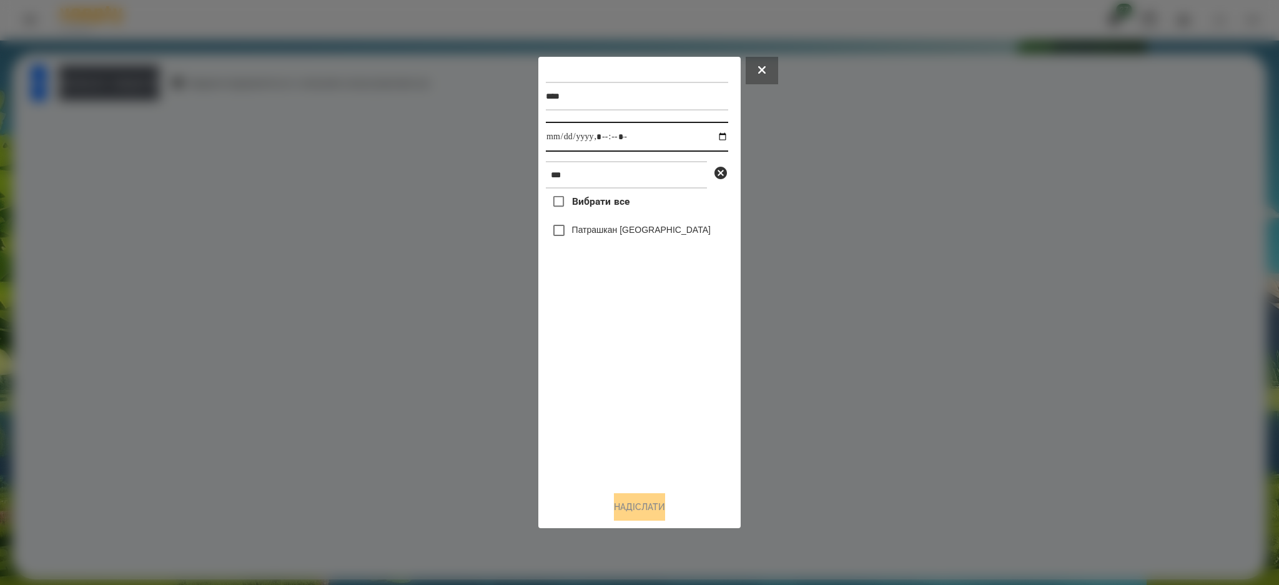
click at [714, 135] on input "datetime-local" at bounding box center [637, 137] width 182 height 30
type input "**********"
click at [666, 422] on div "Вибрати все Патрашкан Семен" at bounding box center [637, 335] width 182 height 293
click at [580, 229] on label "Патрашкан [GEOGRAPHIC_DATA]" at bounding box center [641, 230] width 139 height 12
click at [644, 509] on button "Надіслати" at bounding box center [639, 506] width 51 height 27
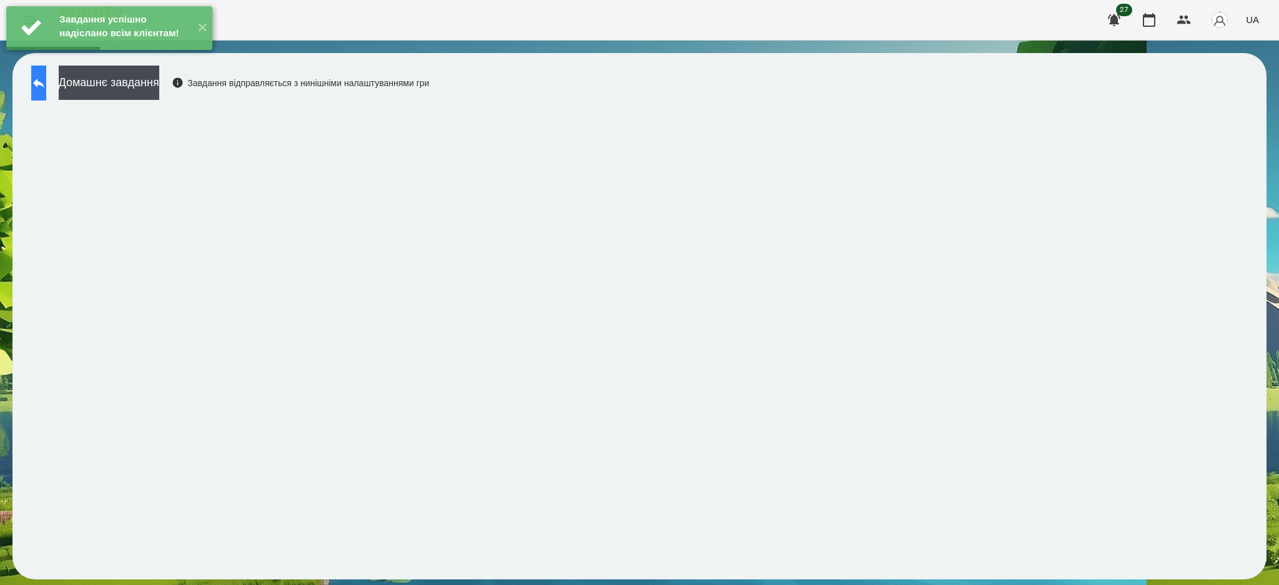
click at [44, 85] on icon at bounding box center [38, 83] width 11 height 9
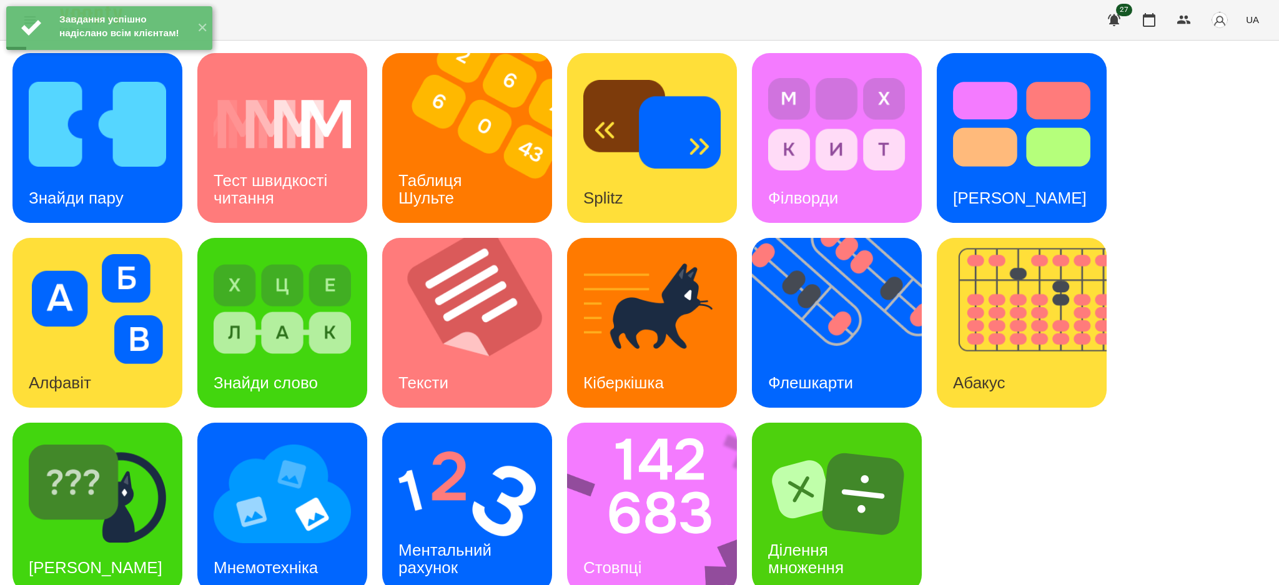
scroll to position [19, 0]
click at [654, 492] on img at bounding box center [660, 508] width 186 height 170
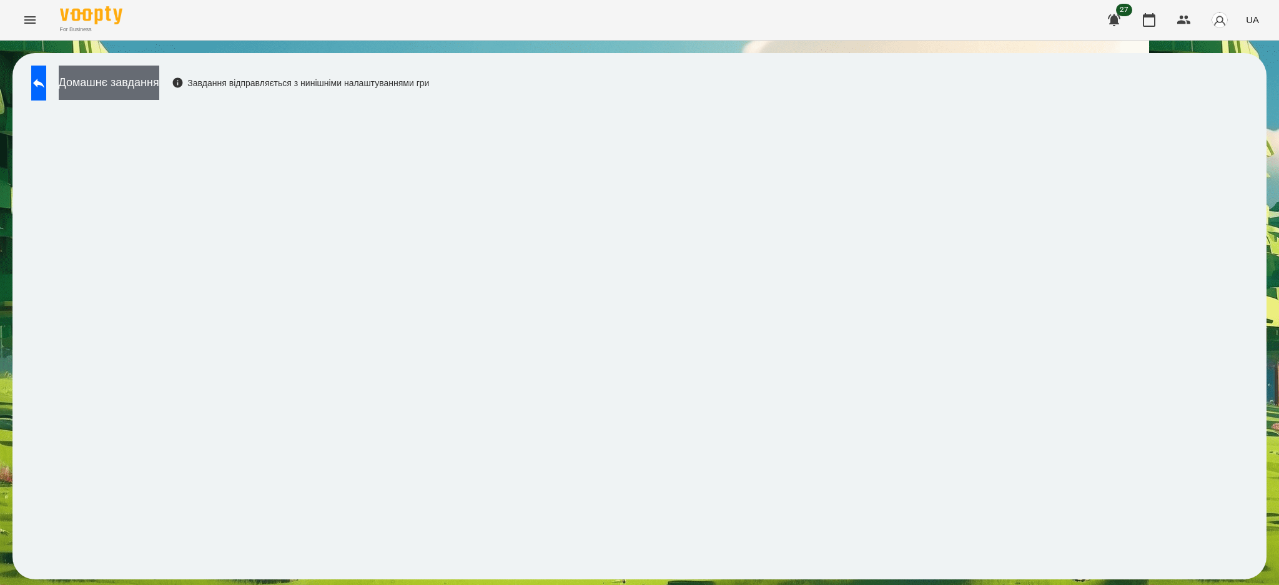
click at [159, 69] on button "Домашнє завдання" at bounding box center [109, 83] width 101 height 34
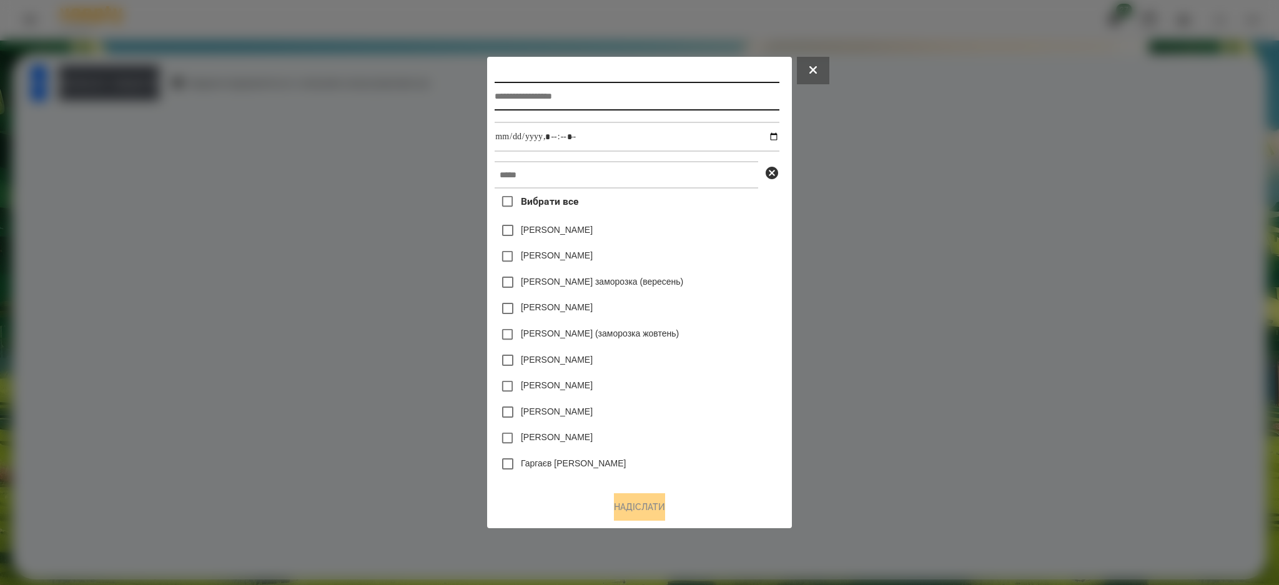
click at [525, 99] on input "text" at bounding box center [637, 96] width 284 height 29
type input "*******"
click at [778, 136] on input "datetime-local" at bounding box center [637, 137] width 284 height 30
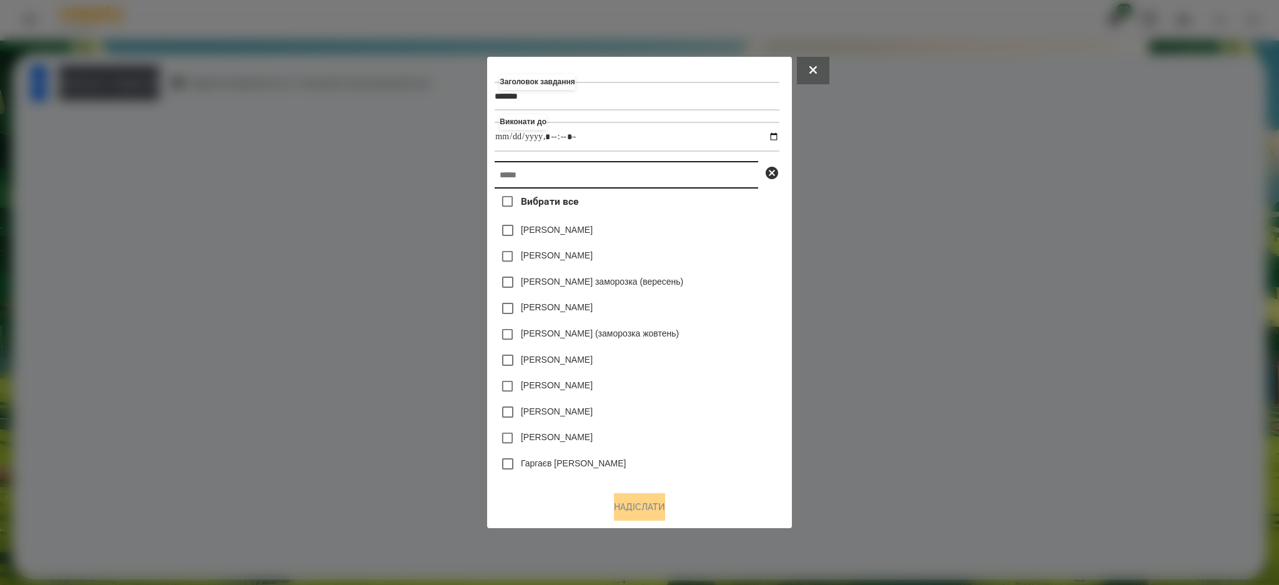
type input "**********"
click at [742, 166] on input "text" at bounding box center [627, 174] width 264 height 27
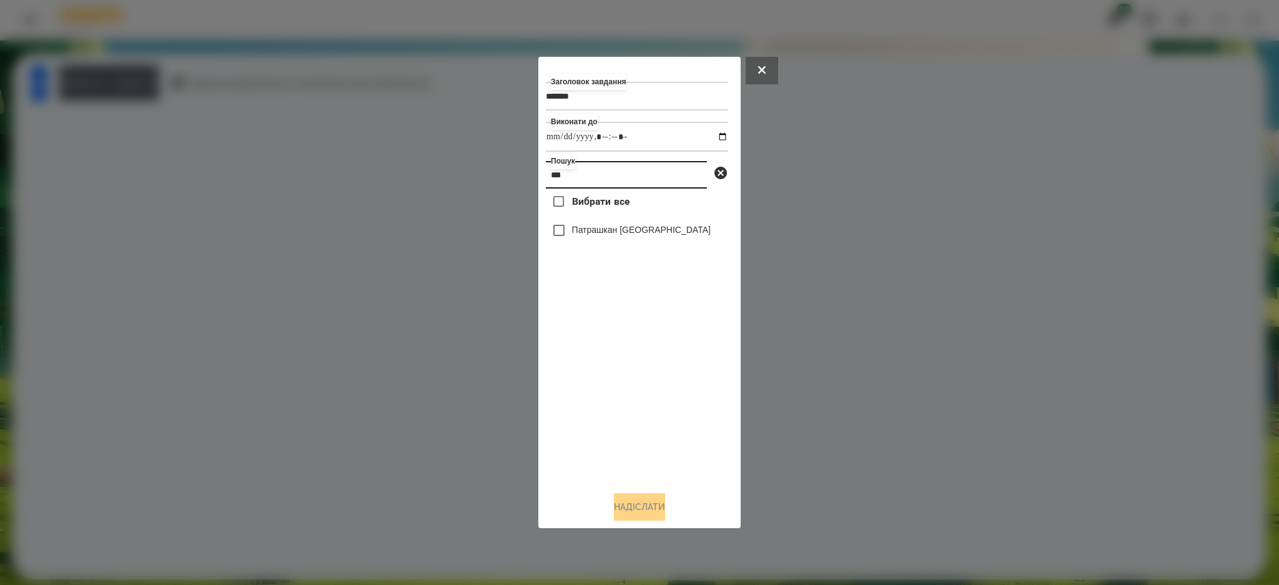
type input "***"
click at [626, 230] on label "Патрашкан [GEOGRAPHIC_DATA]" at bounding box center [641, 230] width 139 height 12
click at [645, 507] on button "Надіслати" at bounding box center [639, 506] width 51 height 27
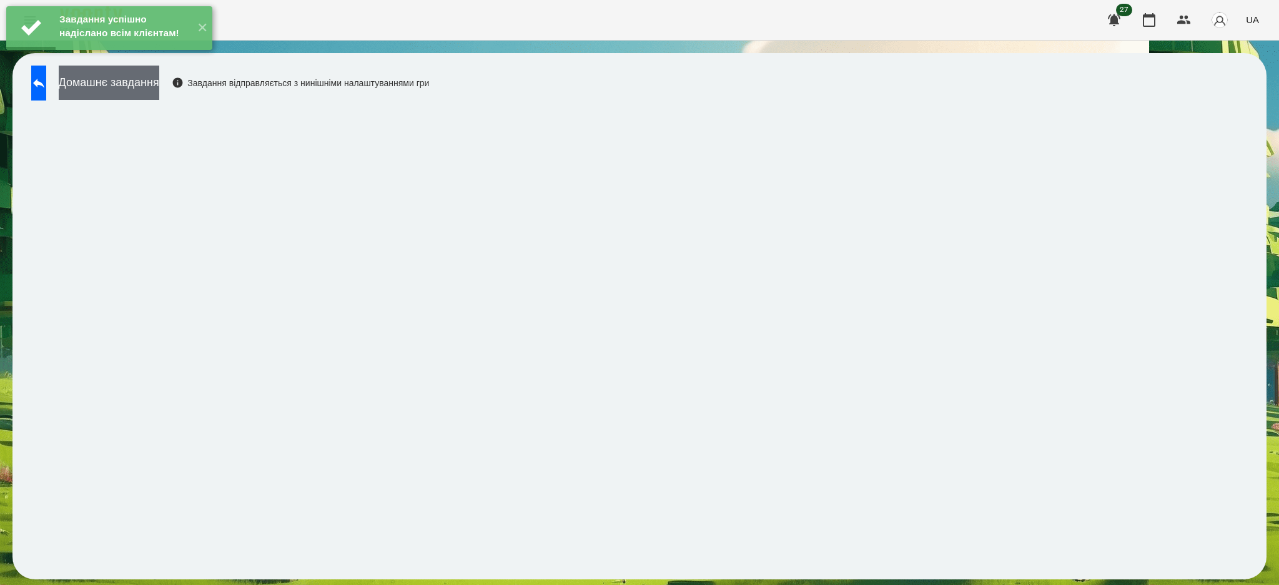
click at [159, 79] on button "Домашнє завдання" at bounding box center [109, 83] width 101 height 34
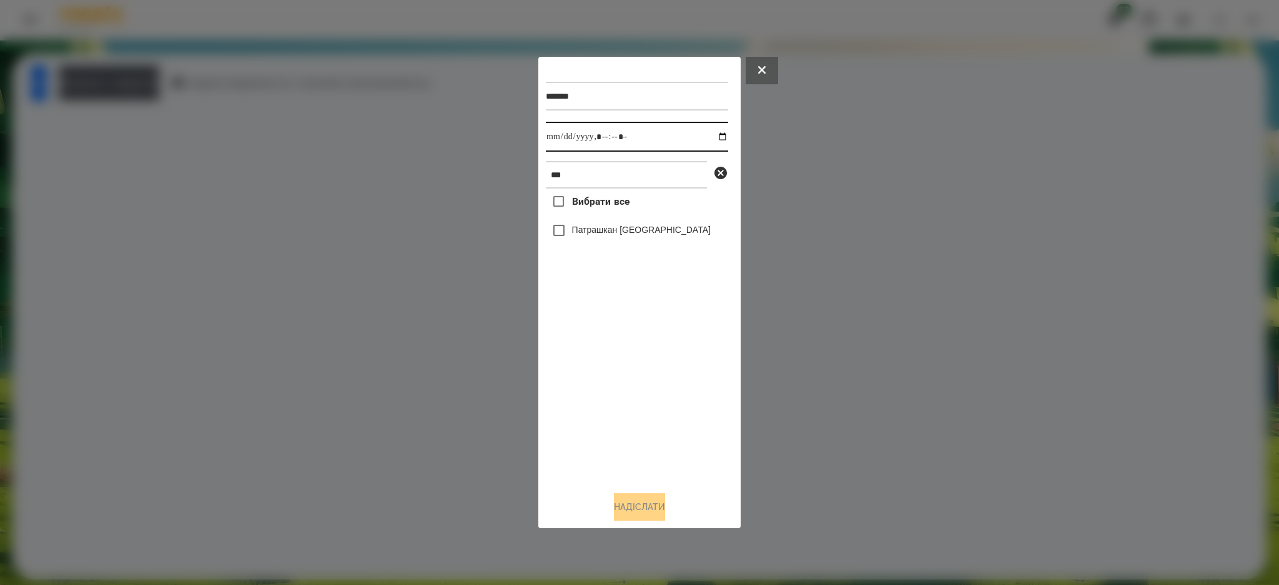
click at [710, 134] on input "datetime-local" at bounding box center [637, 137] width 182 height 30
type input "**********"
click at [635, 349] on div "Вибрати все Патрашкан Семен" at bounding box center [637, 335] width 182 height 293
click at [631, 231] on label "Патрашкан [GEOGRAPHIC_DATA]" at bounding box center [641, 230] width 139 height 12
click at [656, 506] on button "Надіслати" at bounding box center [639, 506] width 51 height 27
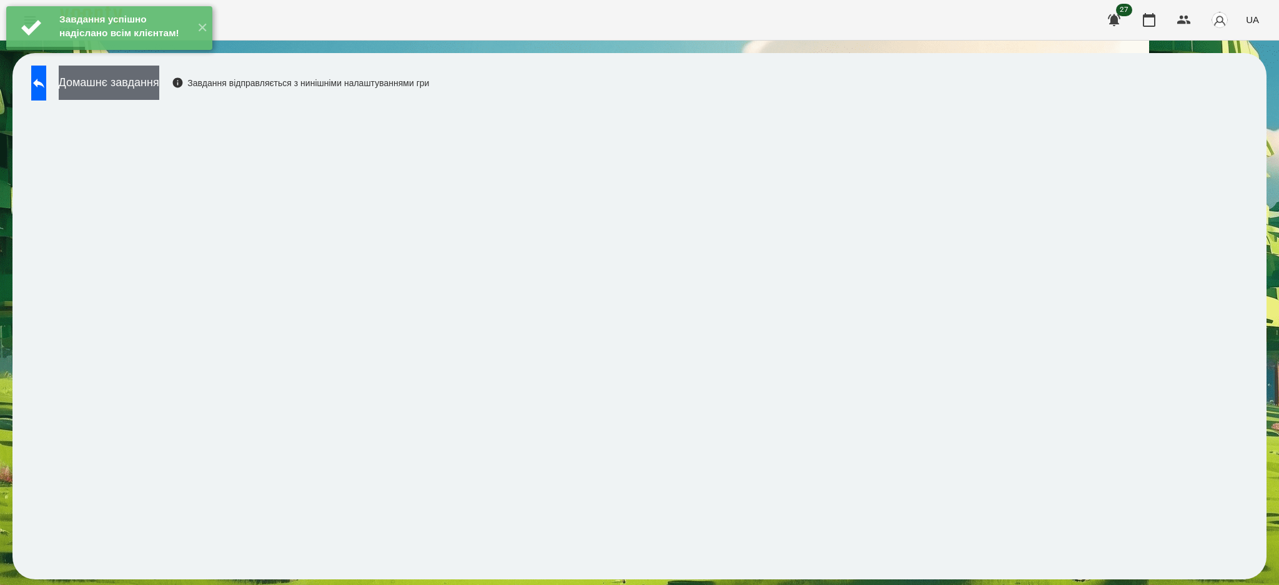
click at [159, 84] on button "Домашнє завдання" at bounding box center [109, 83] width 101 height 34
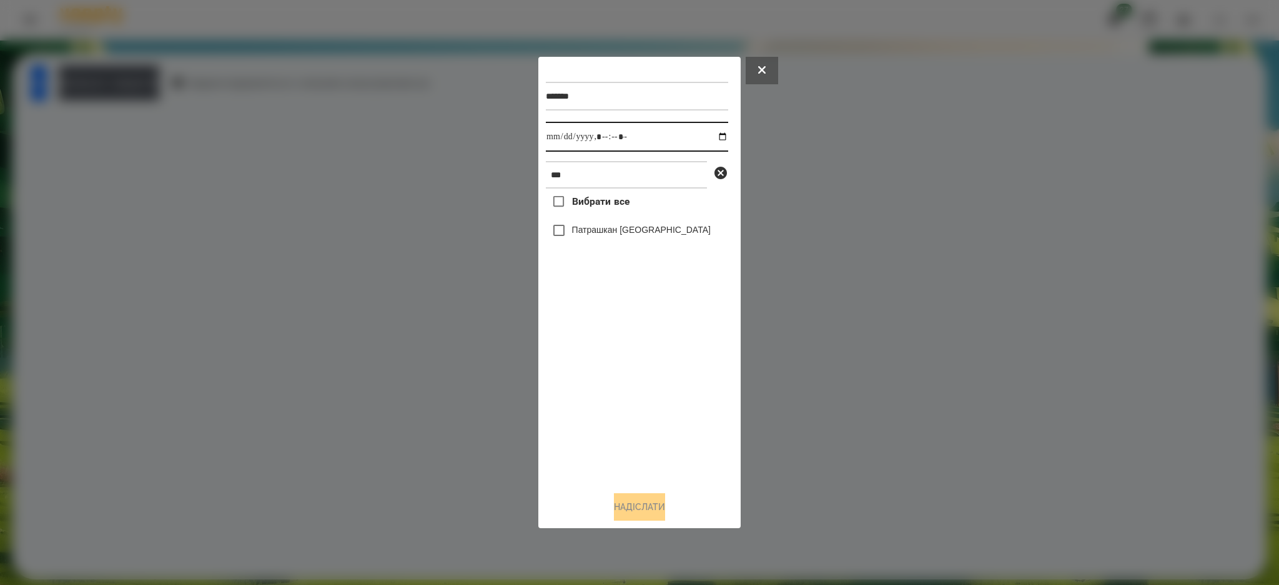
click at [716, 137] on input "datetime-local" at bounding box center [637, 137] width 182 height 30
click at [658, 398] on div "Вибрати все Патрашкан Семен" at bounding box center [637, 335] width 182 height 293
click at [619, 170] on input "***" at bounding box center [626, 174] width 161 height 27
click at [627, 230] on label "Патрашкан [GEOGRAPHIC_DATA]" at bounding box center [641, 230] width 139 height 12
click at [642, 500] on button "Надіслати" at bounding box center [639, 506] width 51 height 27
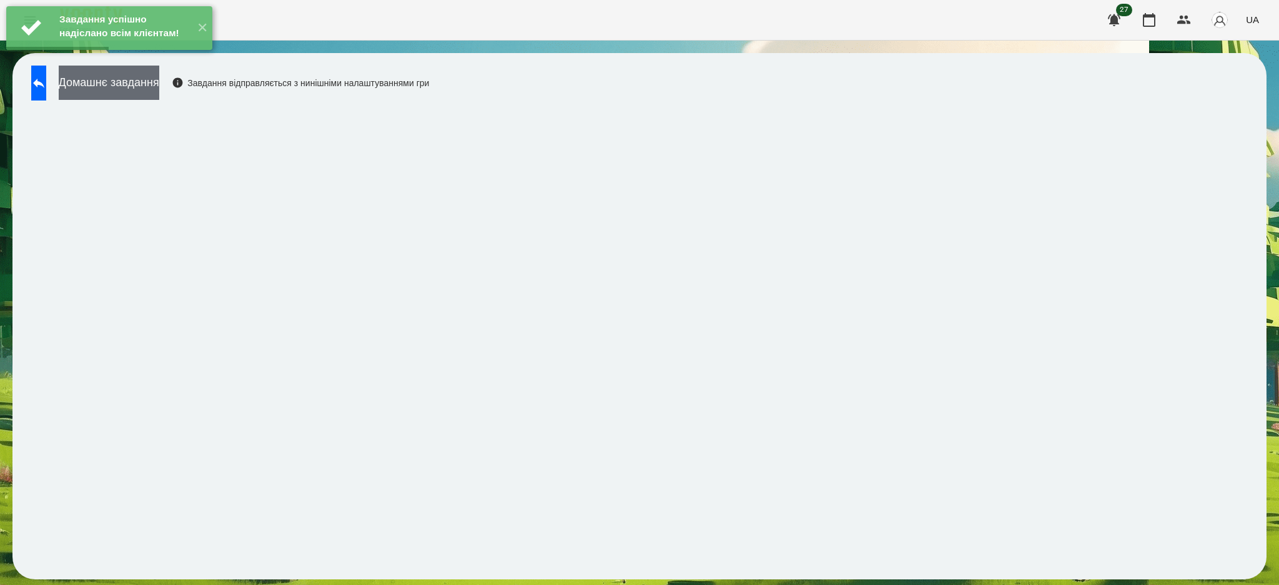
click at [159, 92] on button "Домашнє завдання" at bounding box center [109, 83] width 101 height 34
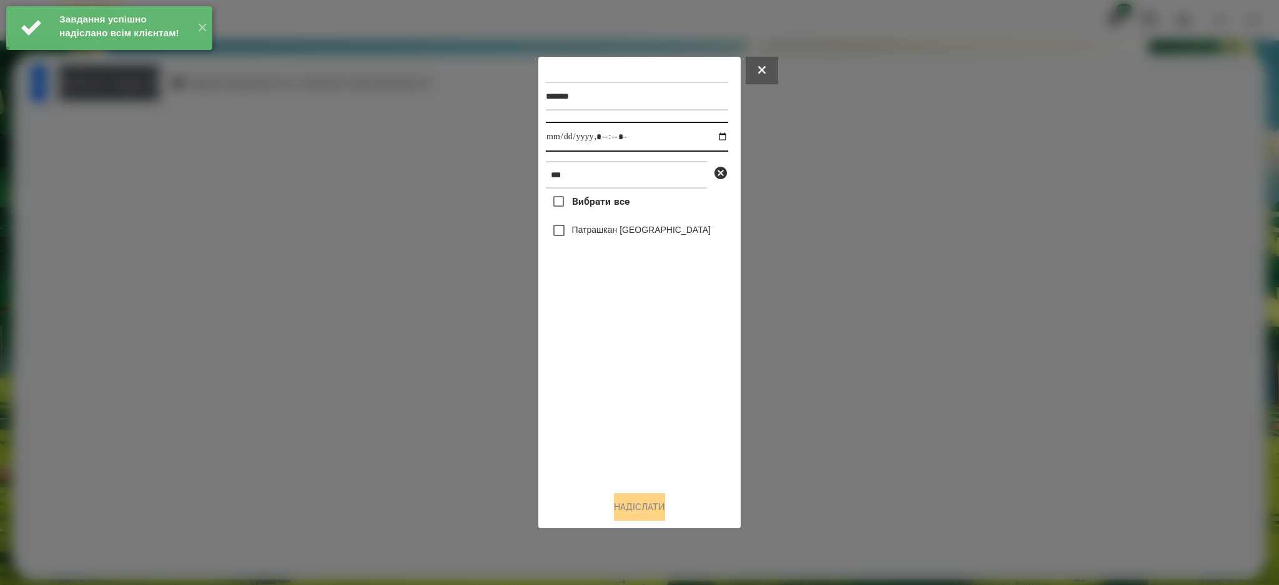
click at [715, 136] on input "datetime-local" at bounding box center [637, 137] width 182 height 30
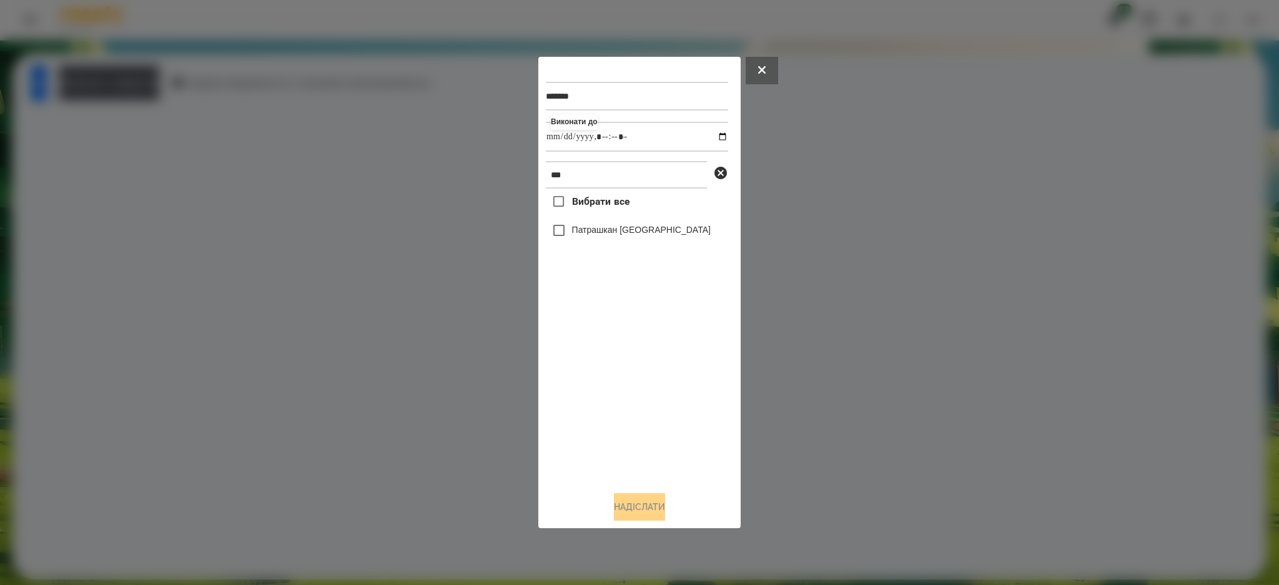
type input "**********"
click at [673, 383] on div "Вибрати все Патрашкан Семен" at bounding box center [637, 335] width 182 height 293
click at [614, 230] on label "Патрашкан [GEOGRAPHIC_DATA]" at bounding box center [641, 230] width 139 height 12
click at [640, 502] on button "Надіслати" at bounding box center [639, 506] width 51 height 27
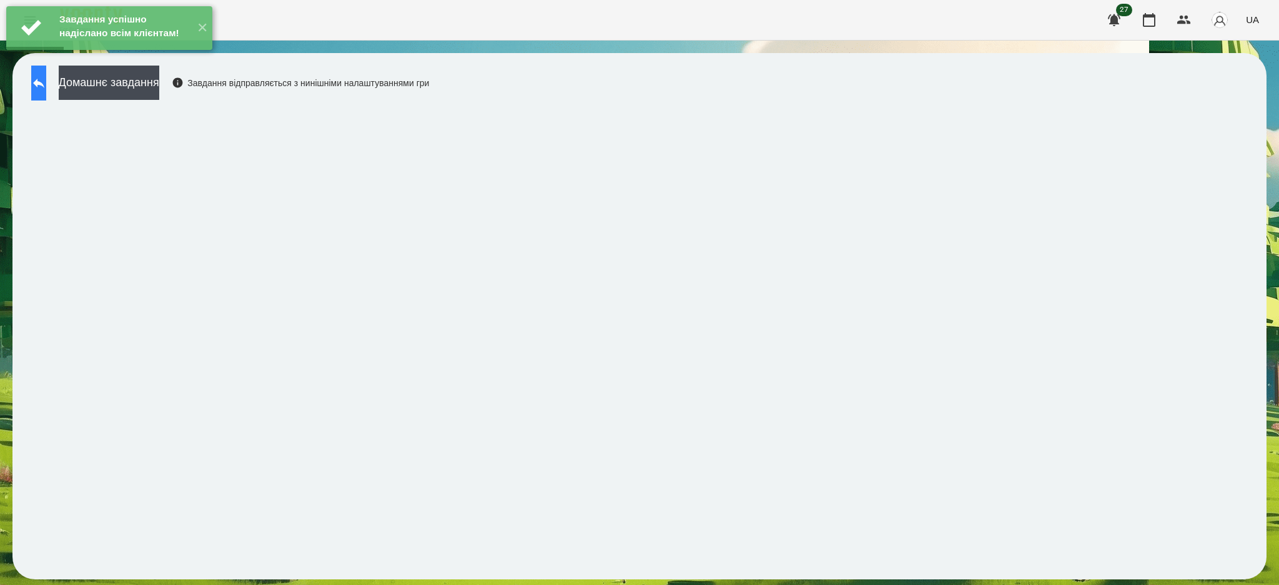
click at [46, 81] on icon at bounding box center [38, 83] width 15 height 15
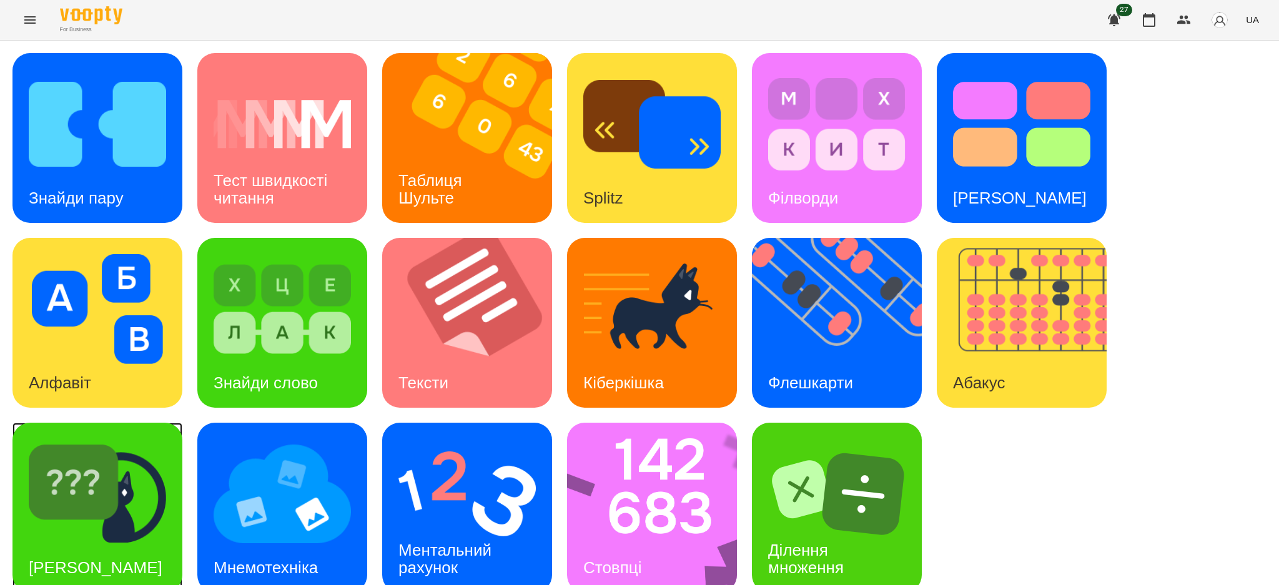
click at [150, 496] on img at bounding box center [97, 494] width 137 height 110
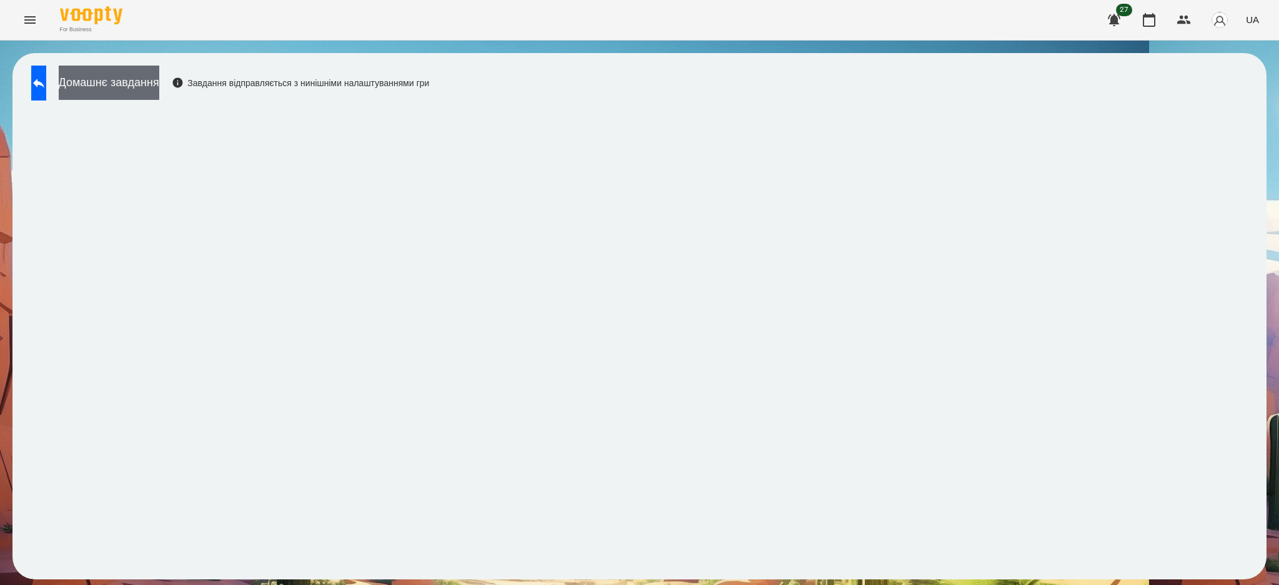
click at [159, 84] on button "Домашнє завдання" at bounding box center [109, 83] width 101 height 34
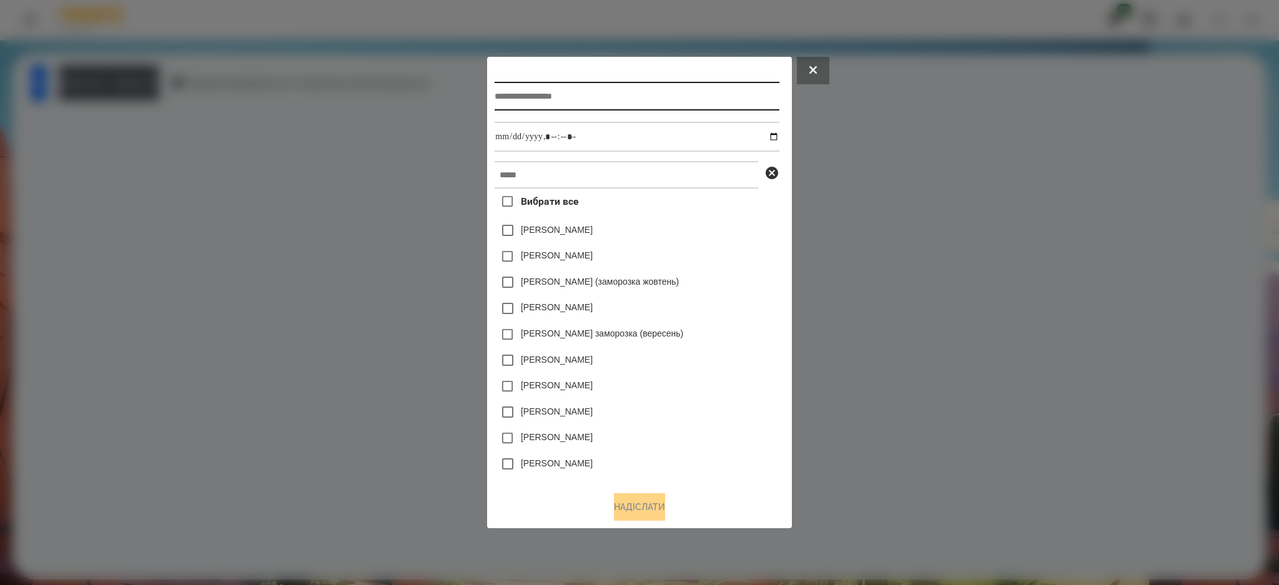
click at [525, 97] on input "text" at bounding box center [637, 96] width 284 height 29
type input "**********"
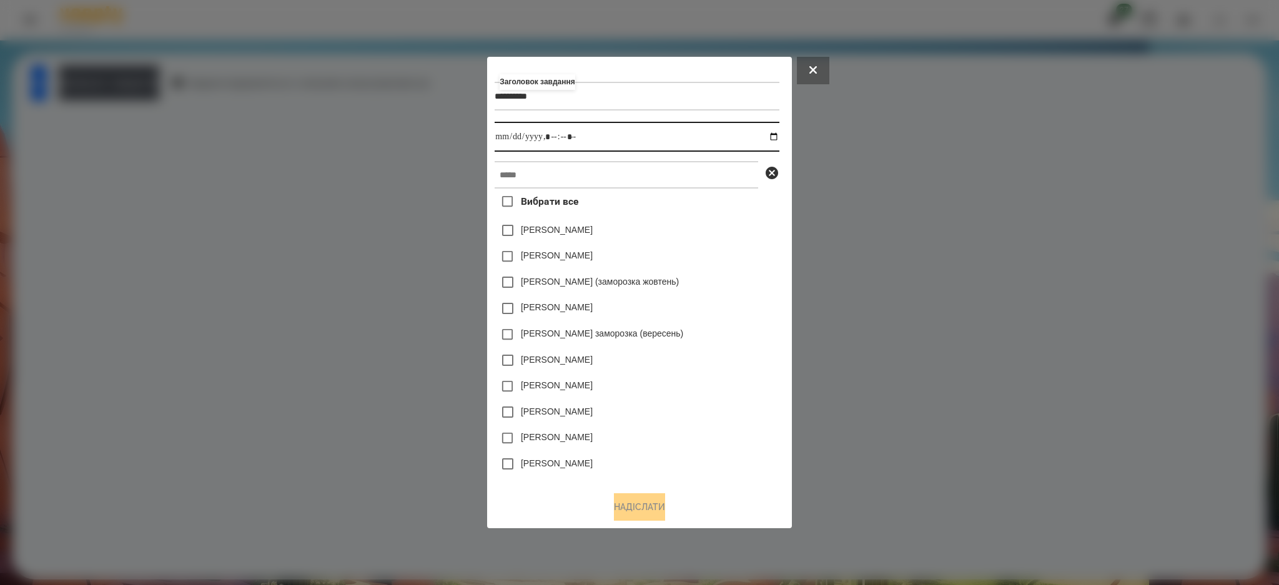
click at [496, 137] on input "datetime-local" at bounding box center [637, 137] width 284 height 30
click at [777, 139] on input "datetime-local" at bounding box center [637, 137] width 284 height 30
click at [774, 140] on input "datetime-local" at bounding box center [637, 137] width 284 height 30
type input "**********"
click at [689, 71] on div "**********" at bounding box center [637, 96] width 284 height 51
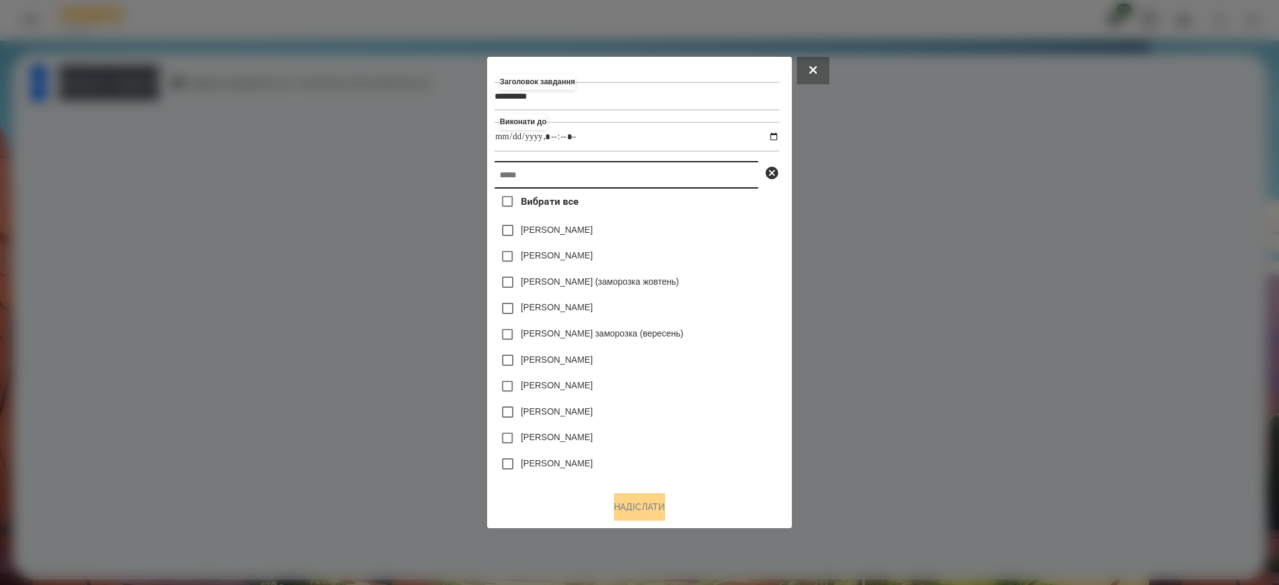
click at [518, 176] on input "text" at bounding box center [627, 174] width 264 height 27
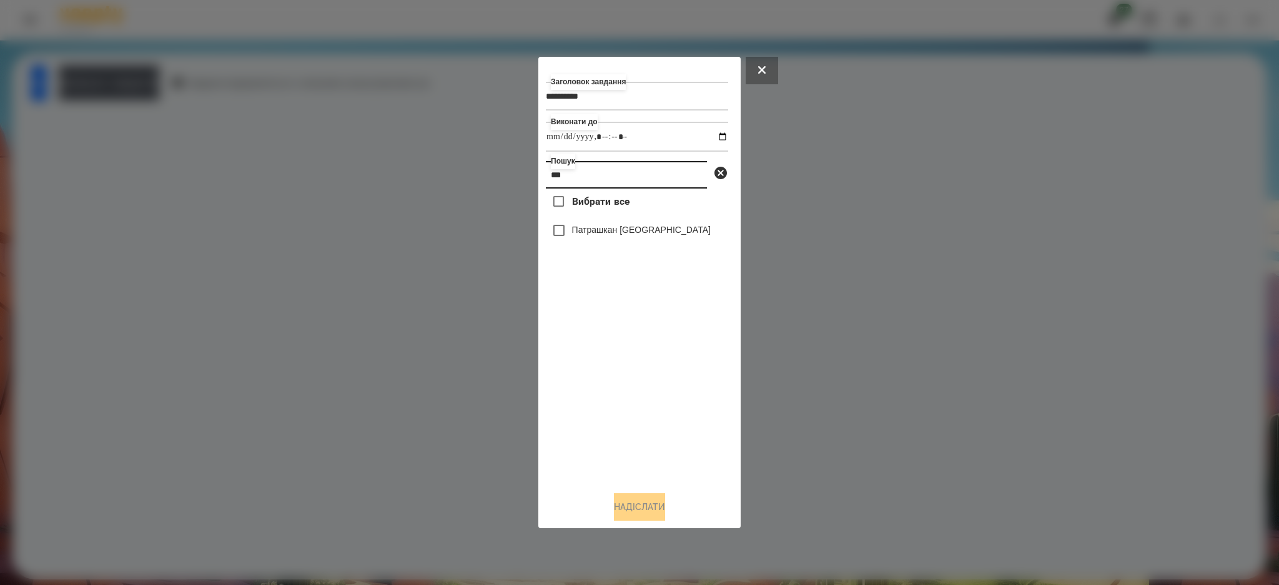
type input "***"
click at [582, 229] on label "Патрашкан [GEOGRAPHIC_DATA]" at bounding box center [641, 230] width 139 height 12
click at [643, 503] on button "Надіслати" at bounding box center [639, 506] width 51 height 27
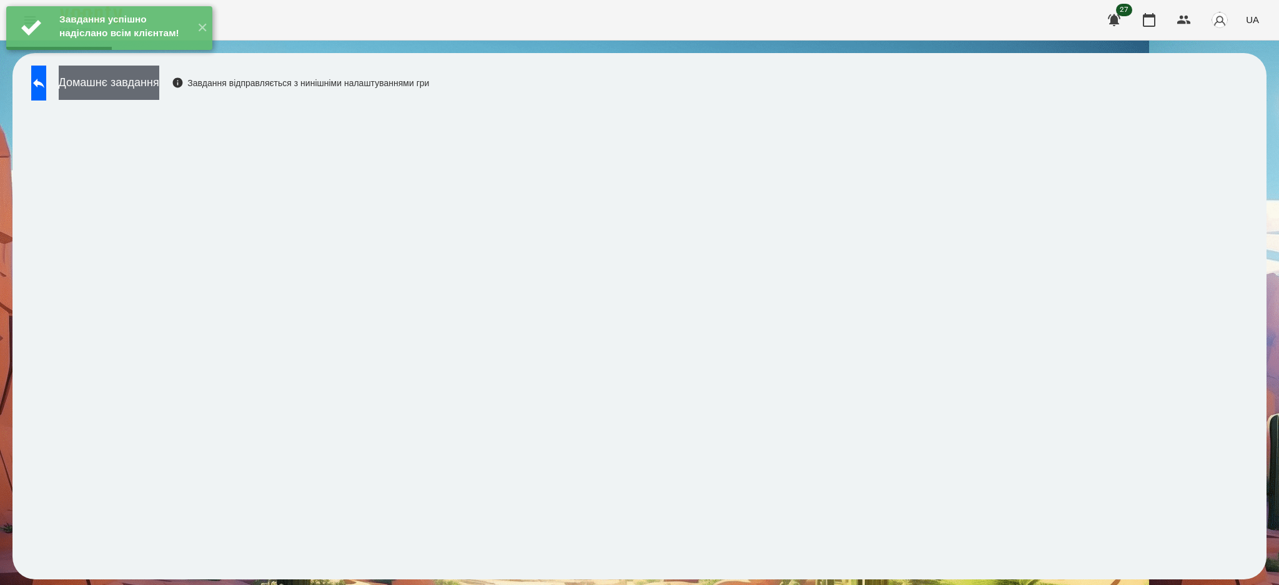
click at [159, 77] on button "Домашнє завдання" at bounding box center [109, 83] width 101 height 34
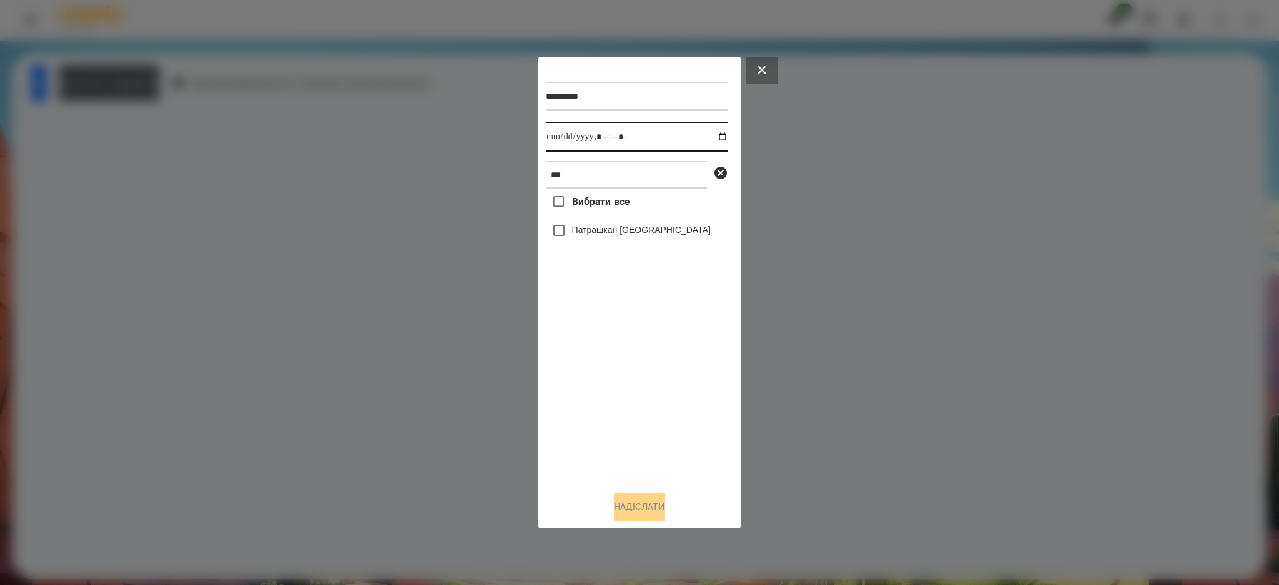
click at [713, 139] on input "datetime-local" at bounding box center [637, 137] width 182 height 30
type input "**********"
click at [634, 367] on div "Вибрати все Патрашкан Семен" at bounding box center [637, 335] width 182 height 293
click at [617, 235] on label "Патрашкан [GEOGRAPHIC_DATA]" at bounding box center [641, 230] width 139 height 12
click at [647, 503] on button "Надіслати" at bounding box center [639, 506] width 51 height 27
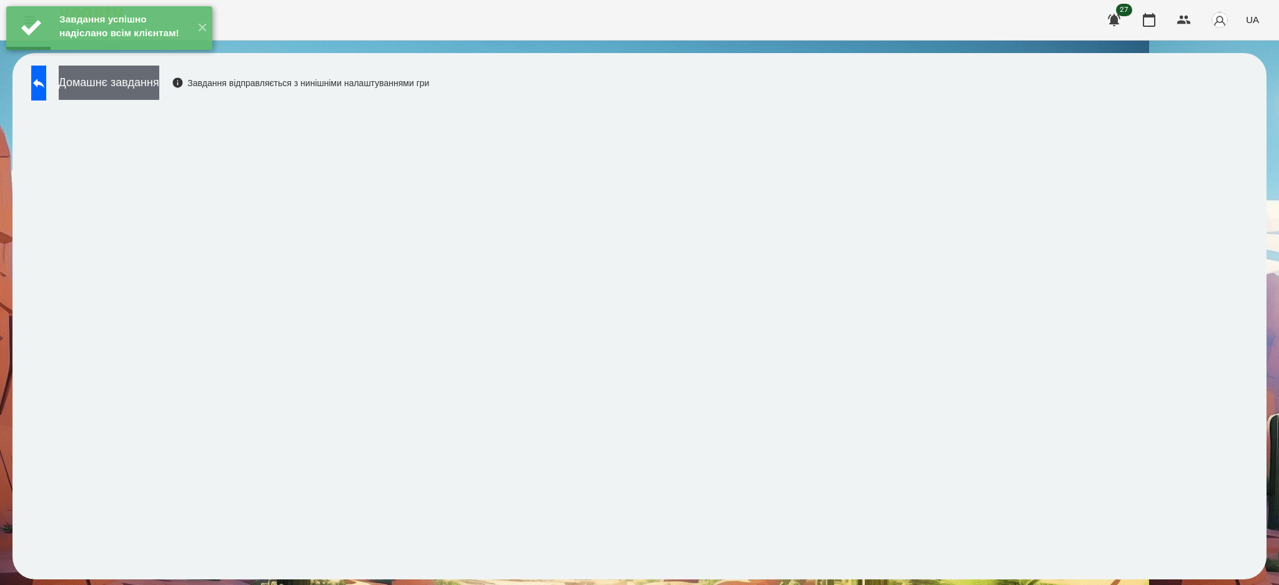
click at [159, 86] on button "Домашнє завдання" at bounding box center [109, 83] width 101 height 34
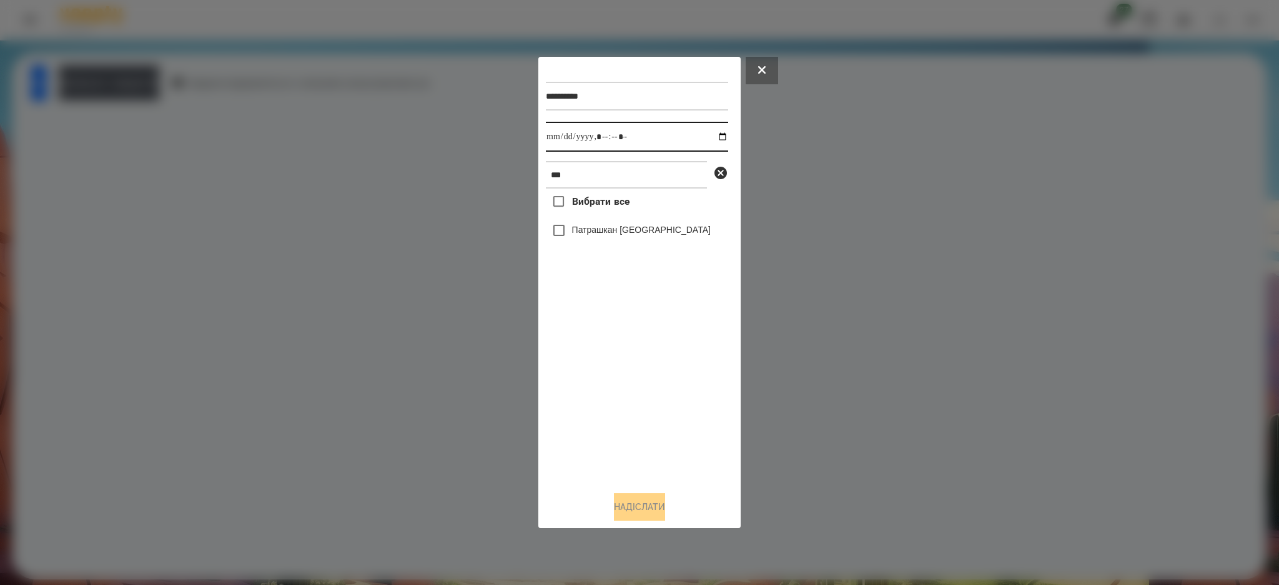
click at [594, 134] on input "datetime-local" at bounding box center [637, 137] width 182 height 30
click at [713, 134] on input "datetime-local" at bounding box center [637, 137] width 182 height 30
type input "**********"
click at [659, 111] on div "**********" at bounding box center [637, 96] width 182 height 51
drag, startPoint x: 598, startPoint y: 169, endPoint x: 530, endPoint y: 165, distance: 67.5
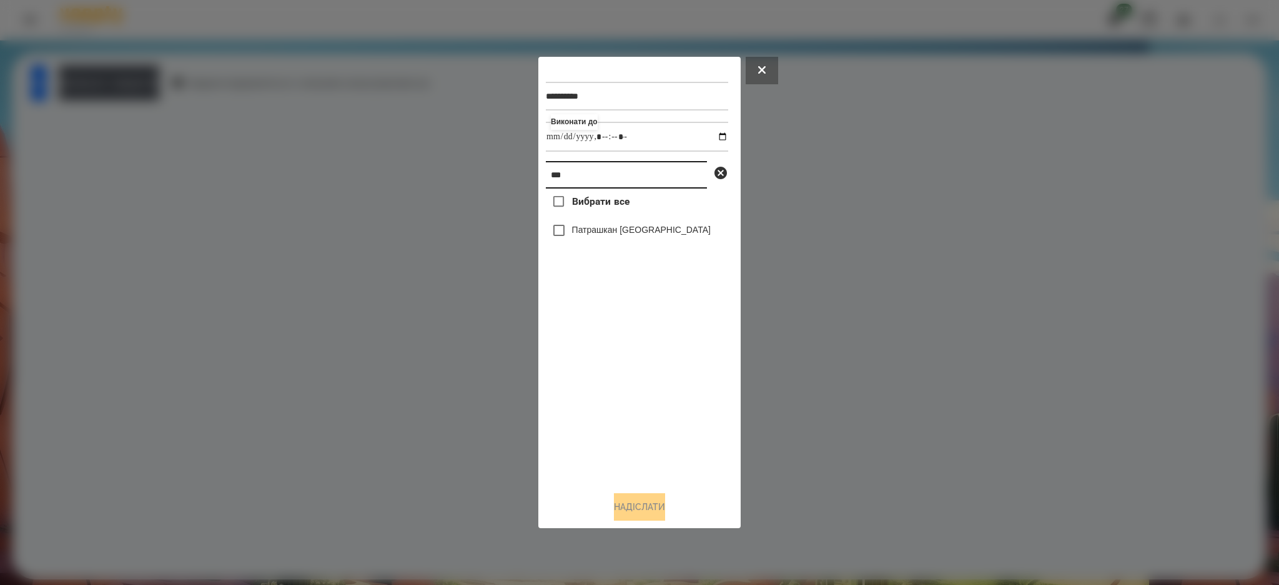
click at [533, 167] on div "**********" at bounding box center [639, 292] width 1279 height 585
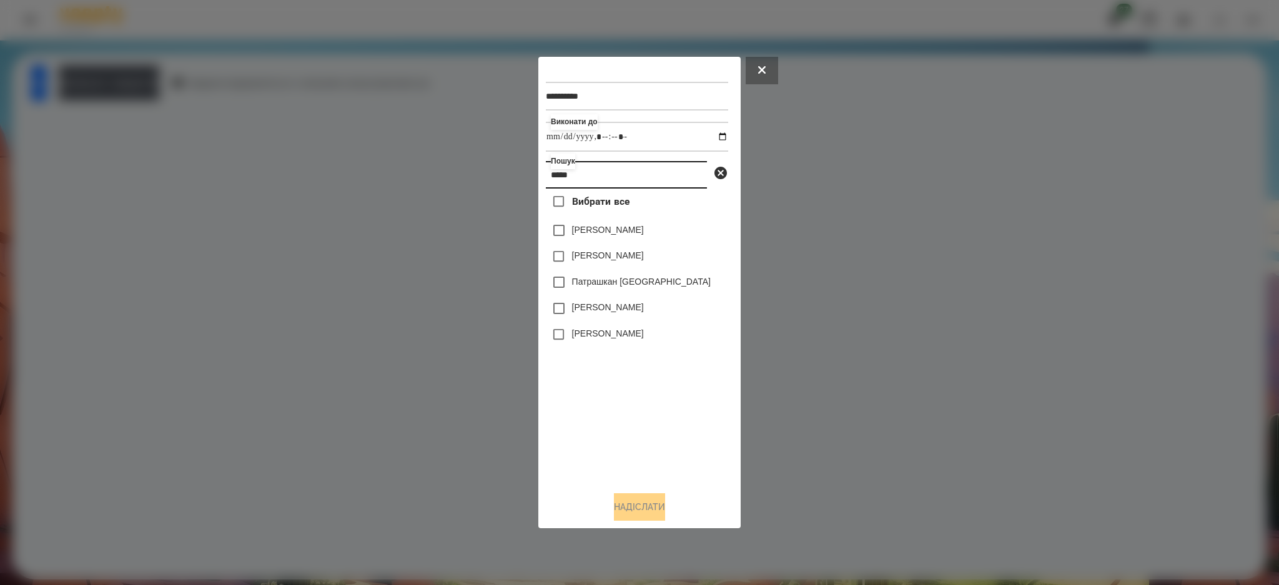
type input "*****"
click at [610, 281] on label "Патрашкан [GEOGRAPHIC_DATA]" at bounding box center [641, 281] width 139 height 12
click at [654, 503] on button "Надіслати" at bounding box center [639, 506] width 51 height 27
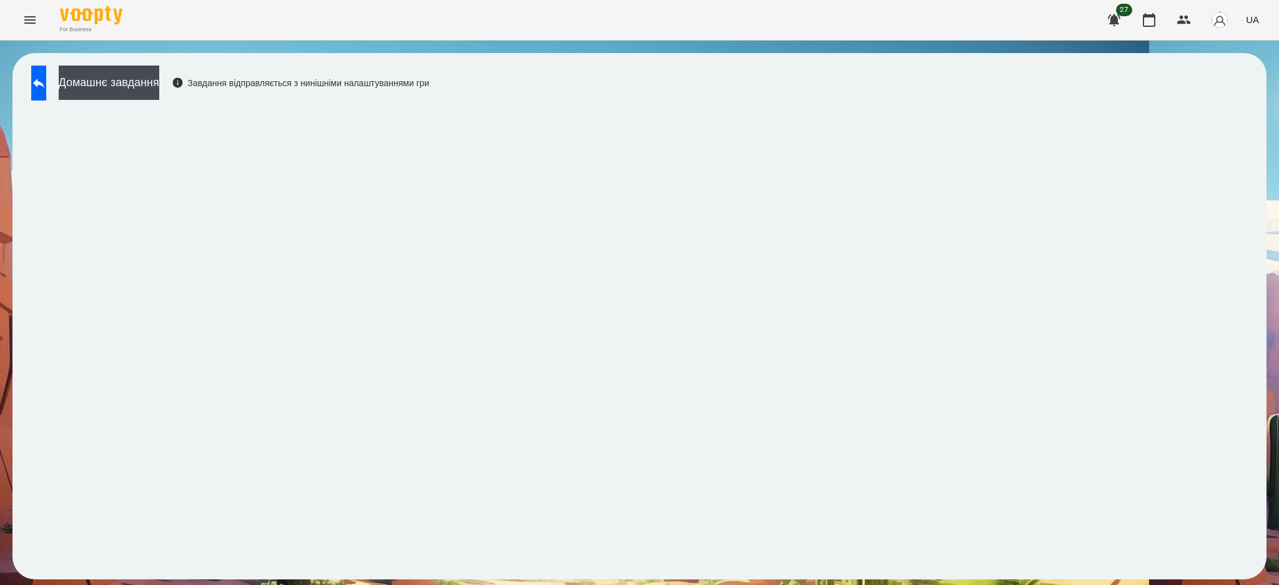
click at [43, 19] on button "Menu" at bounding box center [30, 20] width 30 height 30
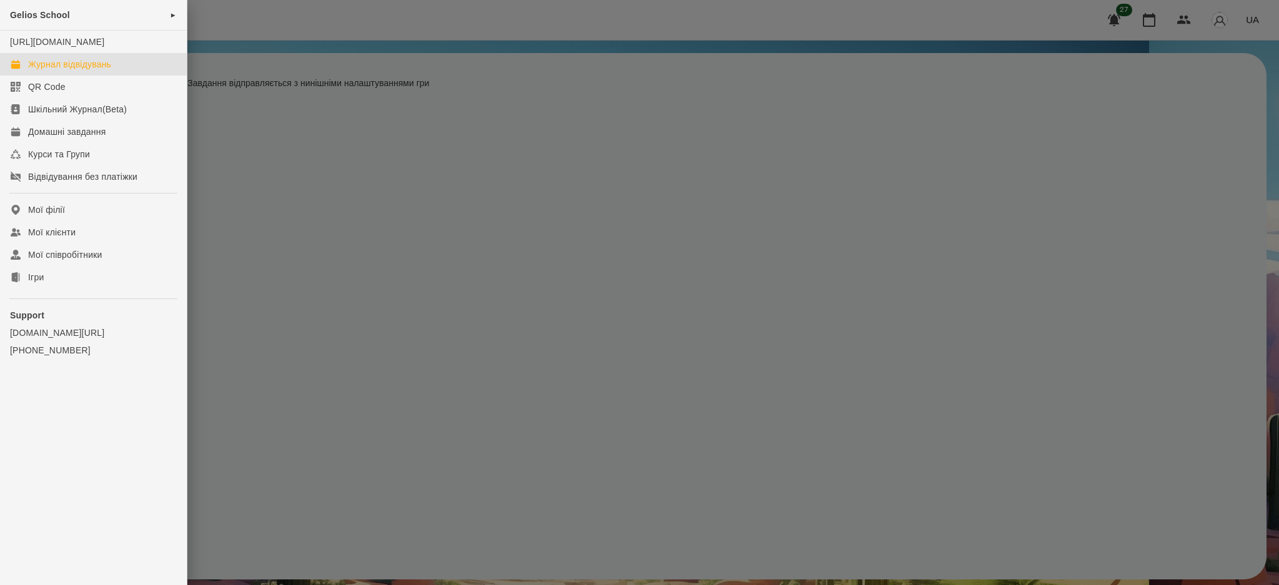
click at [72, 71] on div "Журнал відвідувань" at bounding box center [69, 64] width 83 height 12
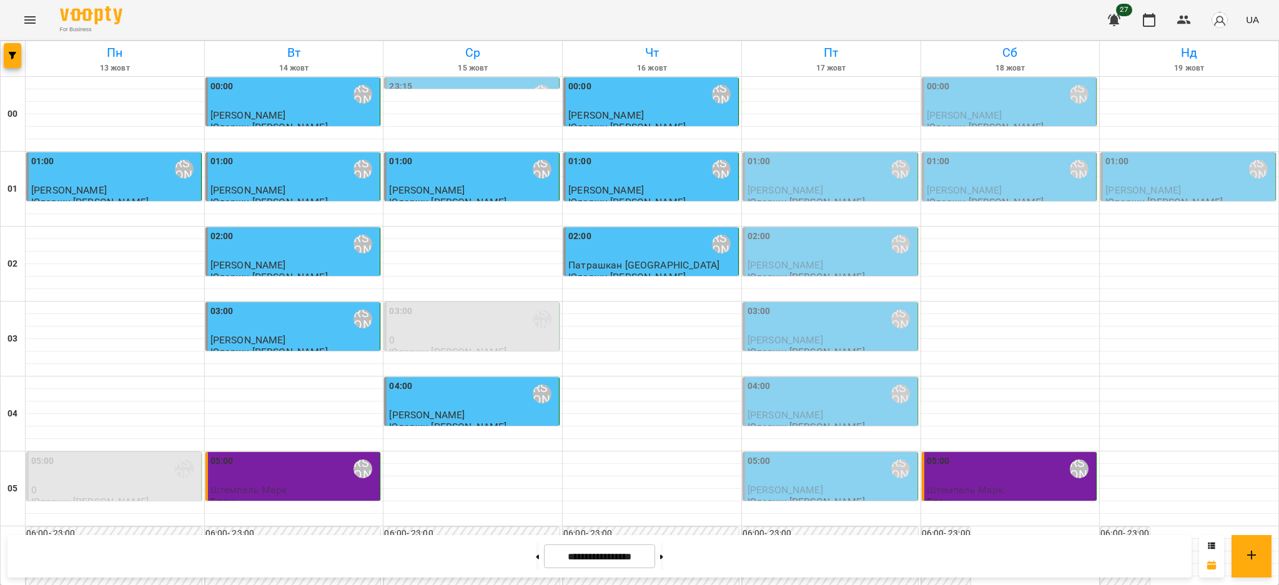
click at [619, 246] on div "02:00 Юларжи Валентина" at bounding box center [651, 244] width 167 height 29
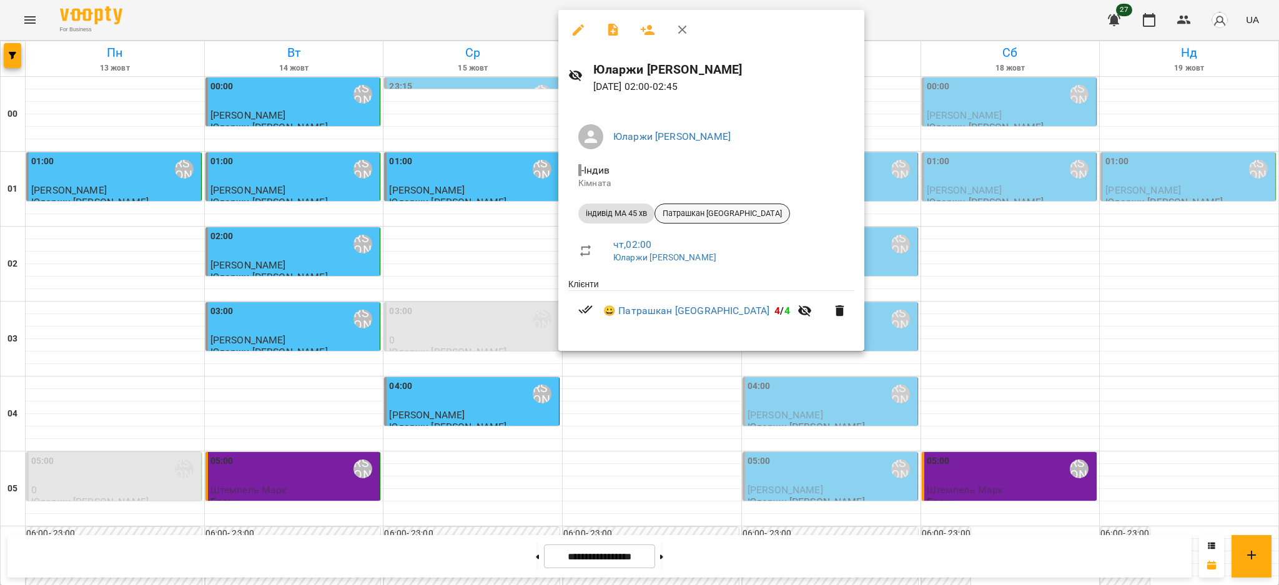
click at [710, 210] on span "Патрашкан [GEOGRAPHIC_DATA]" at bounding box center [722, 213] width 134 height 11
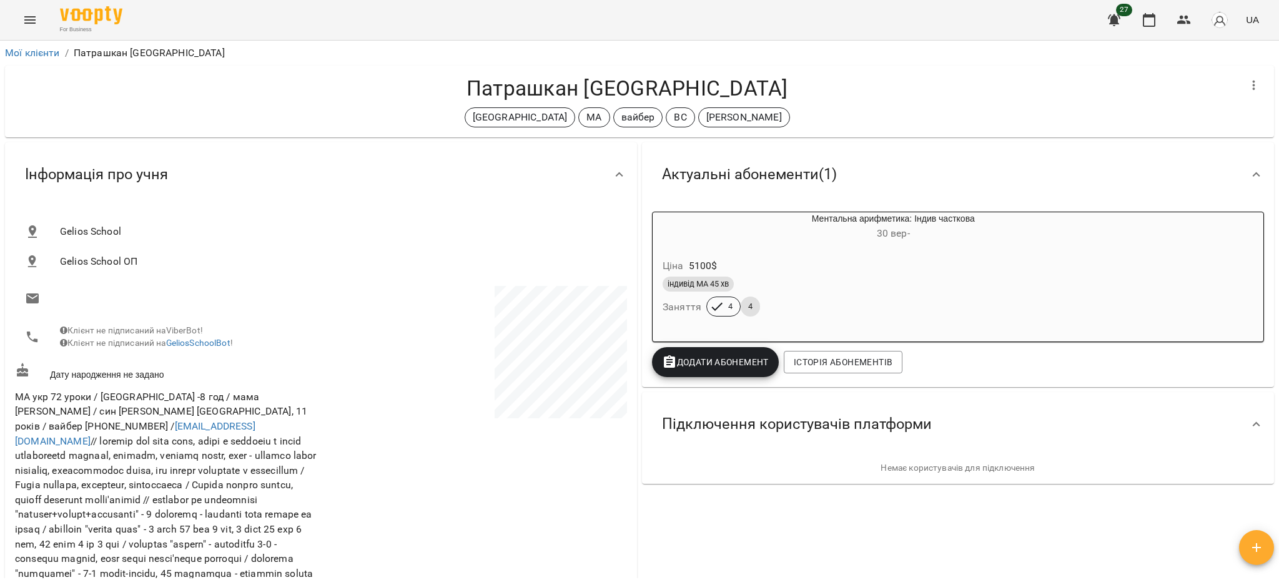
click at [1220, 25] on img "button" at bounding box center [1219, 19] width 17 height 17
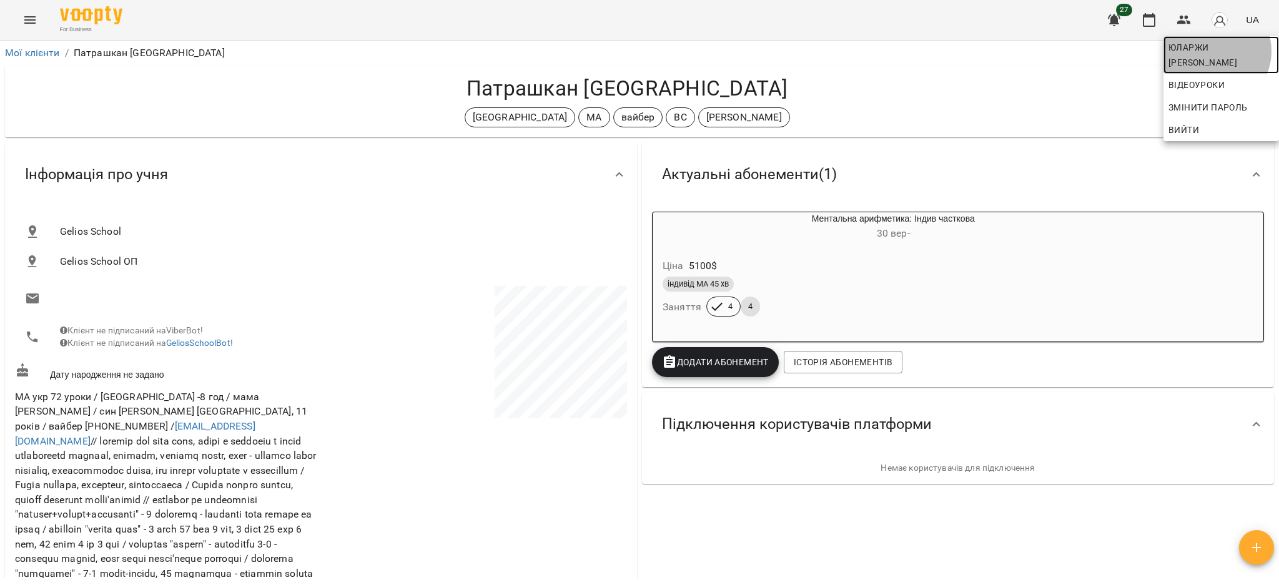
click at [1211, 51] on span "Юларжи [PERSON_NAME]" at bounding box center [1221, 55] width 106 height 30
